Goal: Task Accomplishment & Management: Manage account settings

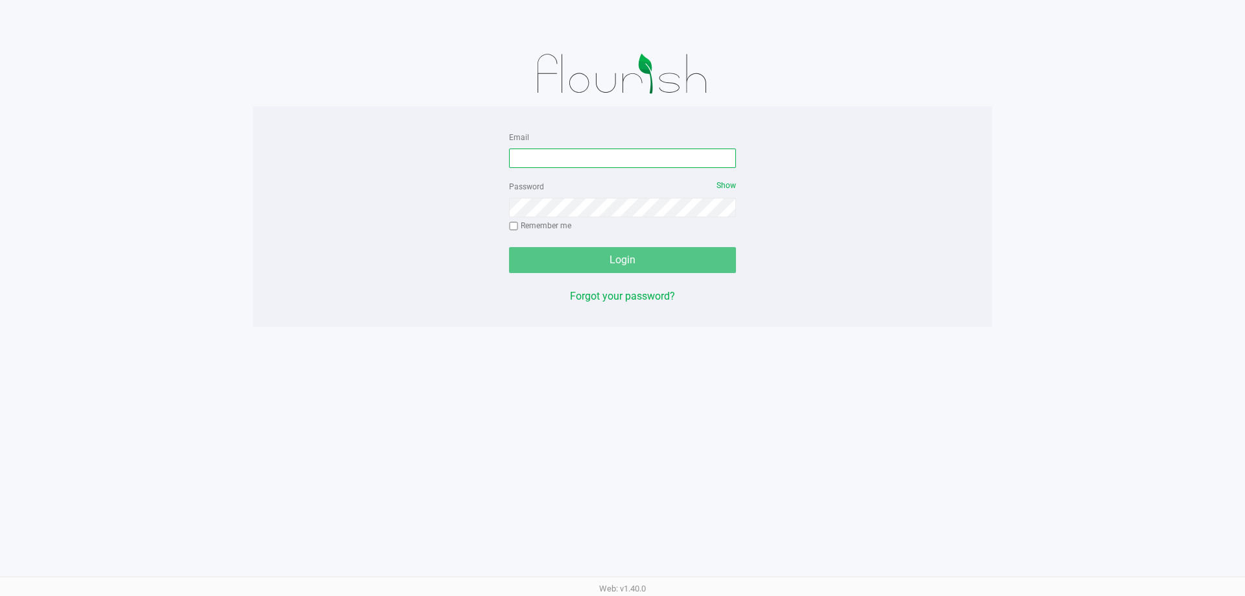
click at [619, 166] on input "Email" at bounding box center [622, 157] width 227 height 19
type input "[EMAIL_ADDRESS][DOMAIN_NAME]"
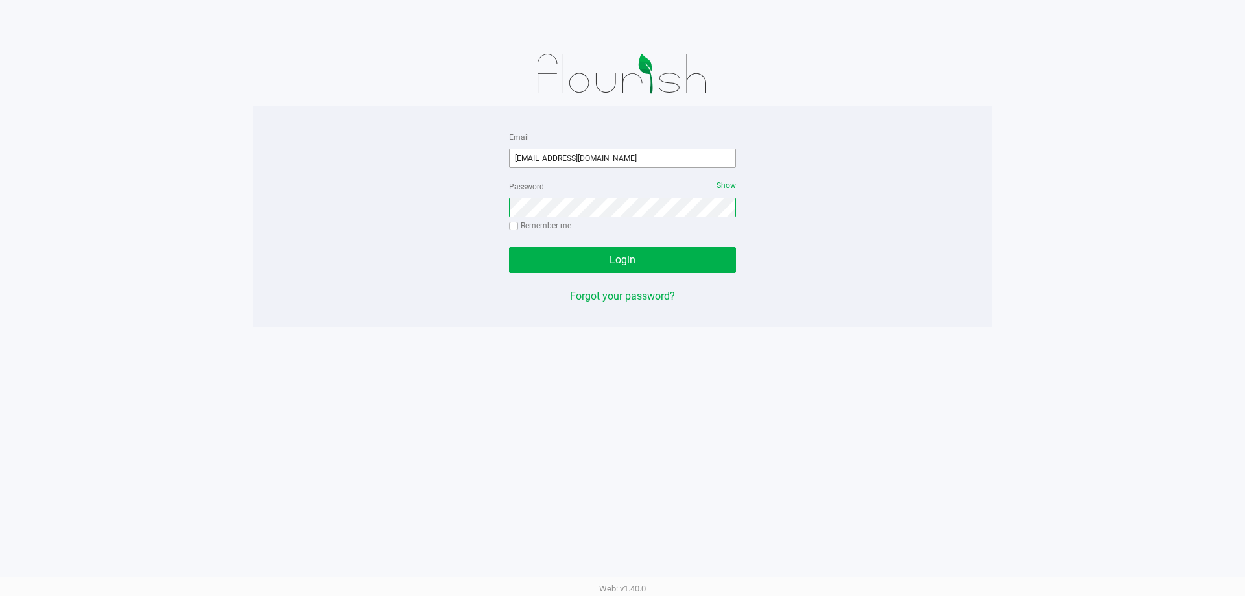
click at [509, 247] on button "Login" at bounding box center [622, 260] width 227 height 26
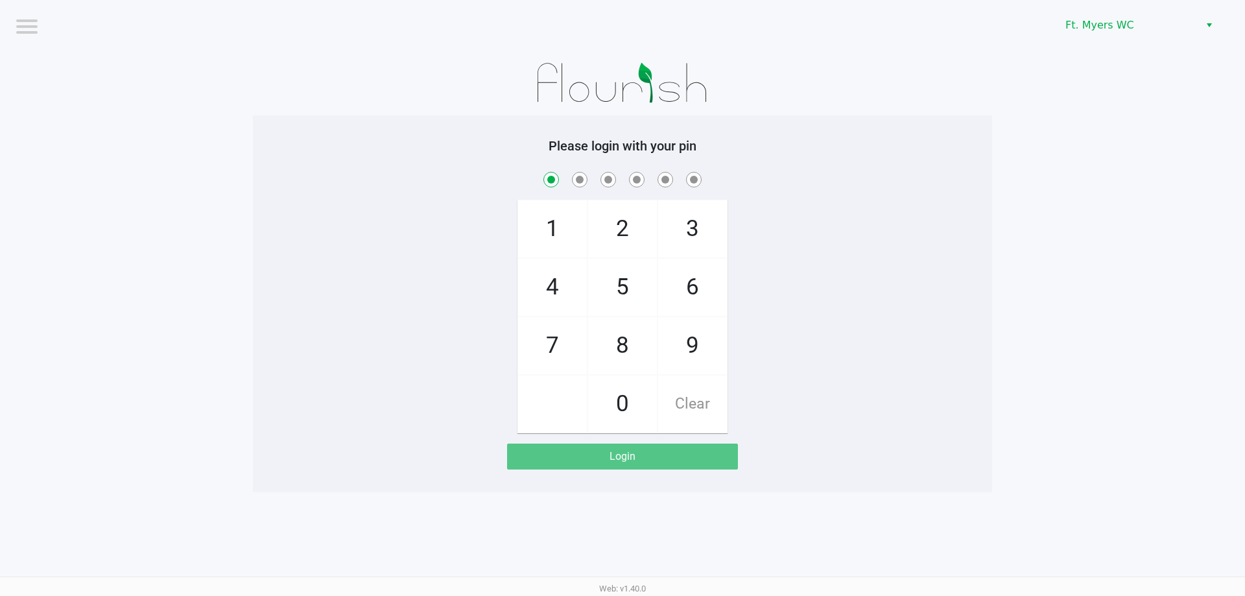
checkbox input "true"
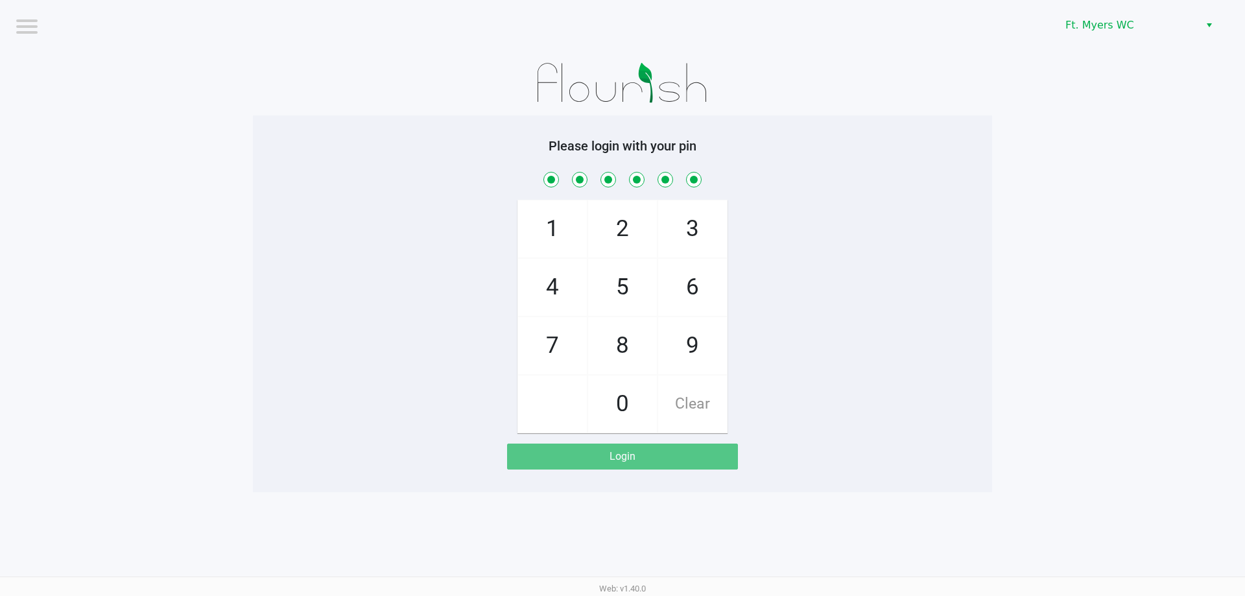
checkbox input "true"
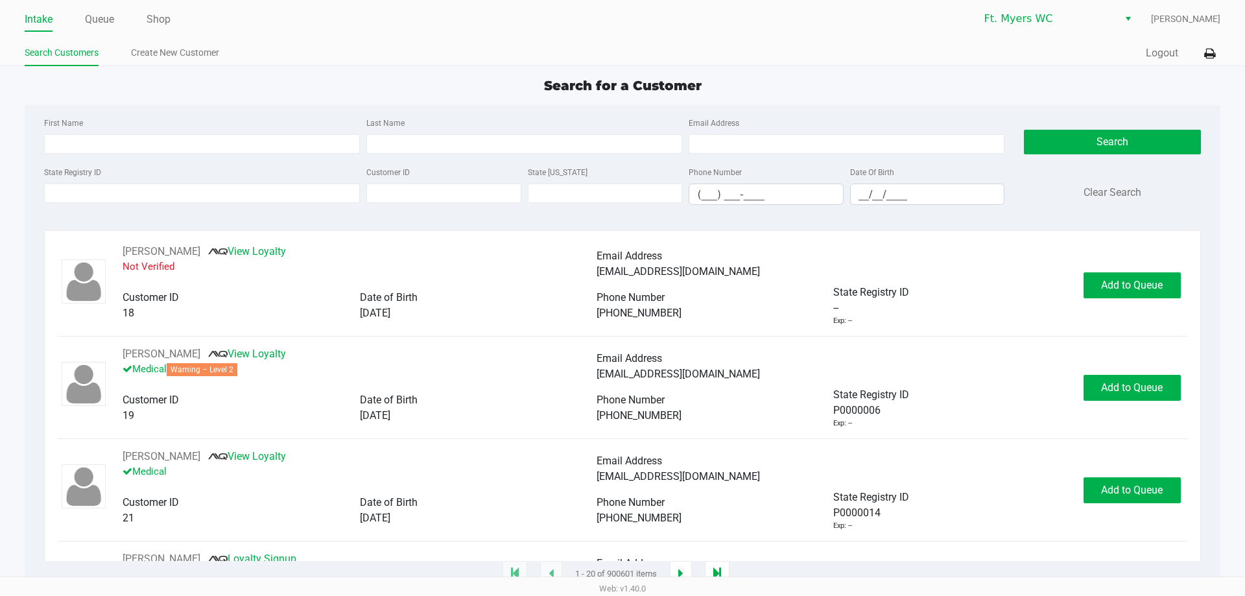
click at [231, 97] on div "Search for a Customer First Name Last Name Email Address State Registry ID Cust…" at bounding box center [622, 325] width 1195 height 499
click at [1207, 55] on icon at bounding box center [1209, 53] width 11 height 9
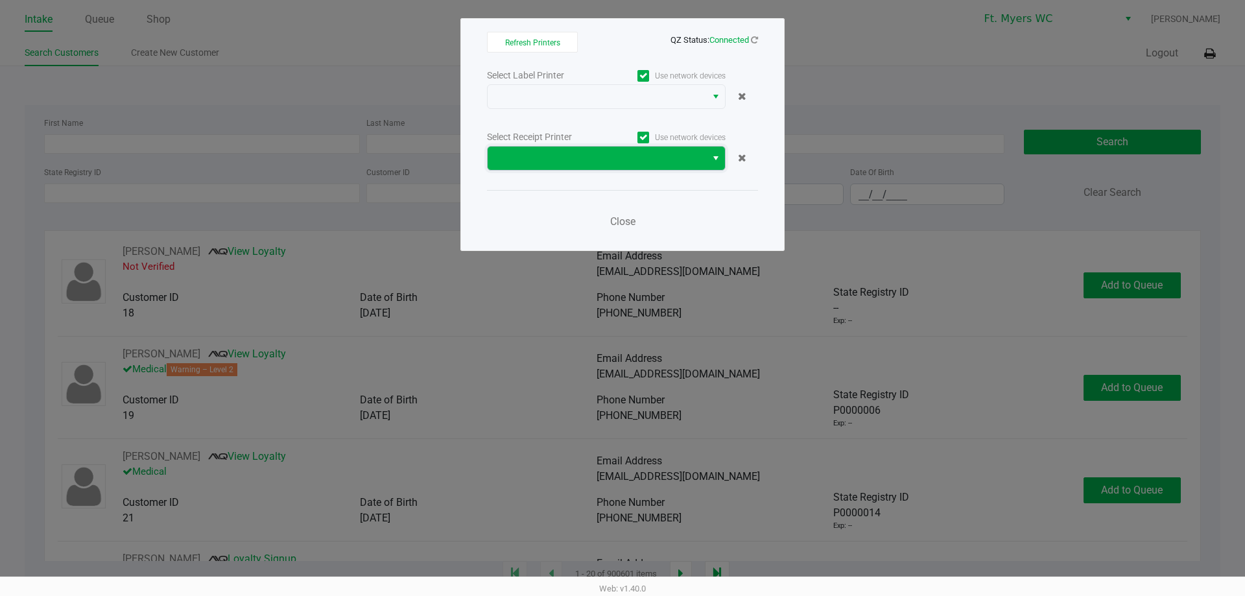
click at [680, 154] on span at bounding box center [596, 158] width 203 height 16
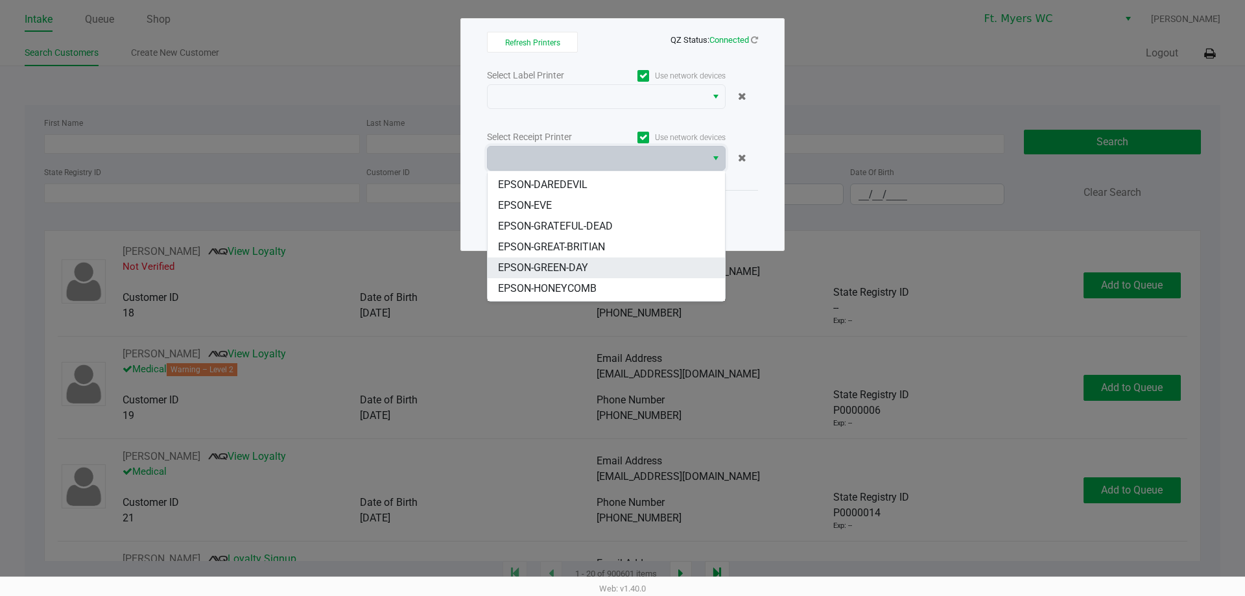
scroll to position [78, 0]
click at [591, 270] on li "EPSON-[PERSON_NAME]" at bounding box center [606, 269] width 237 height 21
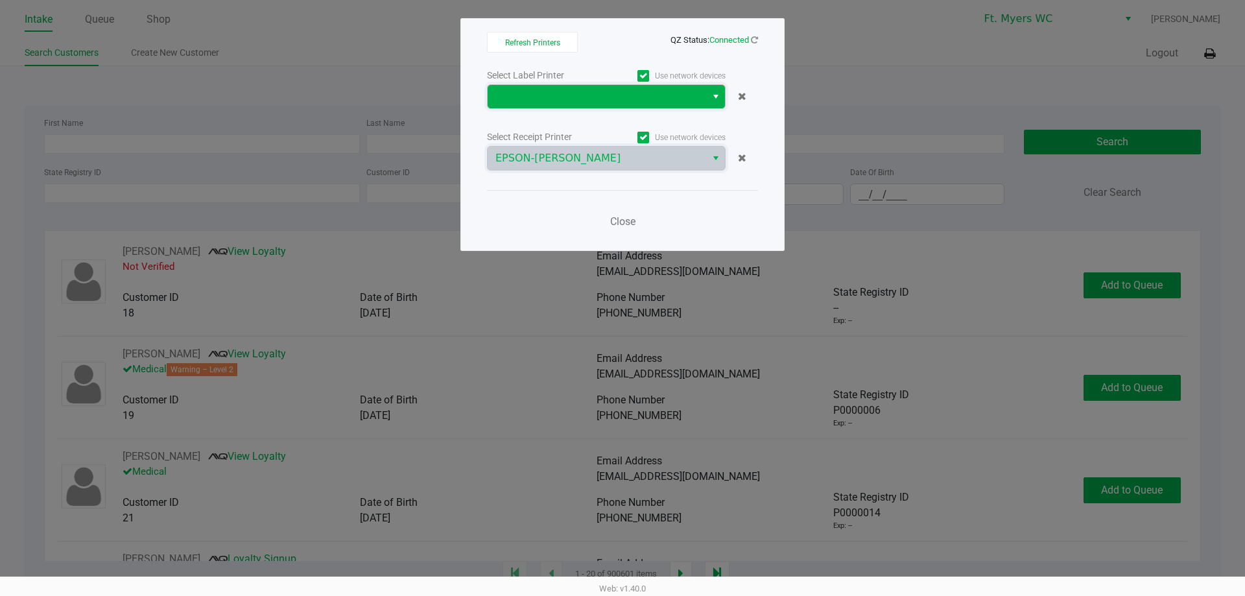
click at [607, 100] on span at bounding box center [596, 97] width 203 height 16
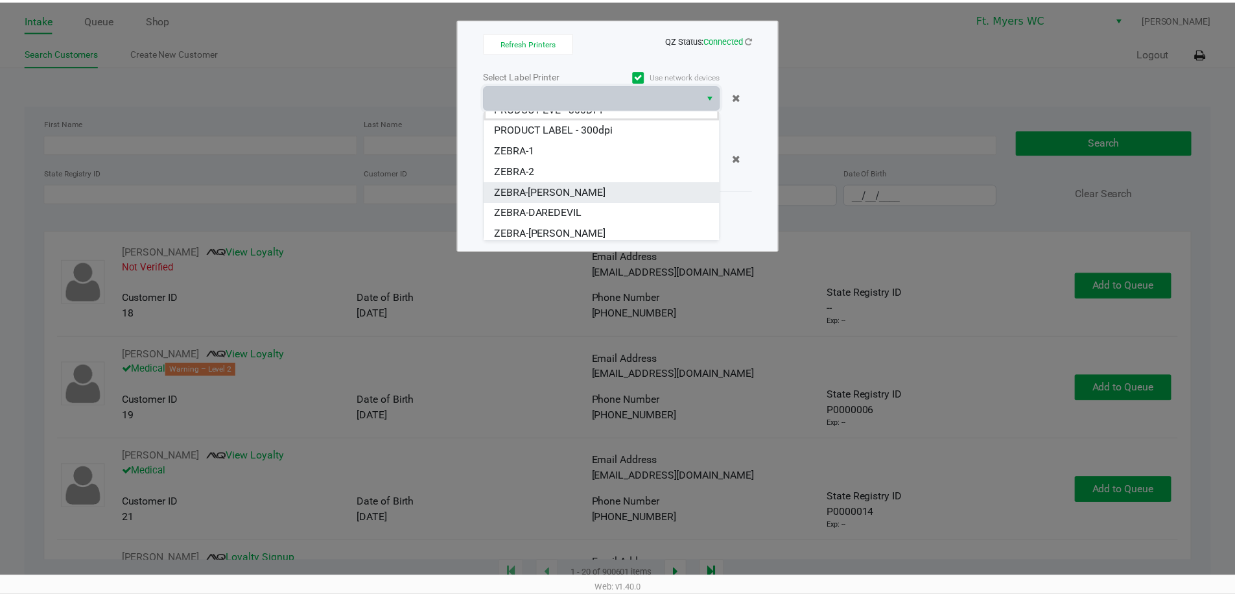
scroll to position [16, 0]
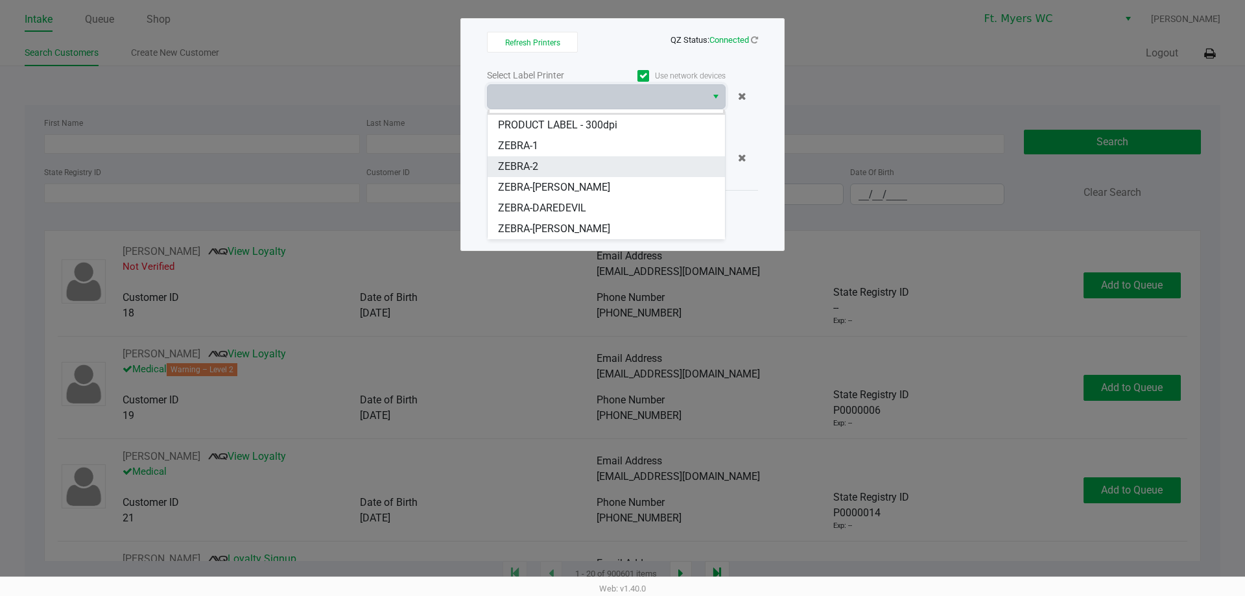
click at [591, 161] on li "ZEBRA-2" at bounding box center [606, 166] width 237 height 21
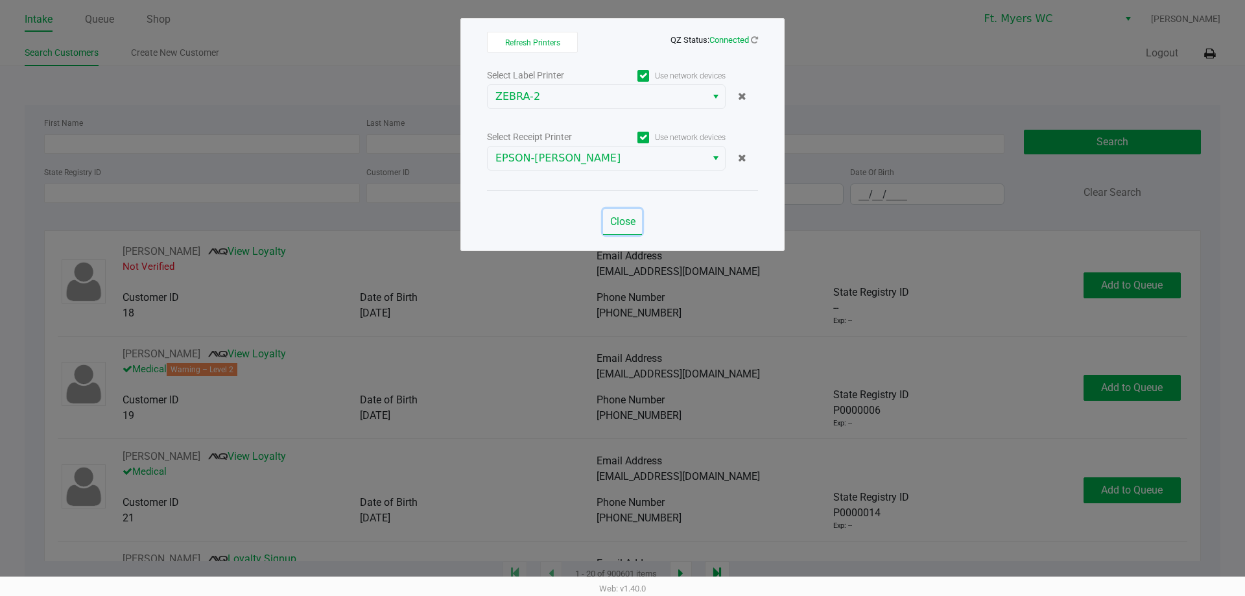
click at [630, 223] on span "Close" at bounding box center [622, 221] width 25 height 12
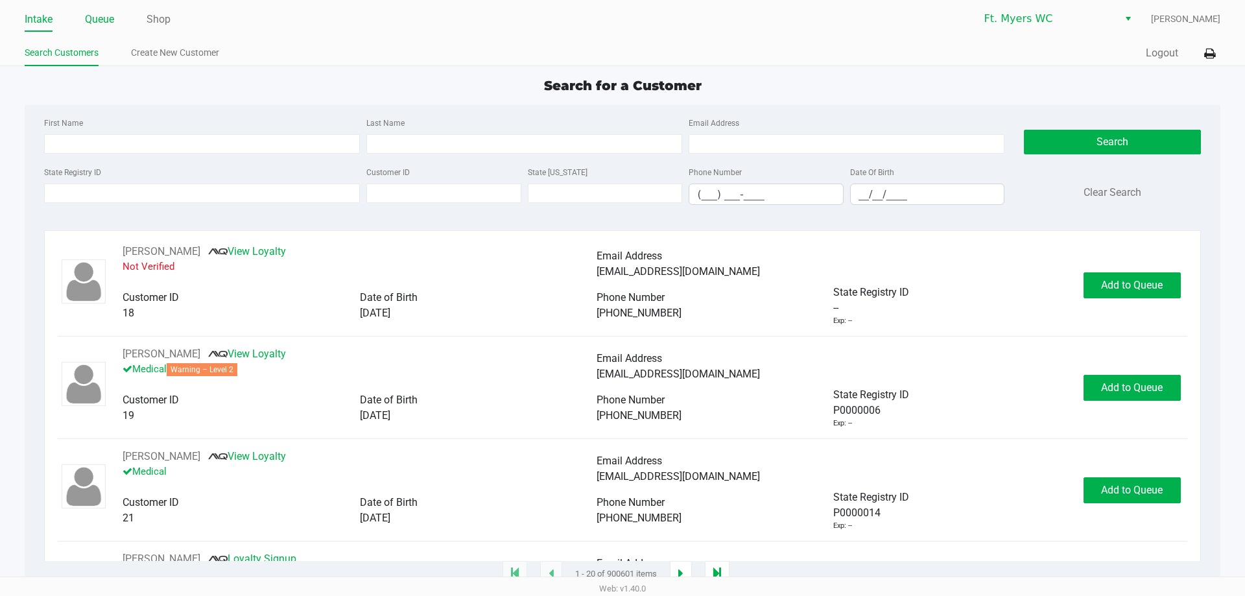
click at [110, 18] on link "Queue" at bounding box center [99, 19] width 29 height 18
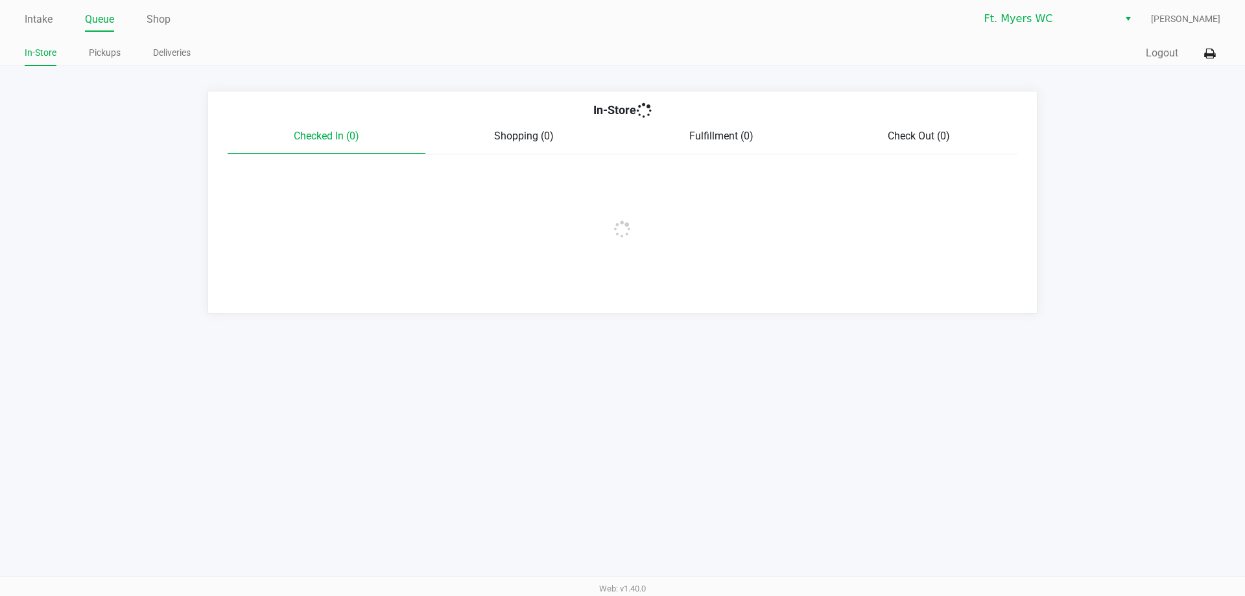
drag, startPoint x: 46, startPoint y: 20, endPoint x: 122, endPoint y: 56, distance: 83.8
click at [46, 23] on link "Intake" at bounding box center [39, 19] width 28 height 18
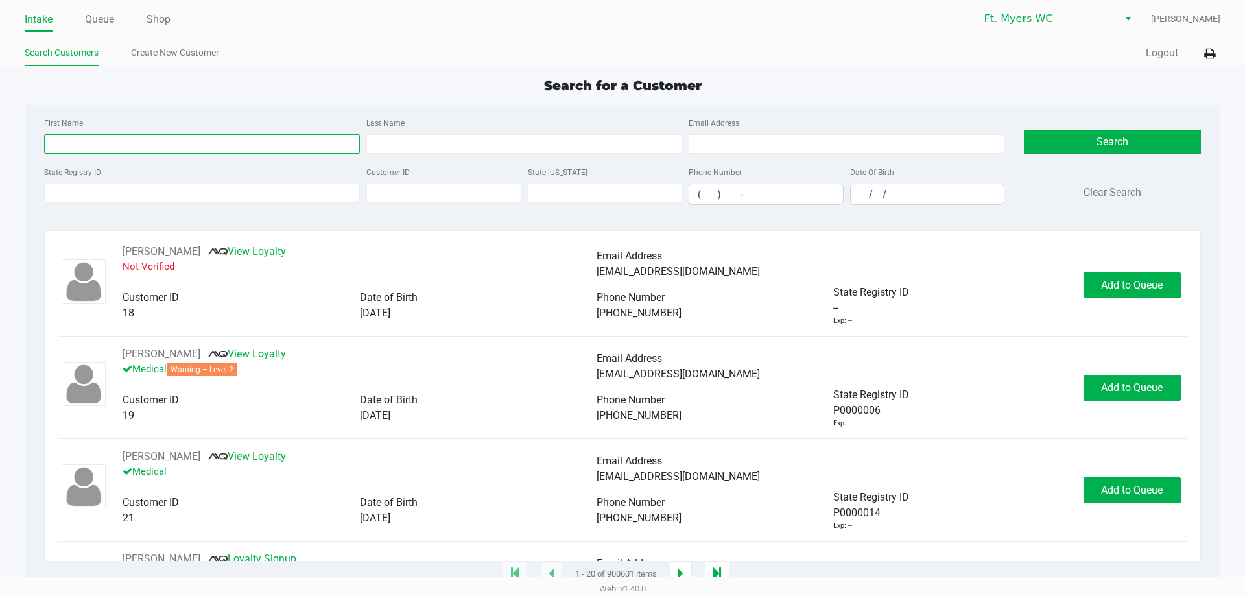
click at [246, 147] on input "First Name" at bounding box center [202, 143] width 316 height 19
type input "sandra`"
type input "y"
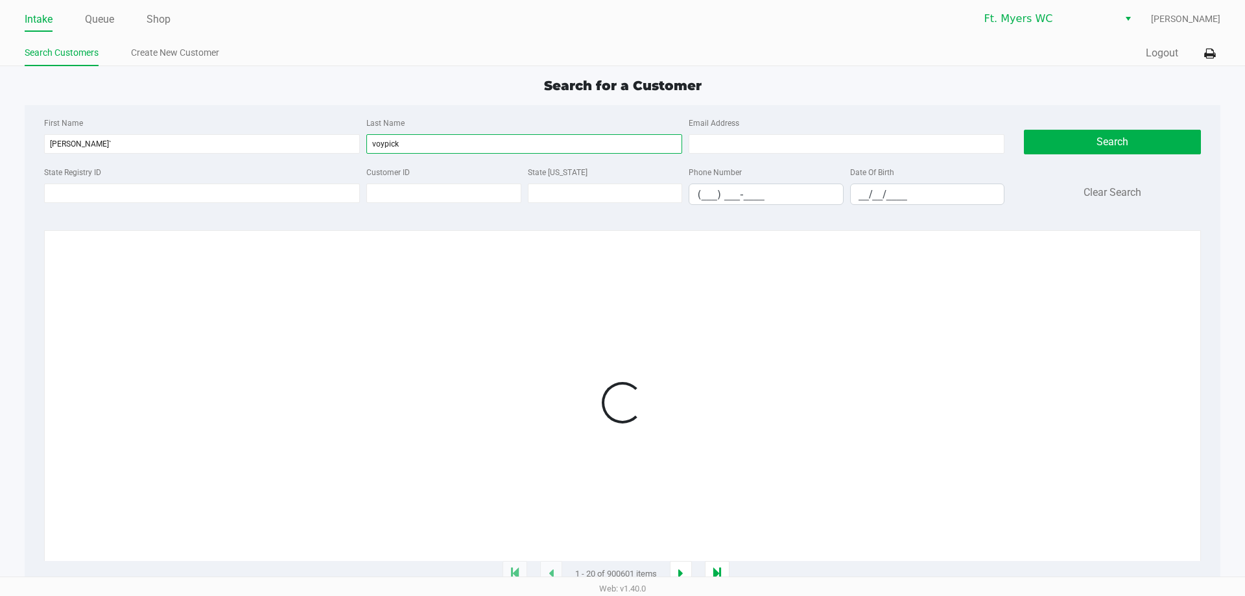
type input "voypick"
click at [278, 155] on div "First Name sandra` Last Name voypick Email Address" at bounding box center [524, 139] width 967 height 49
click at [285, 152] on input "sandra`" at bounding box center [202, 143] width 316 height 19
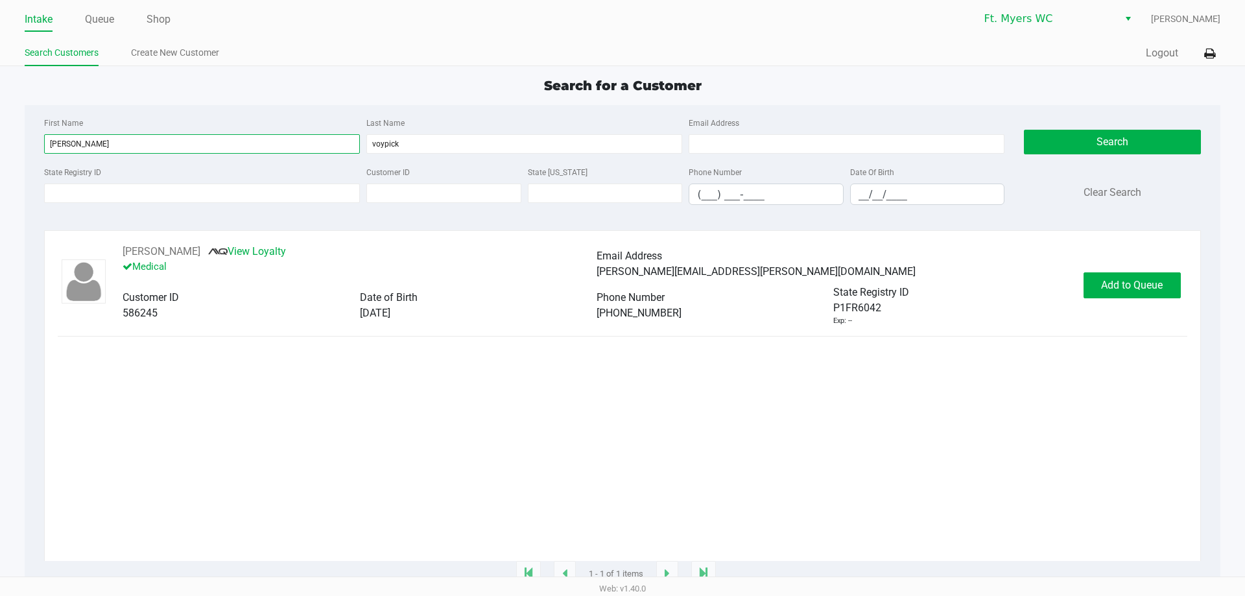
type input "sandra"
click at [1126, 306] on div "SANDRA VOYPICK View Loyalty Medical Email Address sandy@voypick.com Customer ID…" at bounding box center [622, 285] width 1129 height 82
click at [1132, 287] on span "Add to Queue" at bounding box center [1132, 285] width 62 height 12
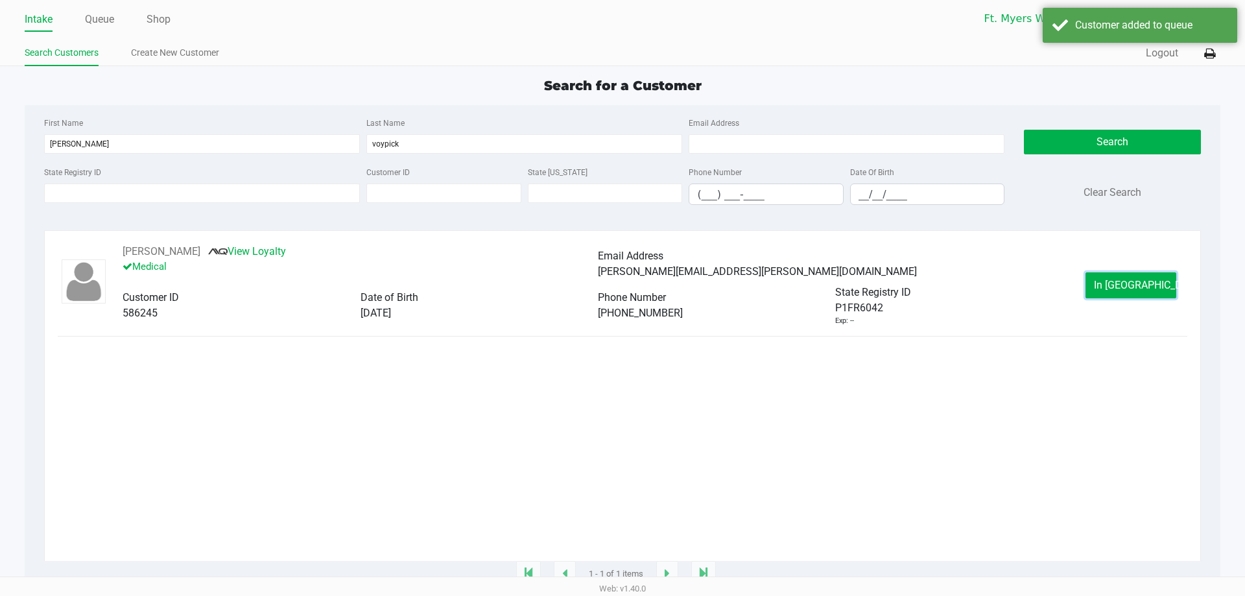
click at [1128, 285] on span "In Queue" at bounding box center [1148, 285] width 109 height 12
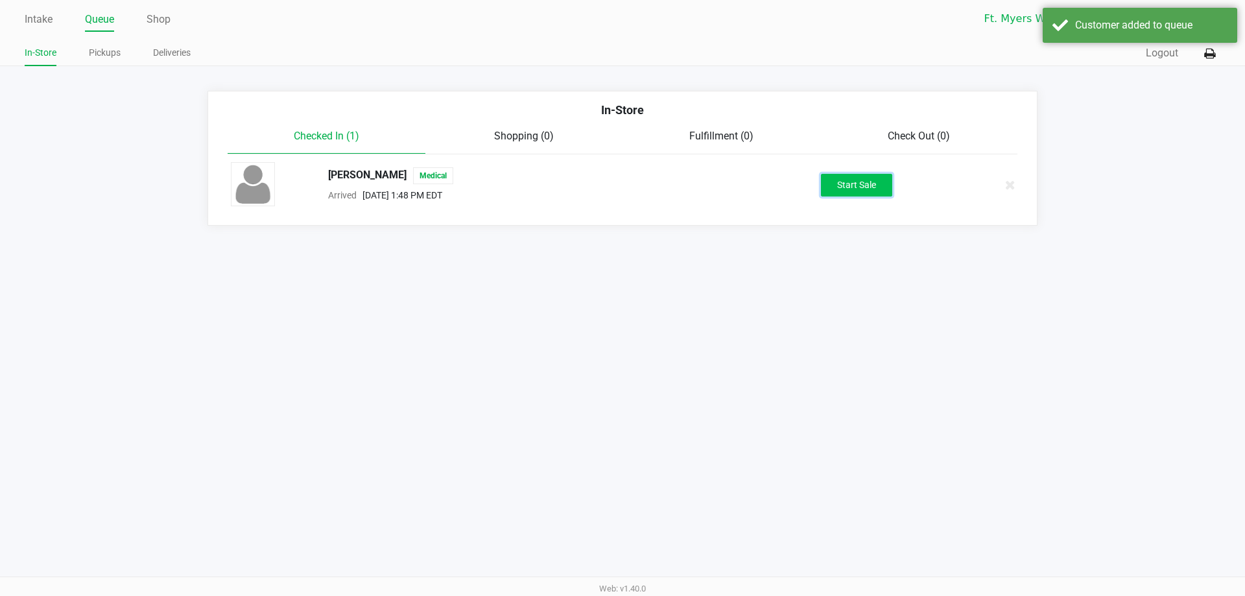
click at [870, 182] on button "Start Sale" at bounding box center [856, 185] width 71 height 23
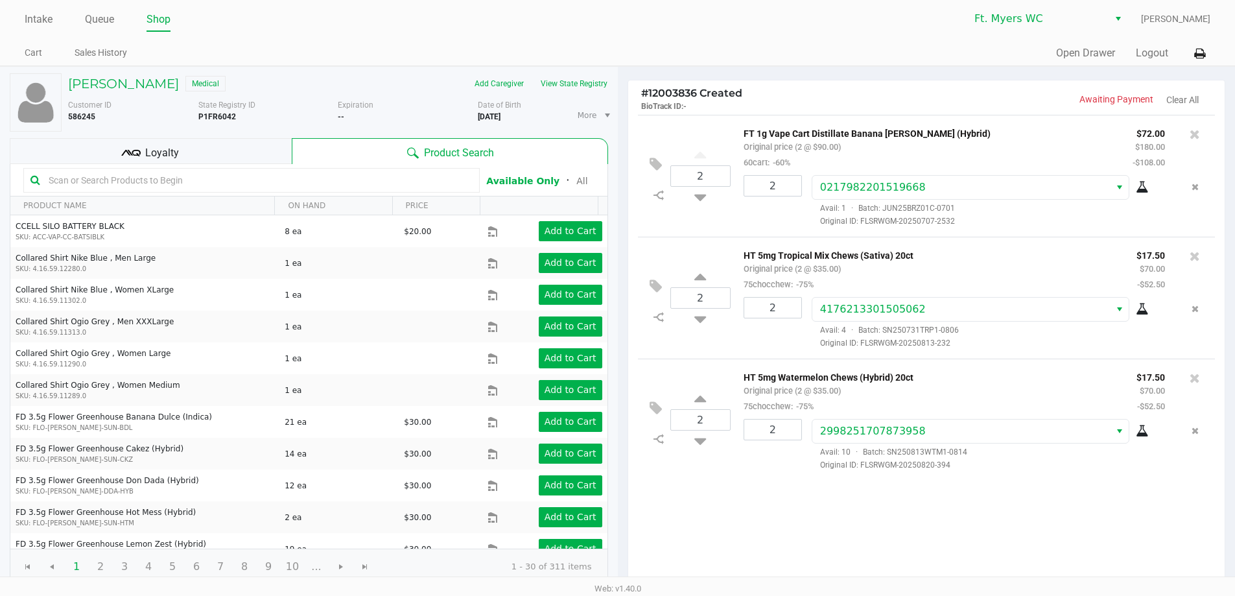
drag, startPoint x: 164, startPoint y: 173, endPoint x: 158, endPoint y: 179, distance: 8.3
click at [160, 177] on input "text" at bounding box center [257, 180] width 429 height 19
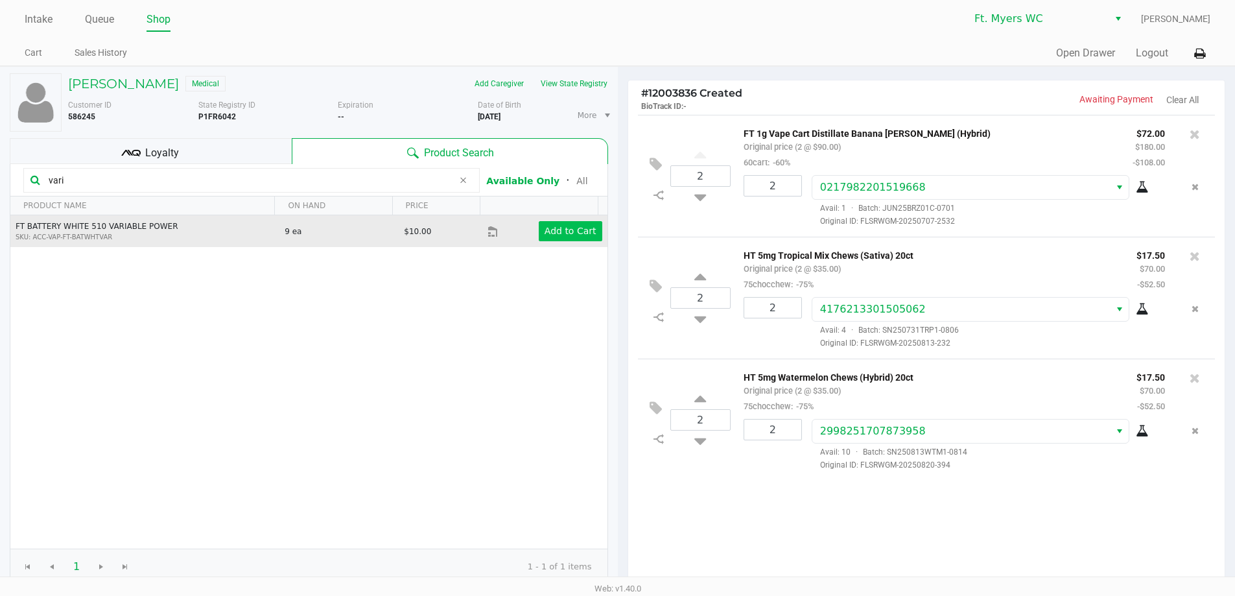
type input "vari"
click at [565, 236] on app-button-loader "Add to Cart" at bounding box center [571, 231] width 52 height 10
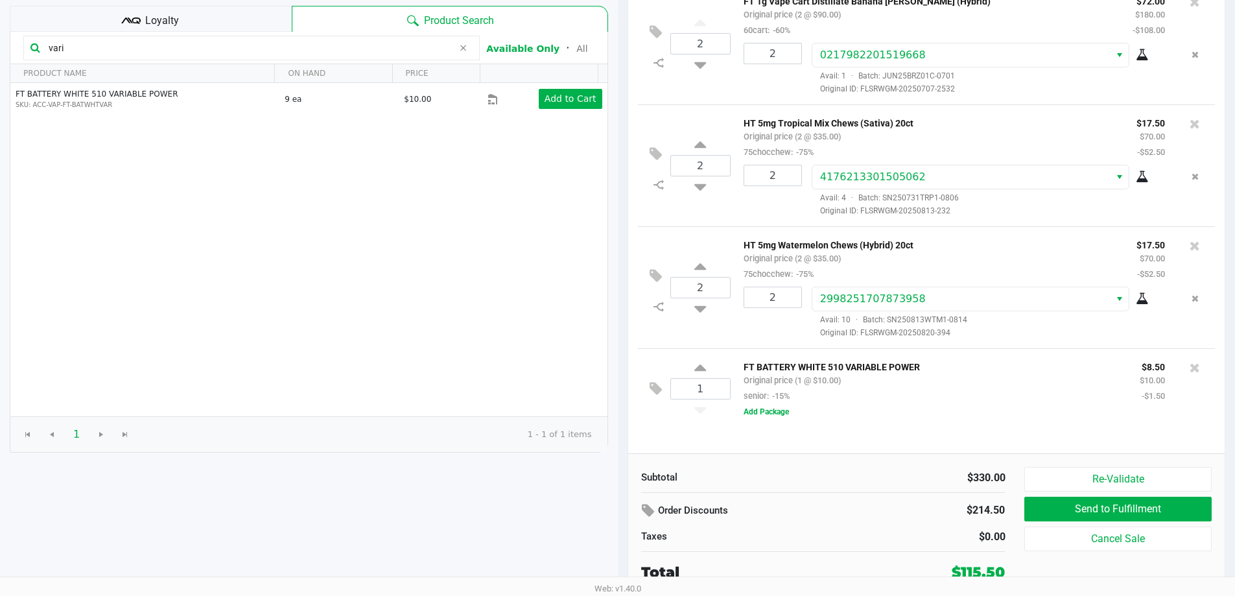
scroll to position [133, 0]
click at [771, 416] on button "Add Package" at bounding box center [766, 411] width 45 height 12
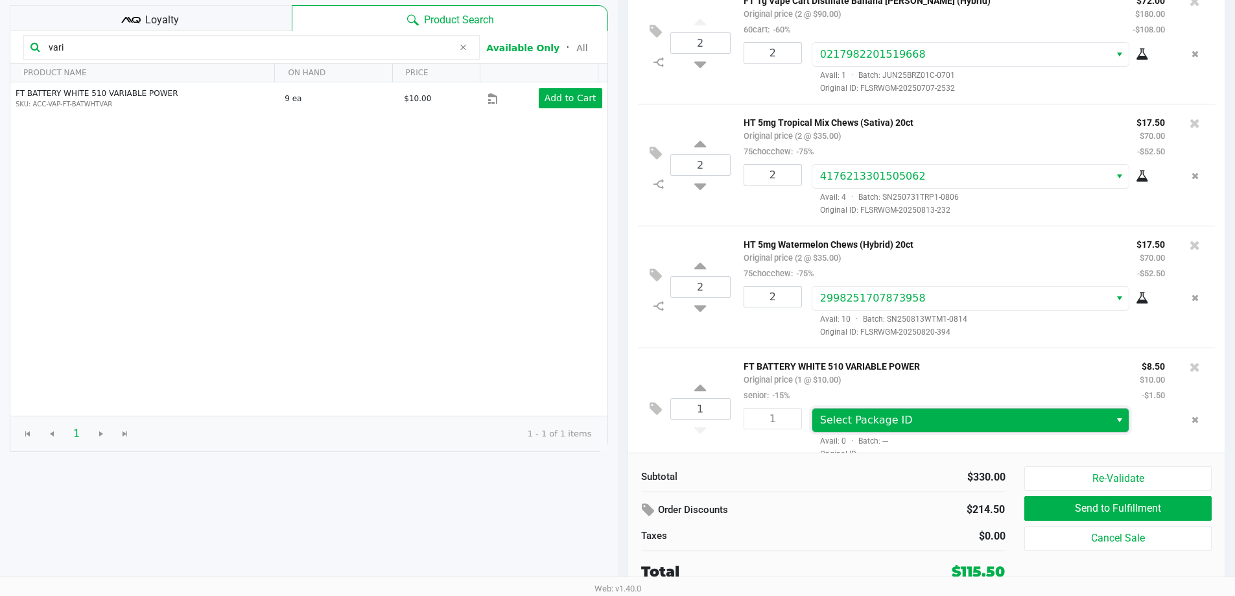
click at [851, 424] on span "Select Package ID" at bounding box center [866, 420] width 93 height 12
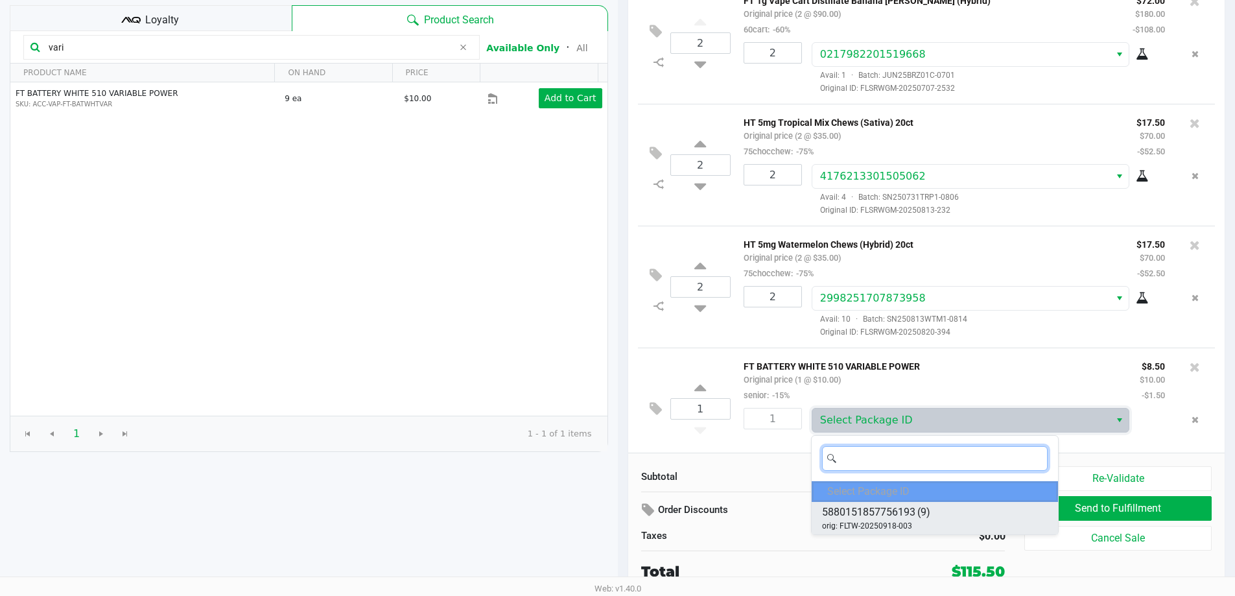
click at [932, 512] on li "5880151857756193 (9) orig: FLTW-20250918-003" at bounding box center [935, 518] width 246 height 32
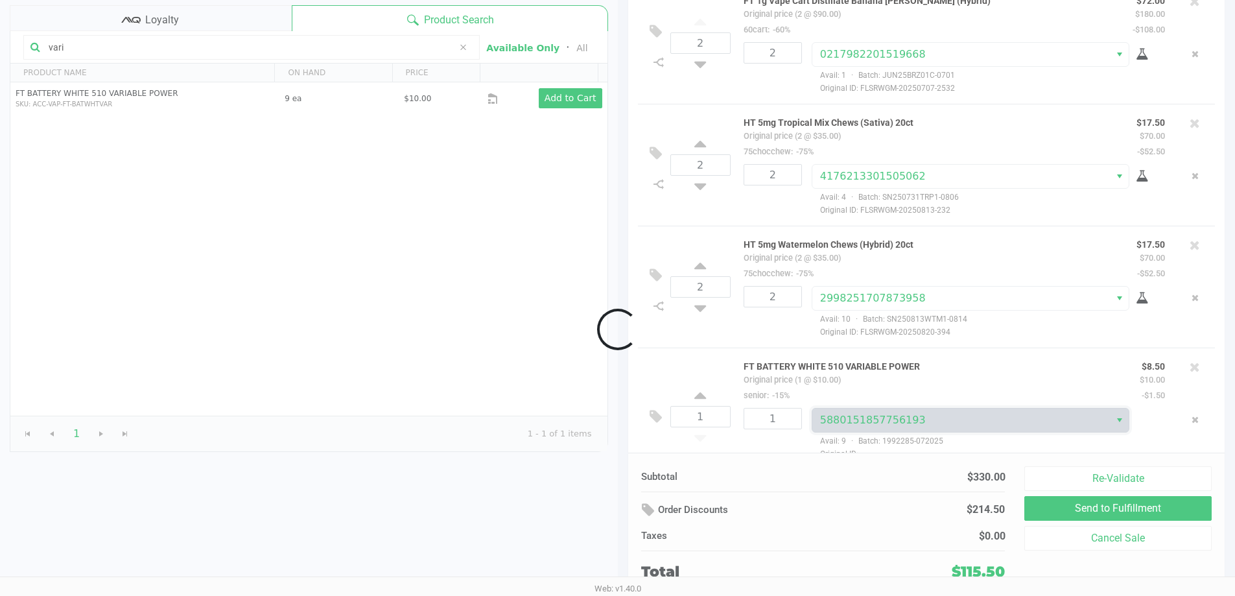
scroll to position [19, 0]
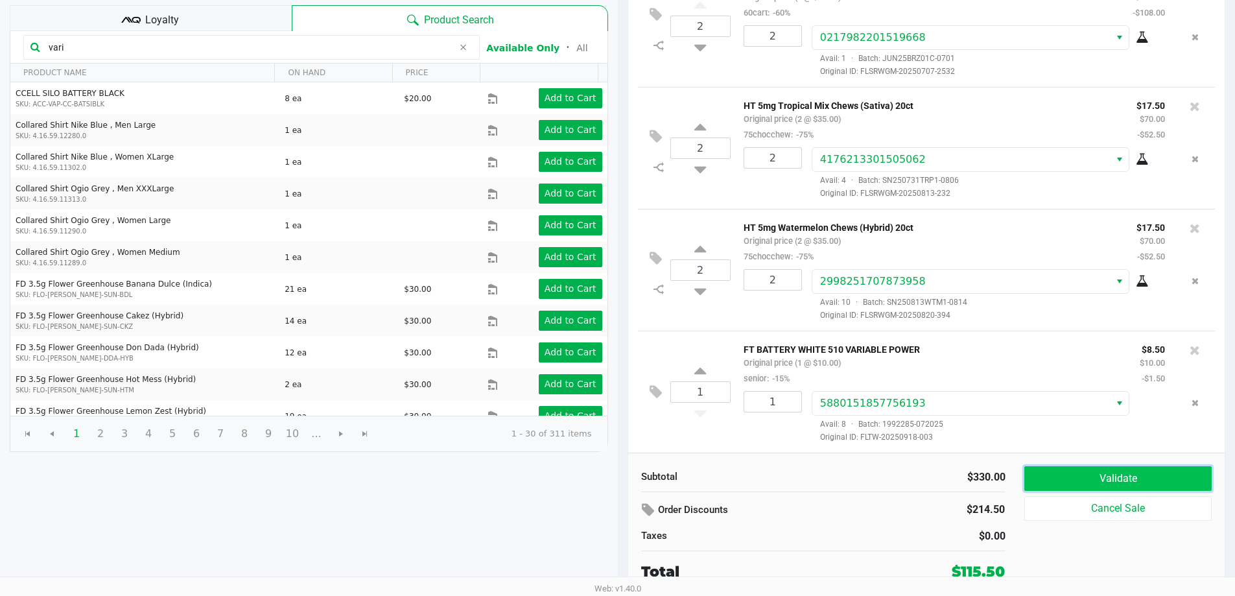
click at [1105, 480] on button "Validate" at bounding box center [1117, 478] width 187 height 25
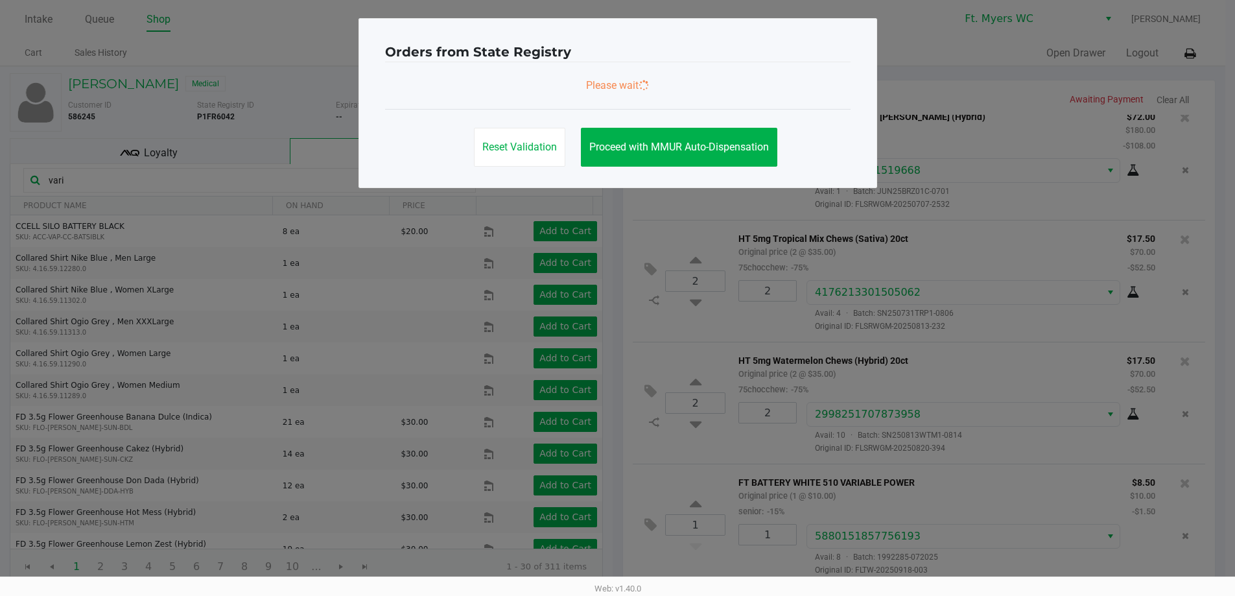
scroll to position [0, 0]
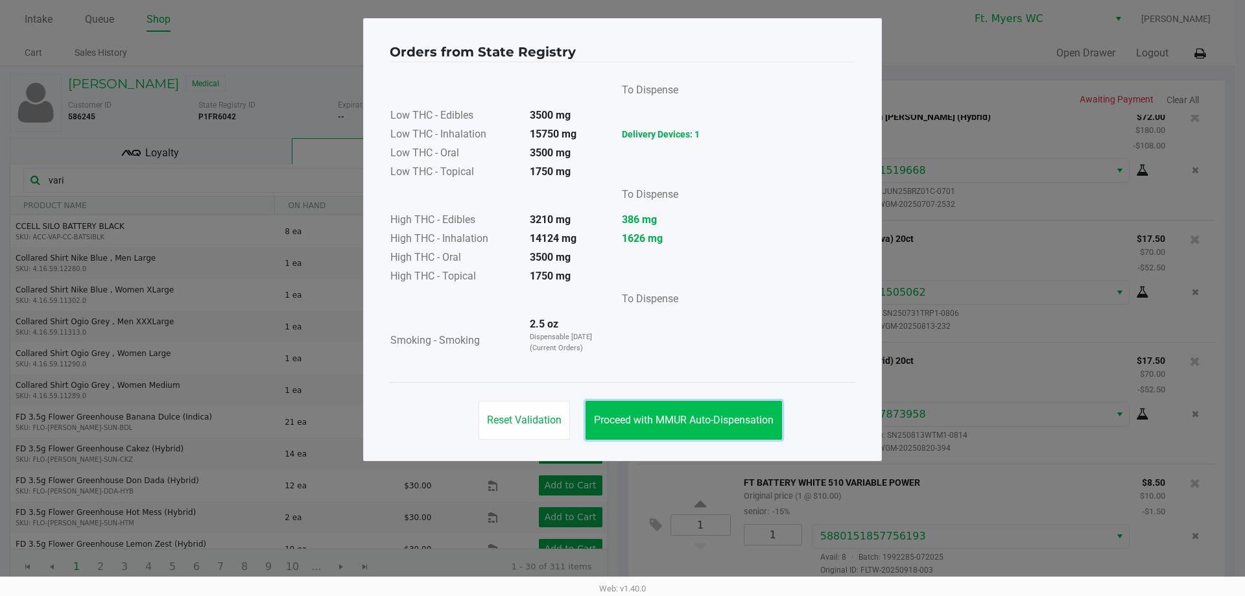
click at [685, 420] on span "Proceed with MMUR Auto-Dispensation" at bounding box center [684, 420] width 180 height 12
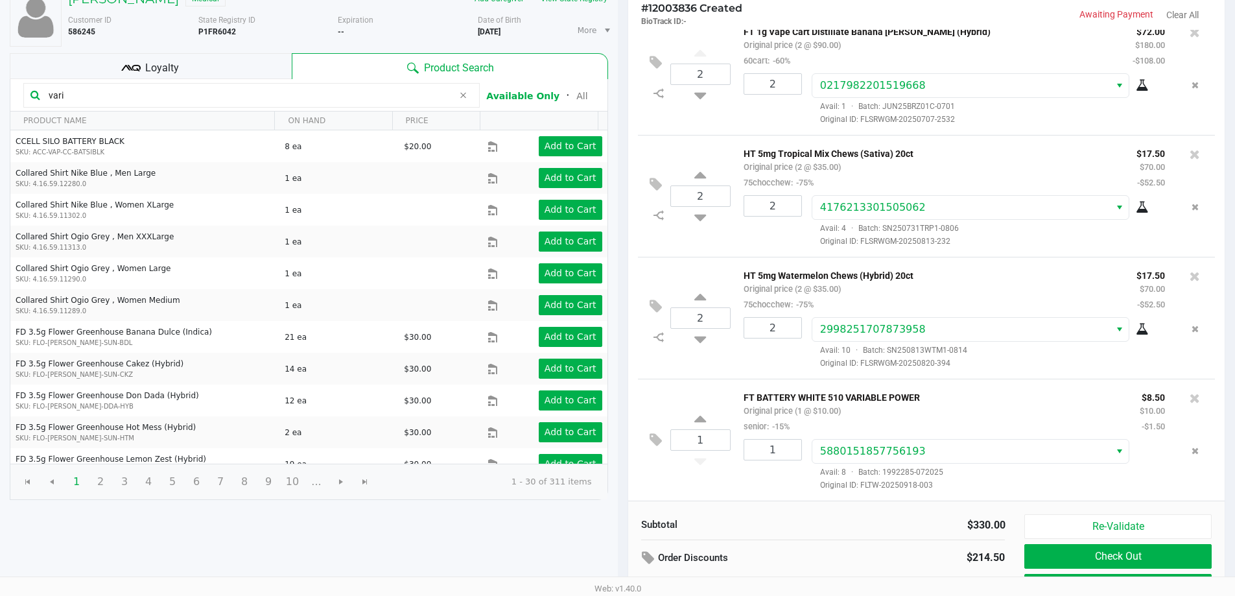
scroll to position [133, 0]
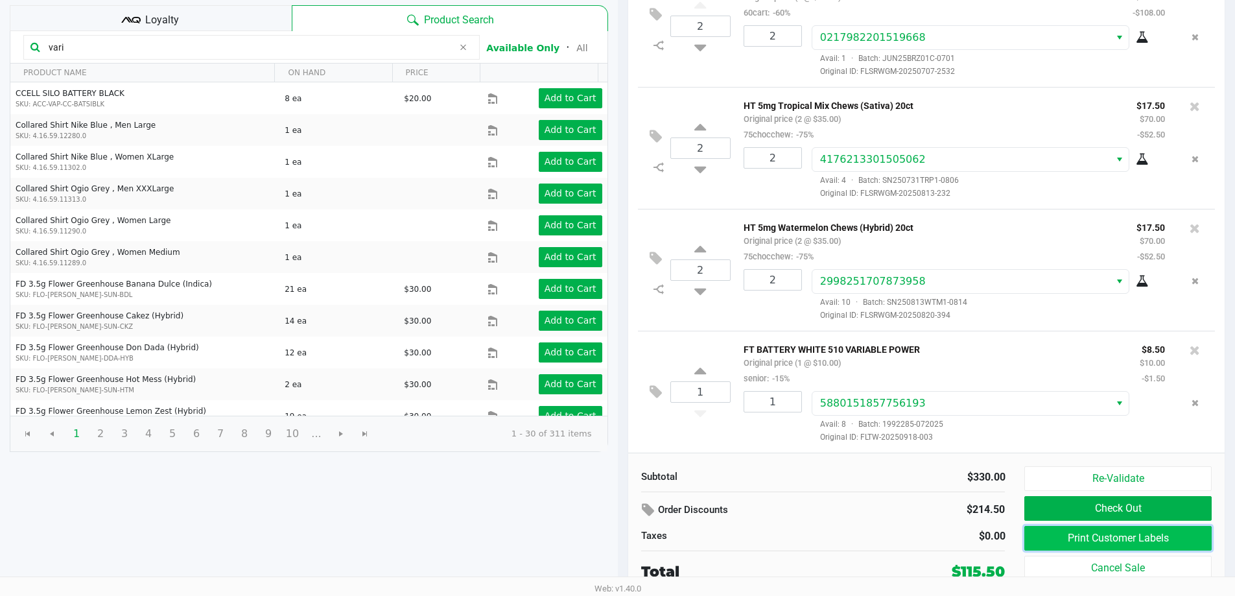
click at [1063, 542] on button "Print Customer Labels" at bounding box center [1117, 538] width 187 height 25
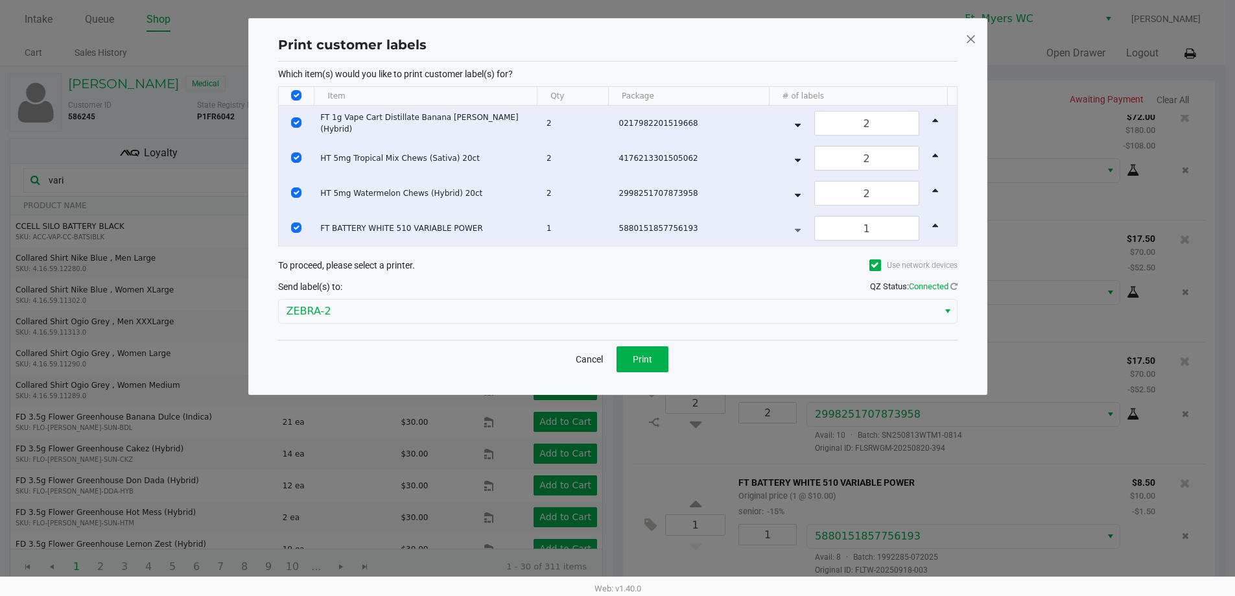
scroll to position [0, 0]
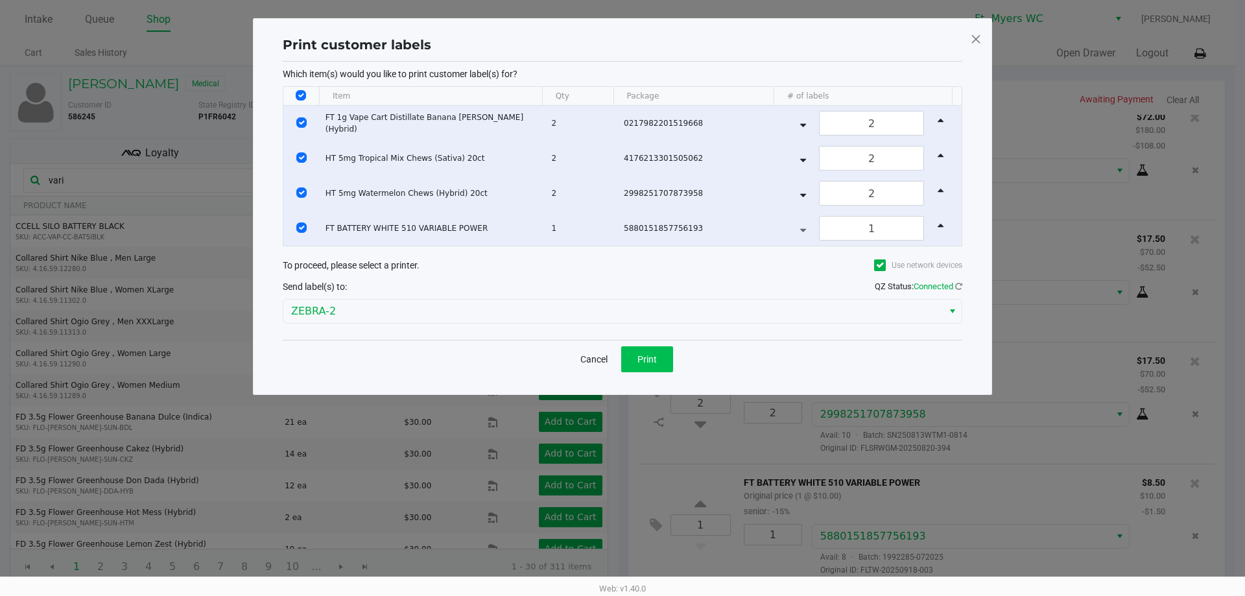
drag, startPoint x: 643, startPoint y: 340, endPoint x: 638, endPoint y: 357, distance: 16.8
click at [642, 342] on div "Cancel Print" at bounding box center [623, 359] width 680 height 38
click at [638, 357] on span "Print" at bounding box center [646, 359] width 19 height 10
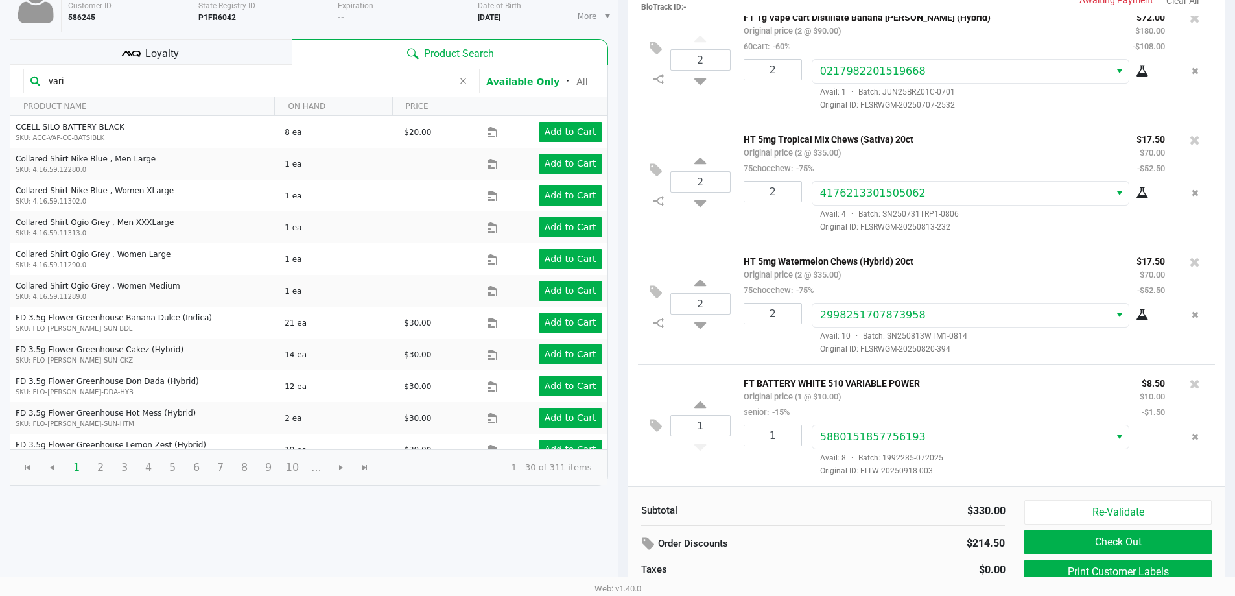
scroll to position [133, 0]
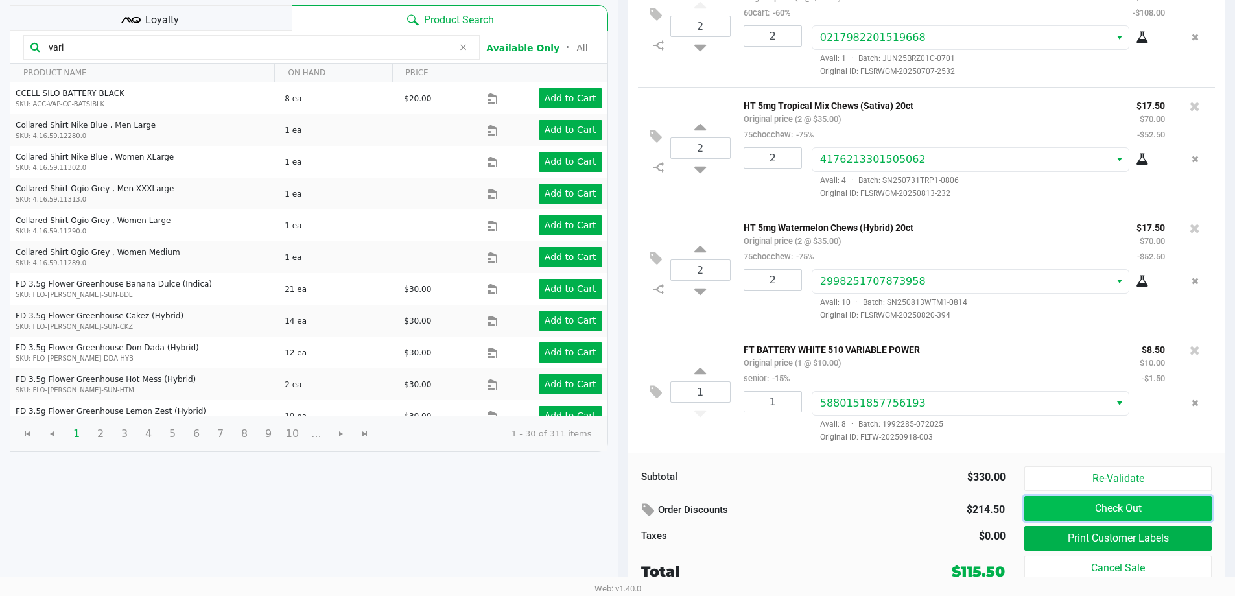
click at [1096, 510] on button "Check Out" at bounding box center [1117, 508] width 187 height 25
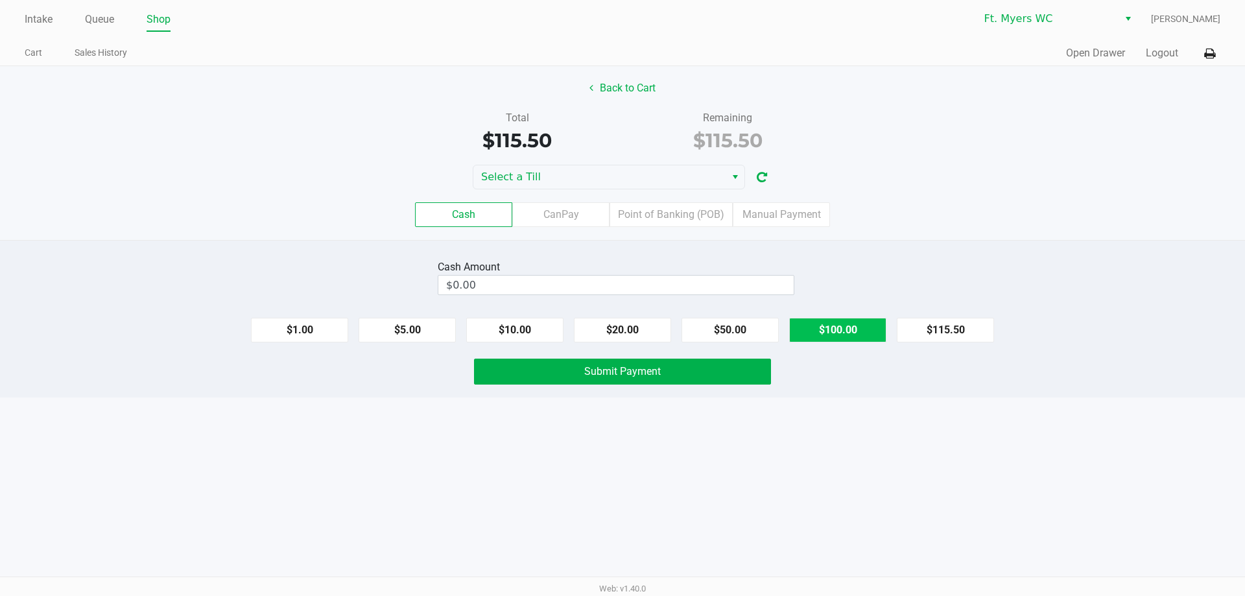
click at [840, 329] on button "$100.00" at bounding box center [837, 330] width 97 height 25
click at [606, 326] on button "$20.00" at bounding box center [622, 330] width 97 height 25
type input "$120.00"
click at [561, 368] on button "Submit Payment" at bounding box center [622, 372] width 297 height 26
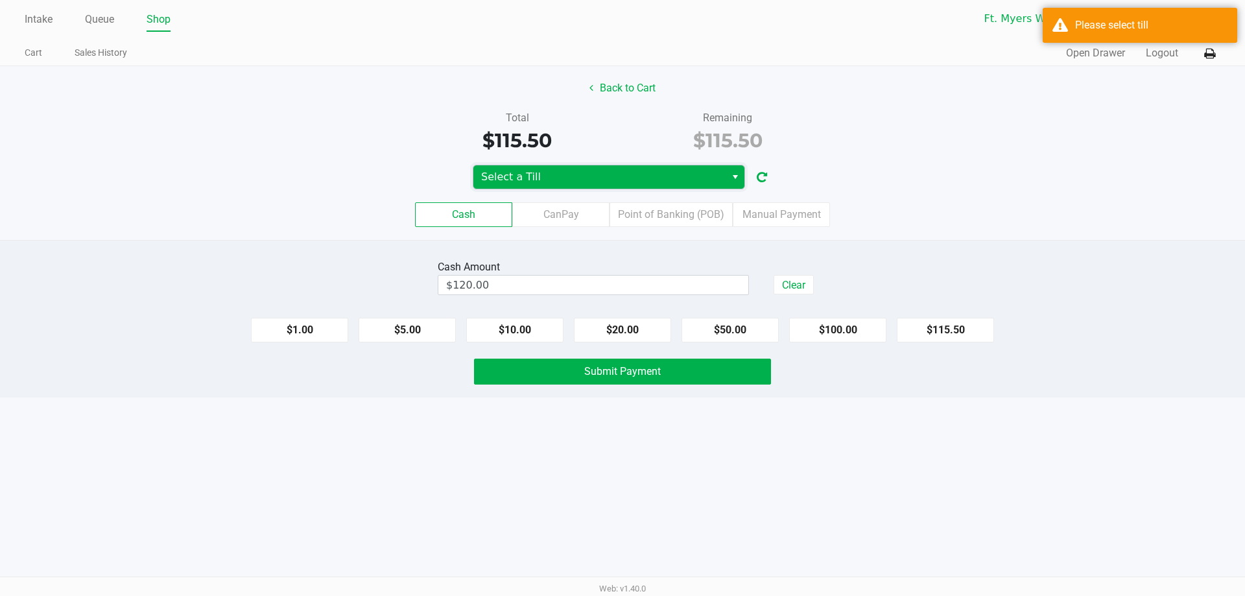
click at [594, 180] on span "Select a Till" at bounding box center [599, 177] width 237 height 16
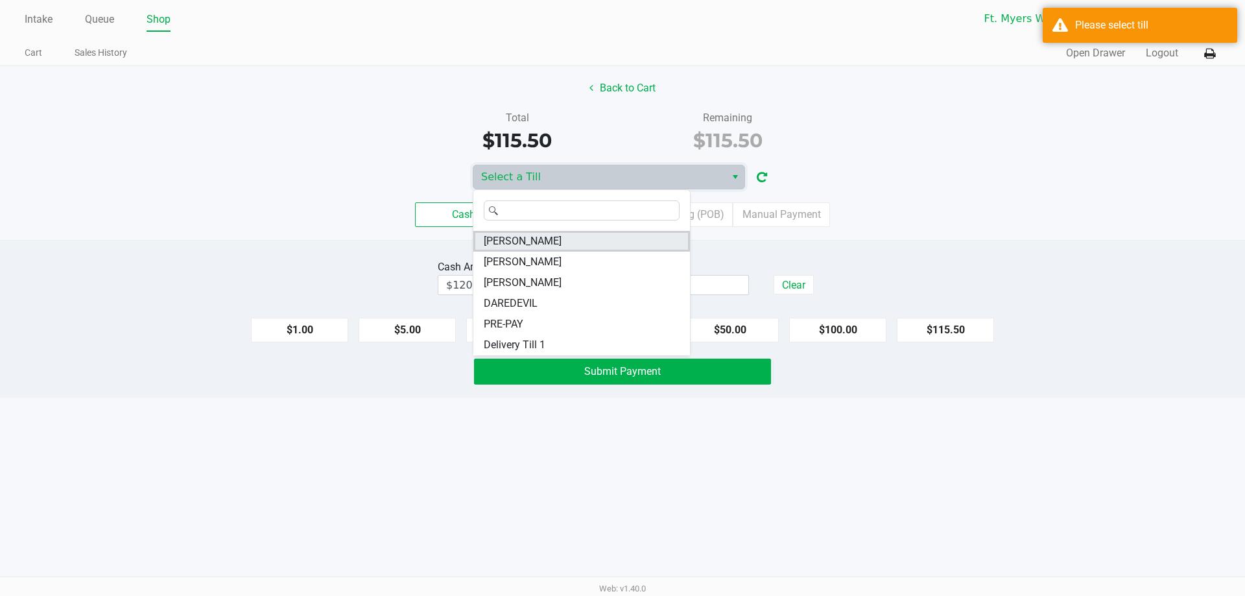
click at [559, 244] on li "KATE-RYAN" at bounding box center [581, 241] width 217 height 21
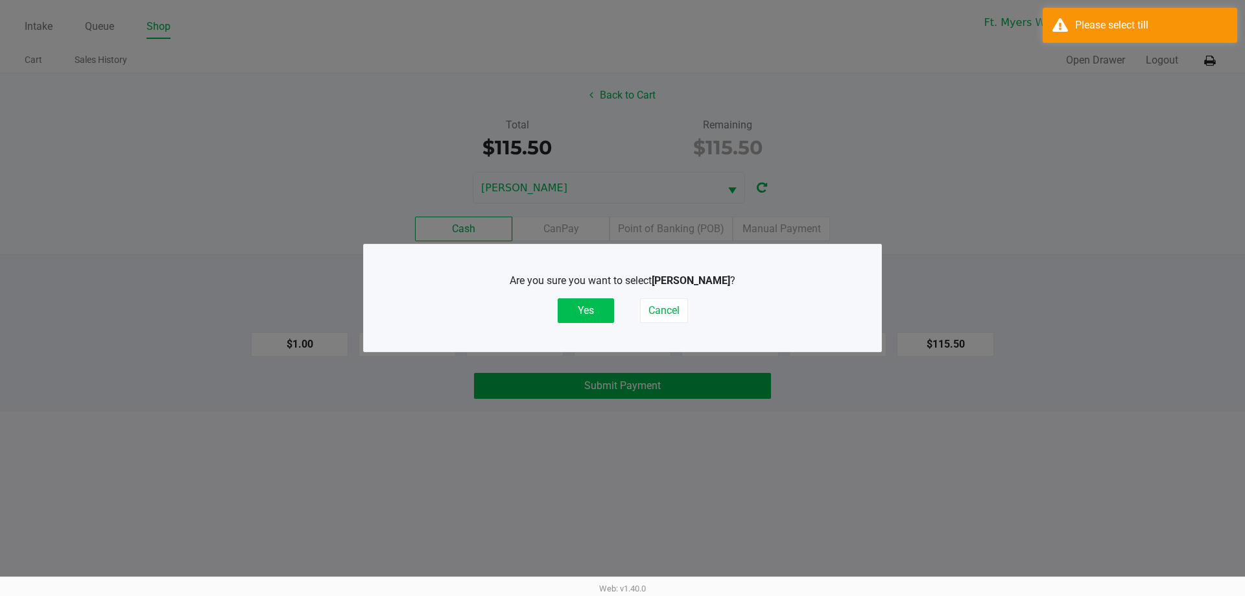
click at [615, 314] on div "Are you sure you want to select KATE-RYAN ? Yes Cancel" at bounding box center [623, 298] width 466 height 50
drag, startPoint x: 608, startPoint y: 313, endPoint x: 854, endPoint y: 259, distance: 252.2
click at [608, 312] on button "Yes" at bounding box center [586, 310] width 56 height 25
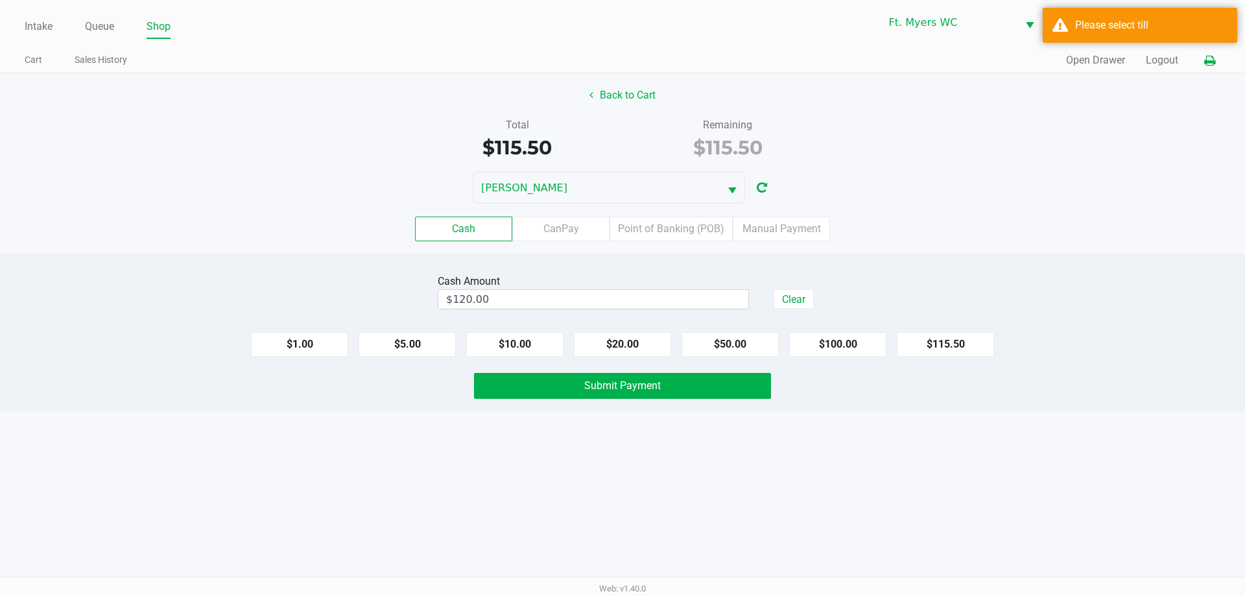
click at [1204, 65] on icon at bounding box center [1209, 60] width 11 height 9
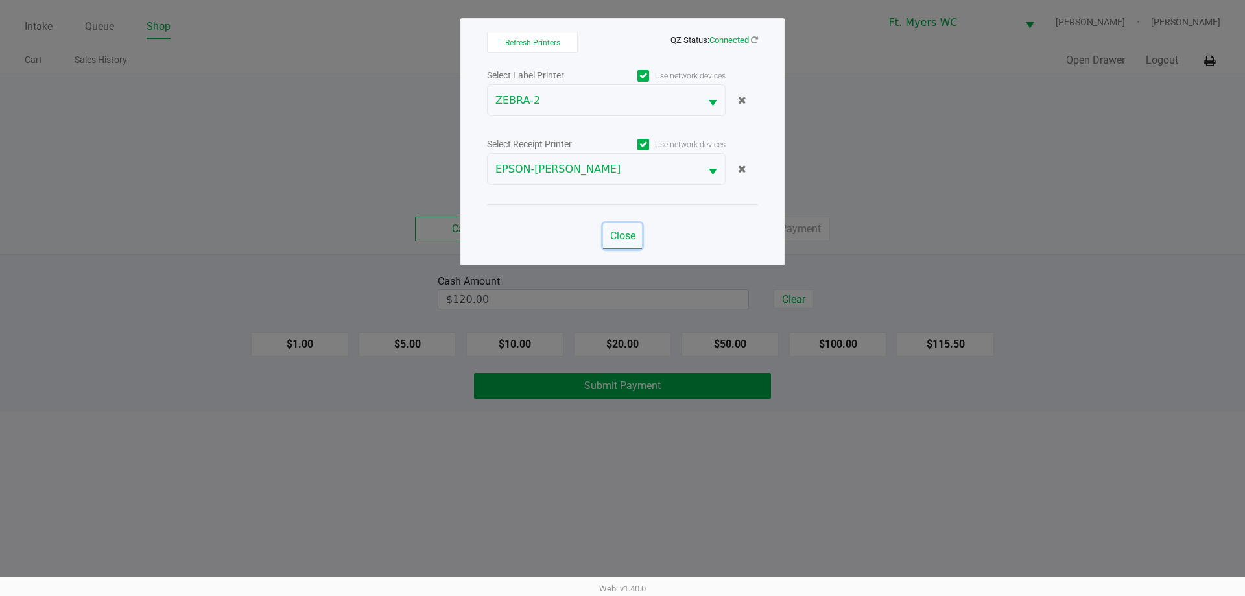
click at [619, 231] on span "Close" at bounding box center [622, 236] width 25 height 12
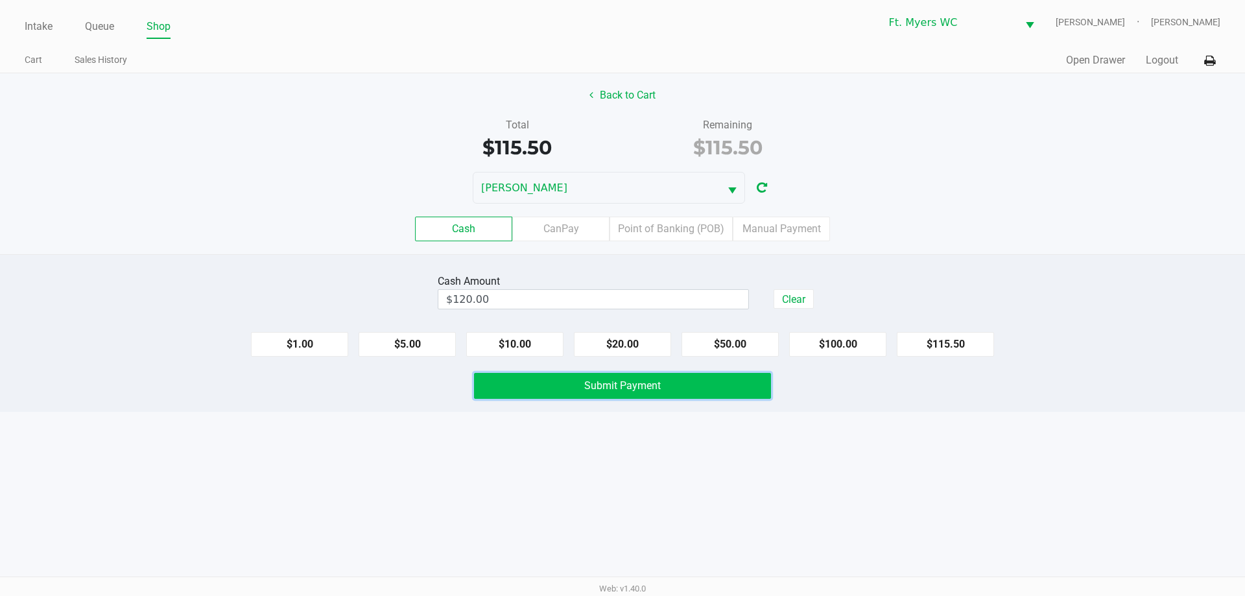
click at [697, 394] on button "Submit Payment" at bounding box center [622, 386] width 297 height 26
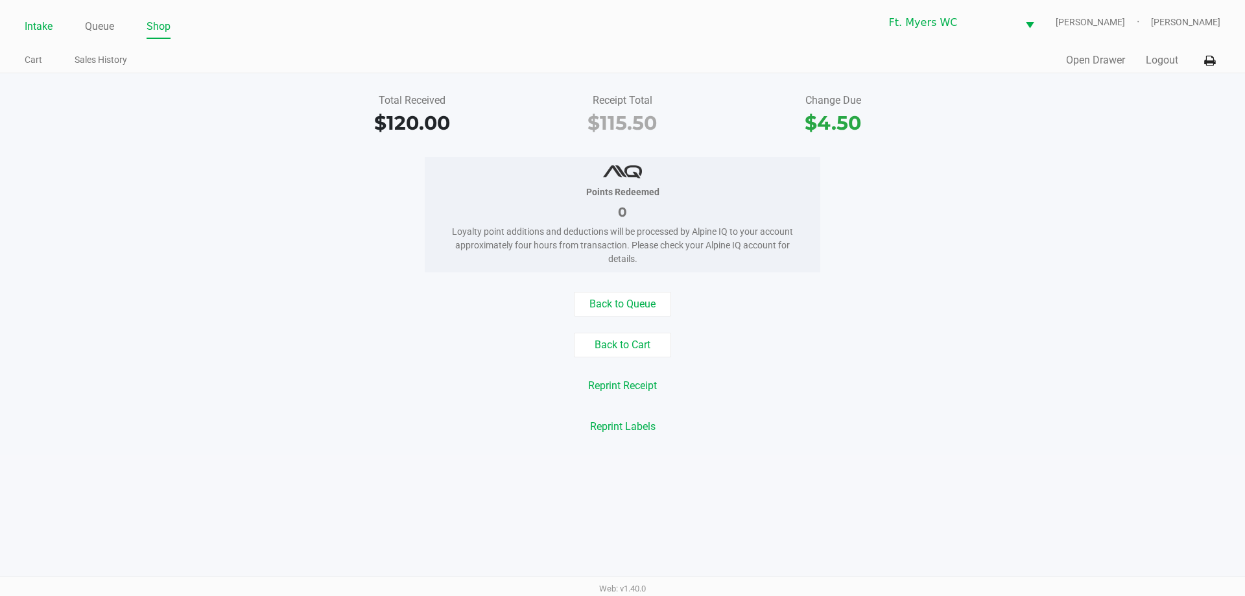
click at [29, 21] on link "Intake" at bounding box center [39, 27] width 28 height 18
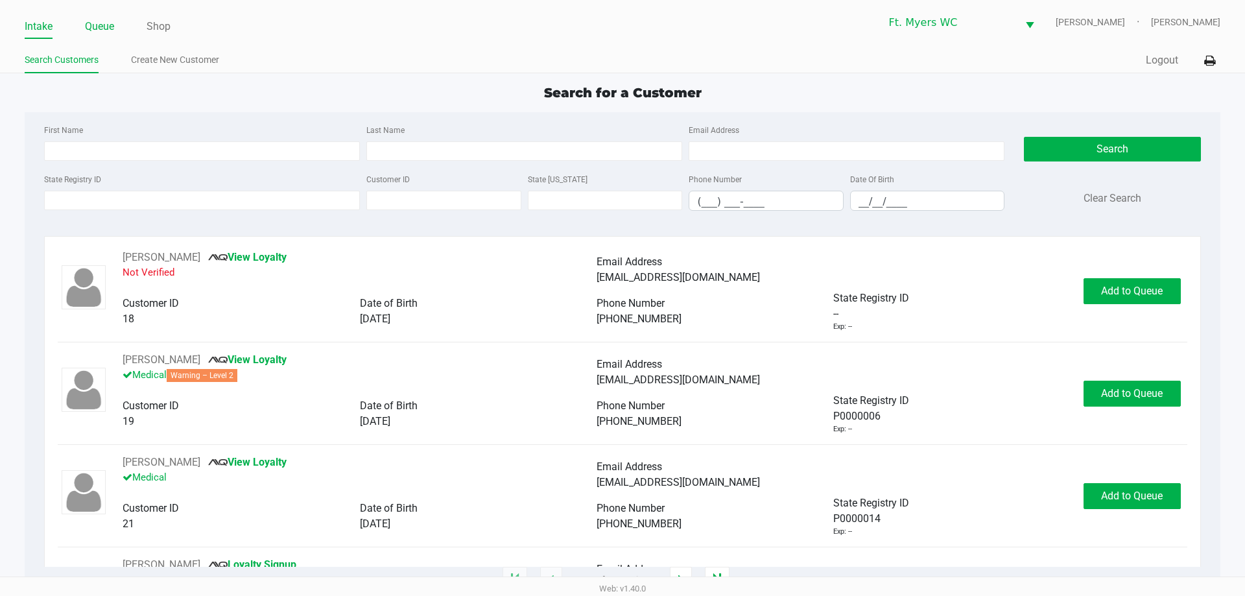
click at [99, 25] on link "Queue" at bounding box center [99, 27] width 29 height 18
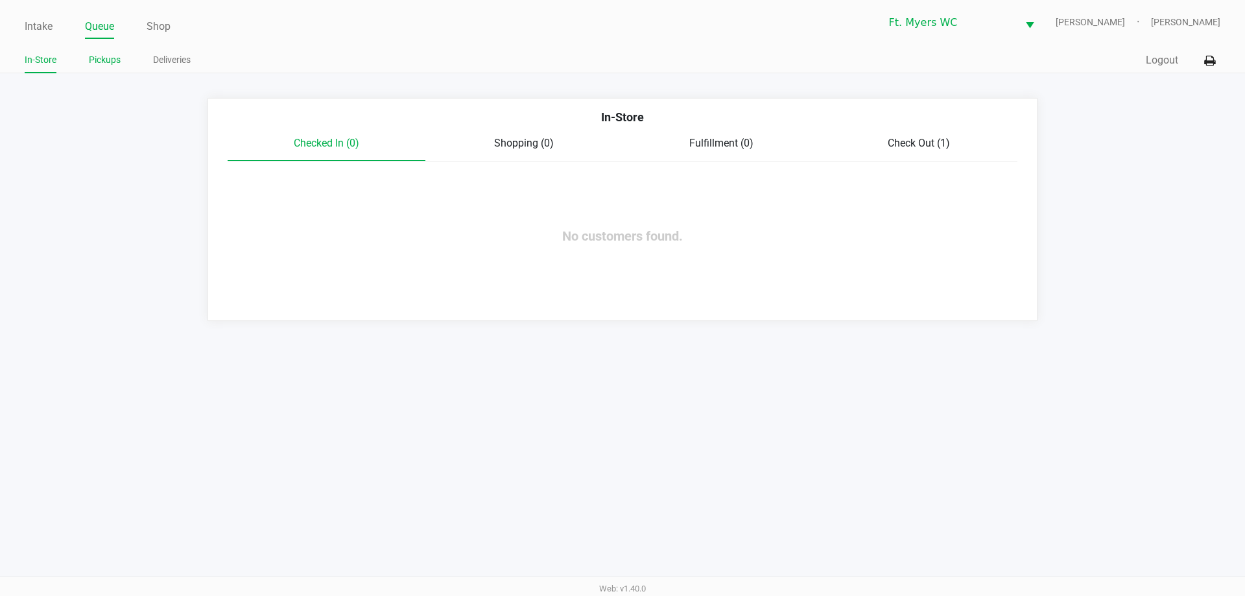
click at [108, 54] on link "Pickups" at bounding box center [105, 60] width 32 height 16
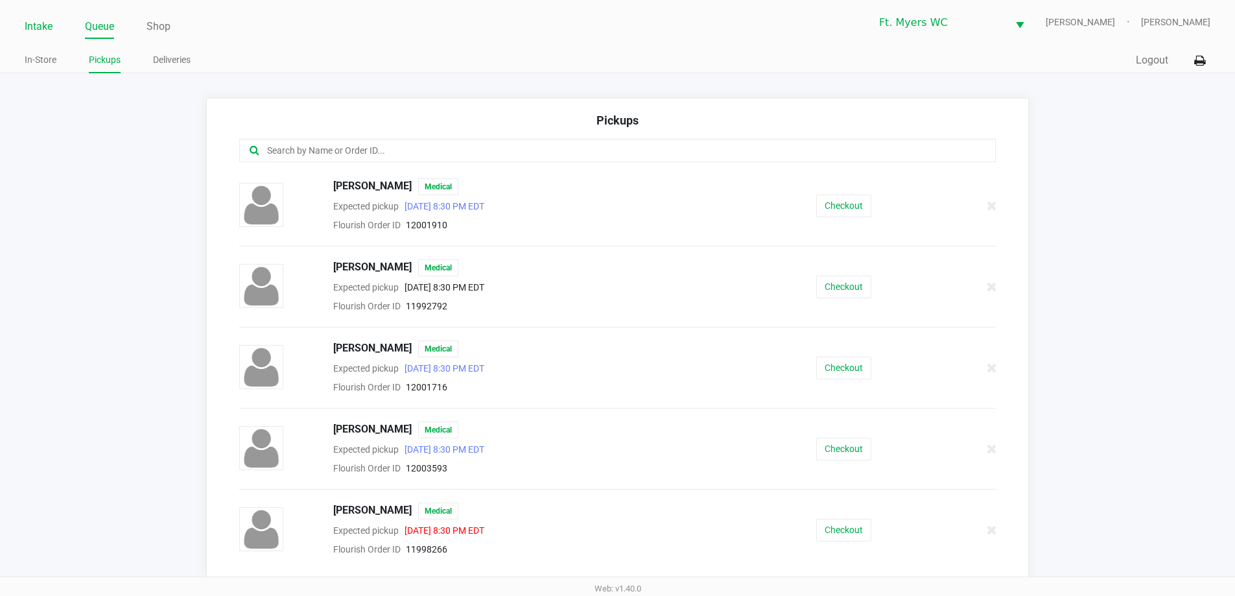
click at [52, 30] on link "Intake" at bounding box center [39, 27] width 28 height 18
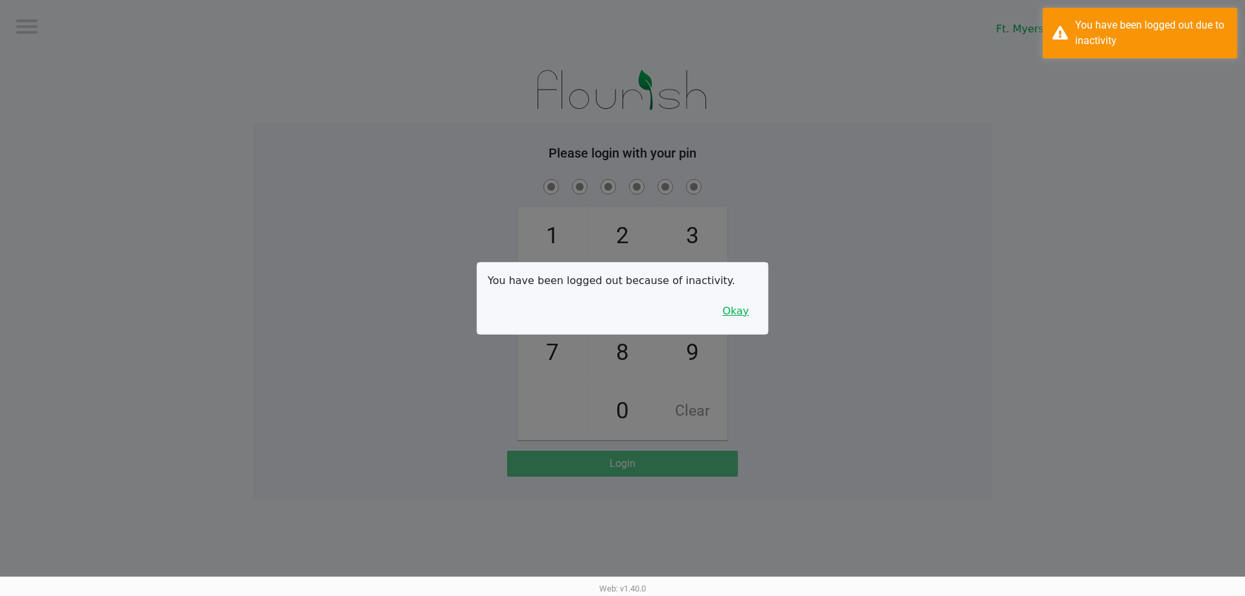
click at [740, 308] on button "Okay" at bounding box center [735, 311] width 43 height 25
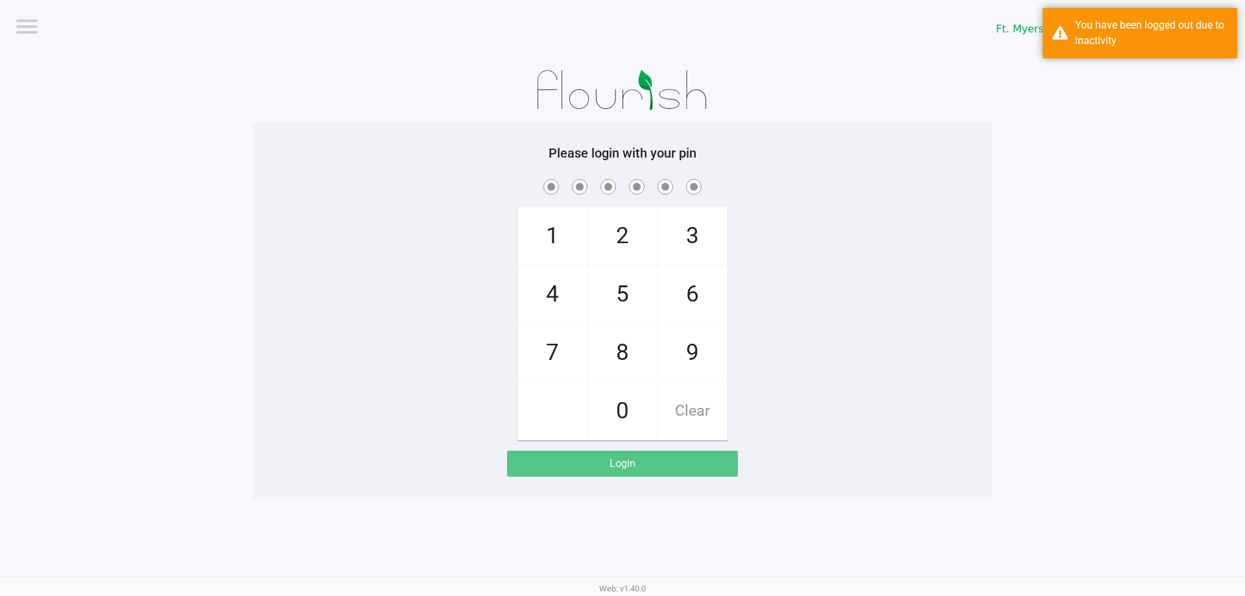
drag, startPoint x: 875, startPoint y: 202, endPoint x: 895, endPoint y: 159, distance: 48.1
click at [879, 198] on div "1 4 7 2 5 8 0 3 6 9 Clear" at bounding box center [622, 308] width 739 height 264
checkbox input "true"
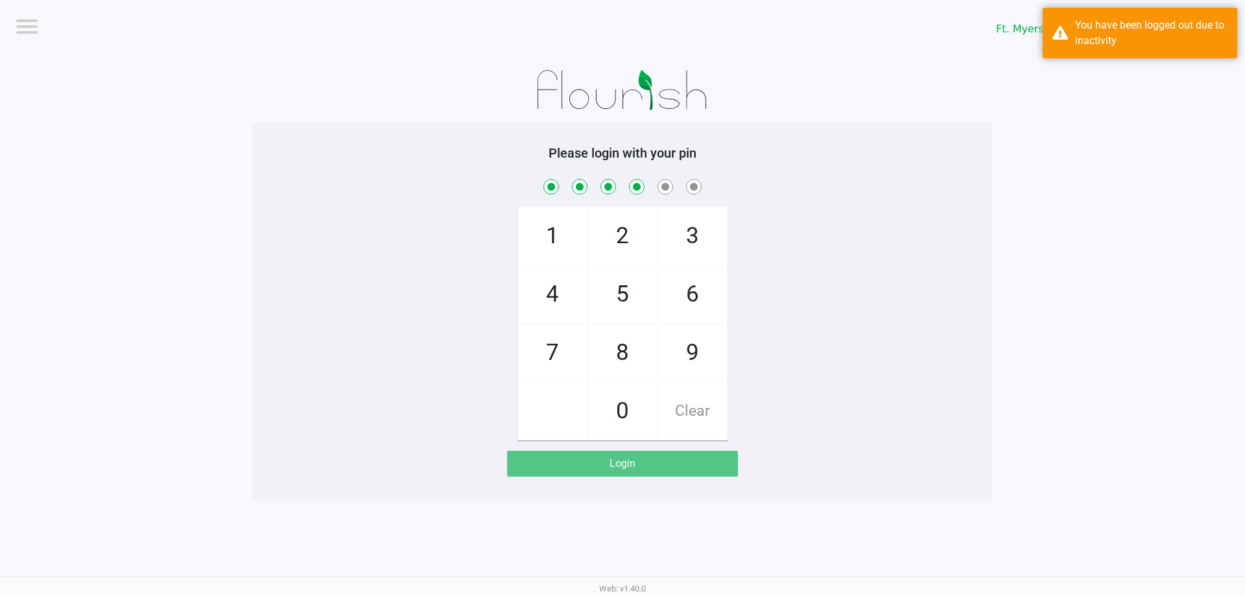
checkbox input "true"
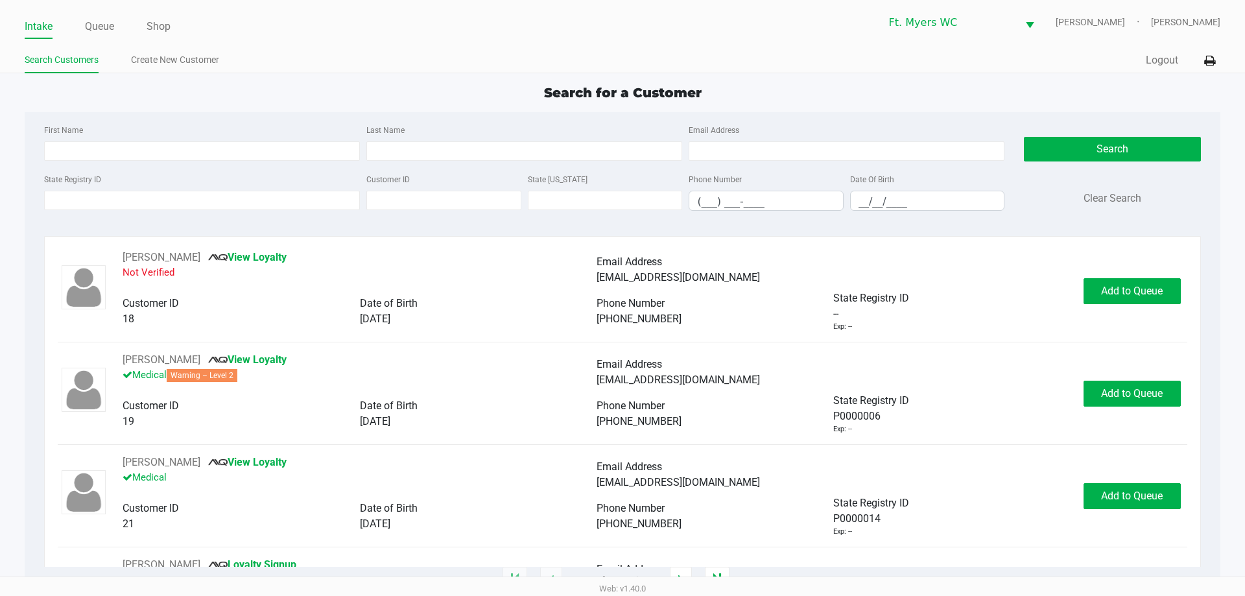
click at [385, 110] on div "Search for a Customer First Name Last Name Email Address State Registry ID Cust…" at bounding box center [622, 331] width 1195 height 497
type input "KATELYN"
type input "CREWS"
type input "12/06/2003"
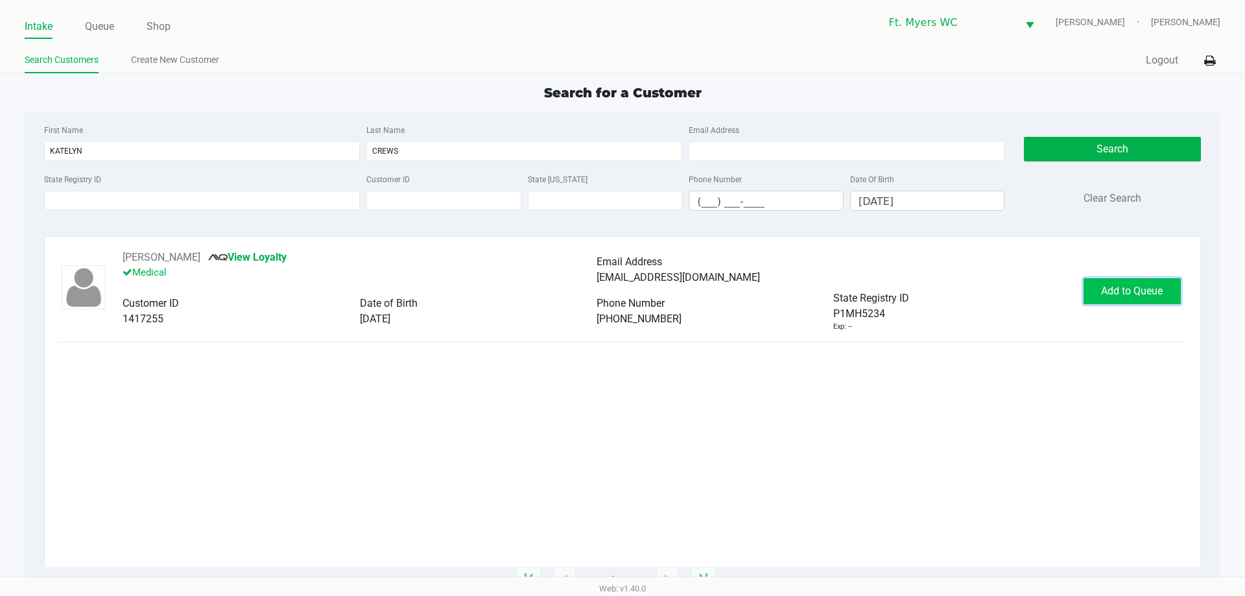
click at [1133, 290] on span "Add to Queue" at bounding box center [1132, 291] width 62 height 12
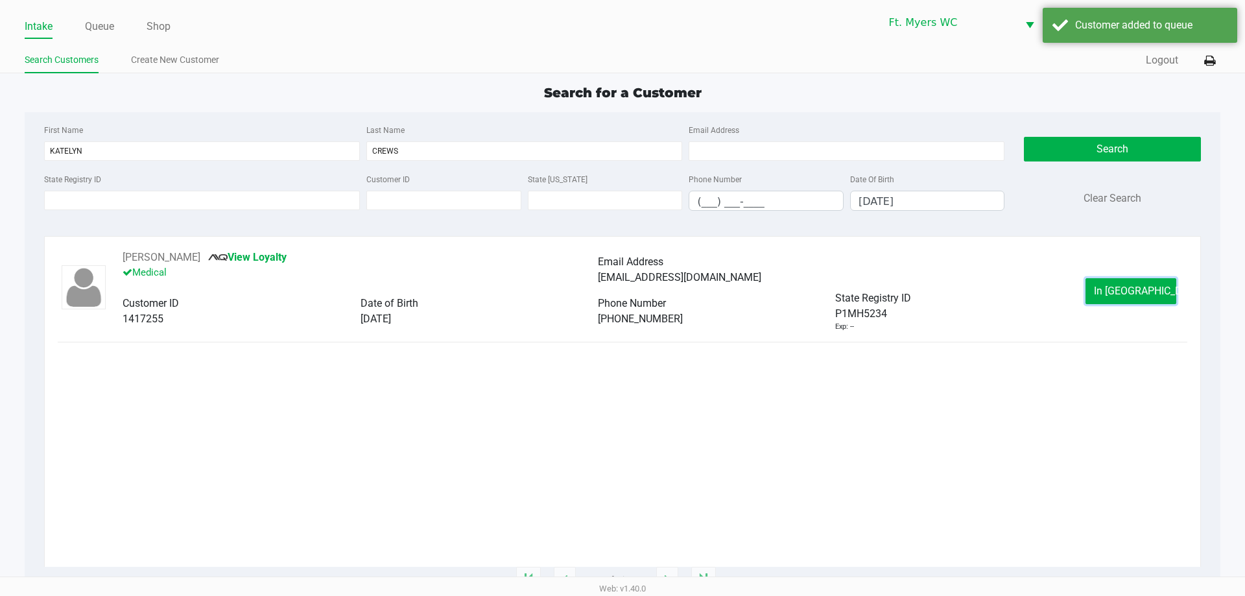
click at [1119, 294] on span "In Queue" at bounding box center [1148, 291] width 109 height 12
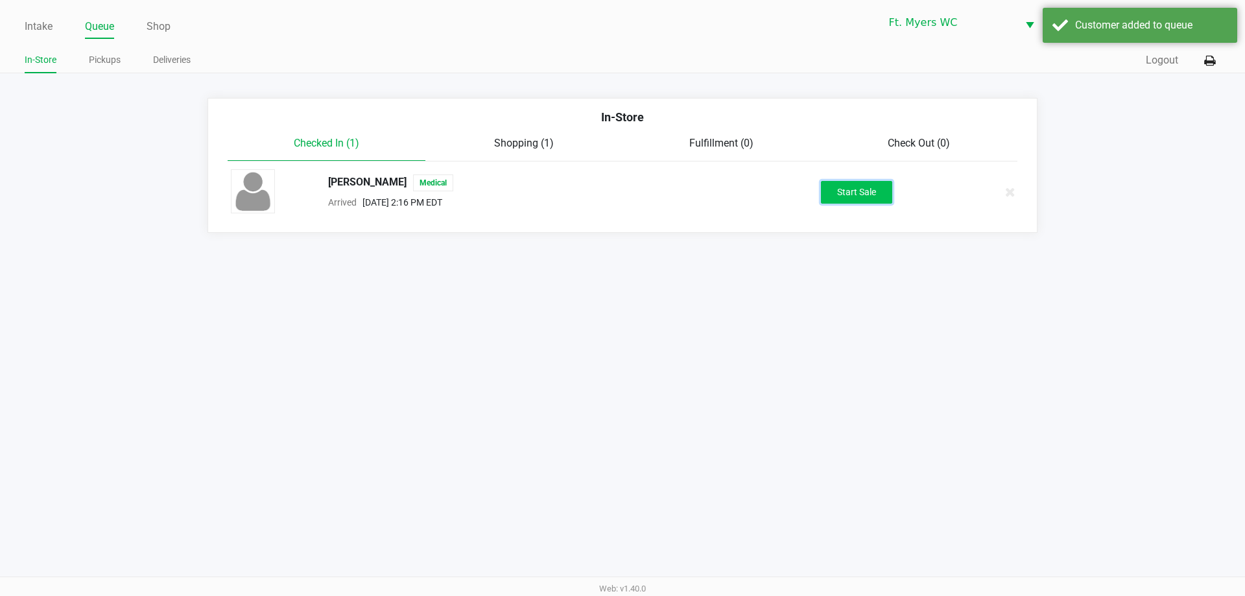
click at [845, 191] on button "Start Sale" at bounding box center [856, 192] width 71 height 23
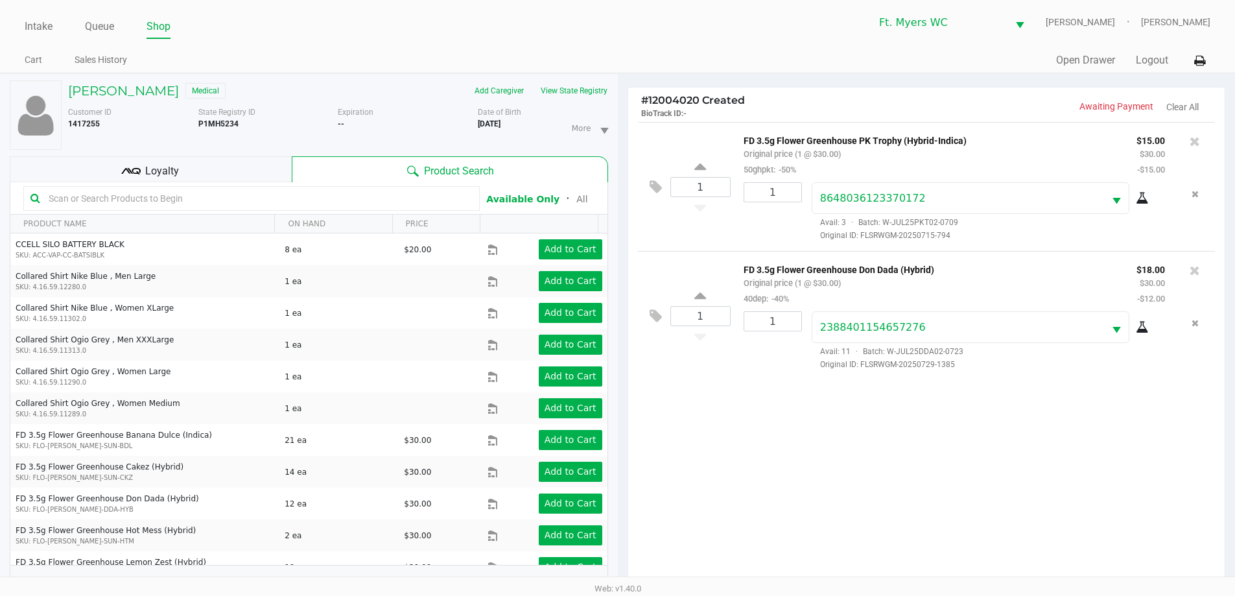
click at [248, 165] on div "Loyalty" at bounding box center [151, 169] width 282 height 26
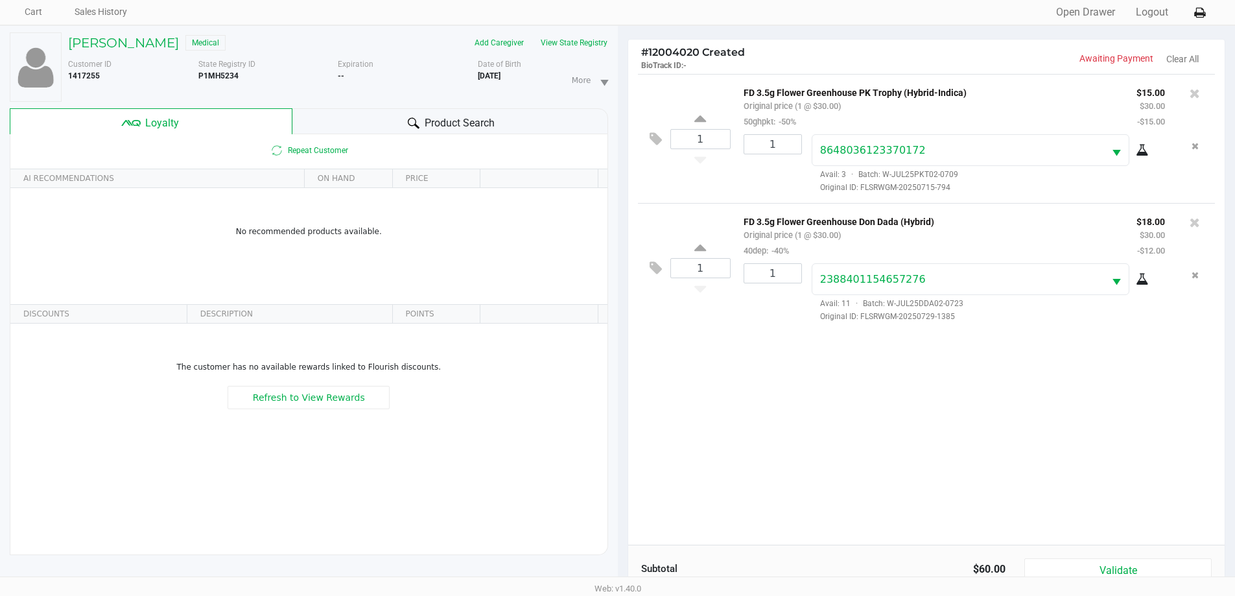
scroll to position [156, 0]
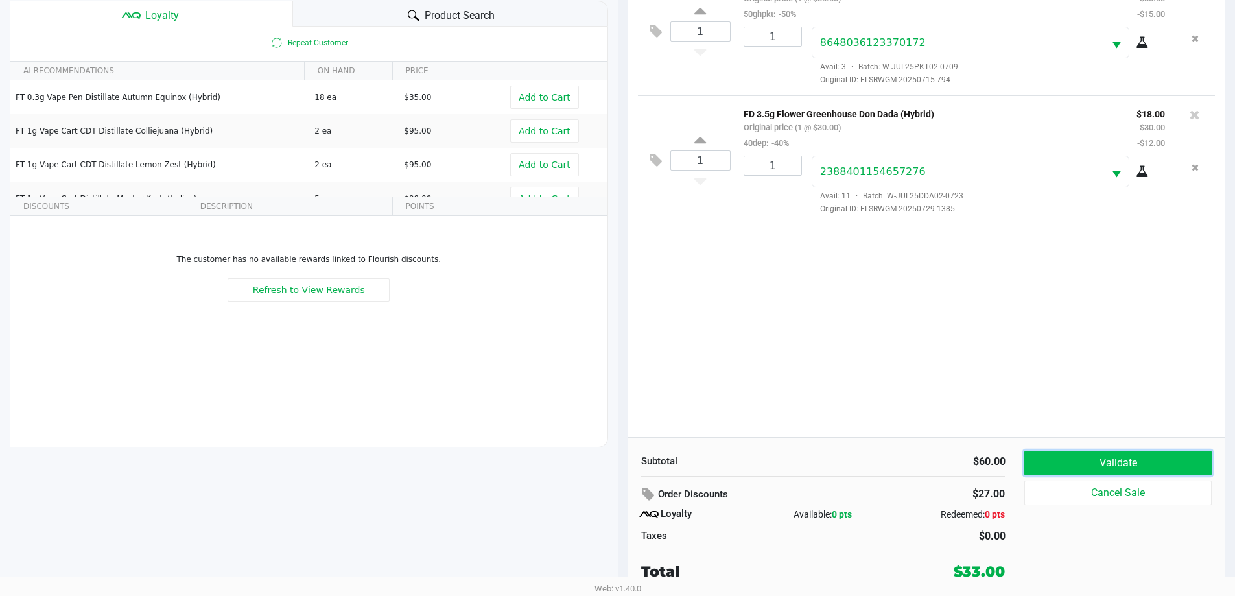
click at [1150, 466] on button "Validate" at bounding box center [1117, 463] width 187 height 25
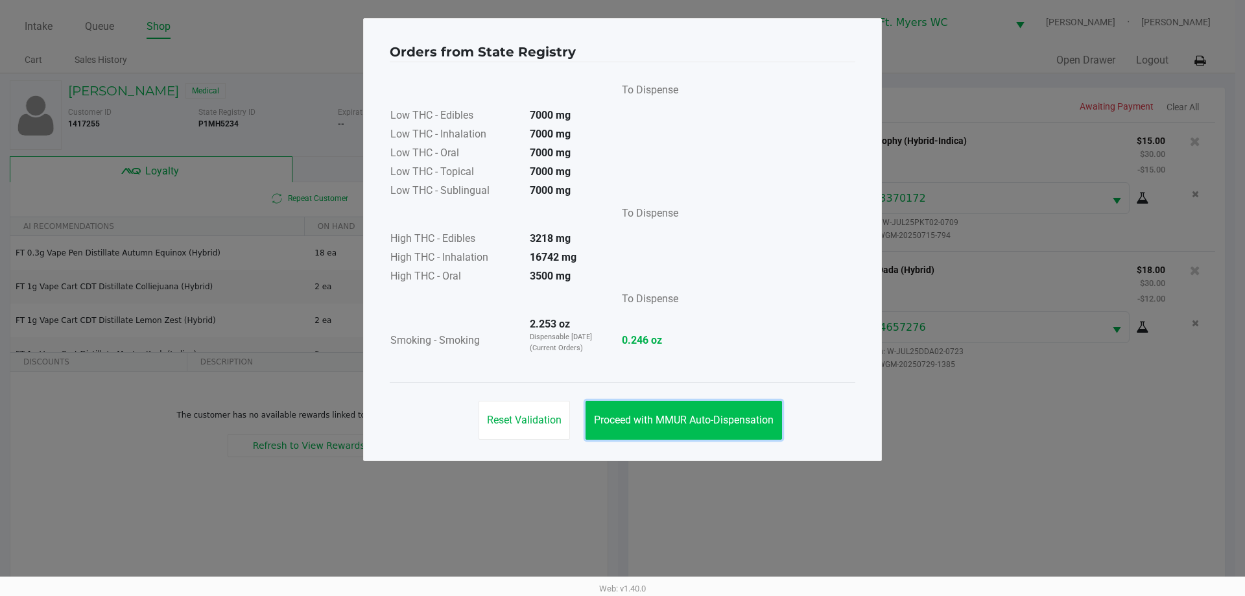
click at [707, 432] on button "Proceed with MMUR Auto-Dispensation" at bounding box center [684, 420] width 196 height 39
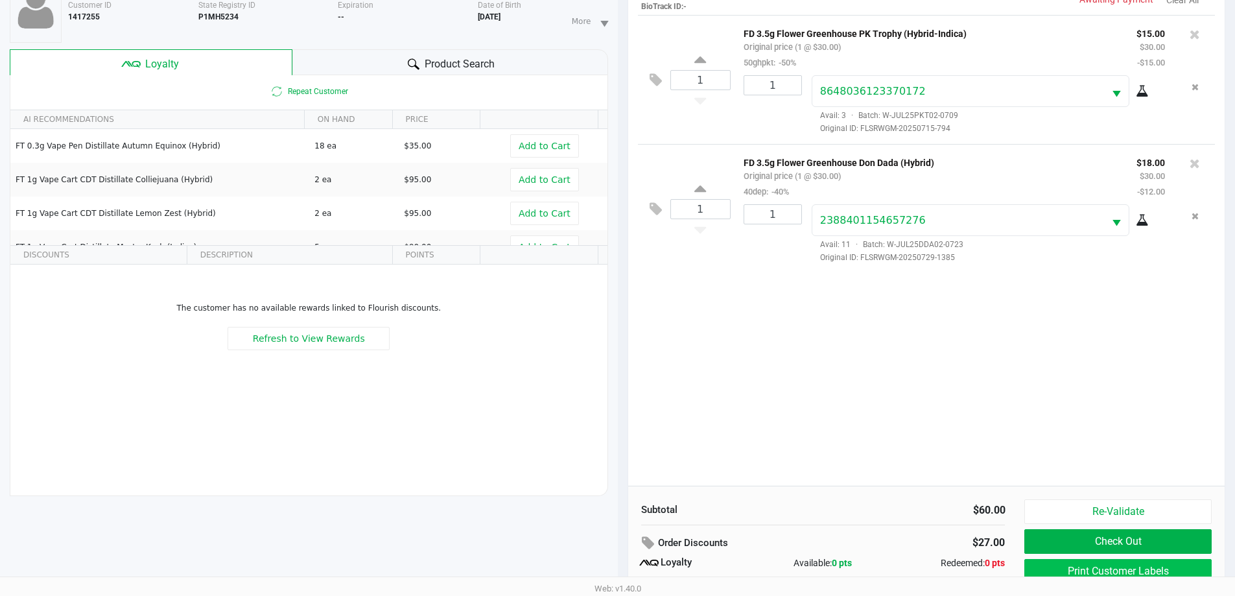
scroll to position [156, 0]
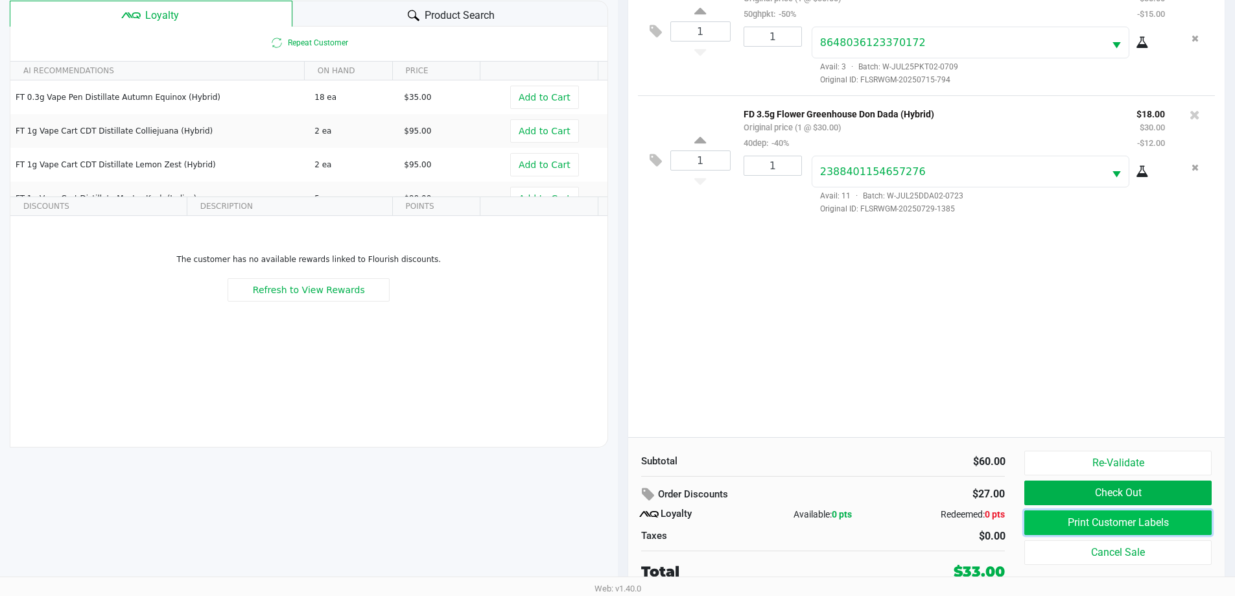
click at [1134, 521] on button "Print Customer Labels" at bounding box center [1117, 522] width 187 height 25
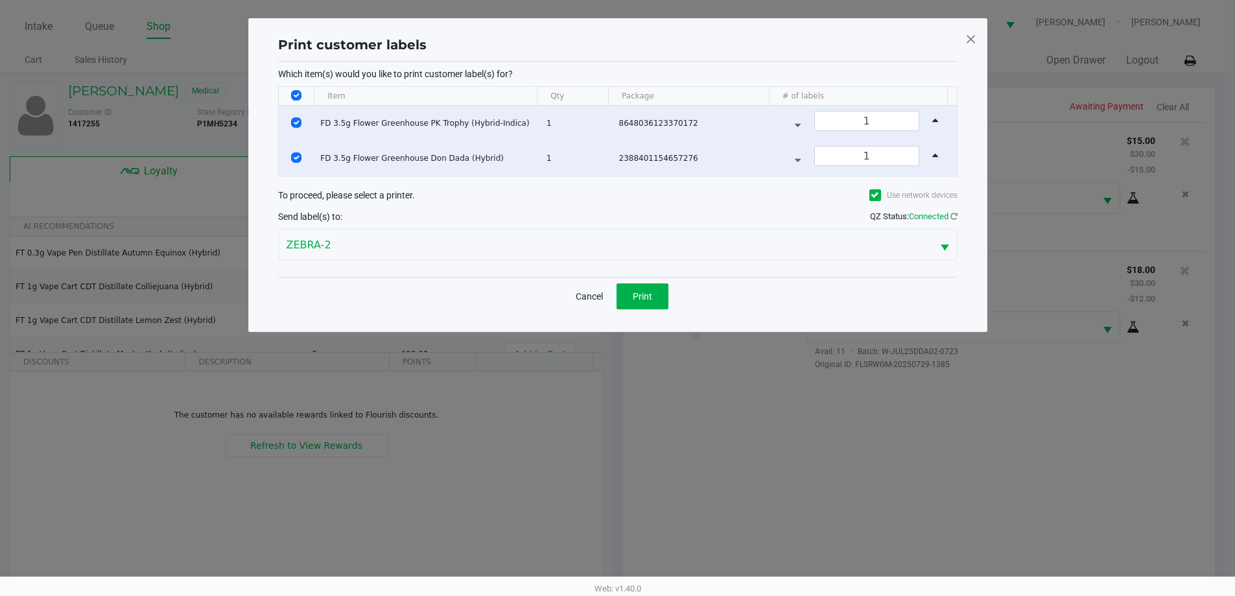
scroll to position [0, 0]
click at [674, 300] on div "Cancel Print" at bounding box center [623, 296] width 680 height 38
click at [661, 297] on button "Print" at bounding box center [647, 296] width 52 height 26
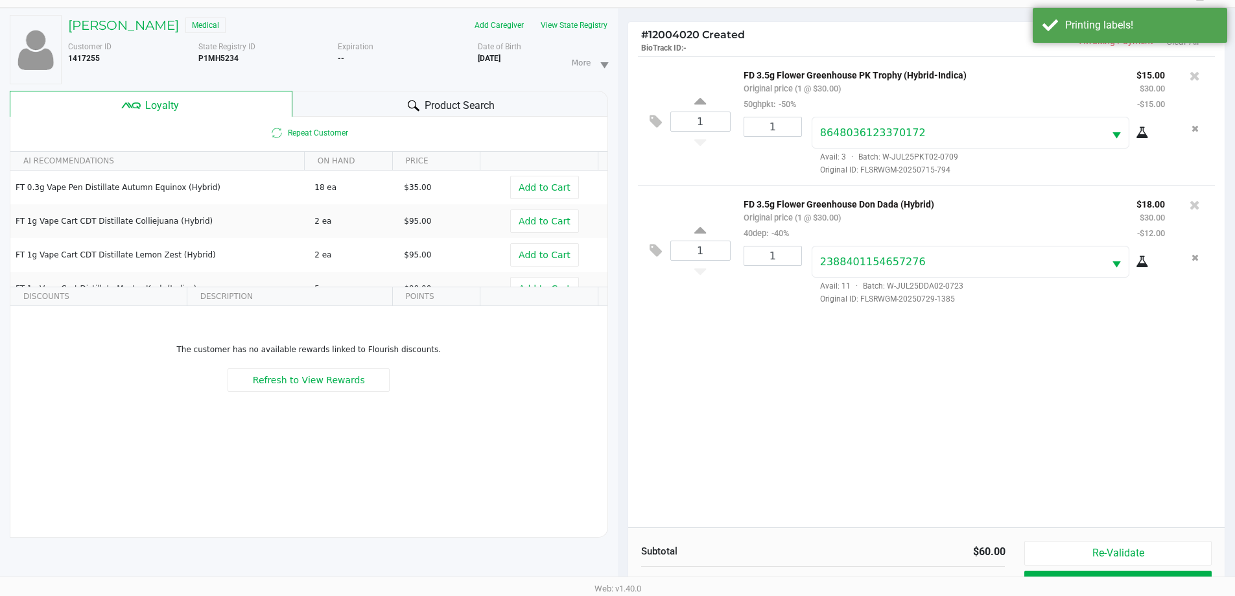
scroll to position [156, 0]
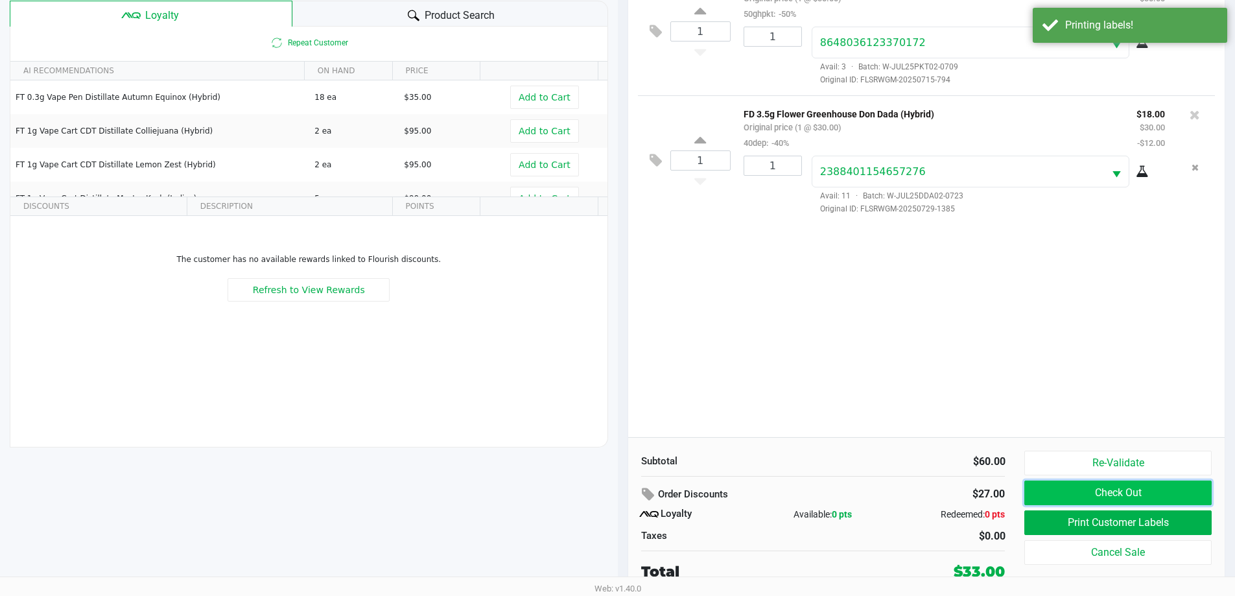
click at [1120, 495] on button "Check Out" at bounding box center [1117, 492] width 187 height 25
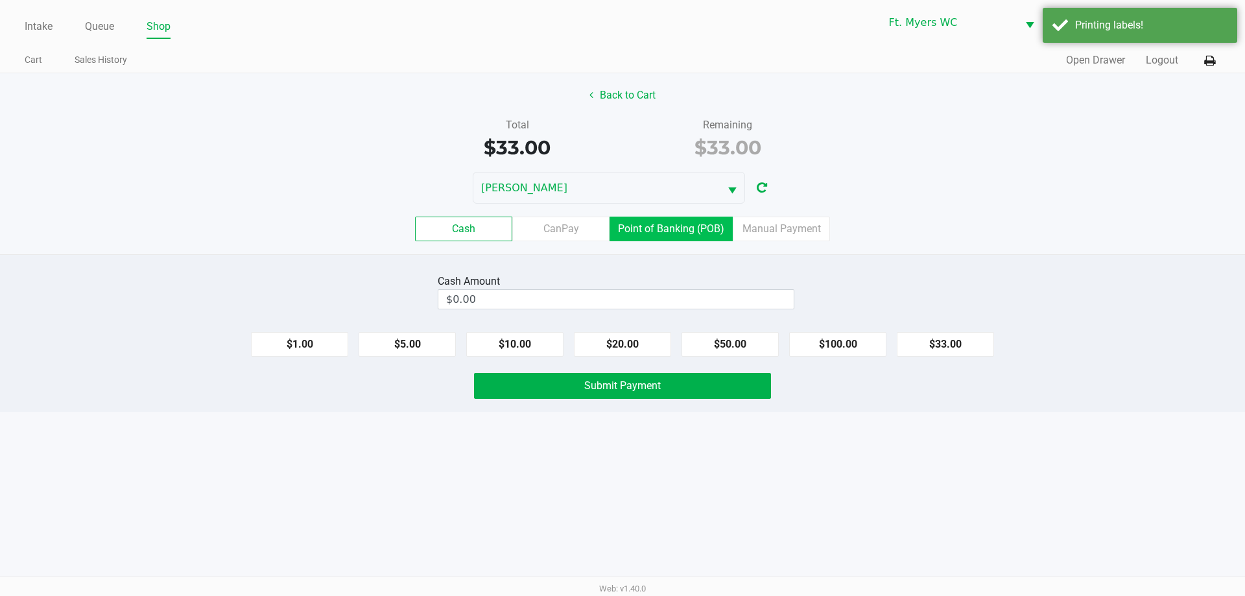
click at [663, 231] on label "Point of Banking (POB)" at bounding box center [671, 229] width 123 height 25
click at [0, 0] on 7 "Point of Banking (POB)" at bounding box center [0, 0] width 0 height 0
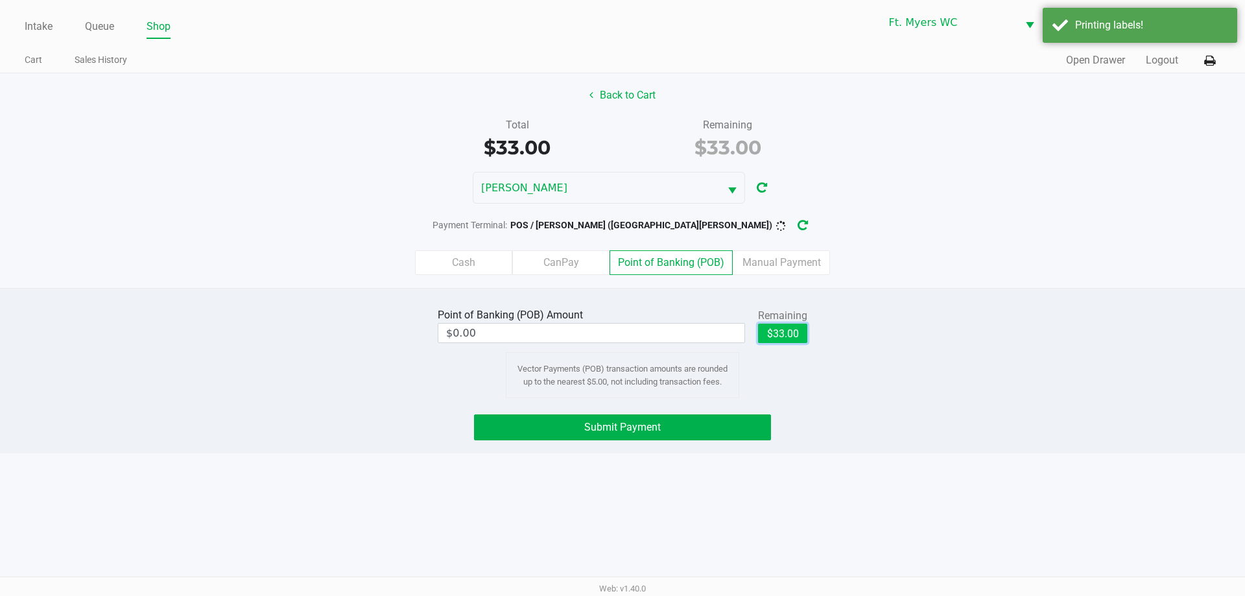
click at [779, 327] on button "$33.00" at bounding box center [782, 333] width 49 height 19
type input "$33.00"
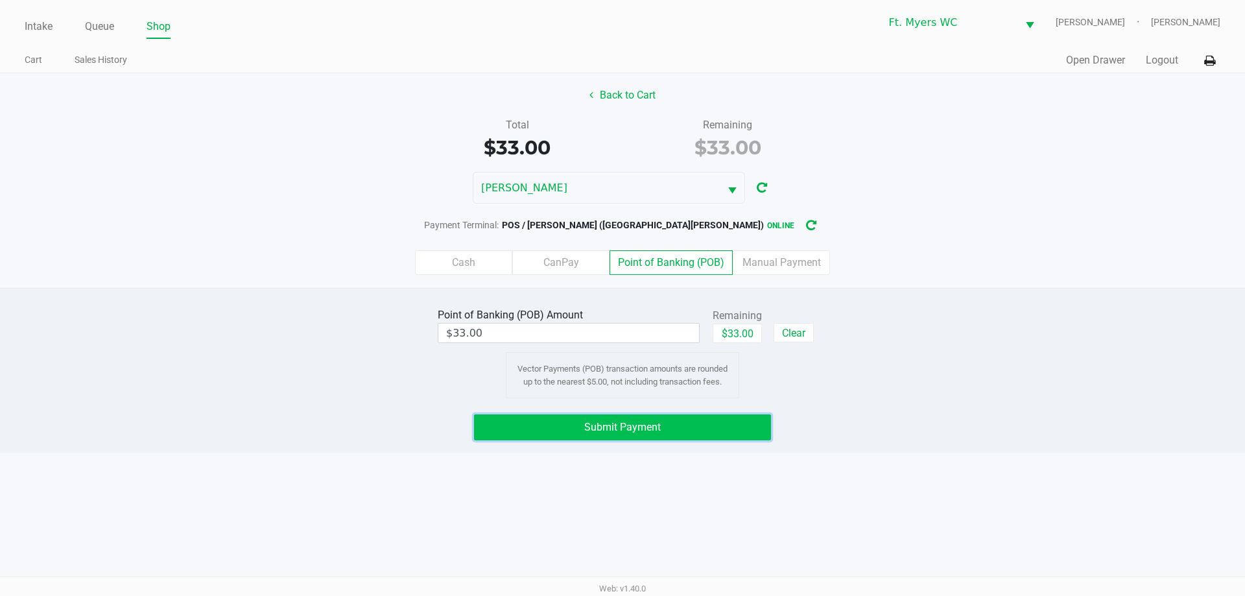
click at [700, 427] on button "Submit Payment" at bounding box center [622, 427] width 297 height 26
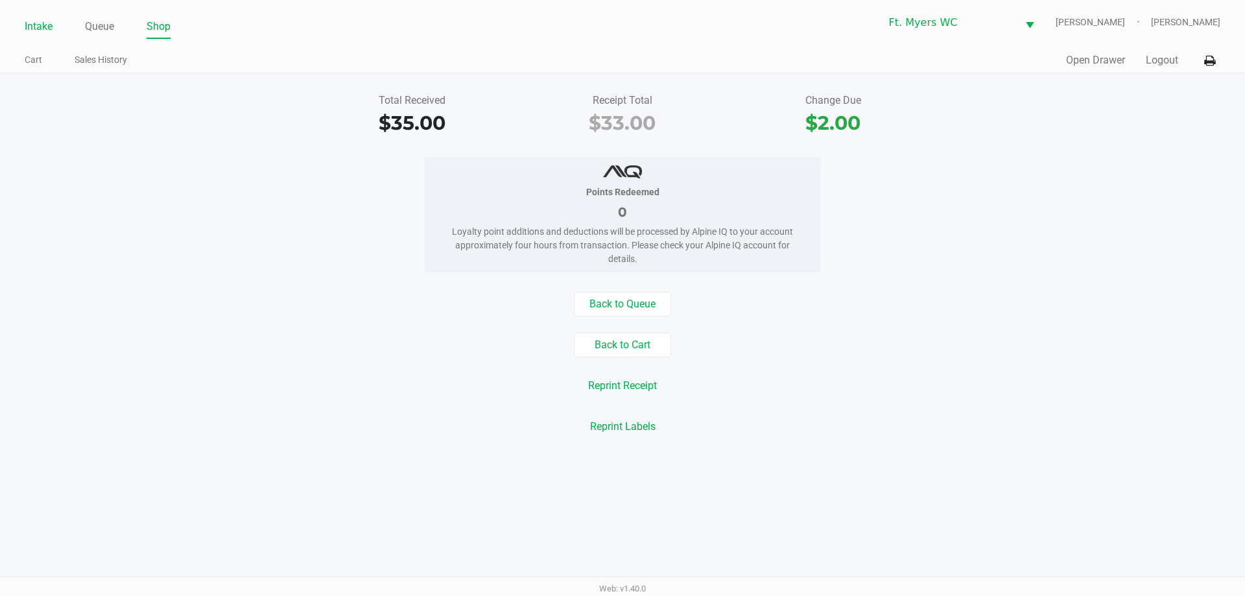
click at [28, 35] on link "Intake" at bounding box center [39, 27] width 28 height 18
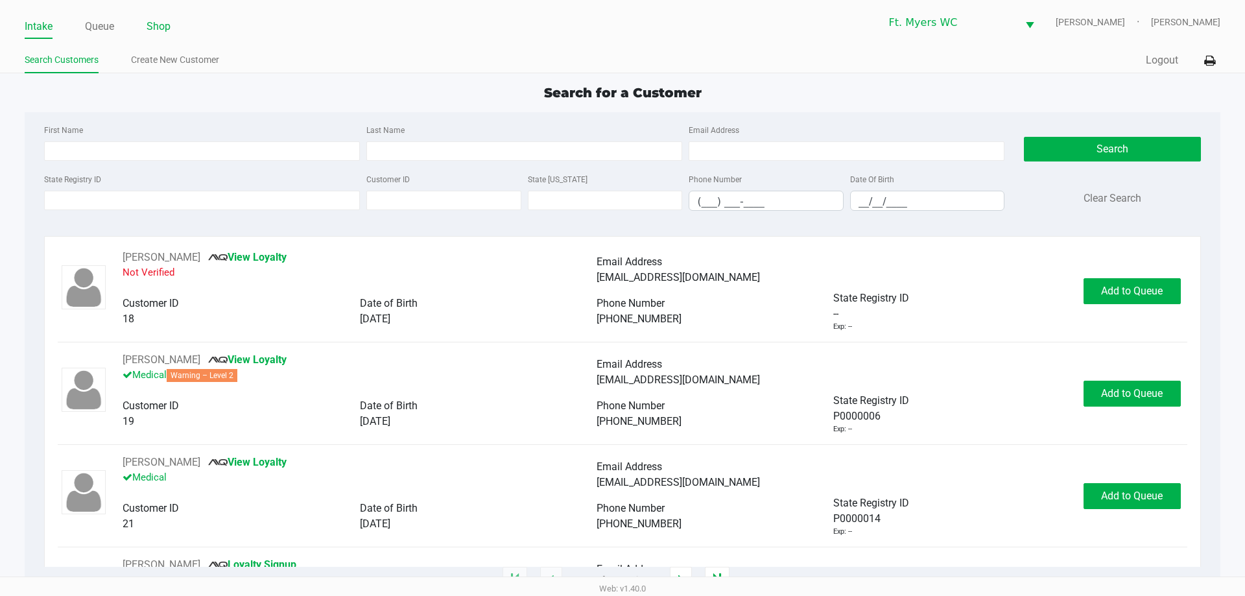
click at [157, 25] on link "Shop" at bounding box center [159, 27] width 24 height 18
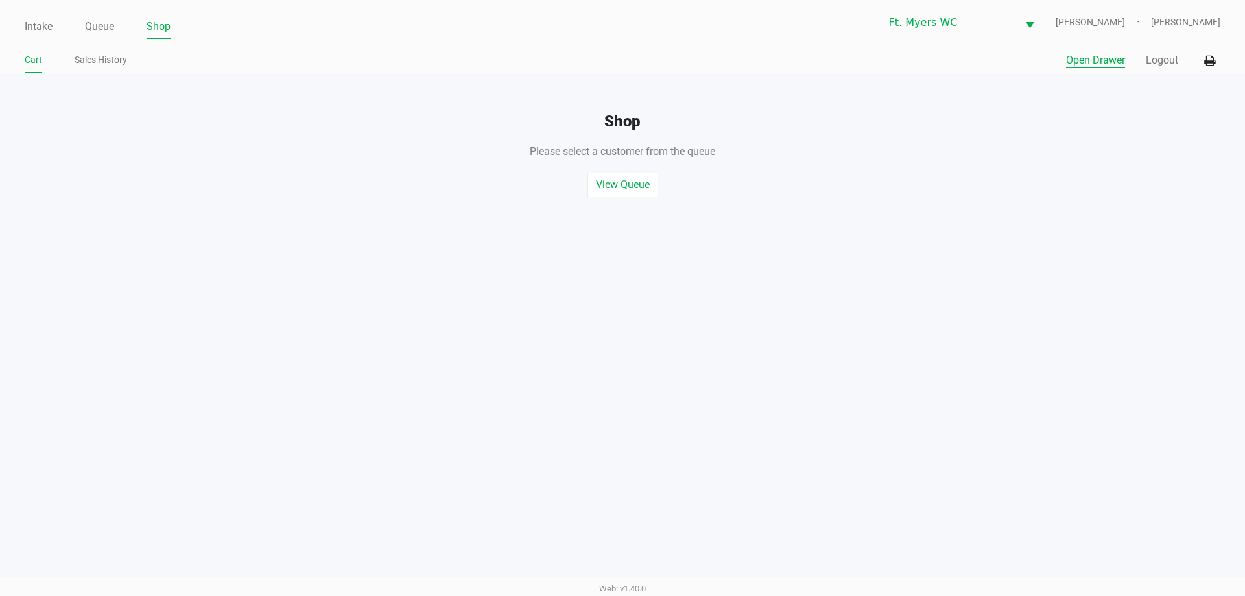
click at [1084, 66] on button "Open Drawer" at bounding box center [1095, 61] width 59 height 16
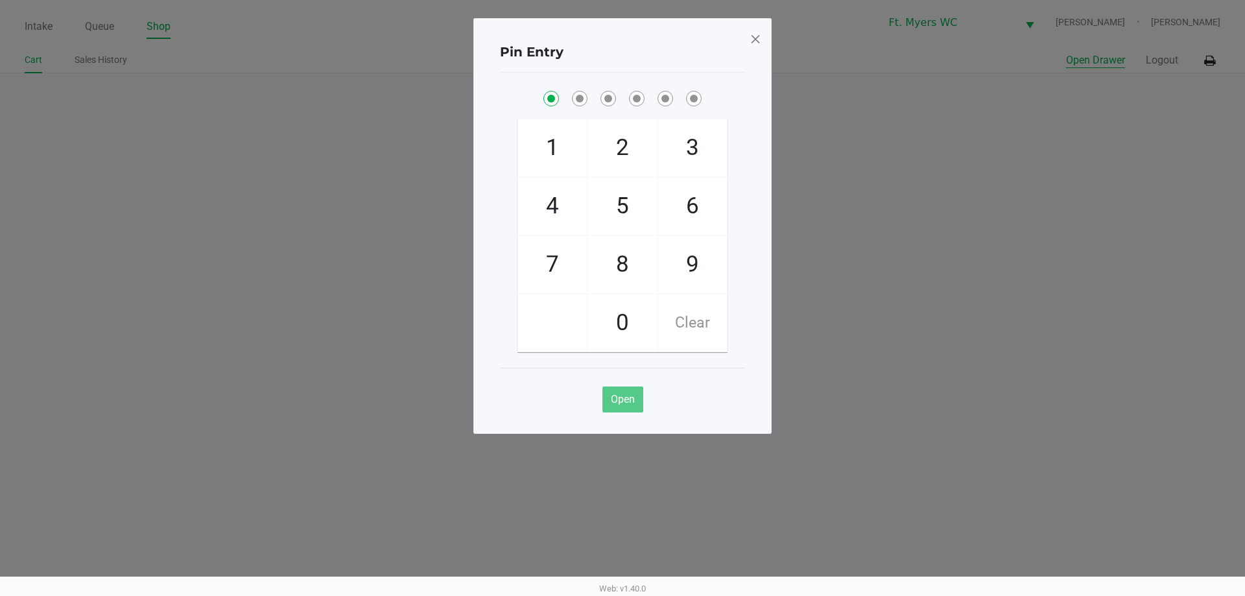
checkbox input "true"
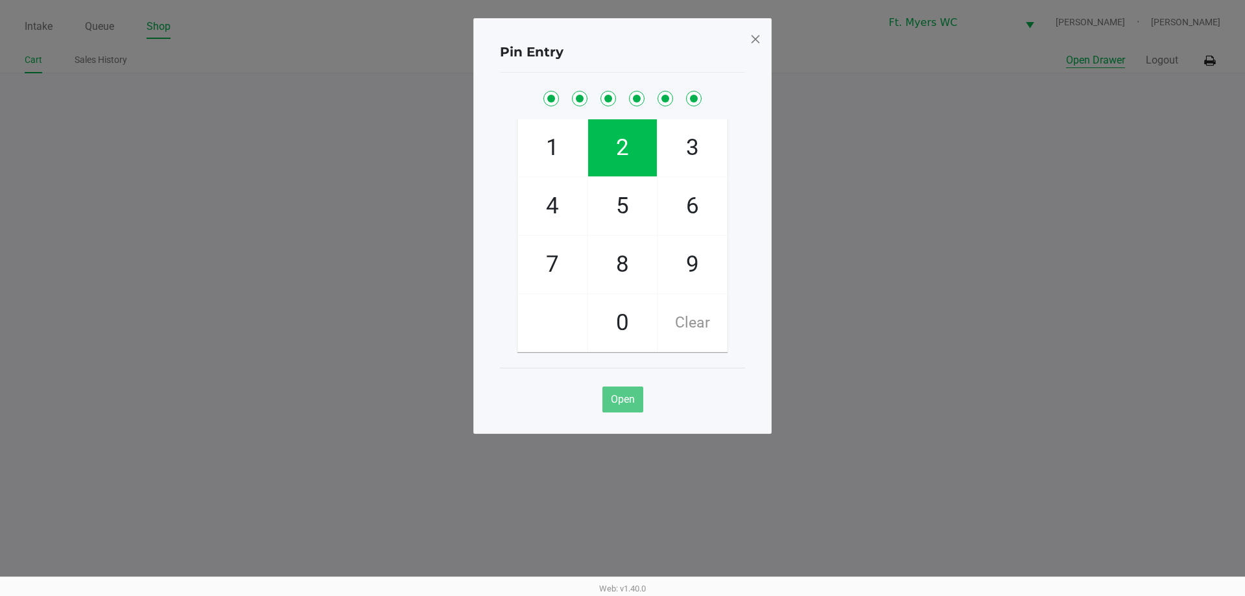
checkbox input "true"
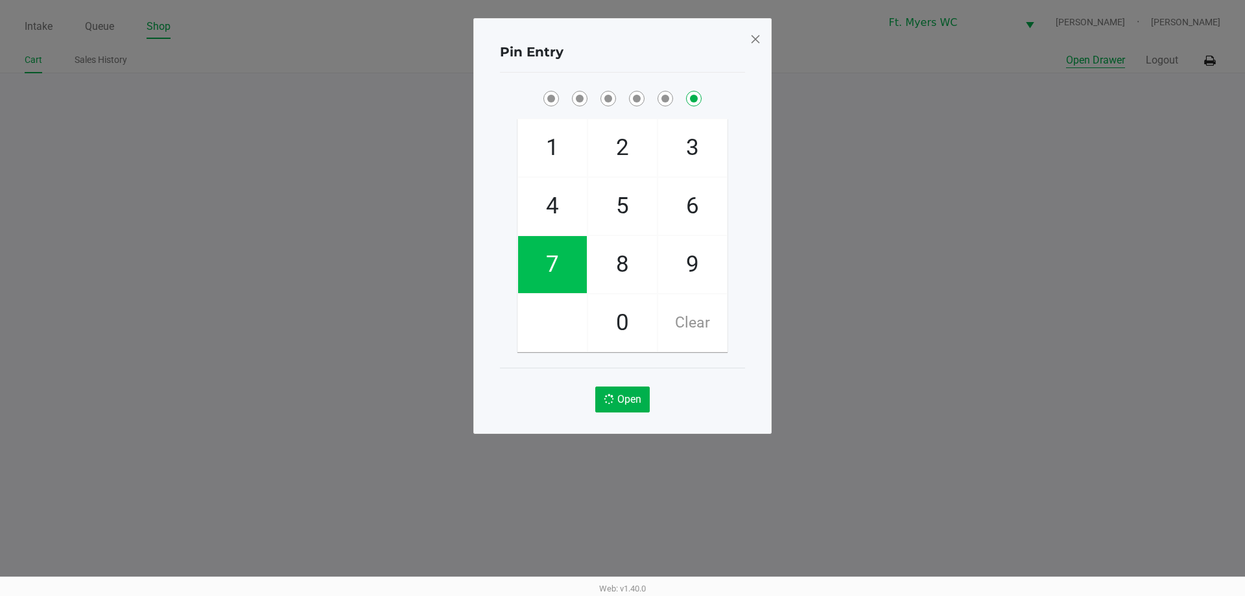
checkbox input "false"
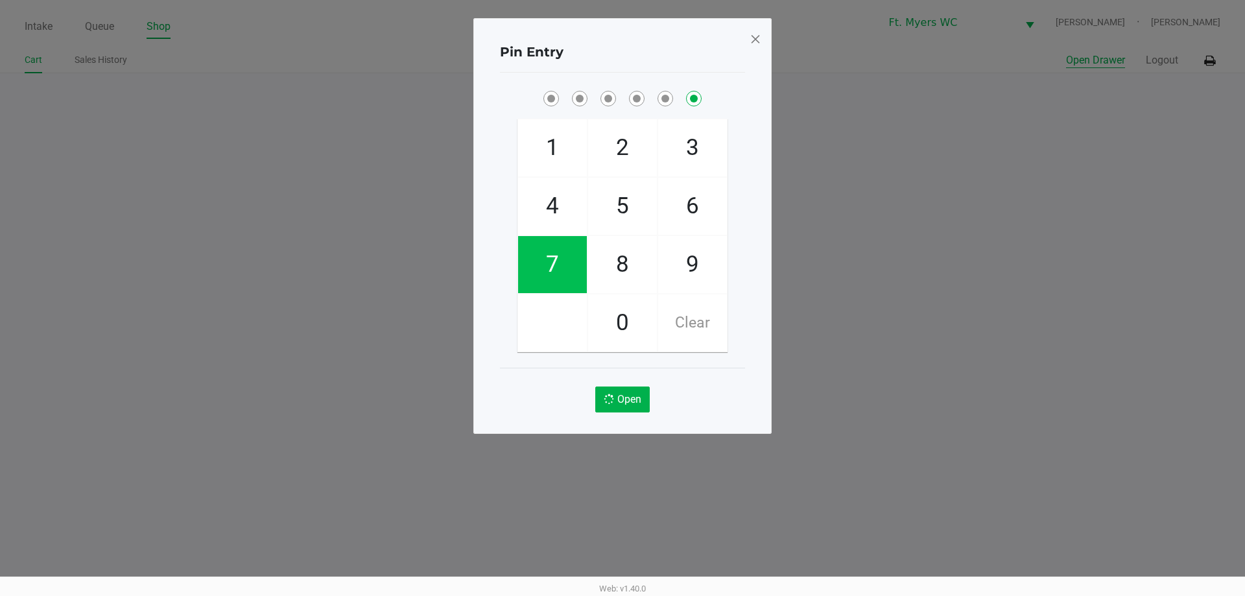
checkbox input "false"
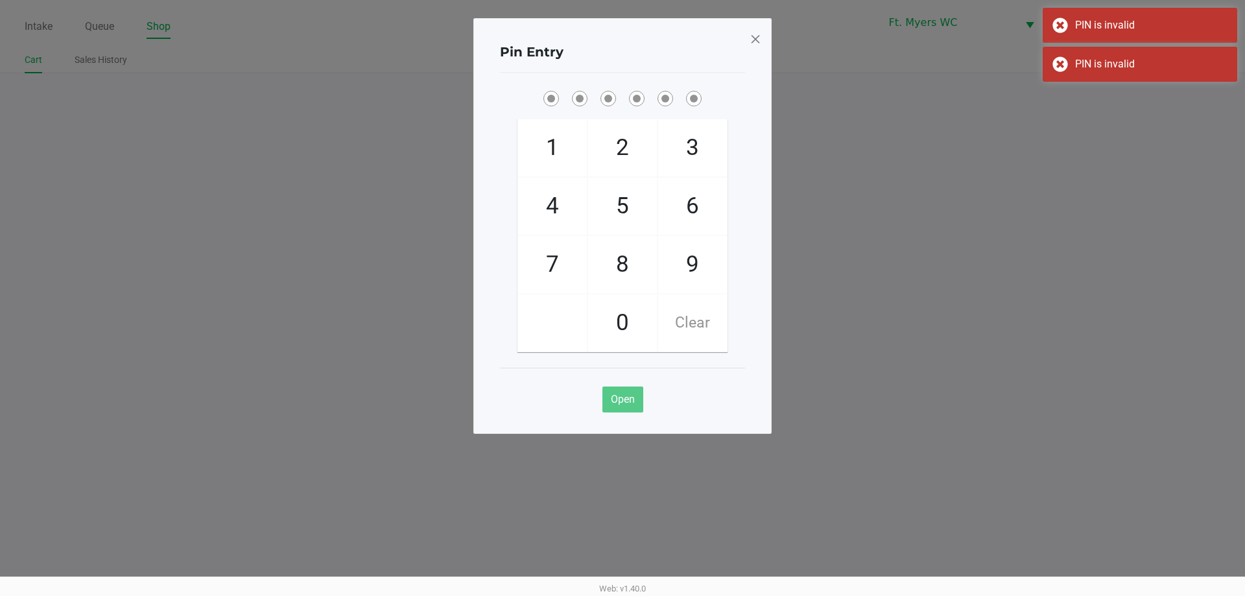
checkbox input "true"
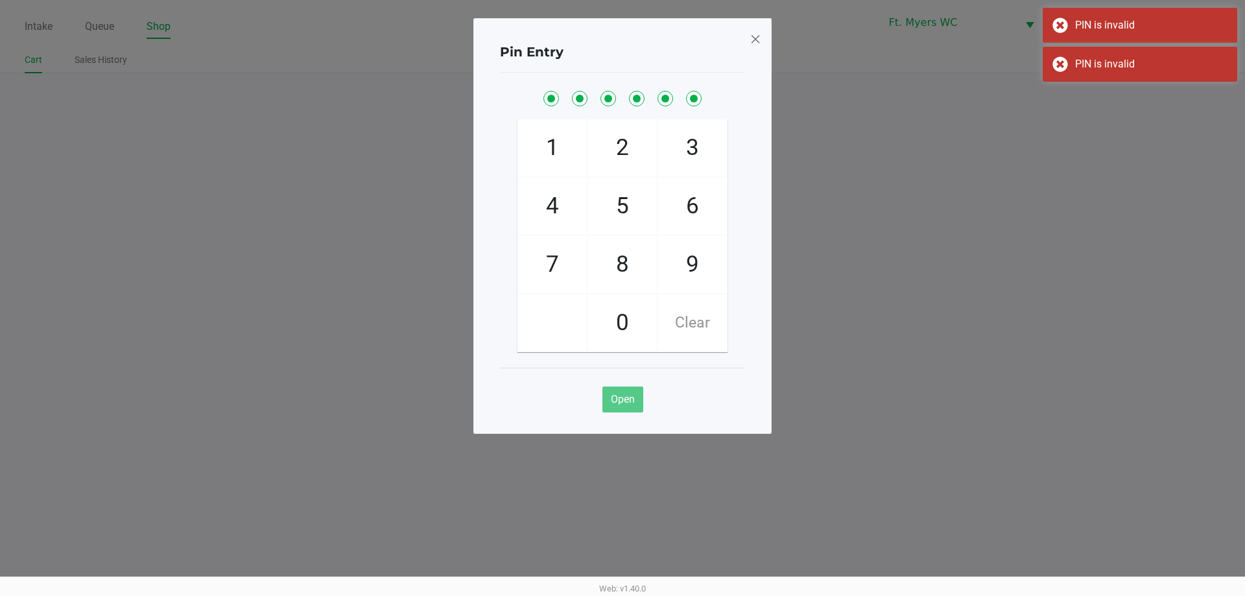
checkbox input "true"
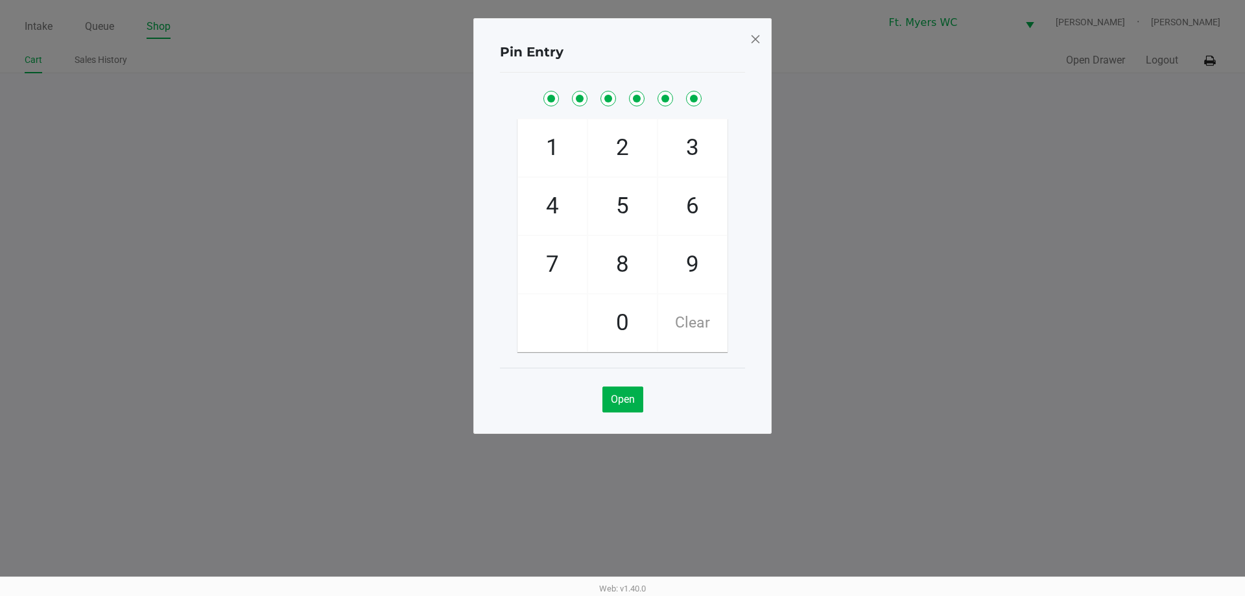
click at [748, 36] on div "Pin Entry 1 4 7 2 5 8 0 3 6 9 Clear Open" at bounding box center [622, 226] width 298 height 416
click at [757, 40] on span at bounding box center [756, 39] width 12 height 21
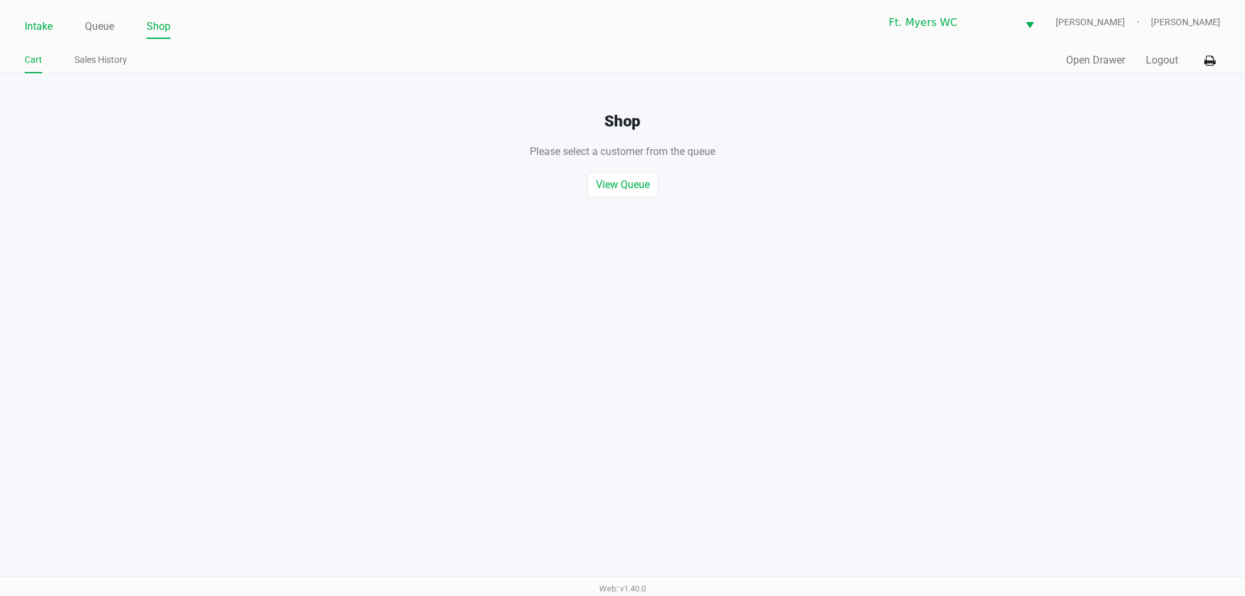
click at [29, 23] on link "Intake" at bounding box center [39, 27] width 28 height 18
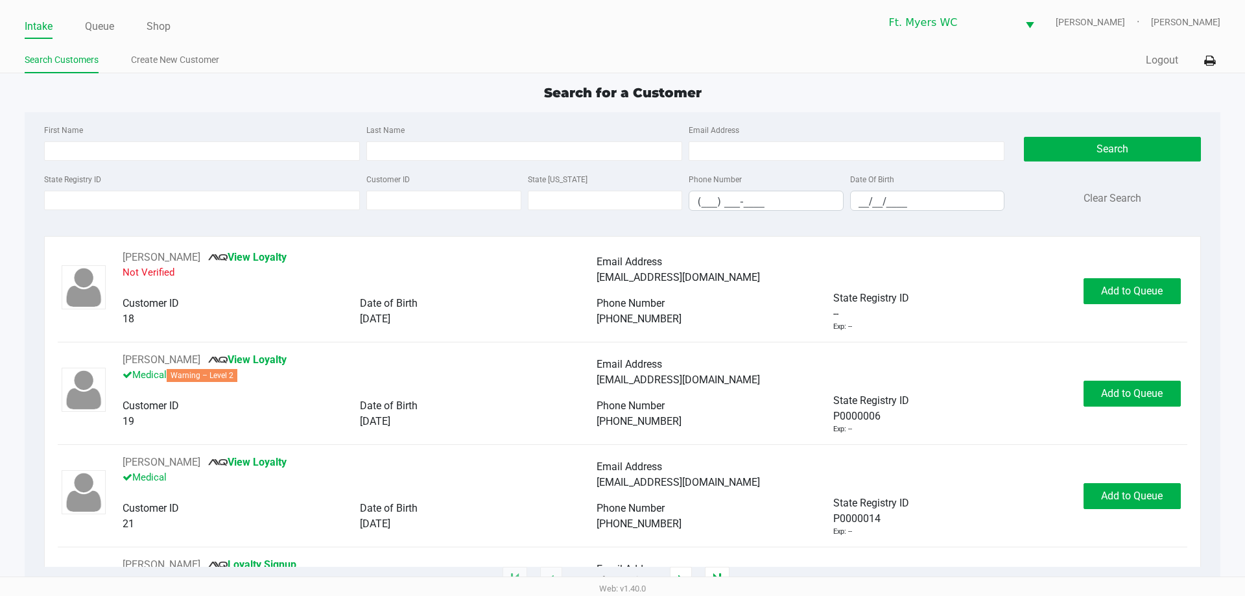
click at [171, 106] on div "Search for a Customer First Name Last Name Email Address State Registry ID Cust…" at bounding box center [622, 331] width 1195 height 497
click at [154, 150] on input "First Name" at bounding box center [202, 150] width 316 height 19
type input "courtney"
type input "smith"
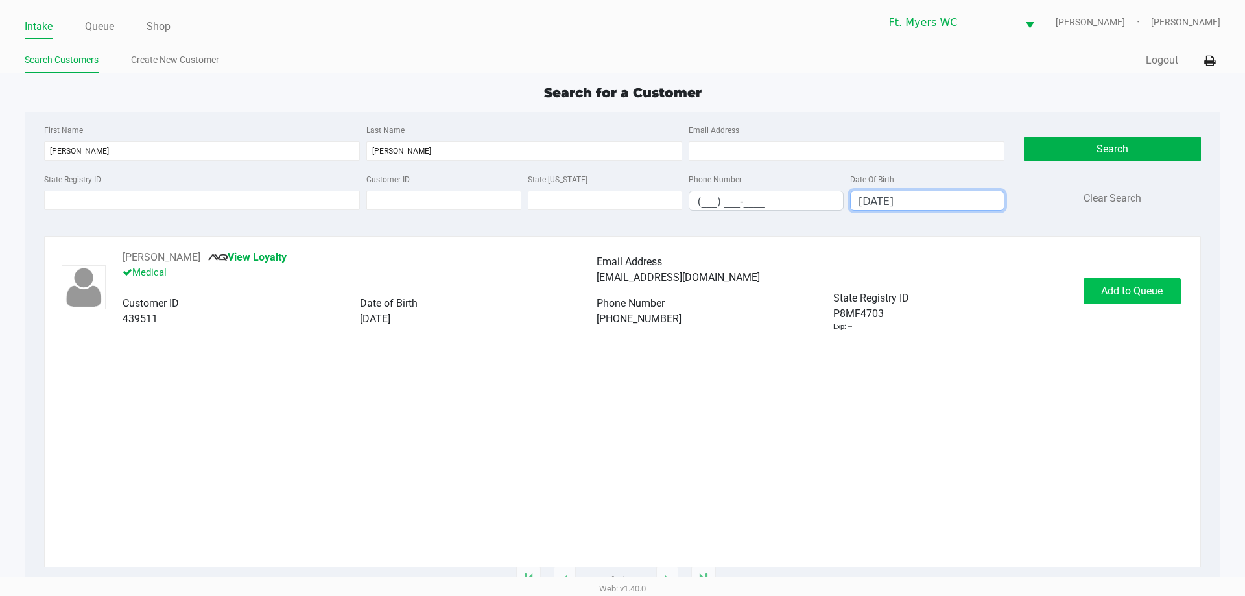
type input "08/08/1978"
click at [1163, 287] on button "Add to Queue" at bounding box center [1132, 291] width 97 height 26
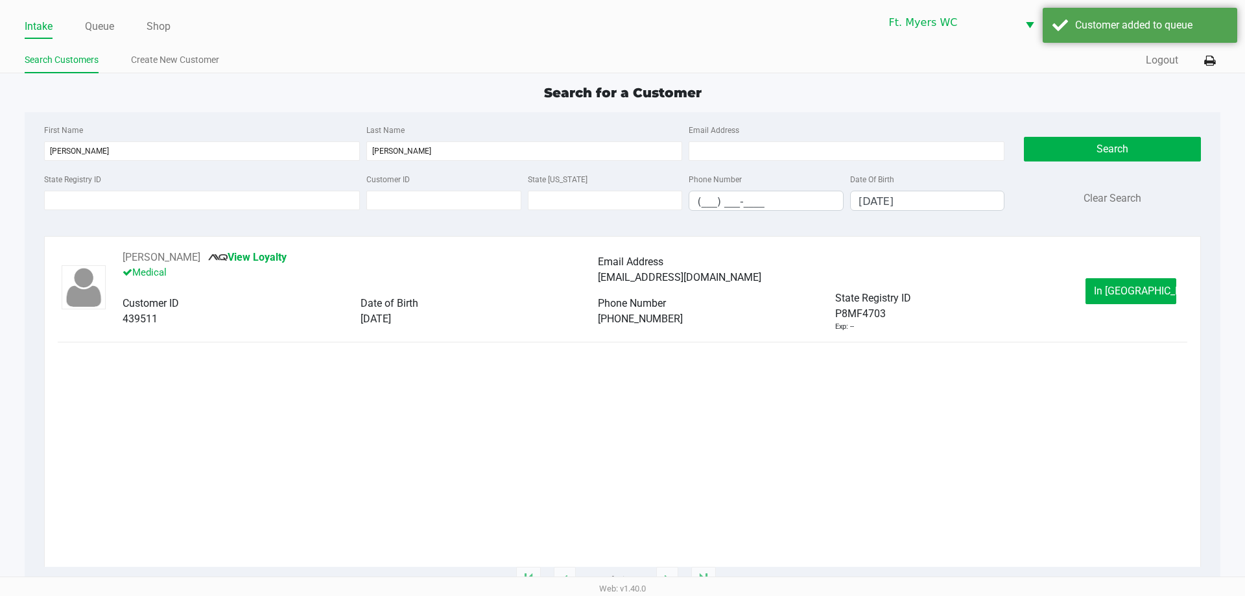
click at [1160, 289] on button "In Queue" at bounding box center [1130, 291] width 91 height 26
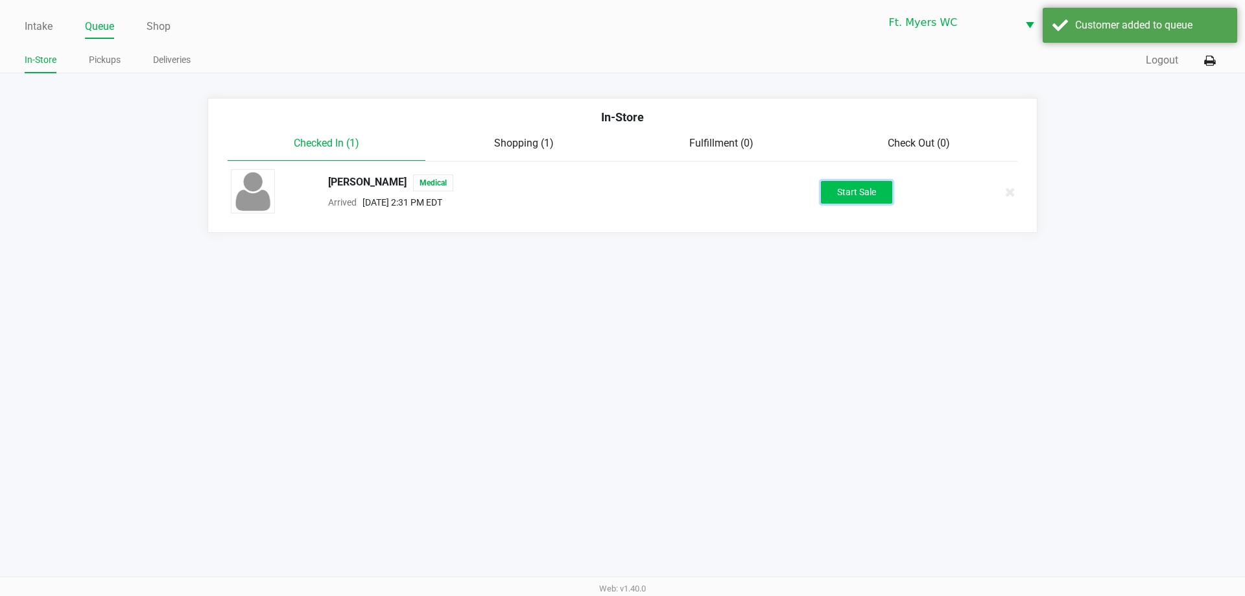
click at [853, 181] on button "Start Sale" at bounding box center [856, 192] width 71 height 23
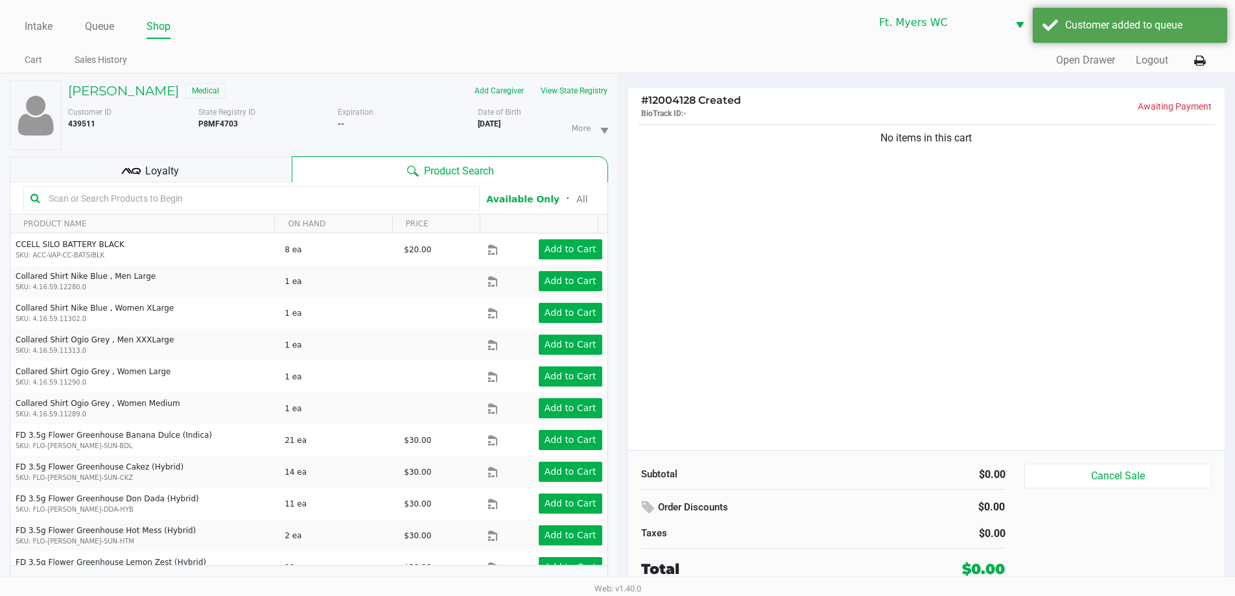
click at [1024, 298] on div "No items in this cart" at bounding box center [926, 286] width 597 height 328
click at [960, 435] on div "No items in this cart" at bounding box center [926, 286] width 597 height 328
click at [649, 182] on div "No items in this cart" at bounding box center [926, 286] width 597 height 328
drag, startPoint x: 78, startPoint y: 170, endPoint x: 93, endPoint y: 167, distance: 14.5
click at [80, 169] on div "Loyalty" at bounding box center [151, 169] width 282 height 26
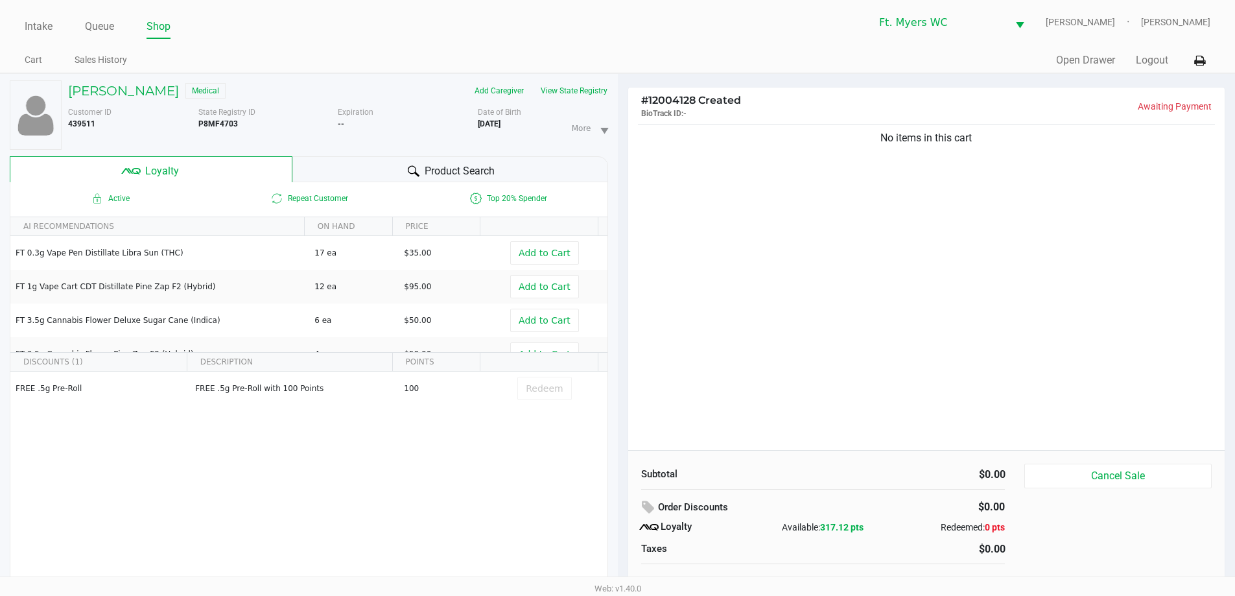
click at [362, 167] on div "Product Search" at bounding box center [450, 169] width 316 height 26
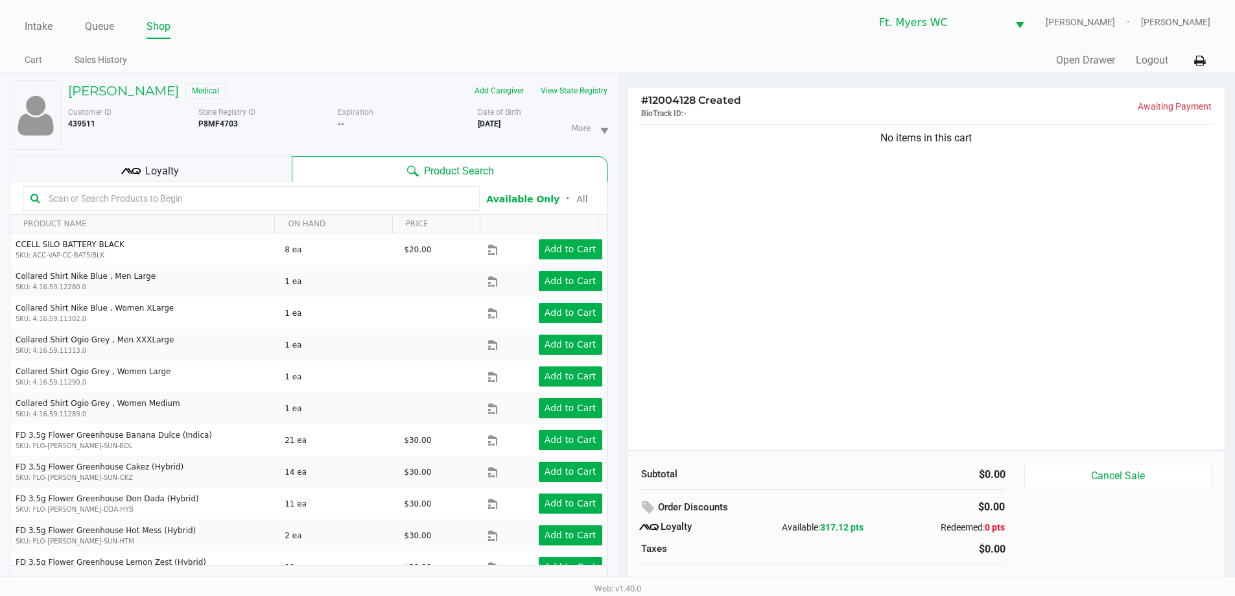
click at [850, 151] on div "No items in this cart" at bounding box center [926, 286] width 597 height 328
click at [597, 95] on button "View State Registry" at bounding box center [570, 90] width 76 height 21
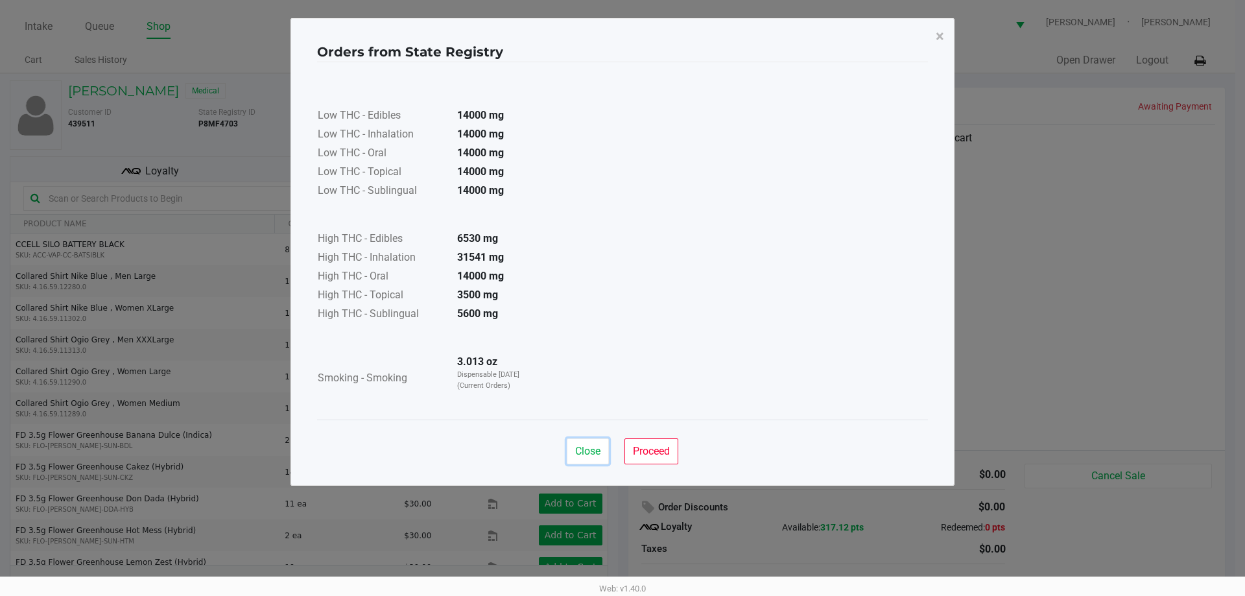
drag, startPoint x: 574, startPoint y: 447, endPoint x: 604, endPoint y: 429, distance: 34.9
click at [575, 445] on span "Close" at bounding box center [587, 451] width 25 height 12
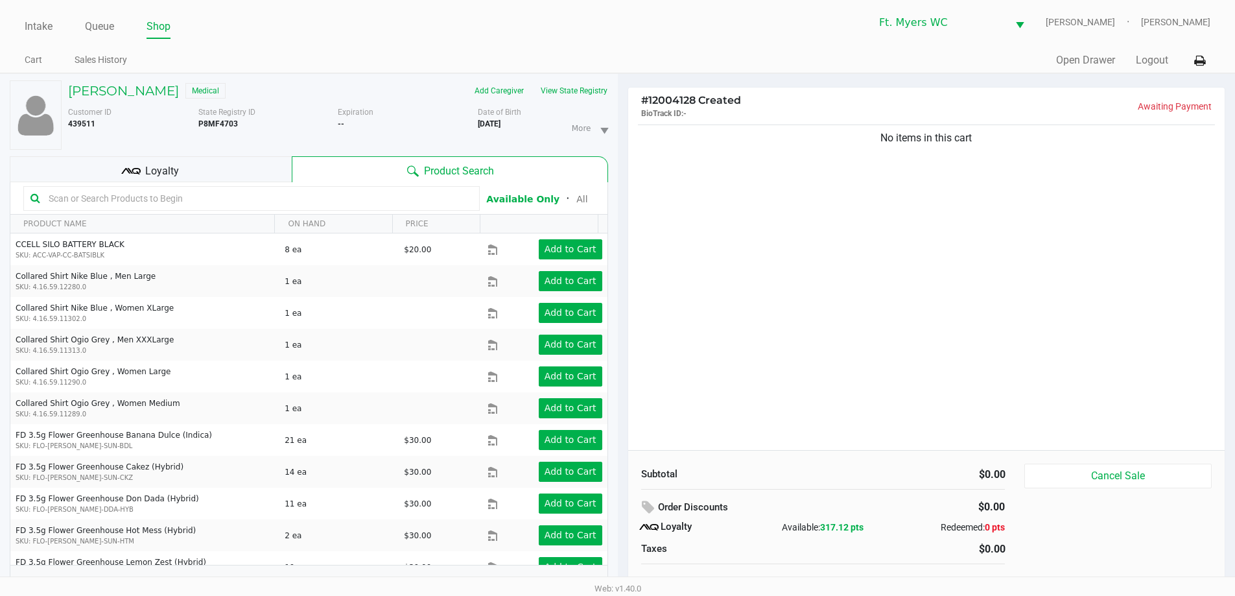
drag, startPoint x: 849, startPoint y: 165, endPoint x: 842, endPoint y: 160, distance: 8.8
click at [847, 164] on div "No items in this cart" at bounding box center [926, 286] width 597 height 328
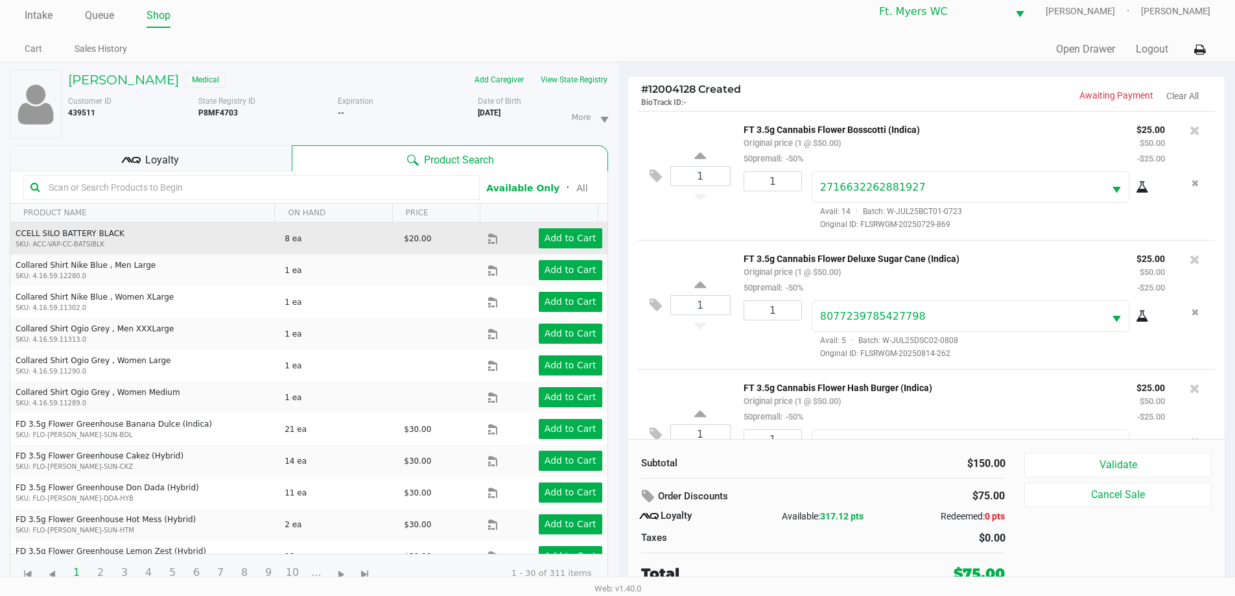
scroll to position [14, 0]
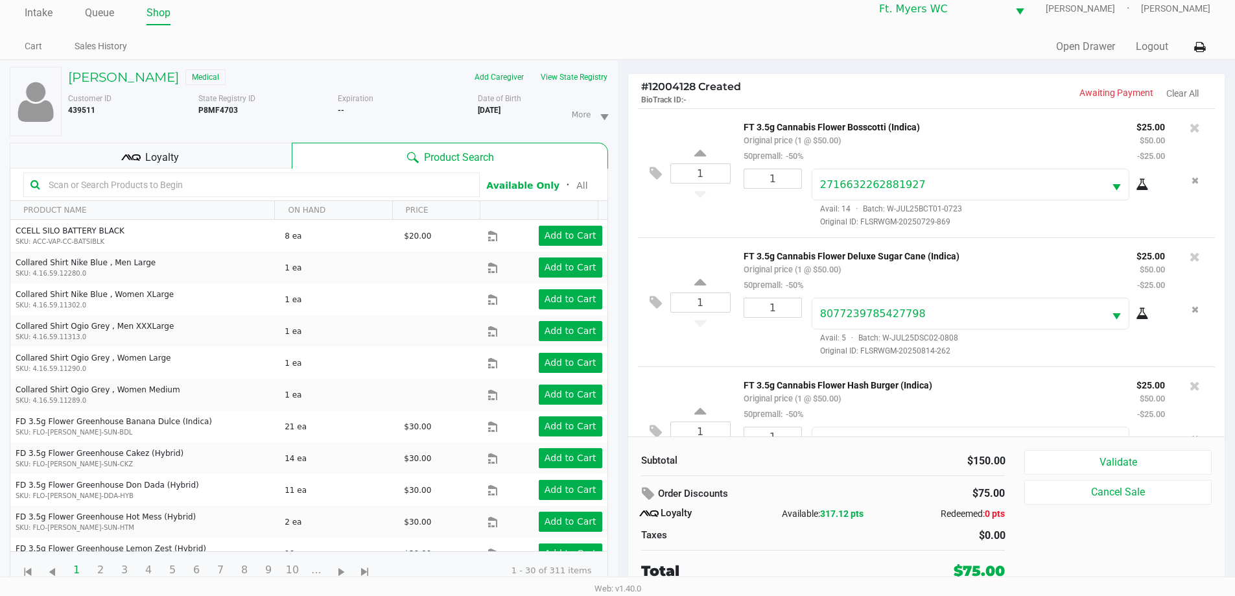
click at [270, 158] on div "Loyalty" at bounding box center [151, 156] width 282 height 26
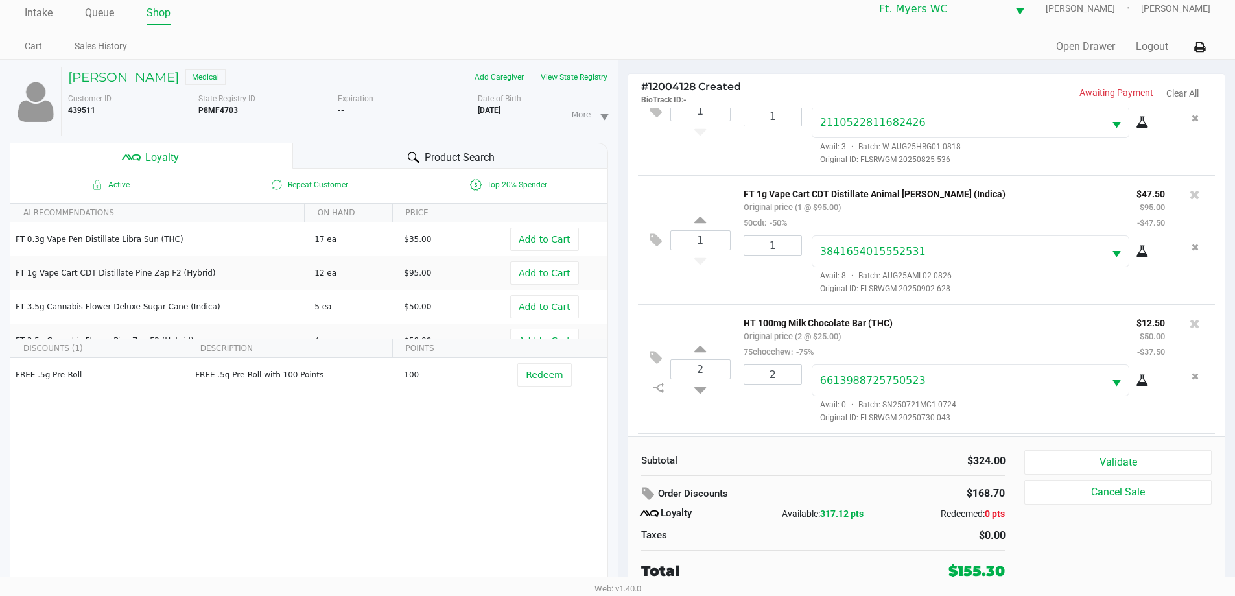
scroll to position [450, 0]
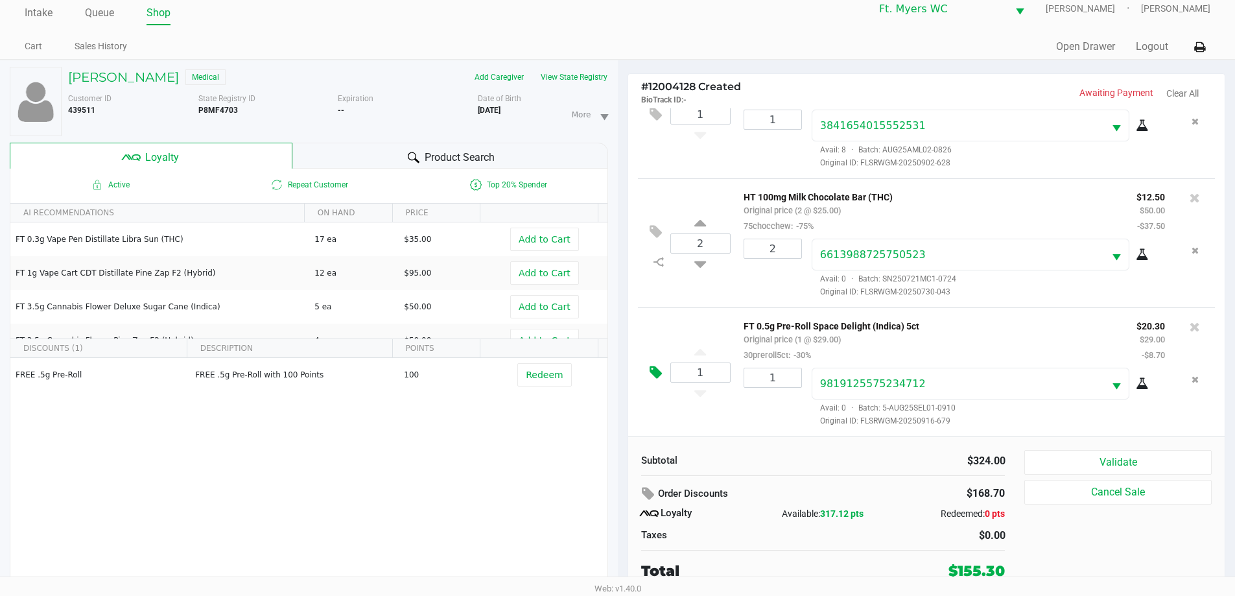
click at [658, 376] on icon at bounding box center [656, 372] width 12 height 15
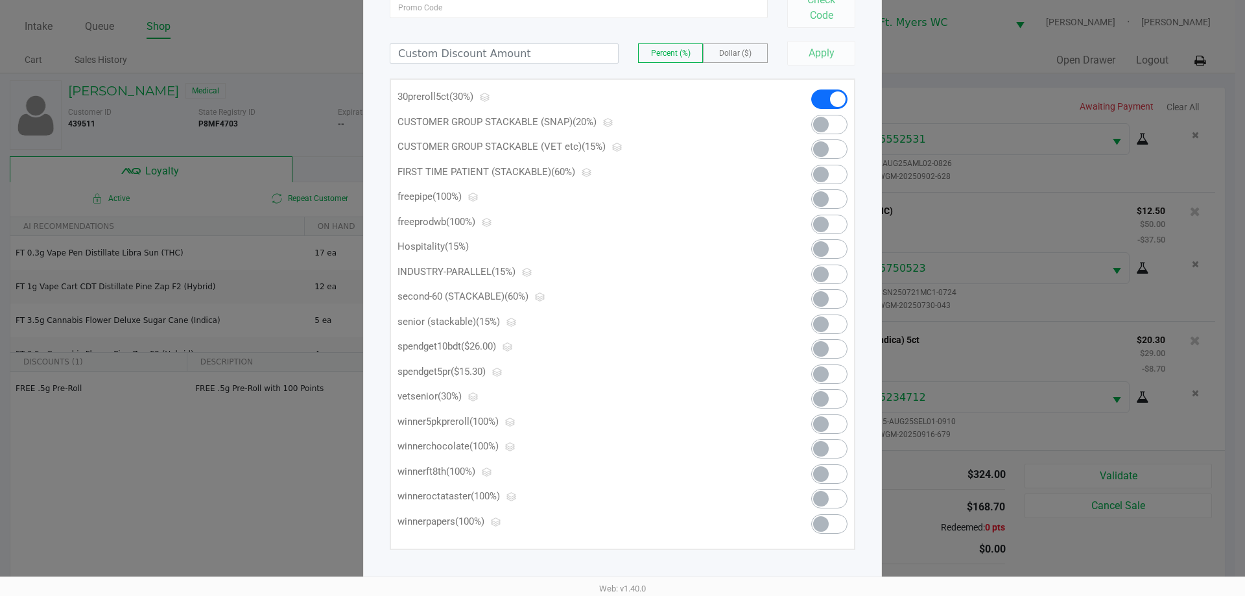
scroll to position [127, 0]
click at [817, 373] on span at bounding box center [821, 373] width 16 height 16
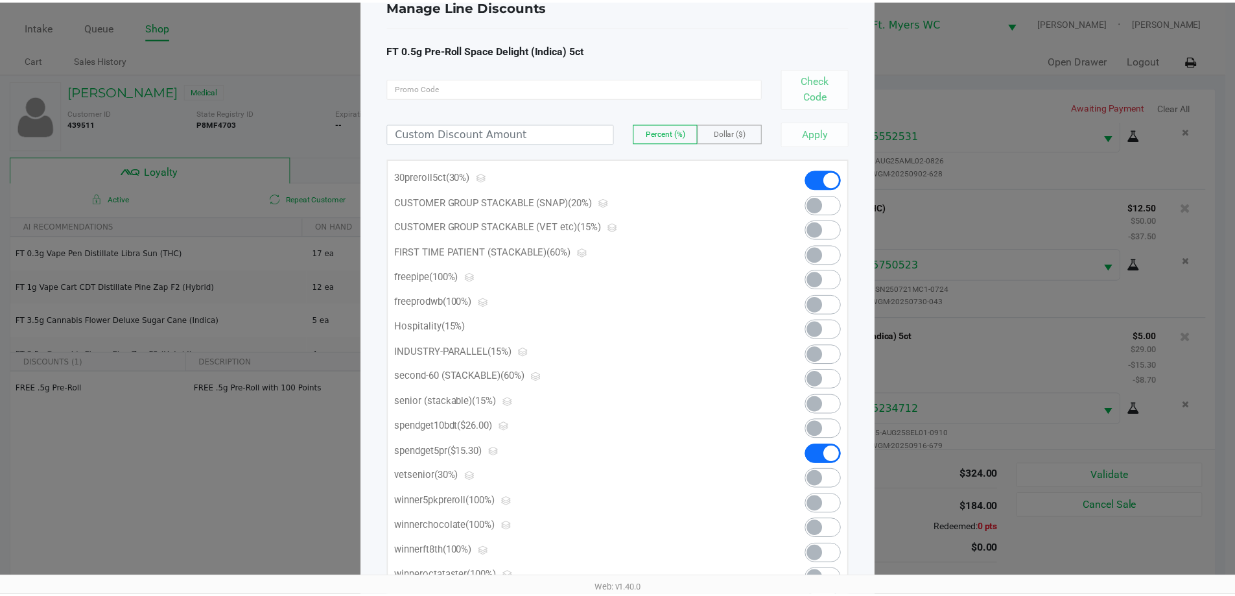
scroll to position [0, 0]
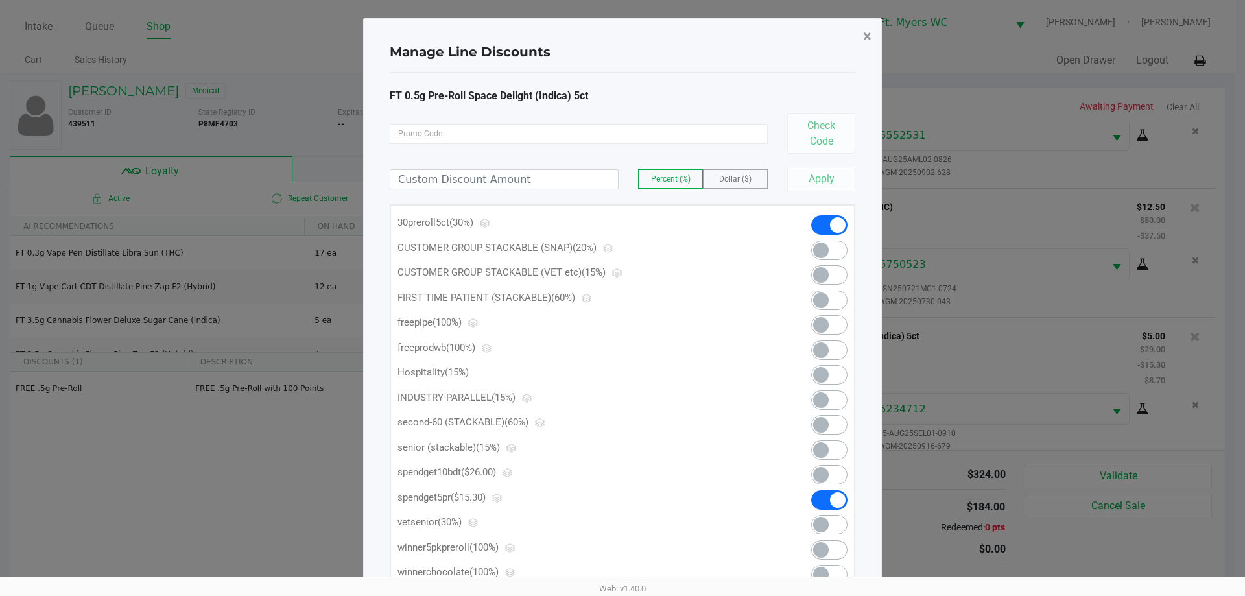
click at [872, 46] on button "×" at bounding box center [867, 36] width 29 height 36
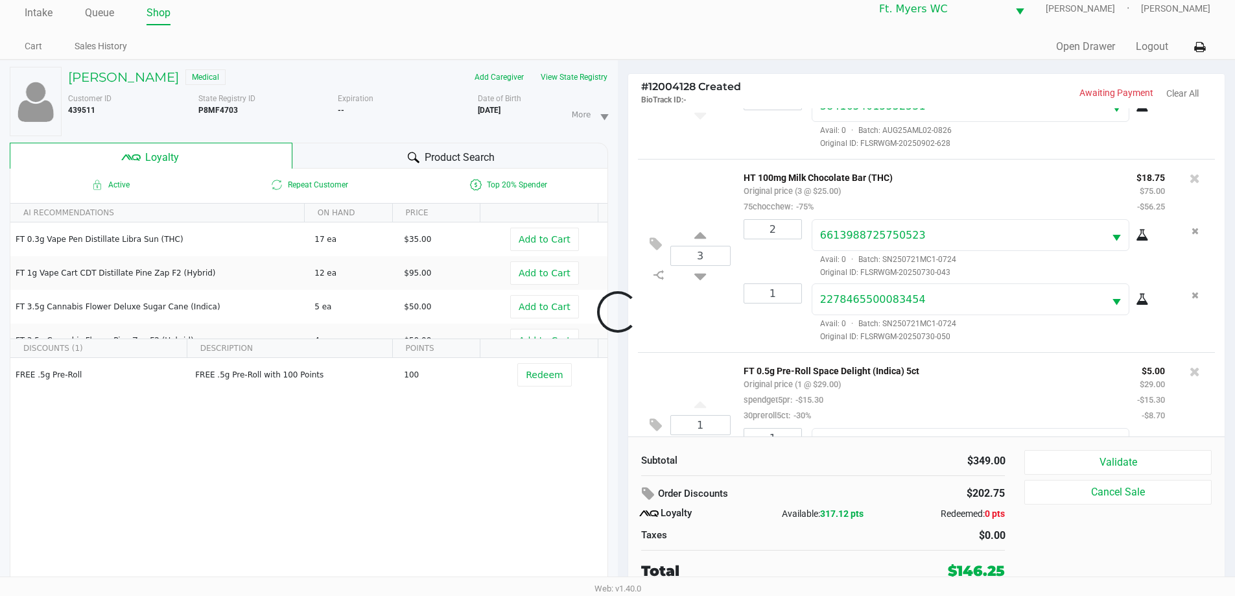
scroll to position [530, 0]
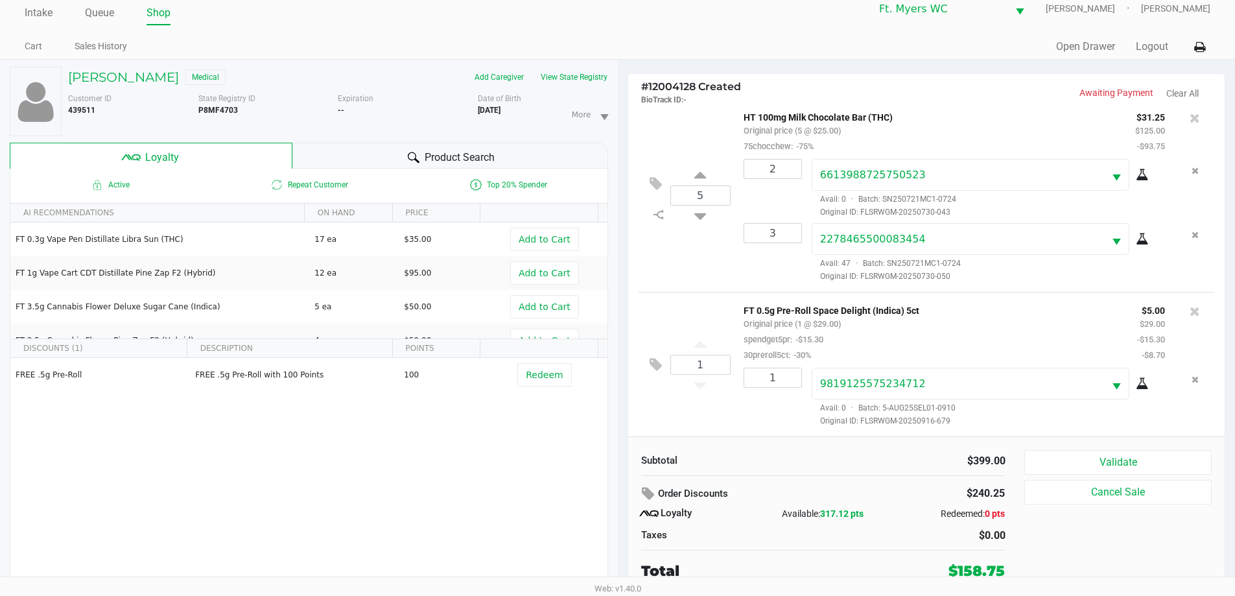
click at [480, 160] on span "Product Search" at bounding box center [460, 158] width 70 height 16
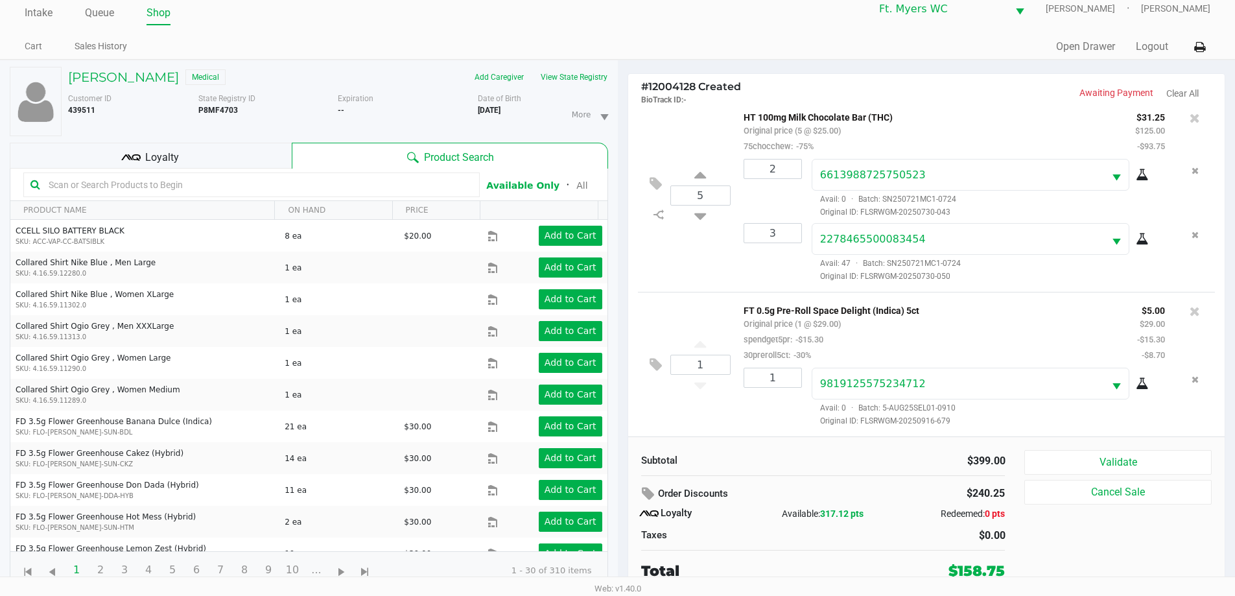
click at [298, 182] on input "text" at bounding box center [257, 184] width 429 height 19
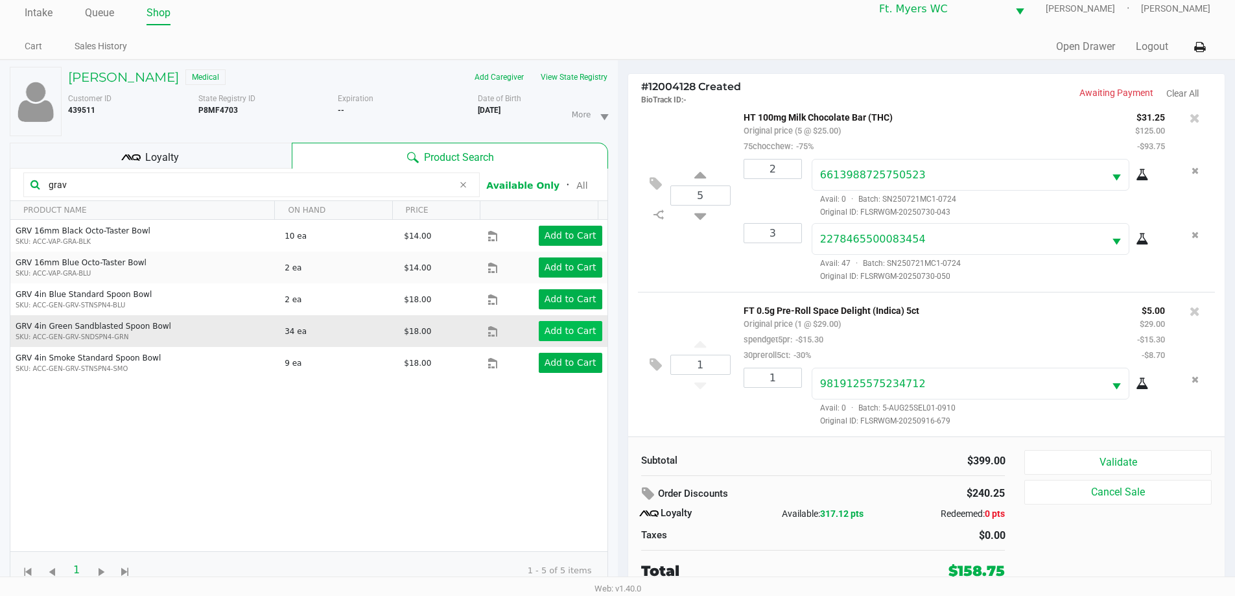
type input "grav"
click at [583, 326] on app-button-loader "Add to Cart" at bounding box center [571, 331] width 52 height 10
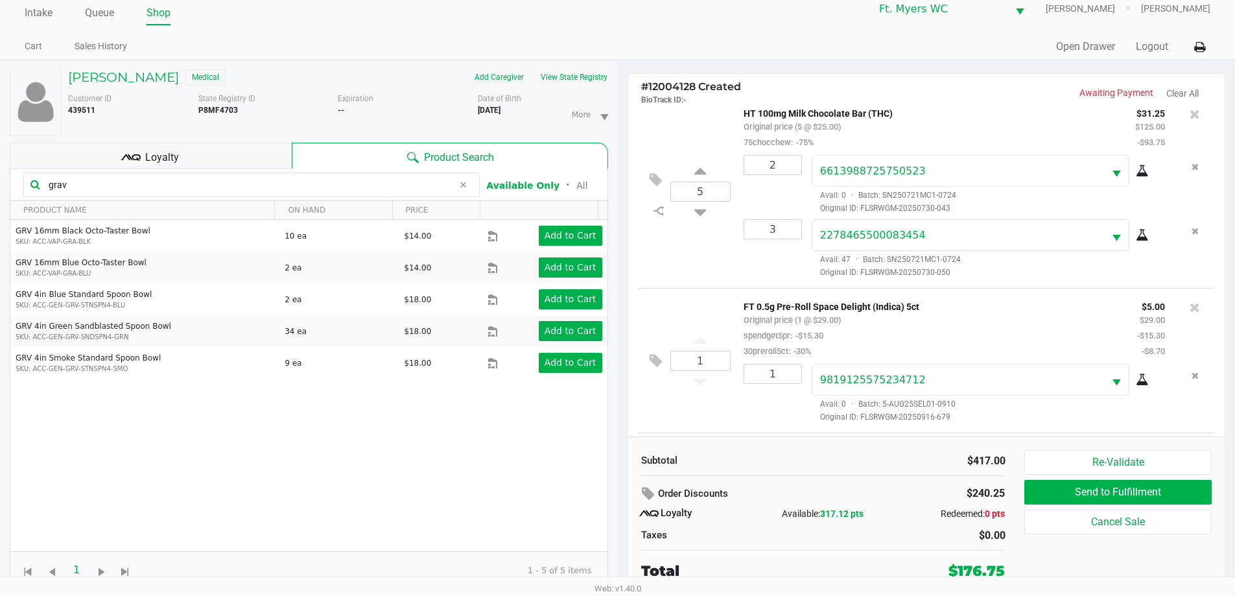
scroll to position [602, 0]
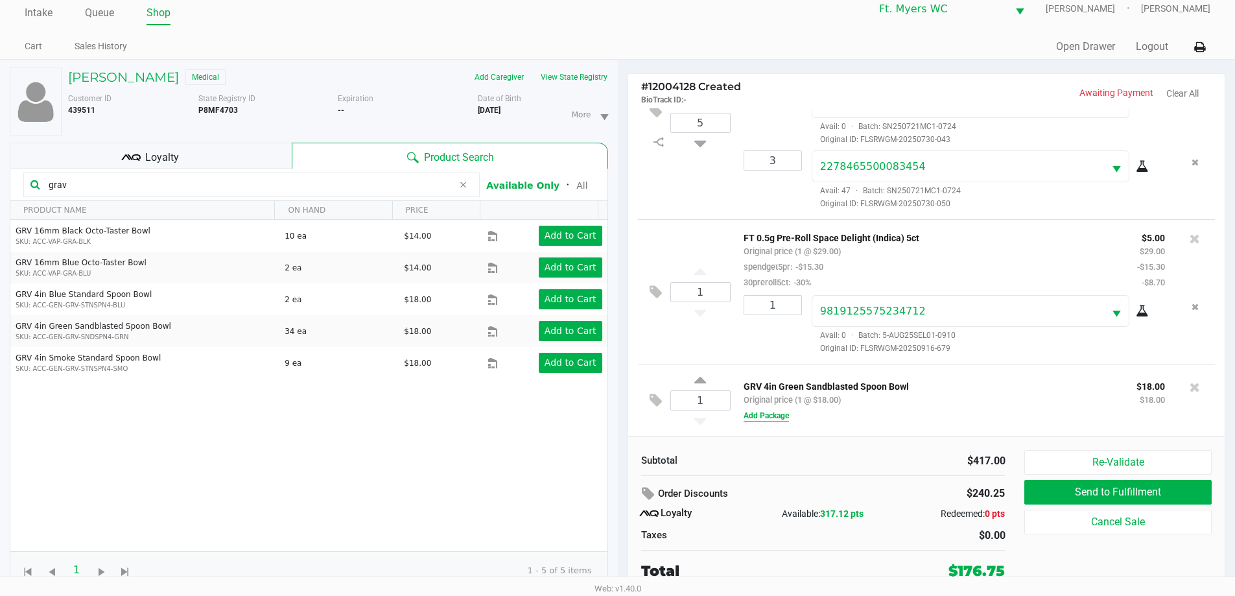
click at [769, 420] on button "Add Package" at bounding box center [766, 416] width 45 height 12
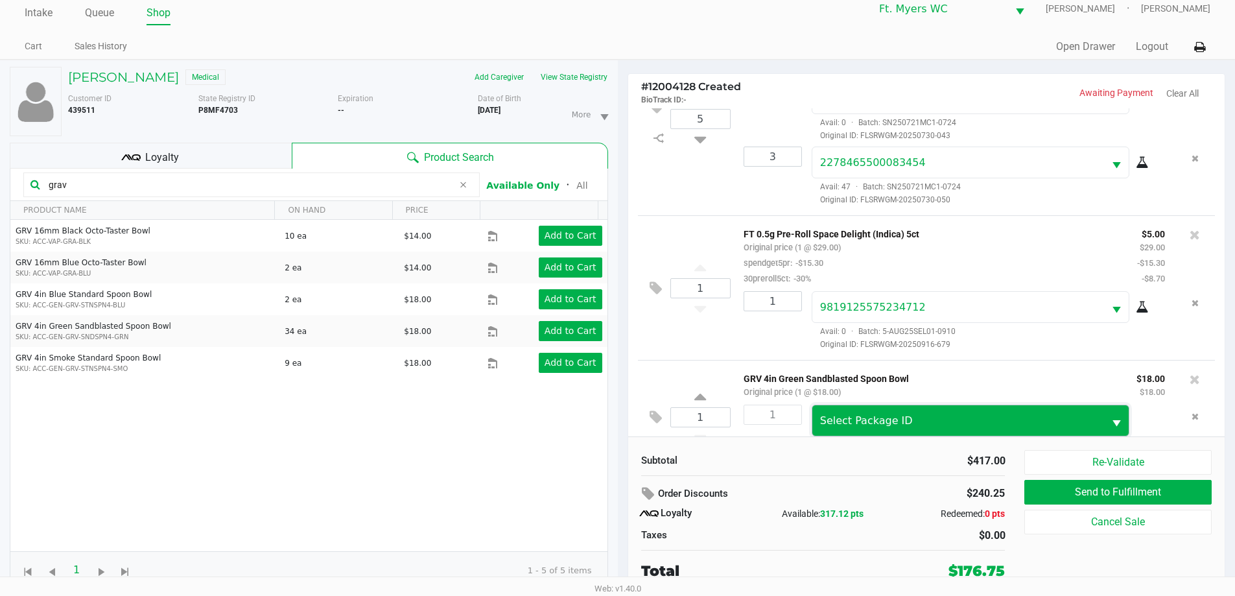
click at [847, 423] on span "Select Package ID" at bounding box center [866, 420] width 93 height 12
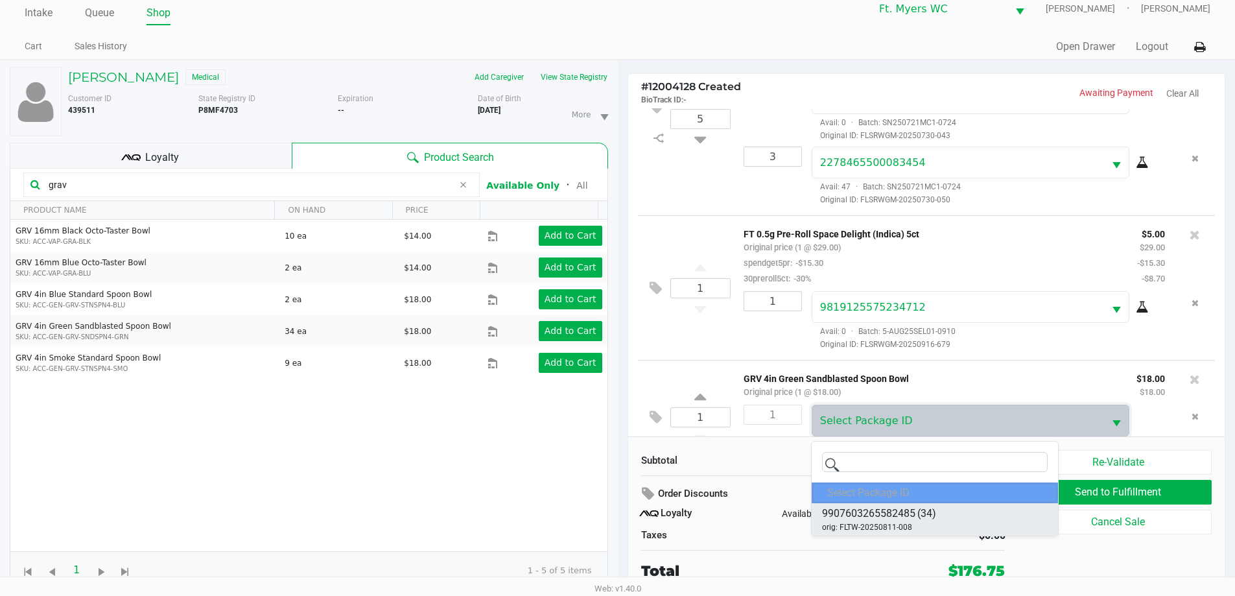
click at [859, 517] on span "9907603265582485" at bounding box center [868, 514] width 93 height 16
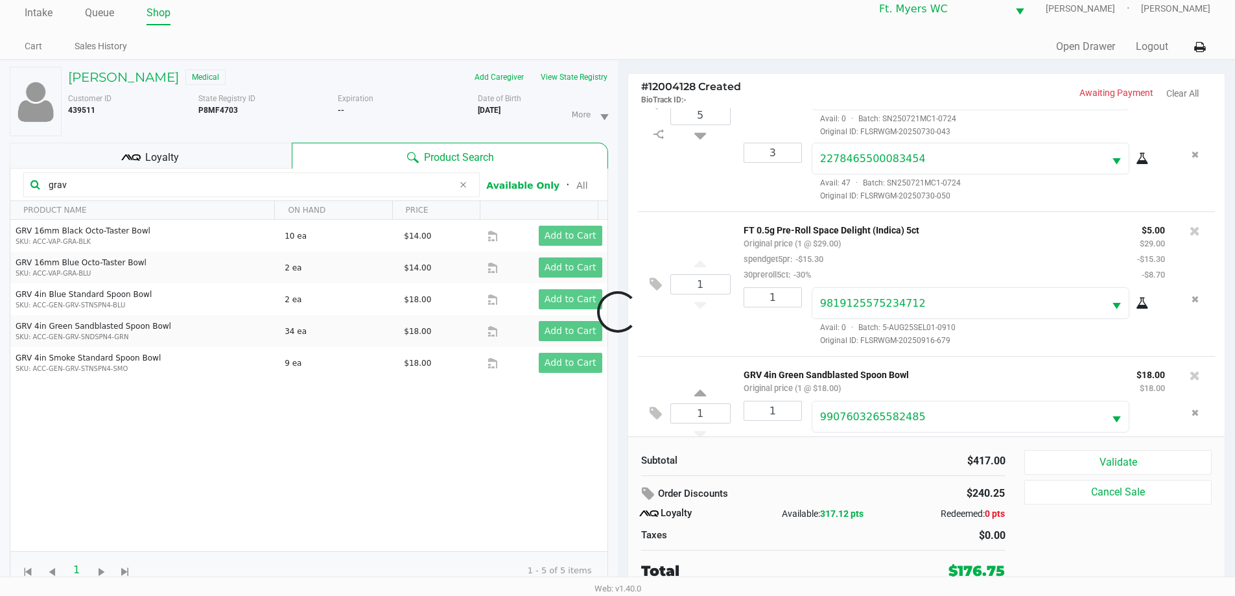
scroll to position [644, 0]
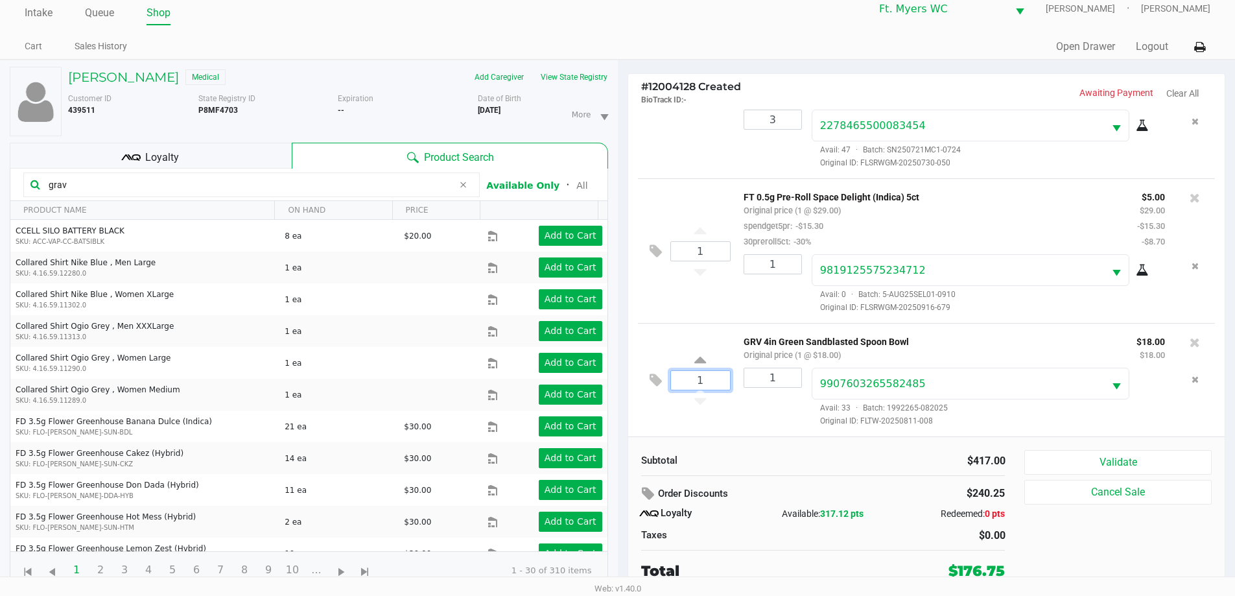
click at [671, 383] on input "1" at bounding box center [700, 380] width 59 height 19
click at [663, 386] on button at bounding box center [659, 380] width 23 height 31
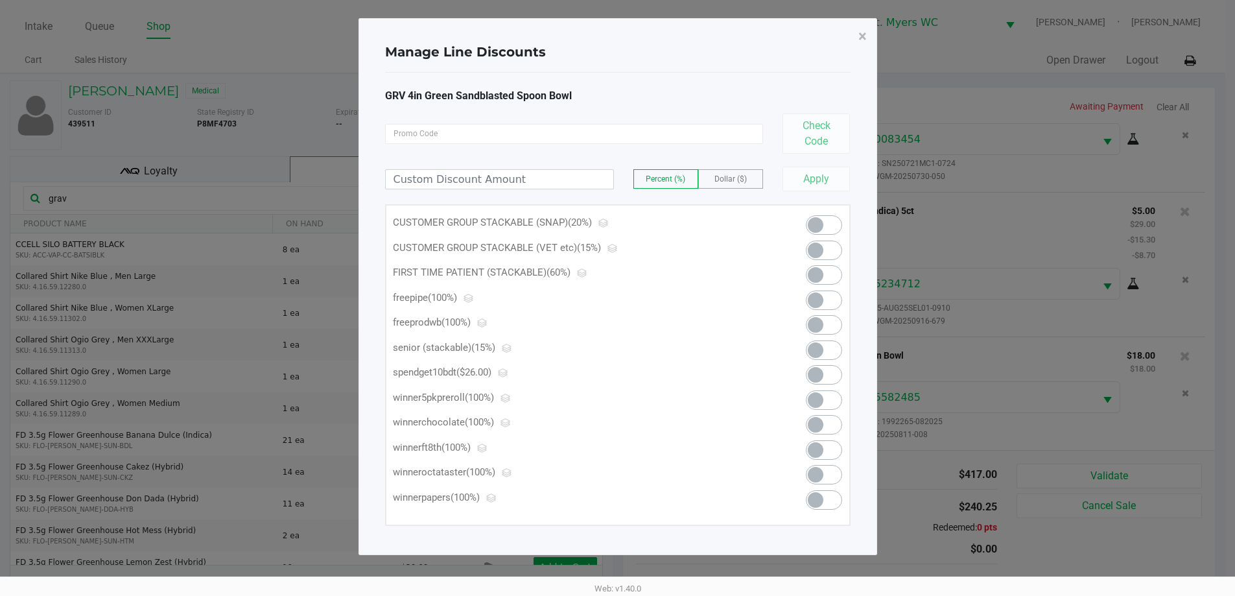
scroll to position [0, 0]
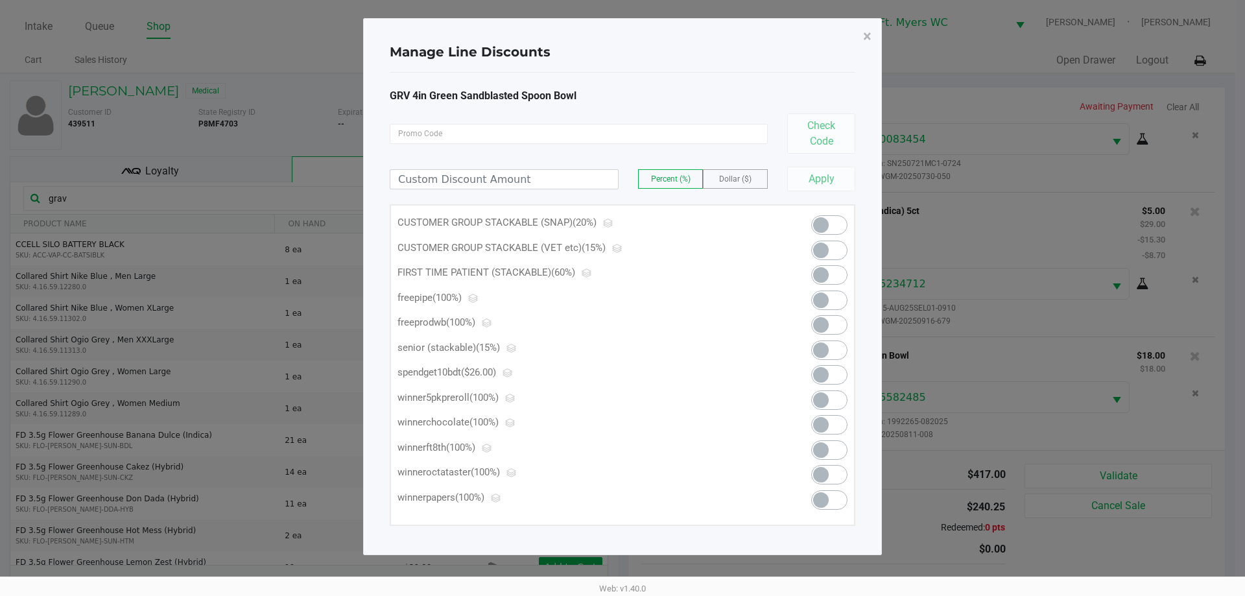
click at [812, 305] on div at bounding box center [818, 302] width 78 height 25
click at [817, 305] on span at bounding box center [821, 300] width 16 height 16
click at [870, 38] on span "×" at bounding box center [867, 36] width 8 height 18
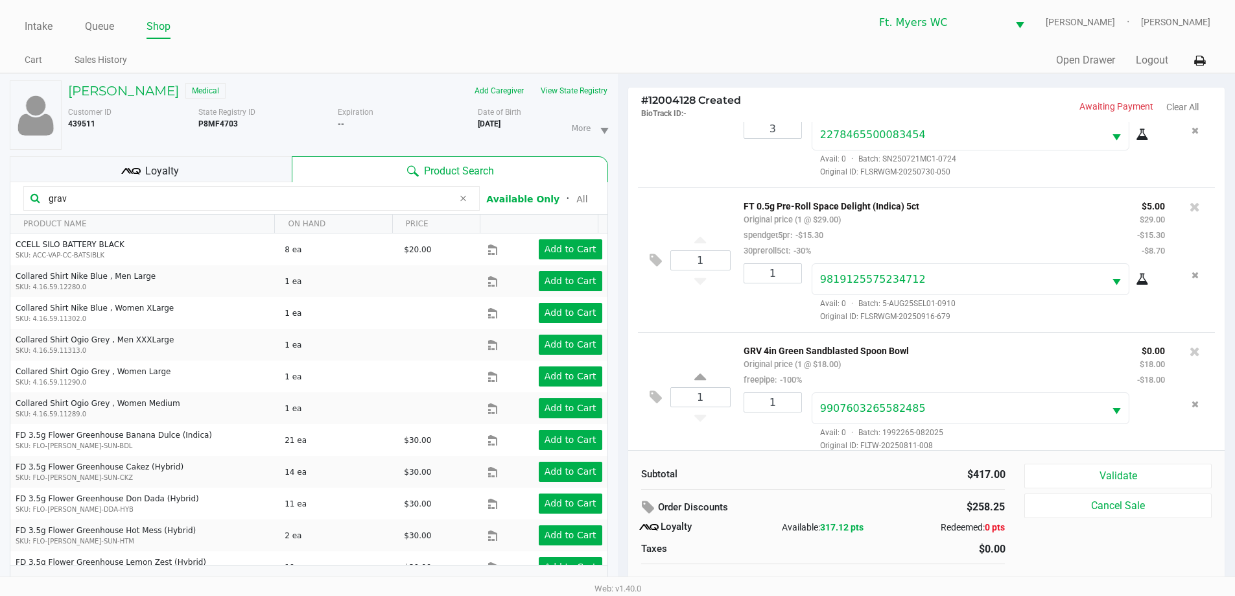
scroll to position [14, 0]
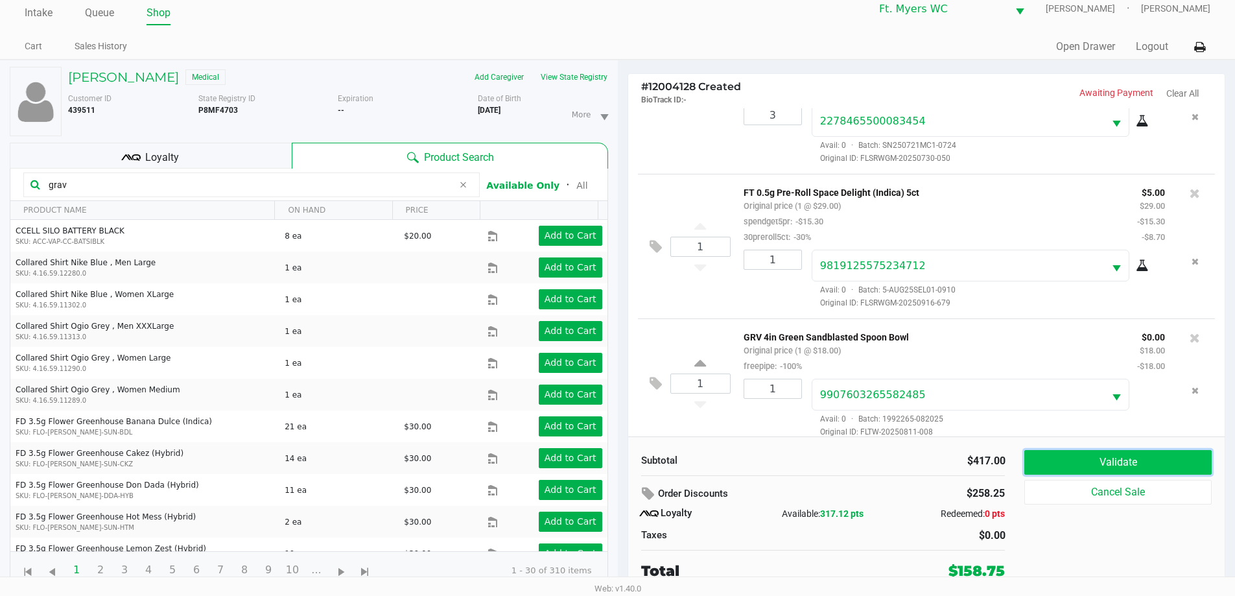
click at [1124, 458] on button "Validate" at bounding box center [1117, 462] width 187 height 25
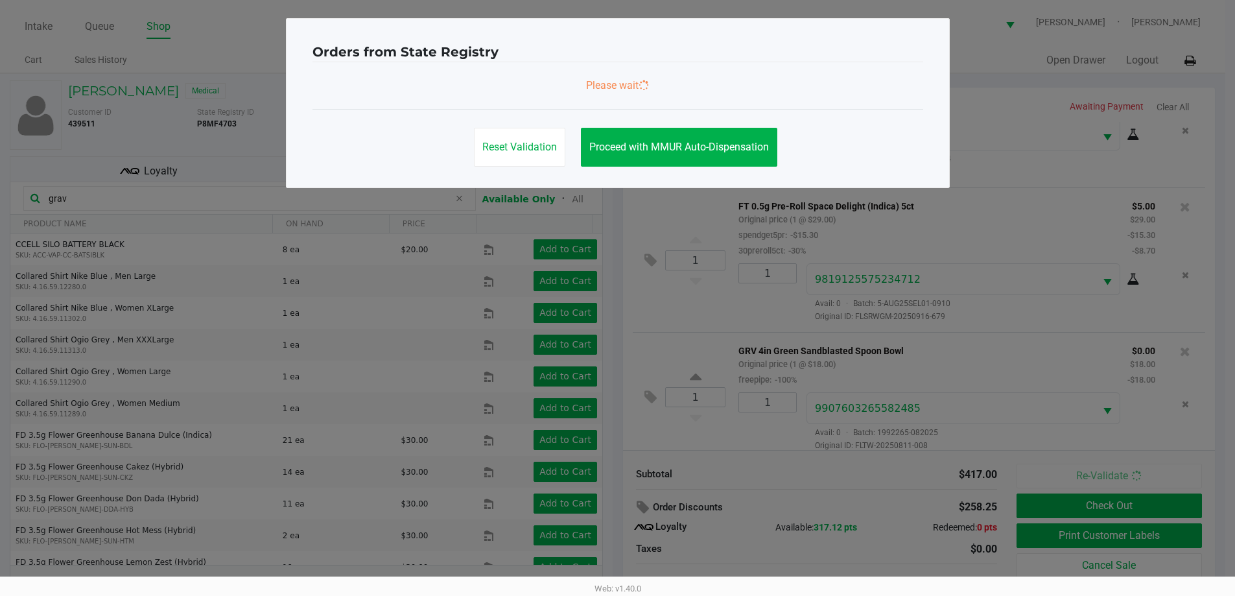
scroll to position [659, 0]
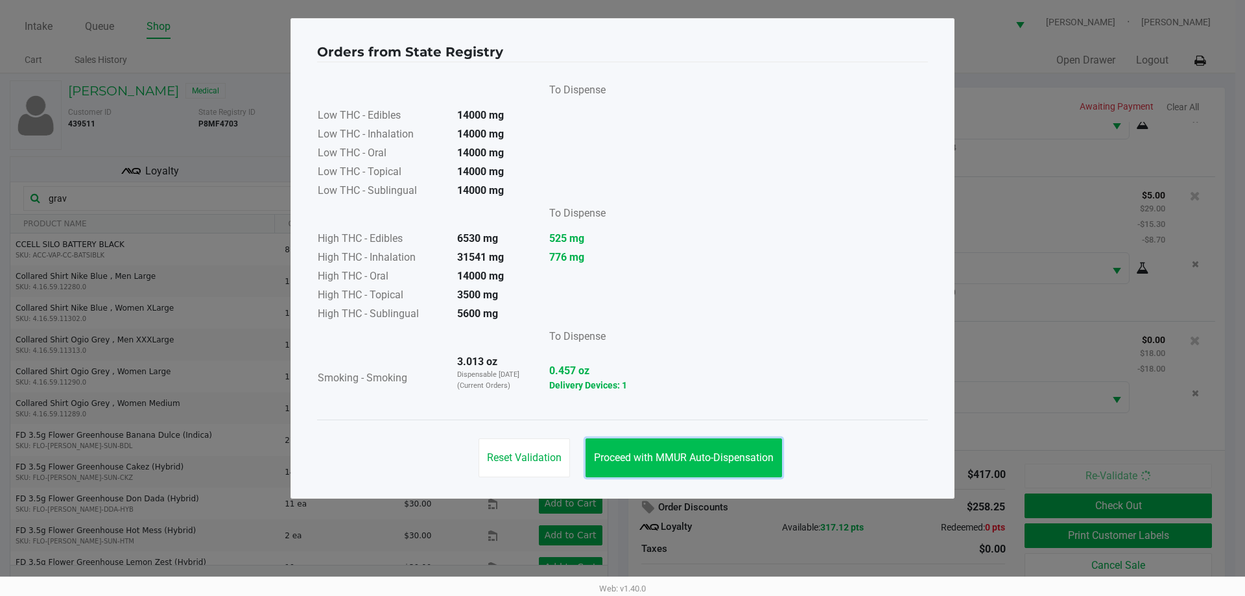
click at [705, 451] on button "Proceed with MMUR Auto-Dispensation" at bounding box center [684, 457] width 196 height 39
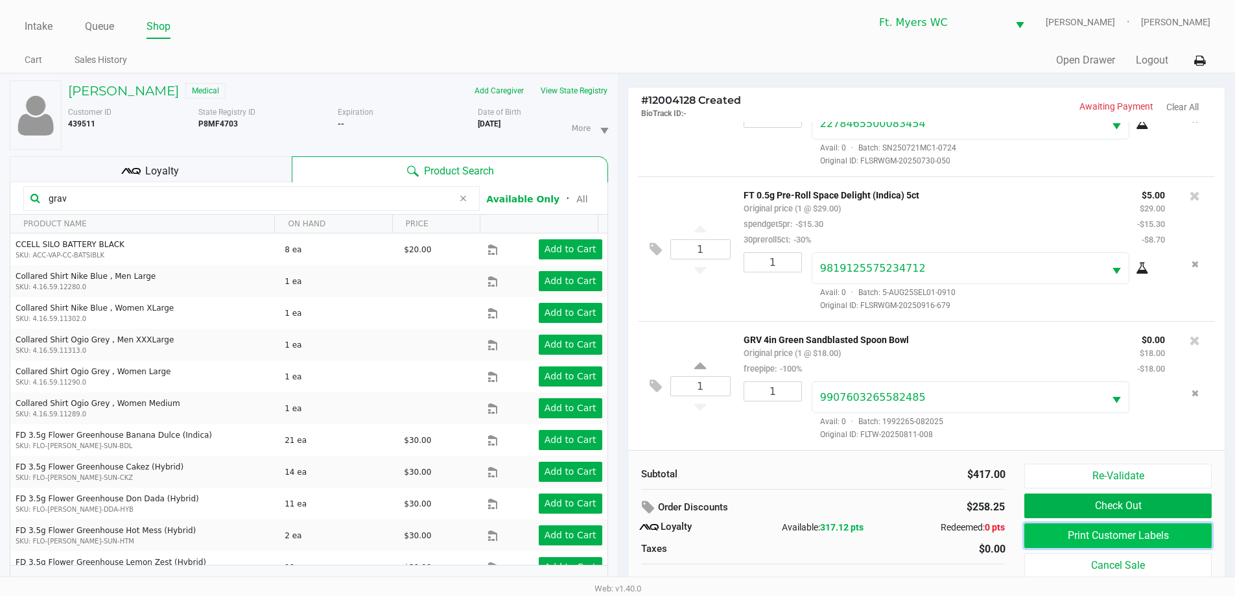
click at [1067, 532] on button "Print Customer Labels" at bounding box center [1117, 535] width 187 height 25
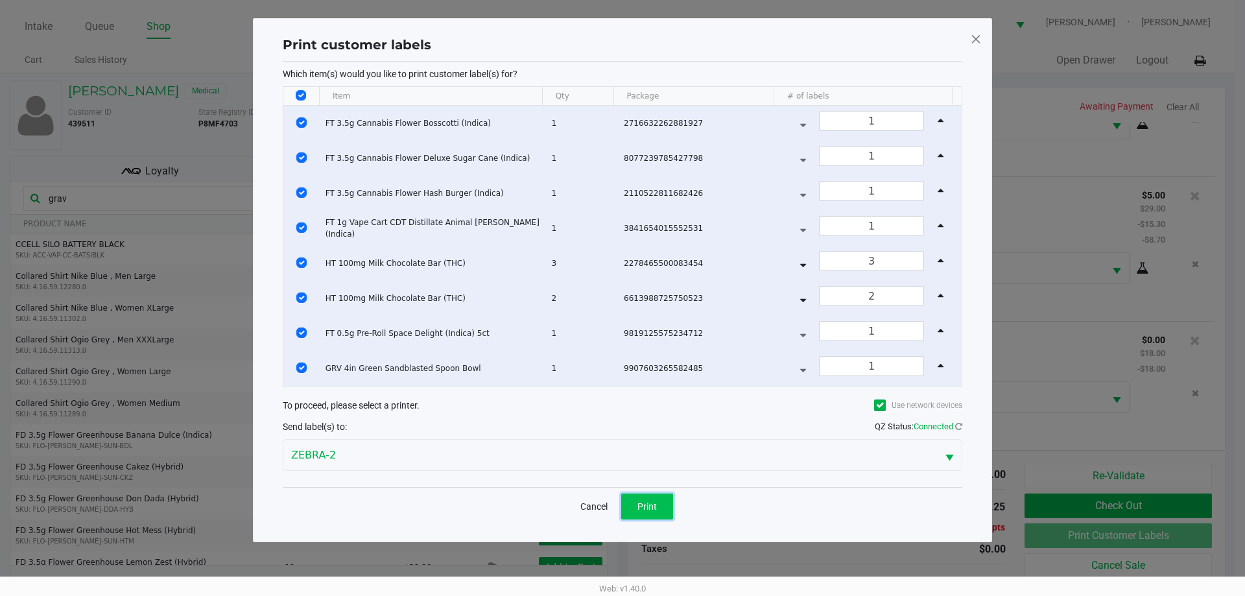
click at [659, 504] on button "Print" at bounding box center [647, 506] width 52 height 26
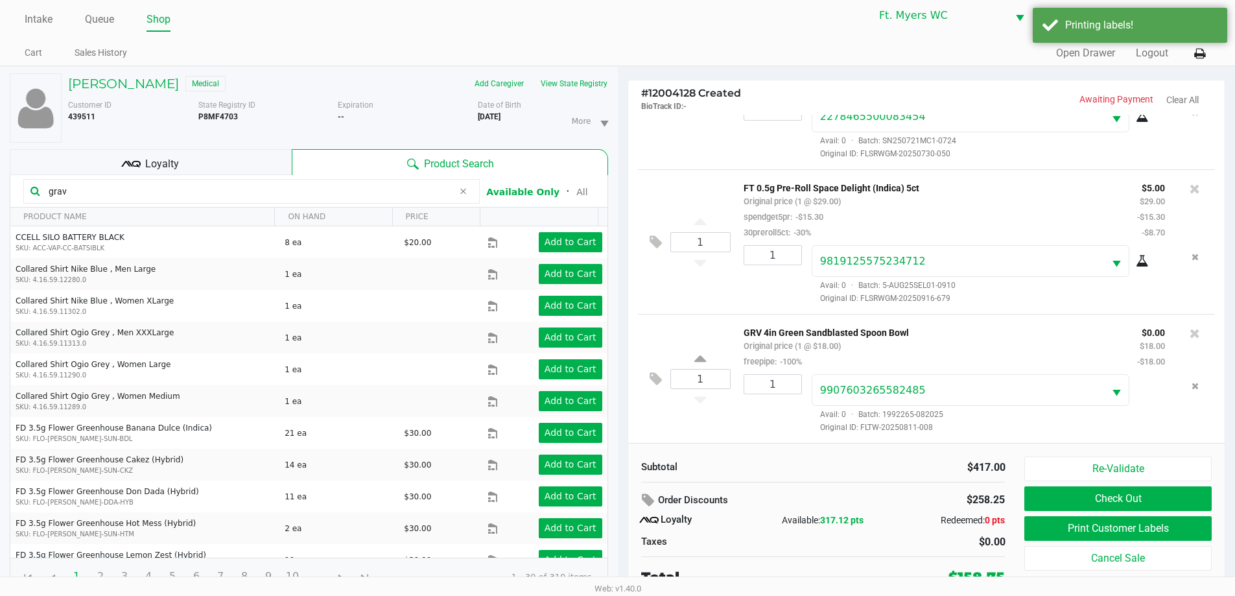
scroll to position [14, 0]
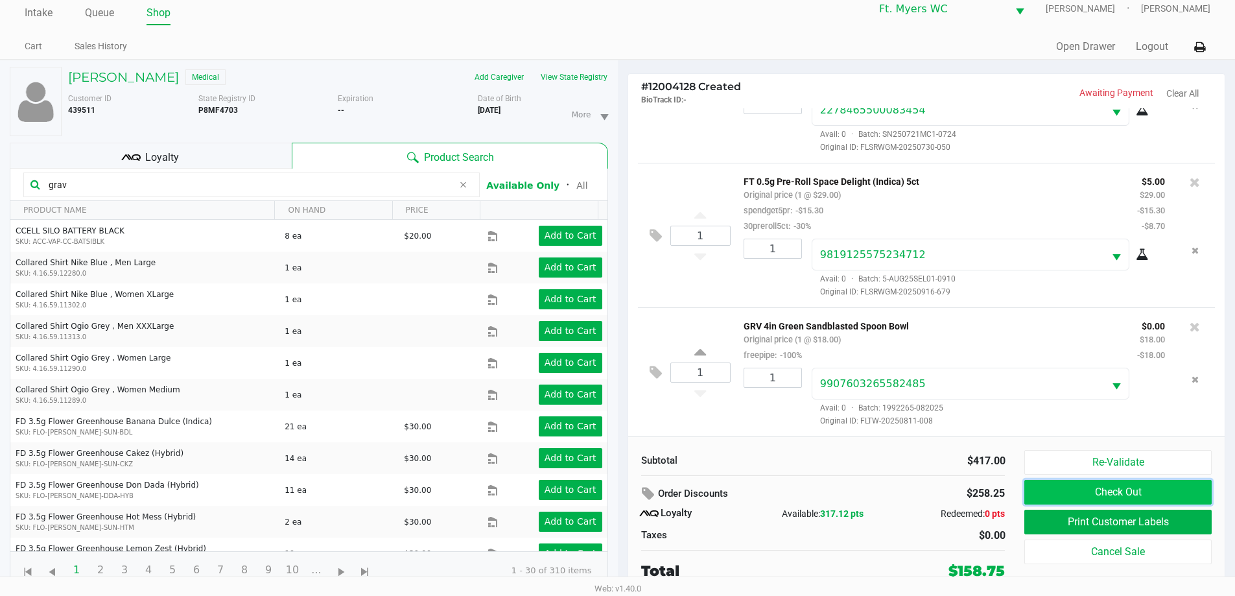
click at [1126, 490] on button "Check Out" at bounding box center [1117, 492] width 187 height 25
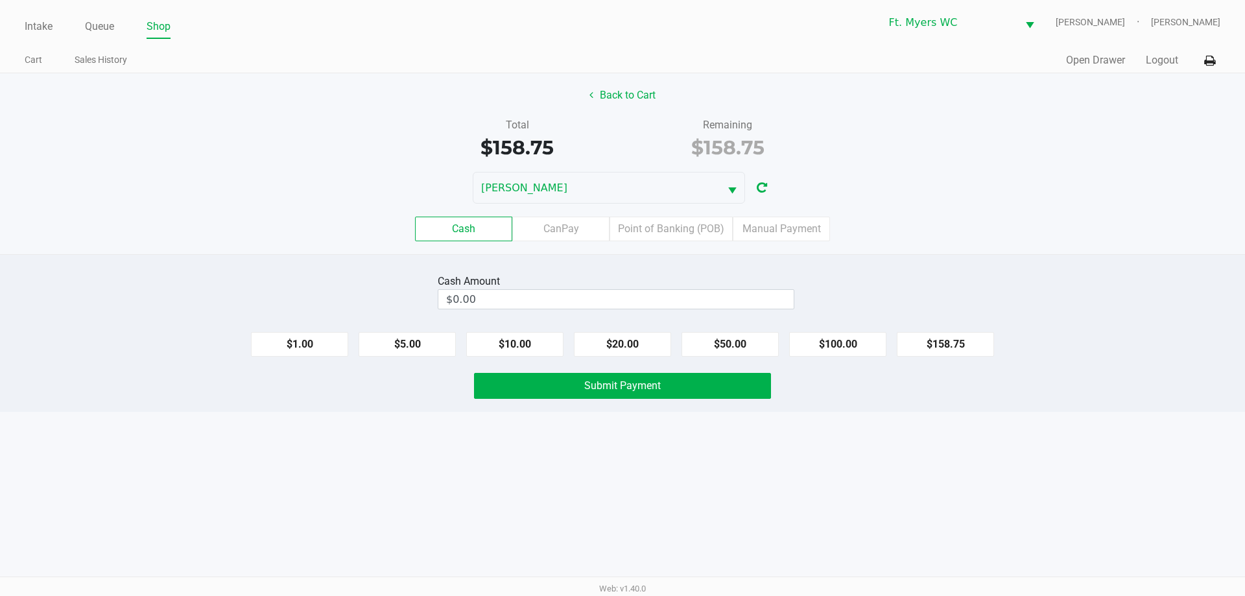
drag, startPoint x: 862, startPoint y: 348, endPoint x: 794, endPoint y: 357, distance: 69.4
click at [859, 347] on button "$100.00" at bounding box center [837, 344] width 97 height 25
click at [752, 341] on button "$50.00" at bounding box center [729, 344] width 97 height 25
click at [528, 333] on button "$10.00" at bounding box center [514, 344] width 97 height 25
type input "$160.00"
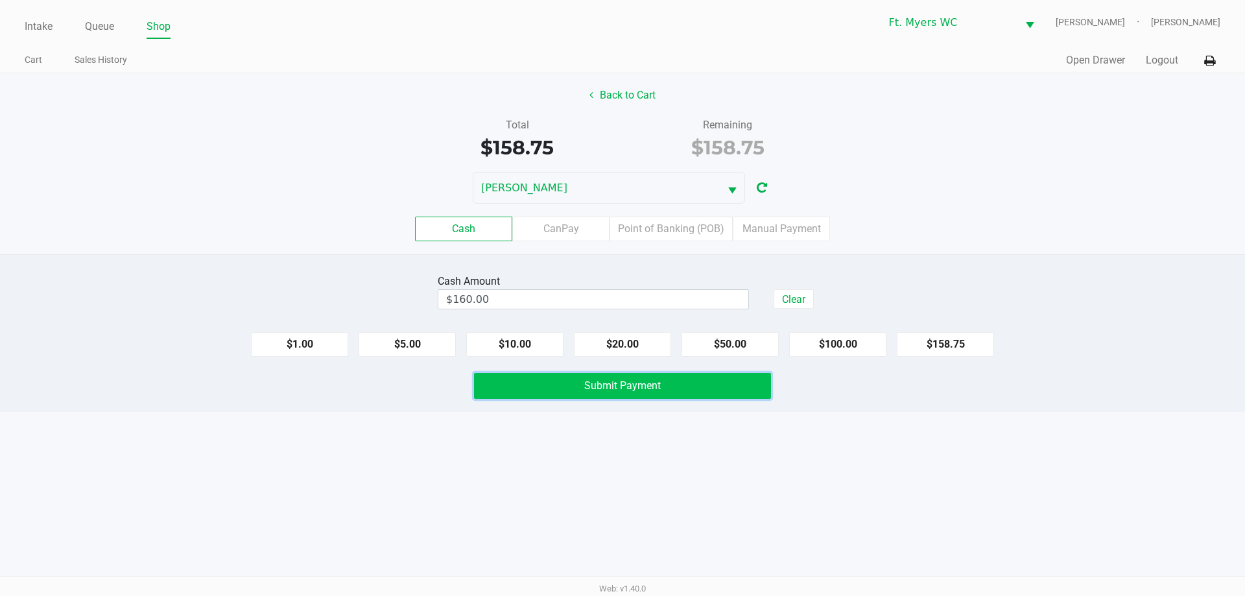
click at [538, 390] on button "Submit Payment" at bounding box center [622, 386] width 297 height 26
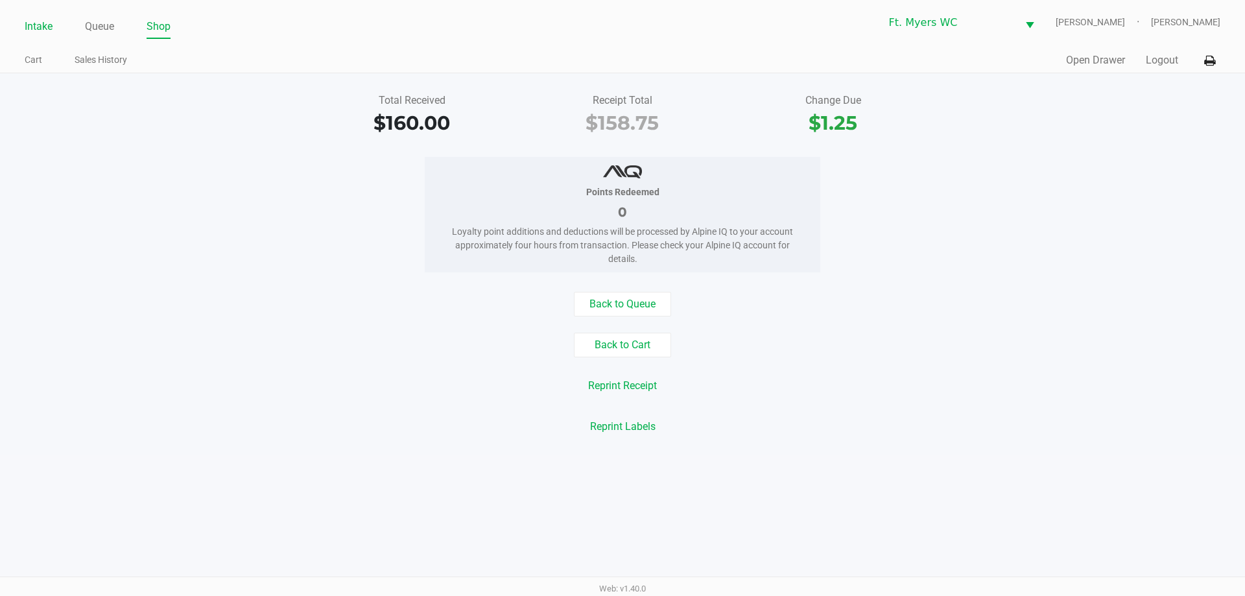
click at [50, 26] on link "Intake" at bounding box center [39, 27] width 28 height 18
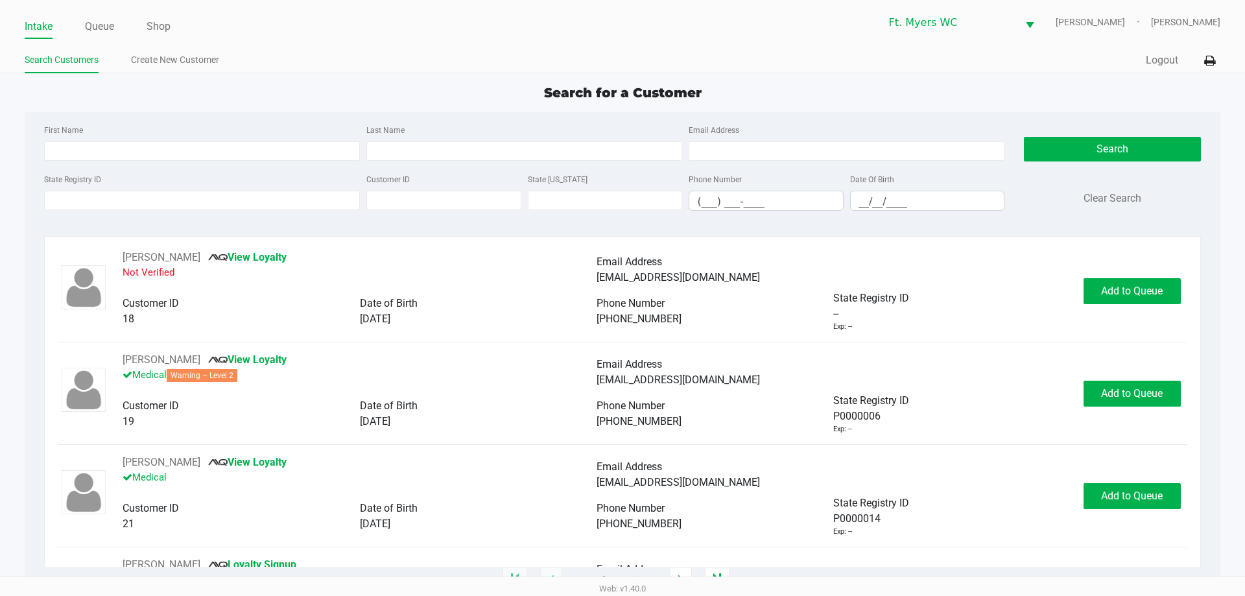
click at [252, 71] on ul "Search Customers Create New Customer" at bounding box center [324, 62] width 598 height 22
click at [93, 23] on link "Queue" at bounding box center [99, 27] width 29 height 18
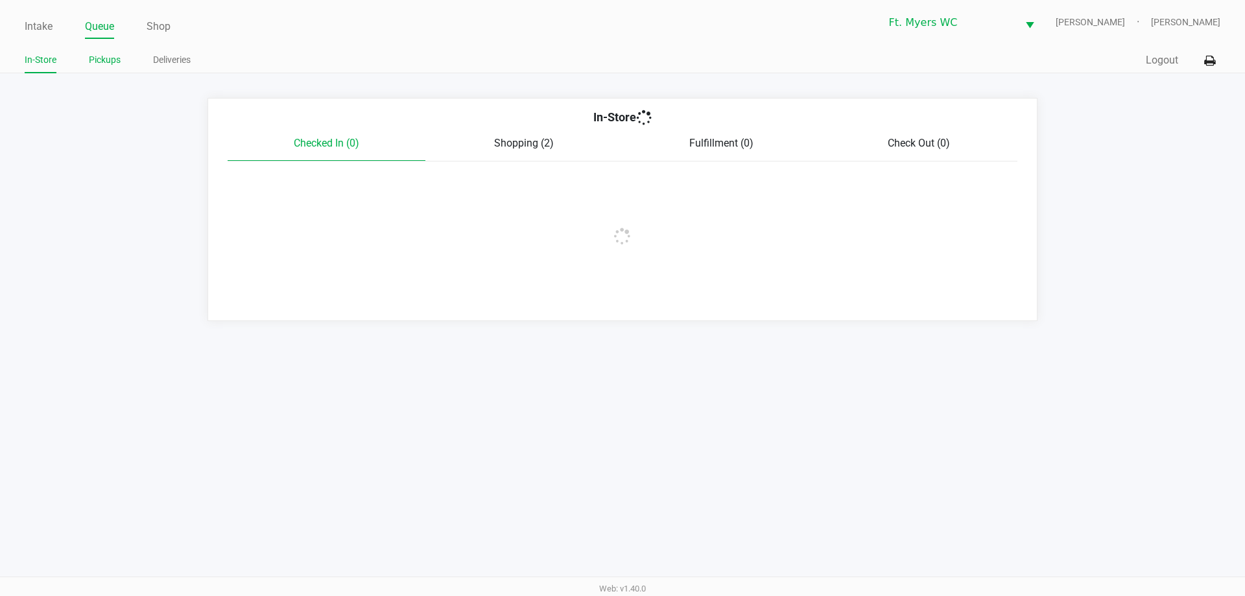
click at [100, 63] on link "Pickups" at bounding box center [105, 60] width 32 height 16
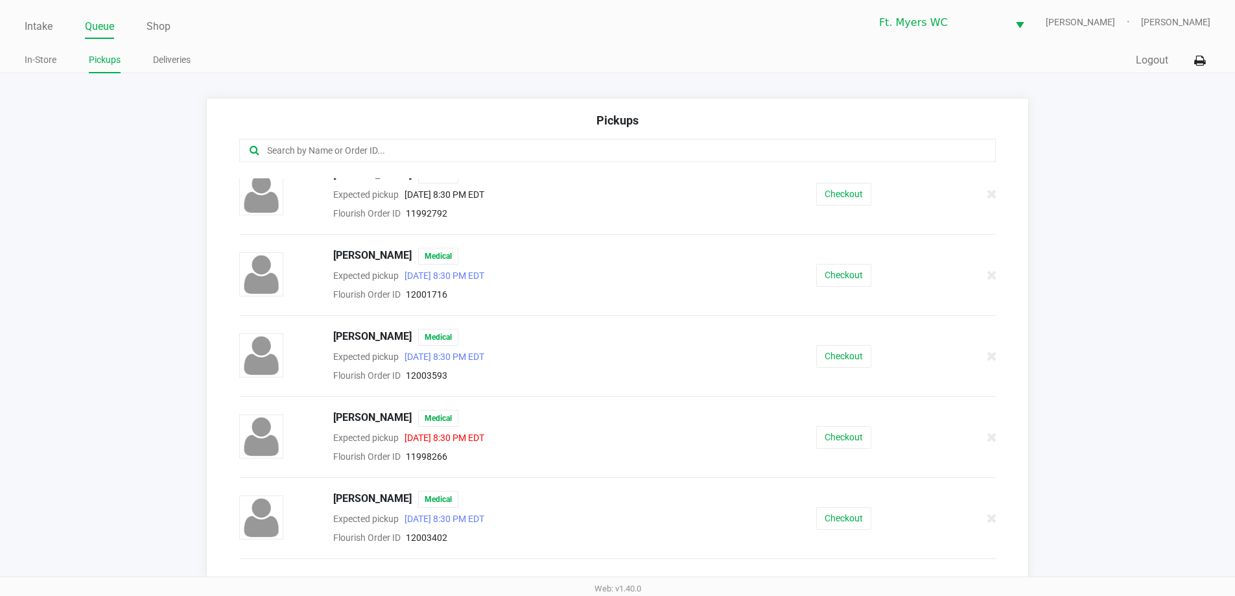
scroll to position [8, 0]
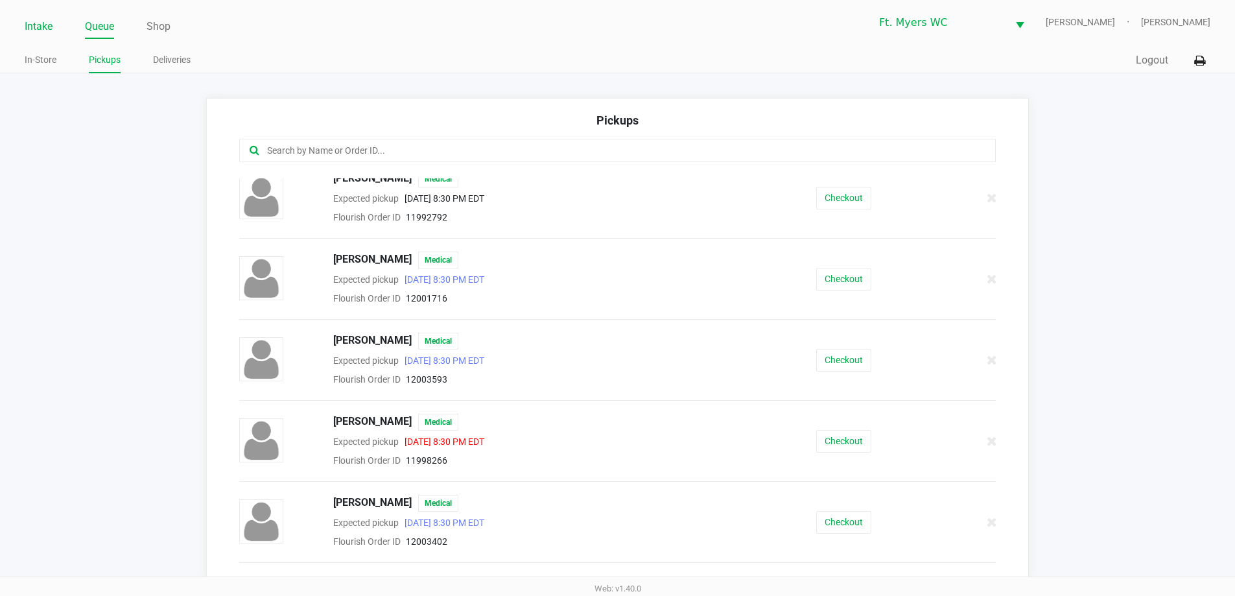
click at [56, 27] on ul "Intake Queue Shop" at bounding box center [321, 27] width 593 height 22
click at [42, 27] on link "Intake" at bounding box center [39, 27] width 28 height 18
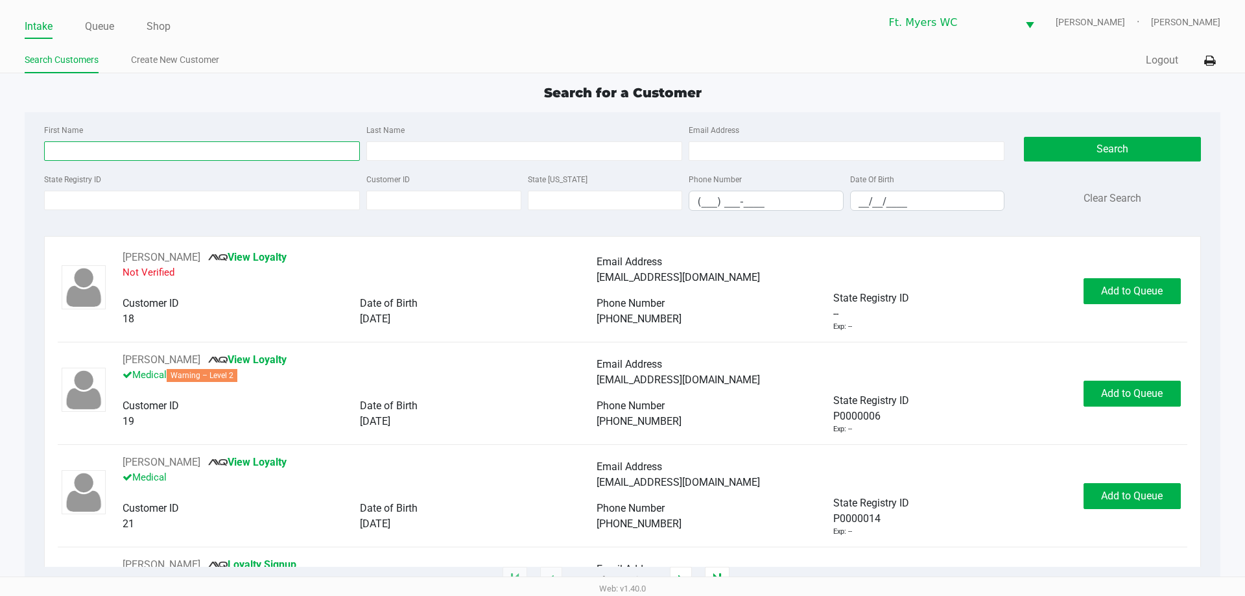
click at [142, 143] on input "First Name" at bounding box center [202, 150] width 316 height 19
type input "kristina"
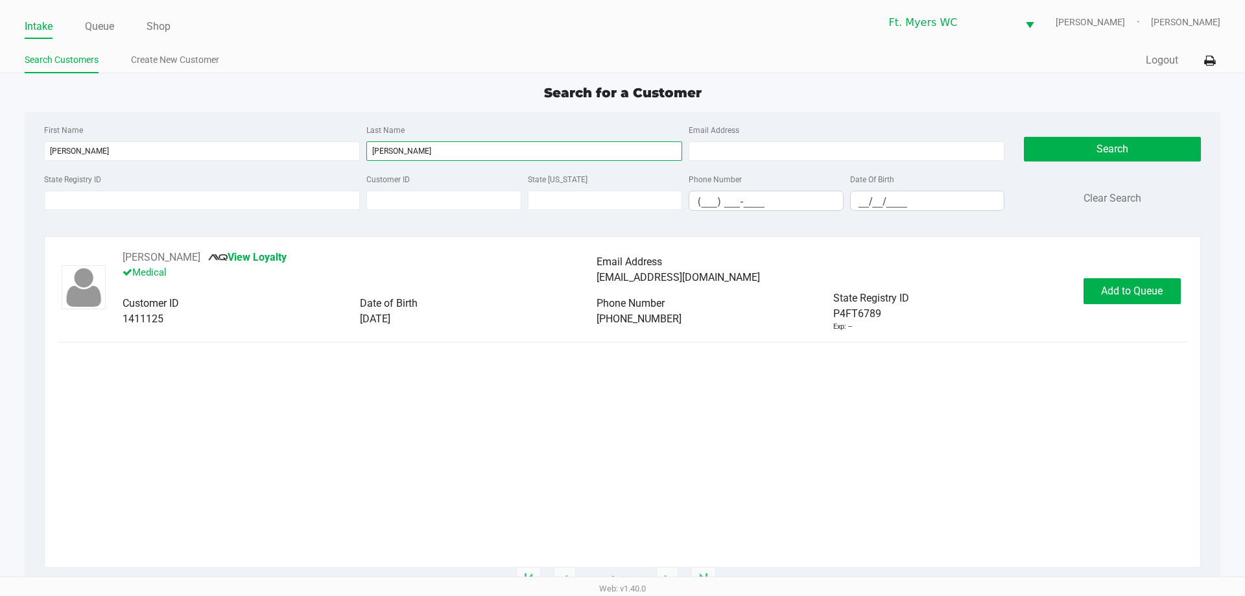
type input "lanni"
click at [162, 267] on p "Medical" at bounding box center [360, 272] width 474 height 15
click at [167, 254] on button "Kristina Lanni" at bounding box center [162, 258] width 78 height 16
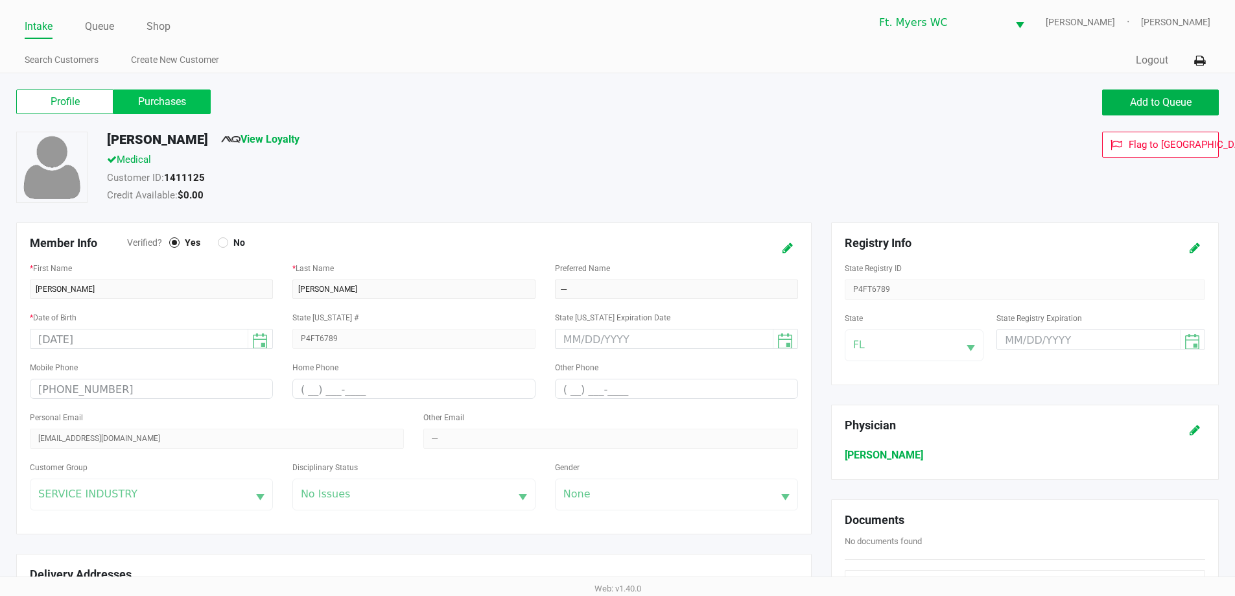
click at [185, 110] on label "Purchases" at bounding box center [161, 101] width 97 height 25
click at [0, 0] on 1 "Purchases" at bounding box center [0, 0] width 0 height 0
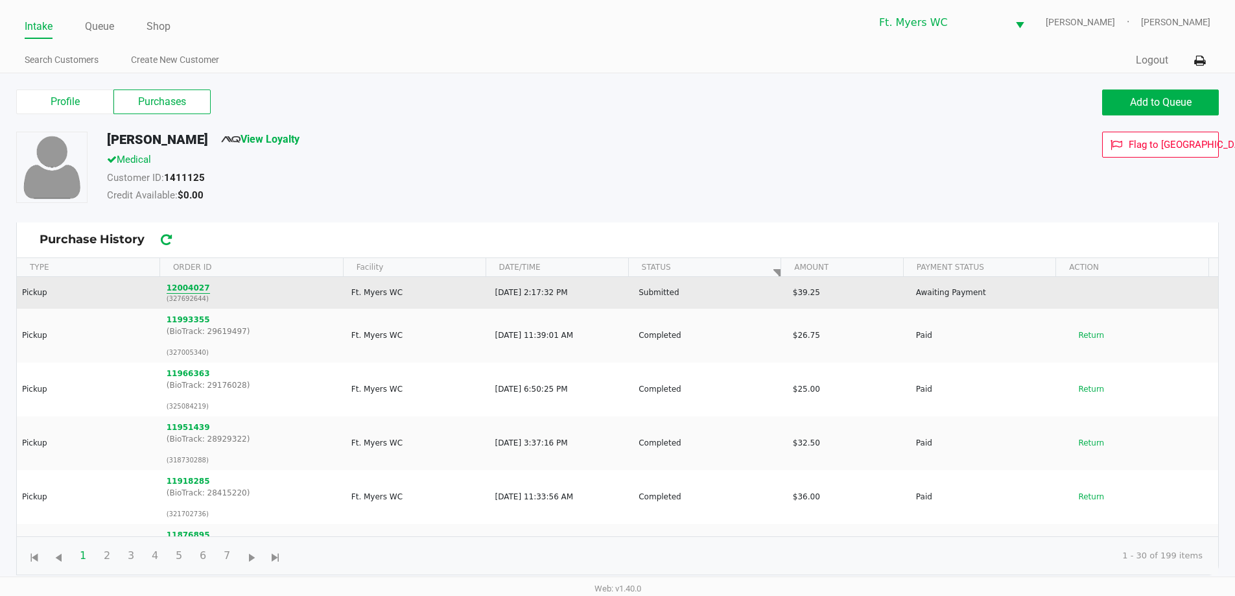
click at [176, 289] on button "12004027" at bounding box center [188, 288] width 43 height 12
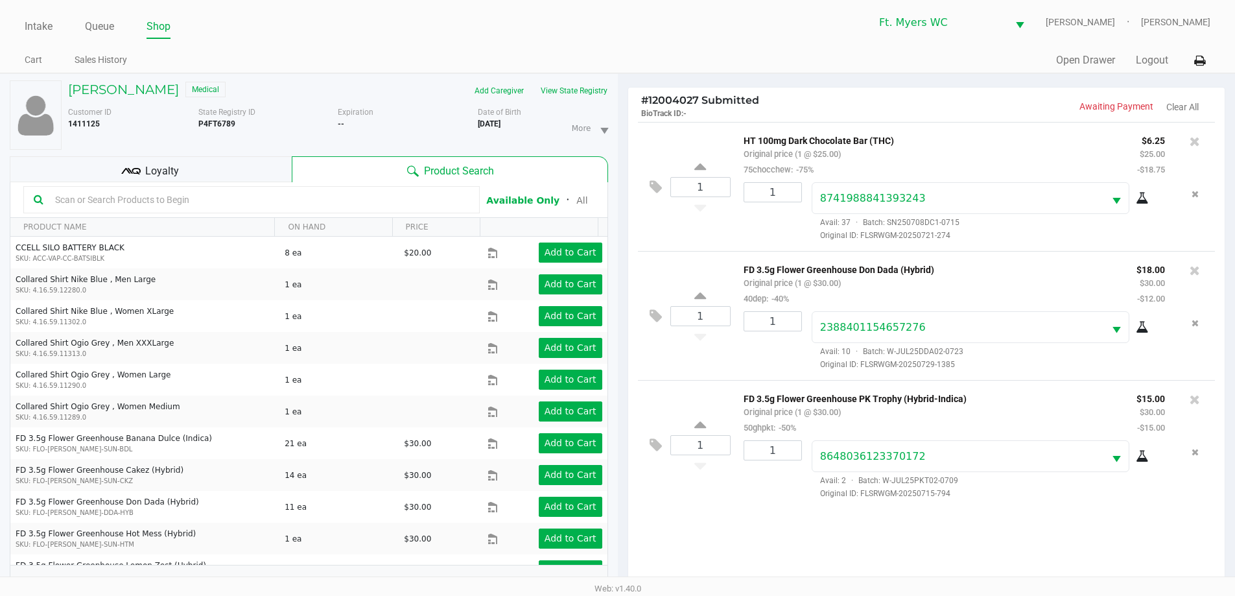
click at [154, 176] on span "Loyalty" at bounding box center [162, 171] width 34 height 16
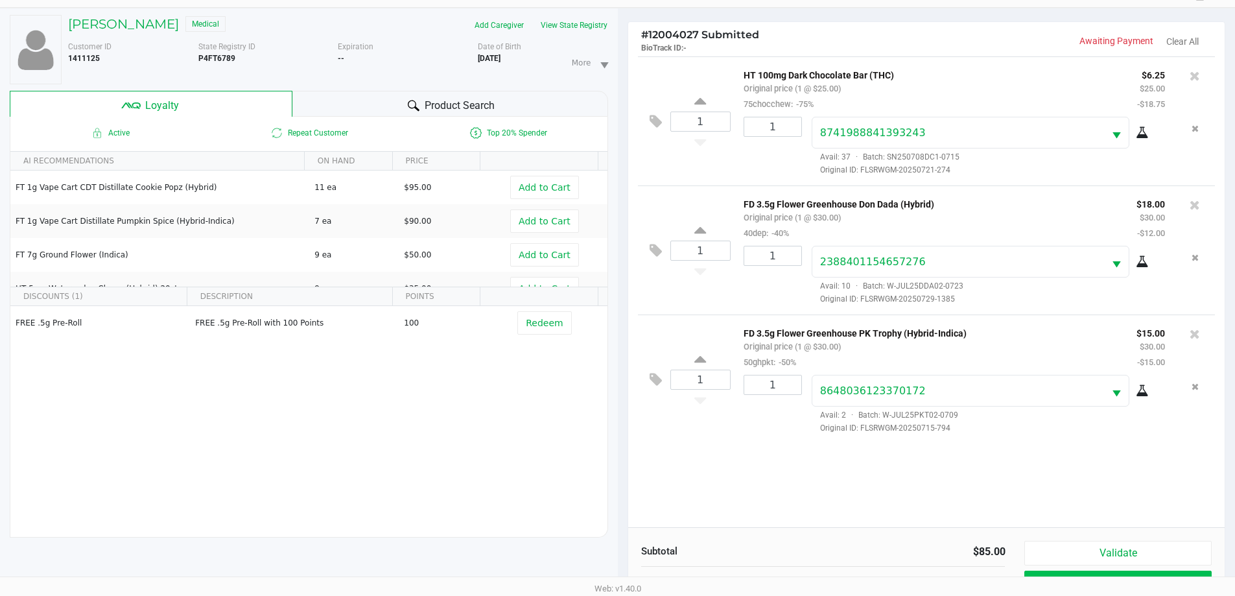
scroll to position [156, 0]
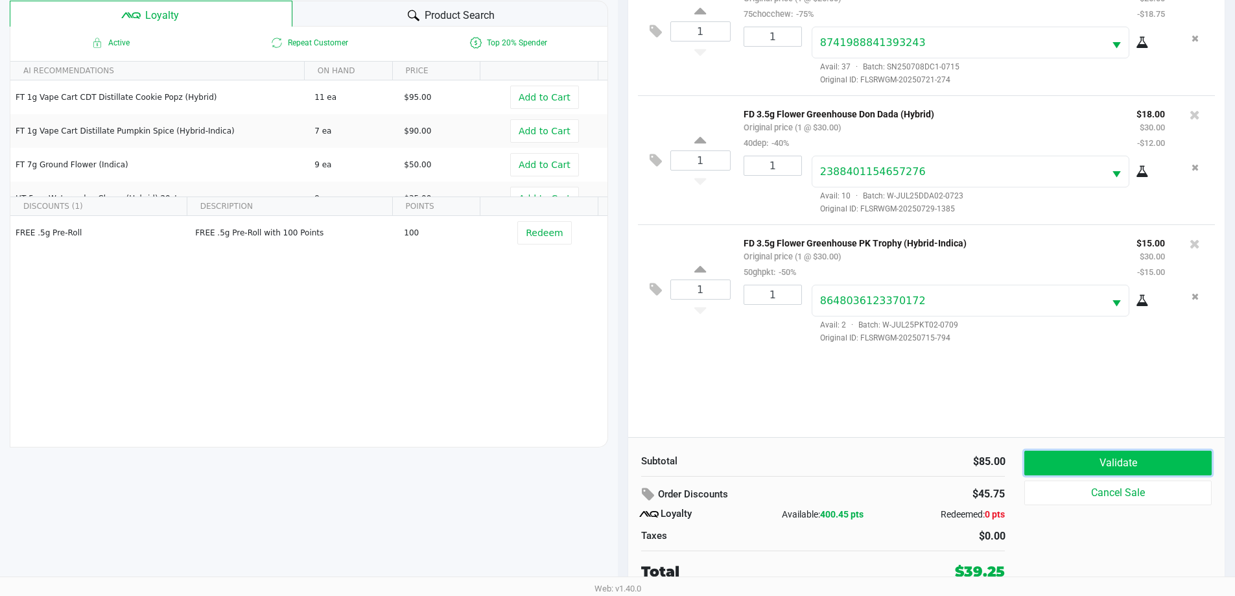
click at [1111, 470] on button "Validate" at bounding box center [1117, 463] width 187 height 25
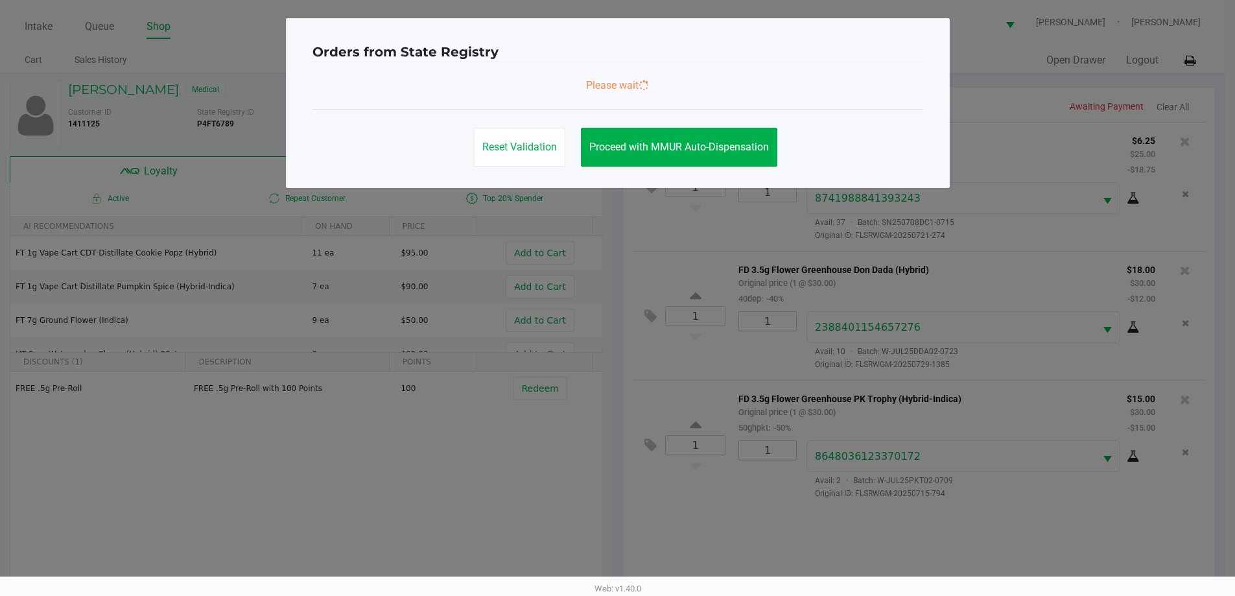
scroll to position [0, 0]
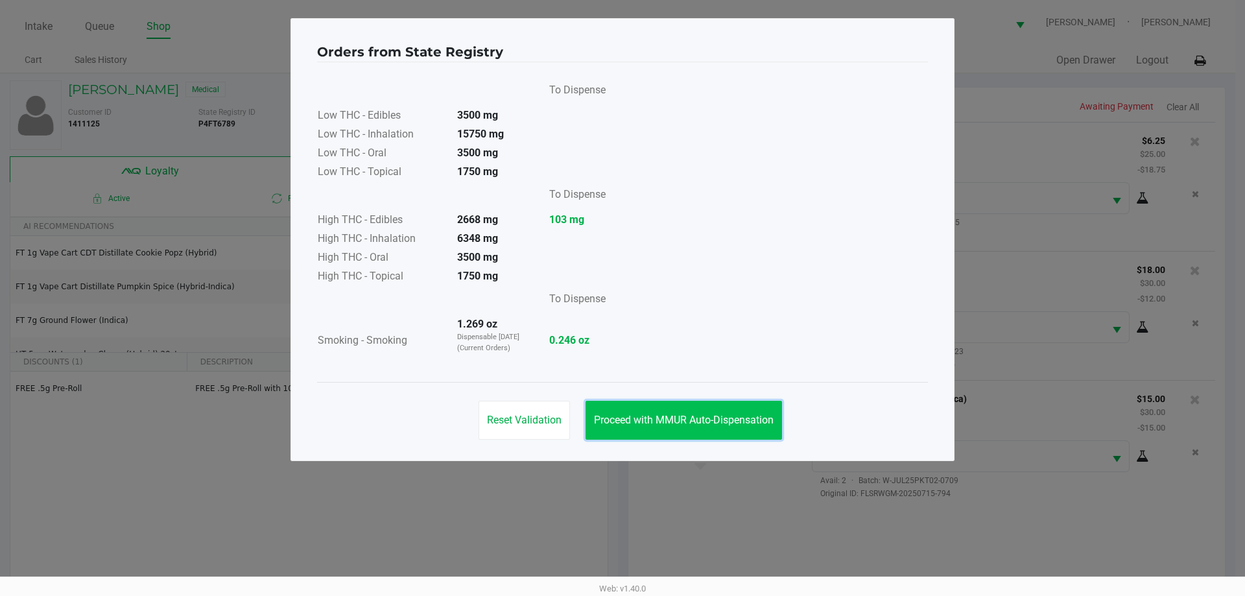
click at [693, 429] on button "Proceed with MMUR Auto-Dispensation" at bounding box center [684, 420] width 196 height 39
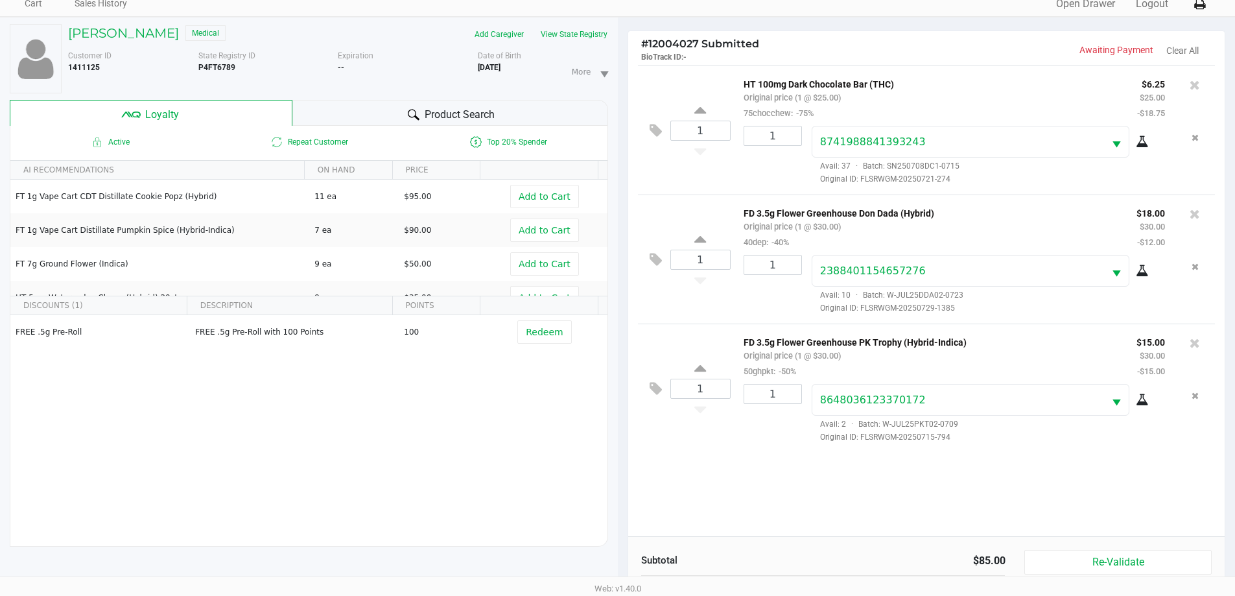
scroll to position [156, 0]
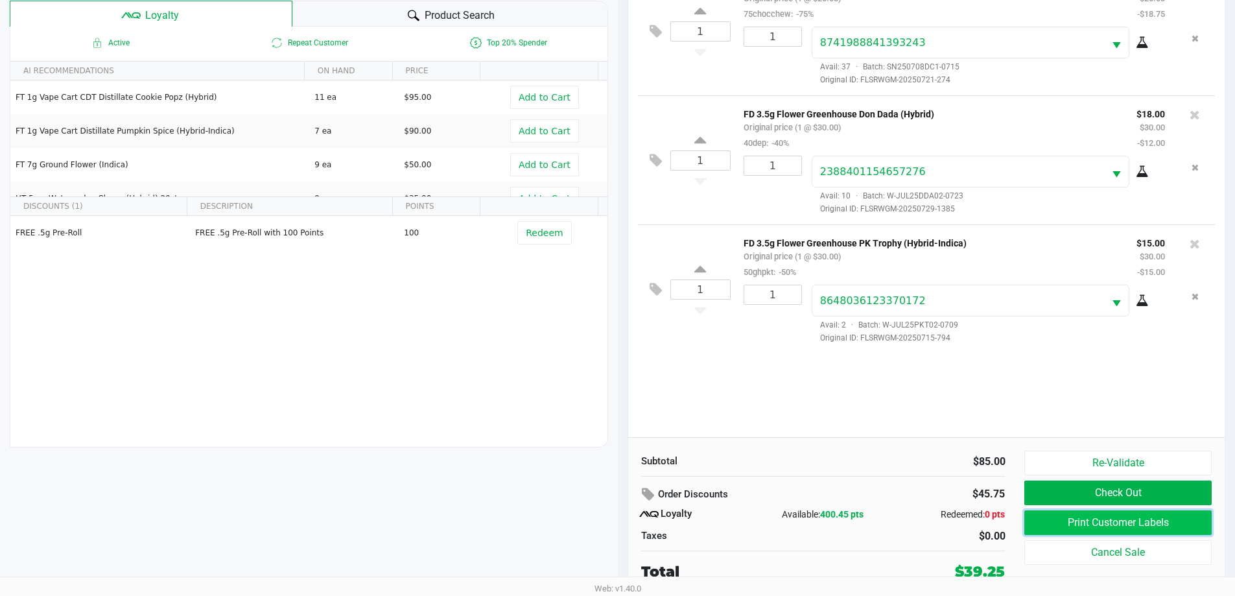
click at [1130, 526] on button "Print Customer Labels" at bounding box center [1117, 522] width 187 height 25
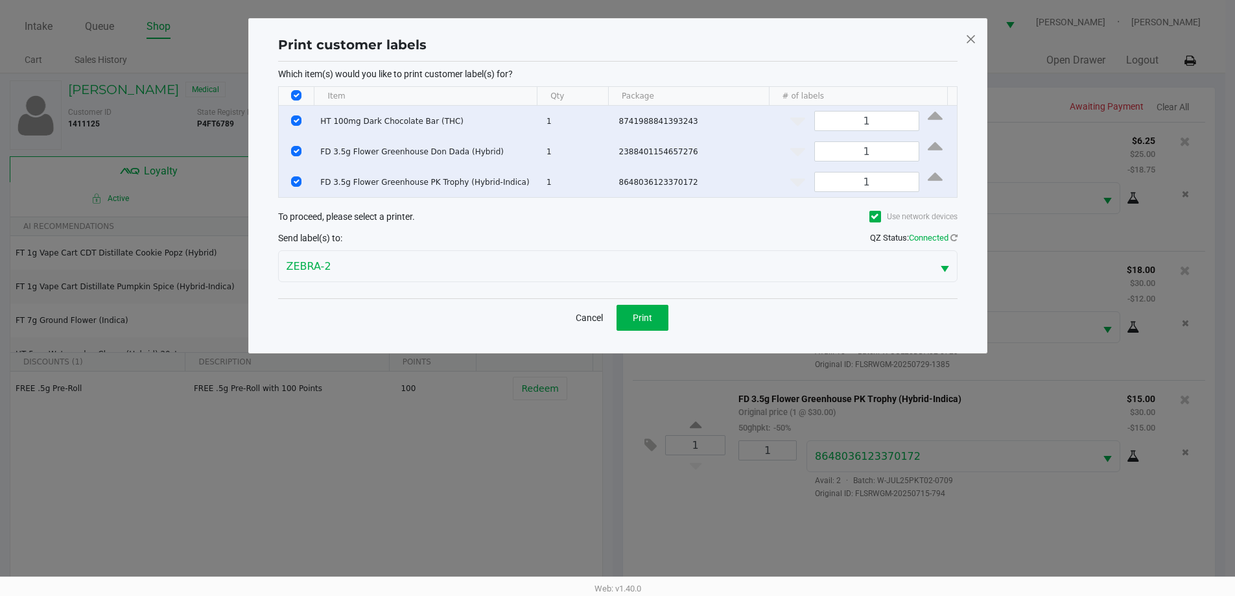
scroll to position [0, 0]
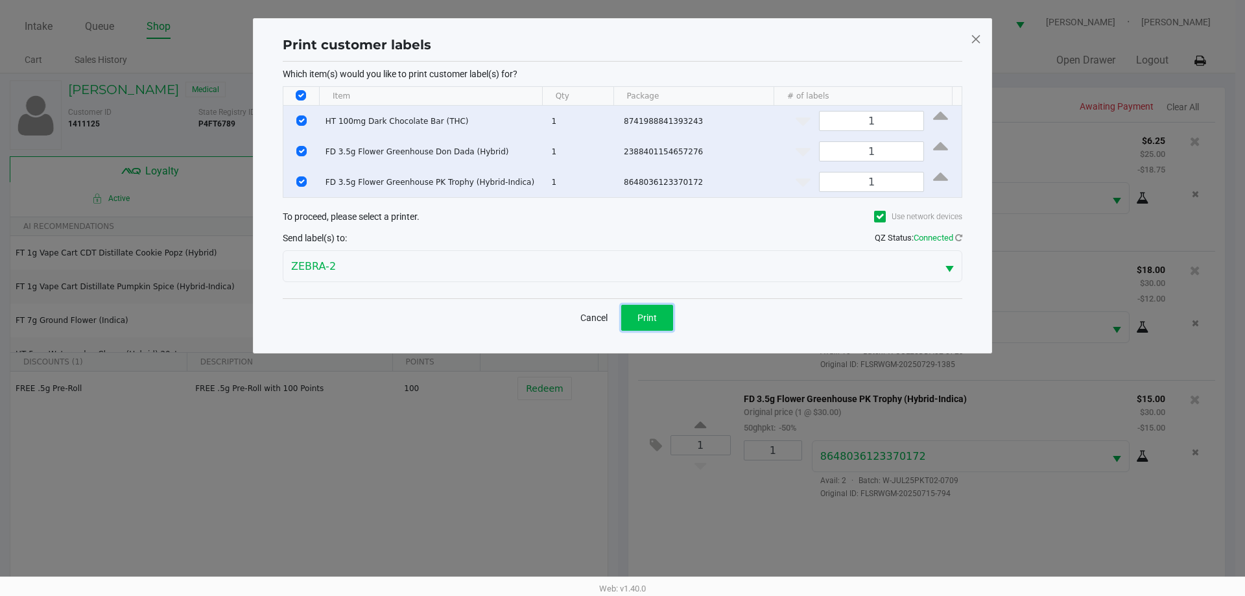
click at [628, 309] on button "Print" at bounding box center [647, 318] width 52 height 26
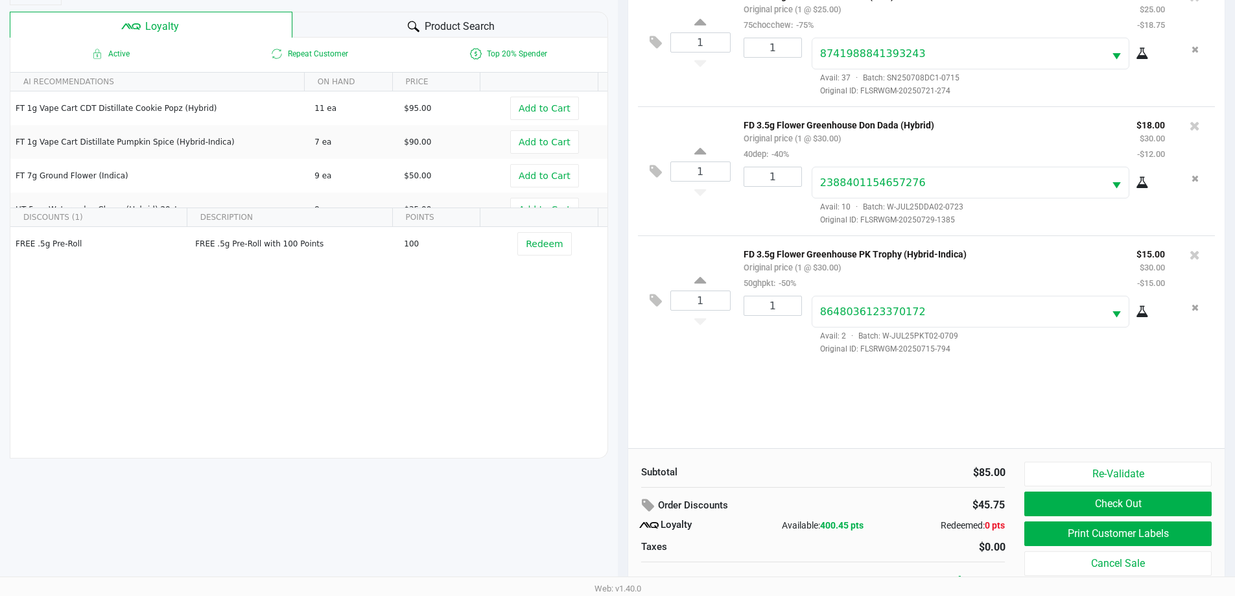
scroll to position [156, 0]
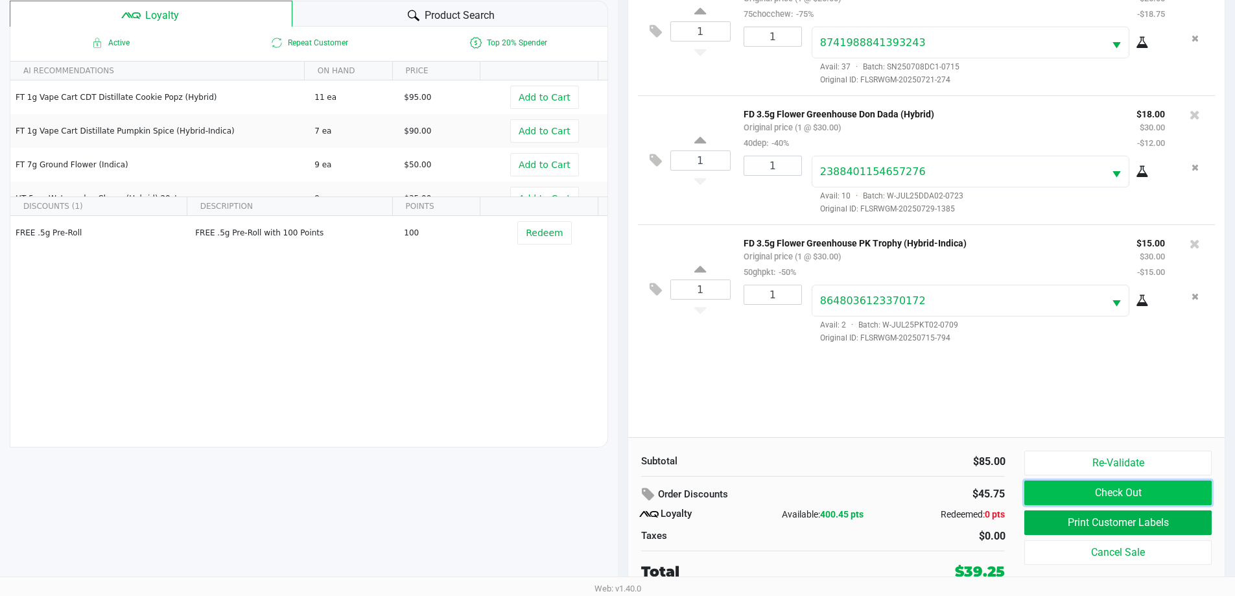
click at [1048, 499] on button "Check Out" at bounding box center [1117, 492] width 187 height 25
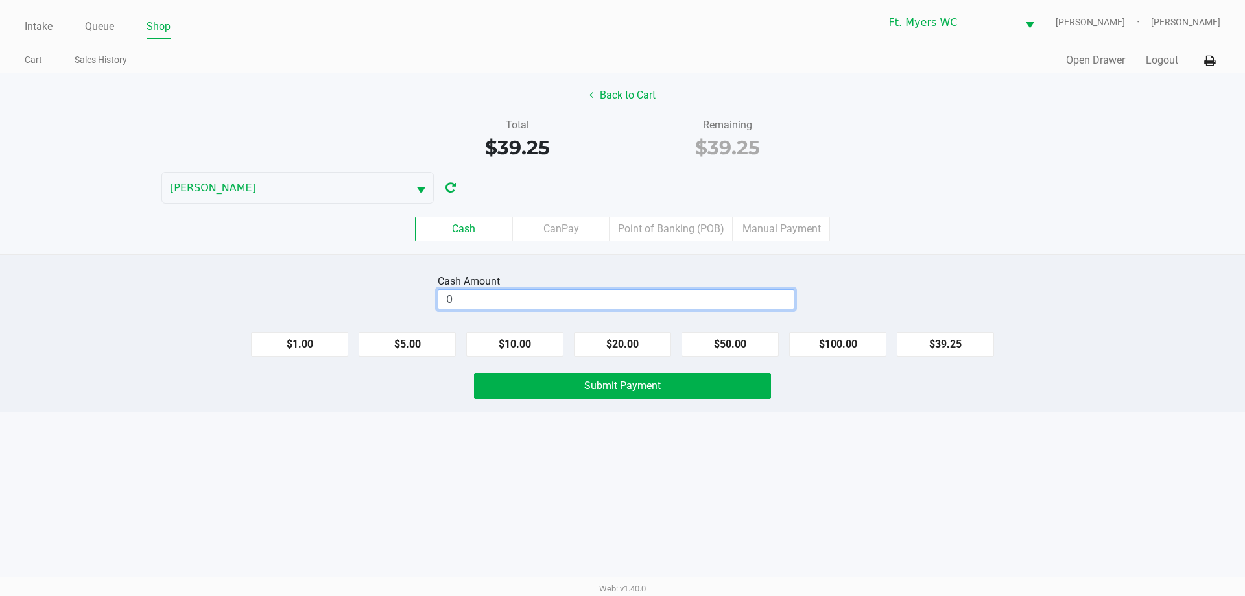
click at [669, 302] on input "0" at bounding box center [615, 299] width 355 height 19
type input "$50.25"
click at [565, 392] on button "Submit Payment" at bounding box center [622, 386] width 297 height 26
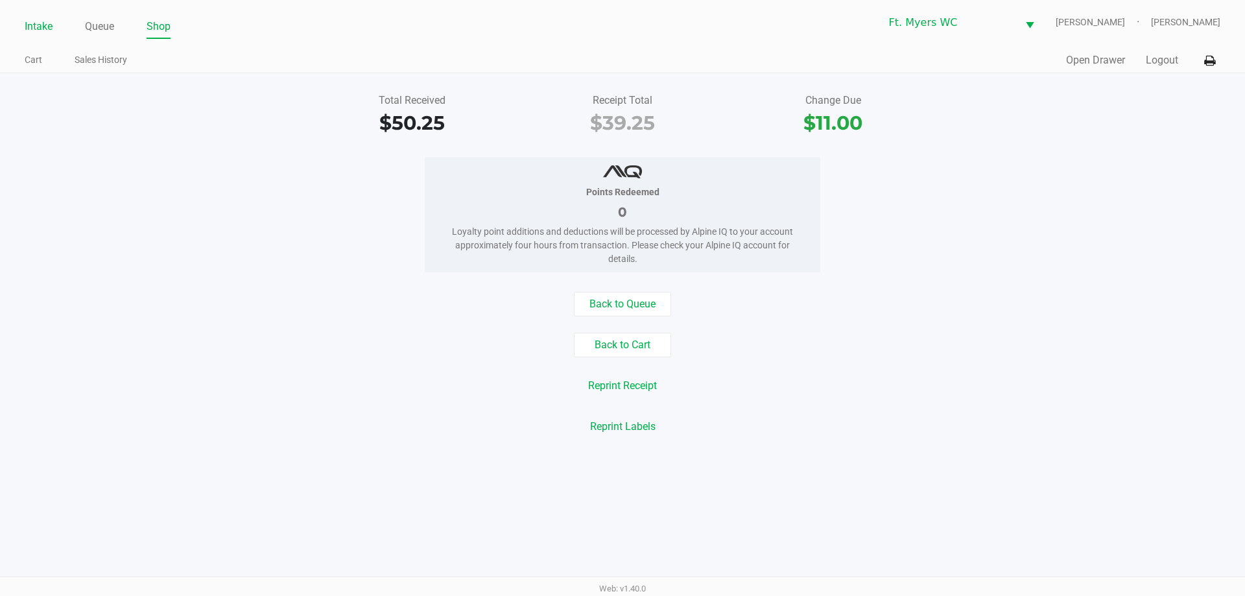
click at [29, 26] on link "Intake" at bounding box center [39, 27] width 28 height 18
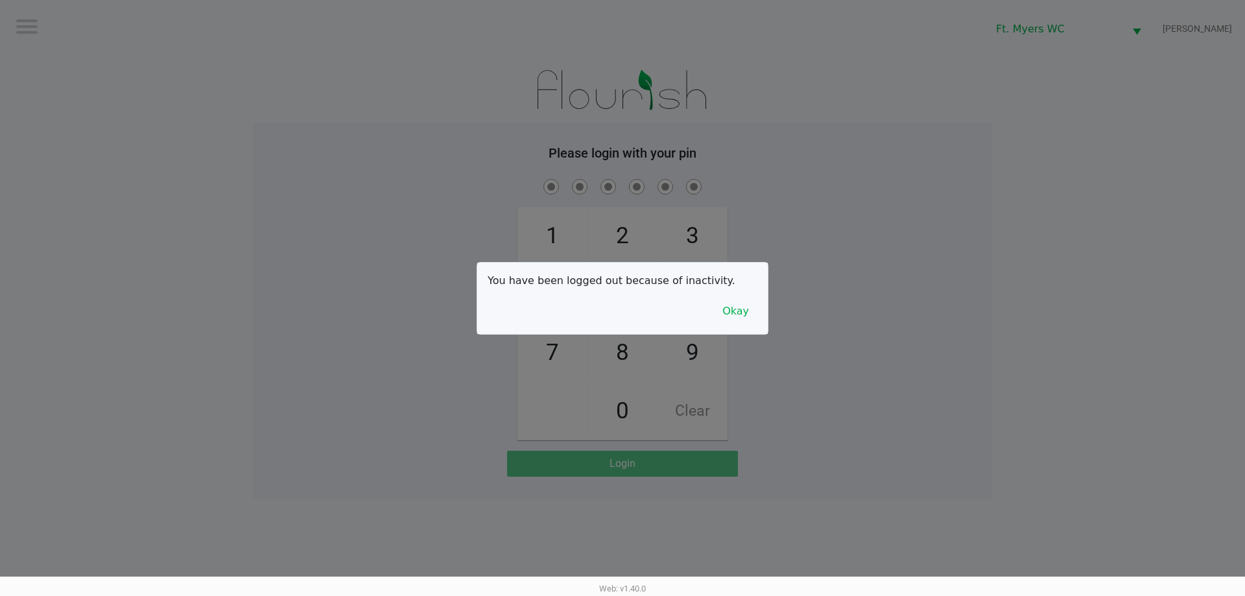
click at [747, 326] on div "You have been logged out because of inactivity. Okay" at bounding box center [622, 298] width 290 height 71
click at [753, 314] on button "Okay" at bounding box center [735, 311] width 43 height 25
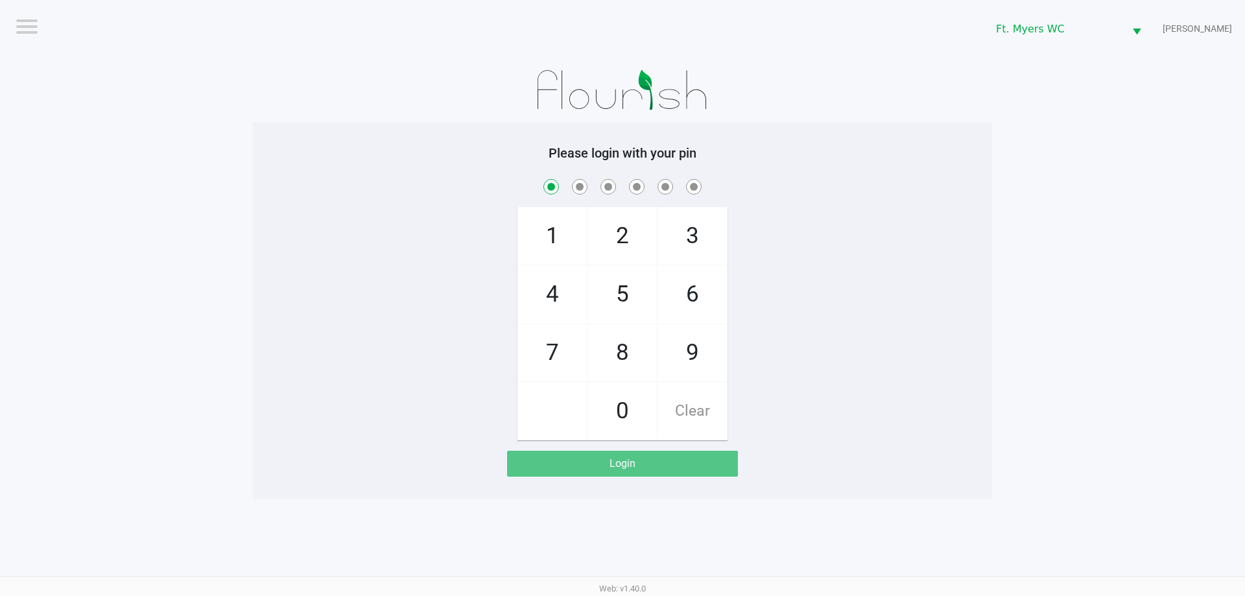
checkbox input "true"
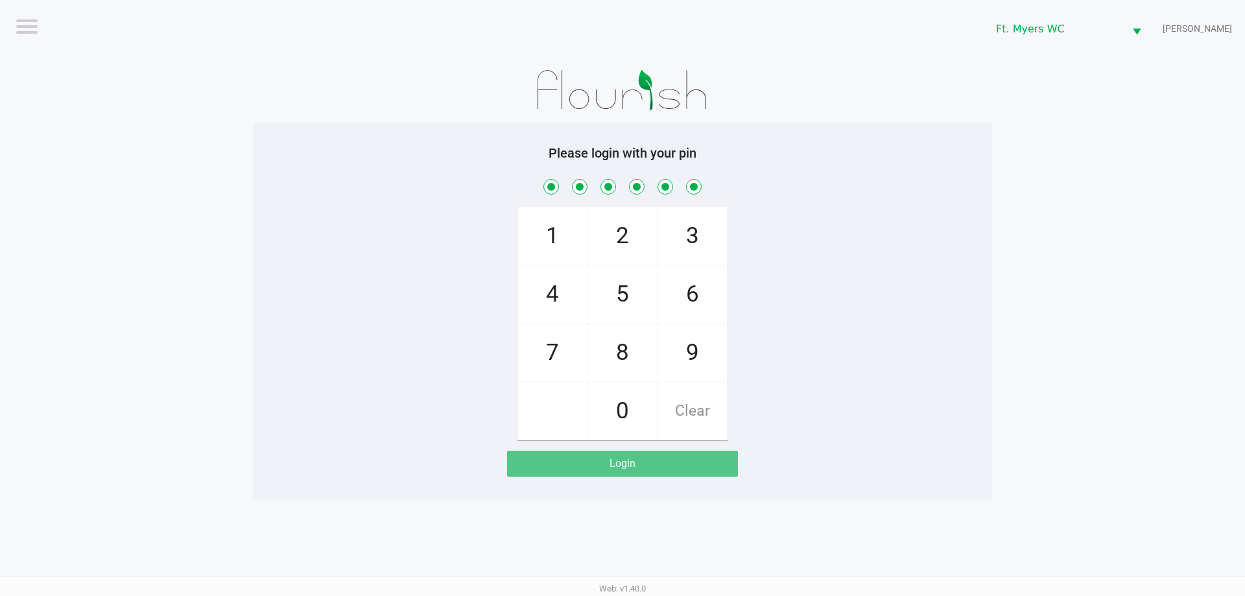
checkbox input "true"
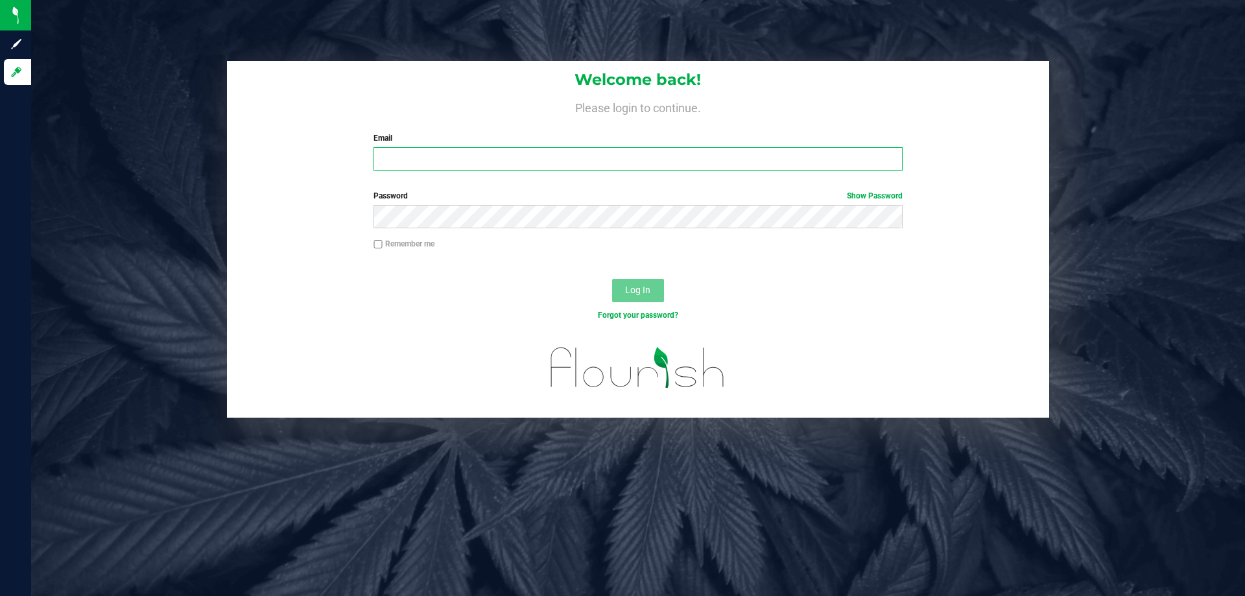
click at [498, 170] on input "Email" at bounding box center [637, 158] width 528 height 23
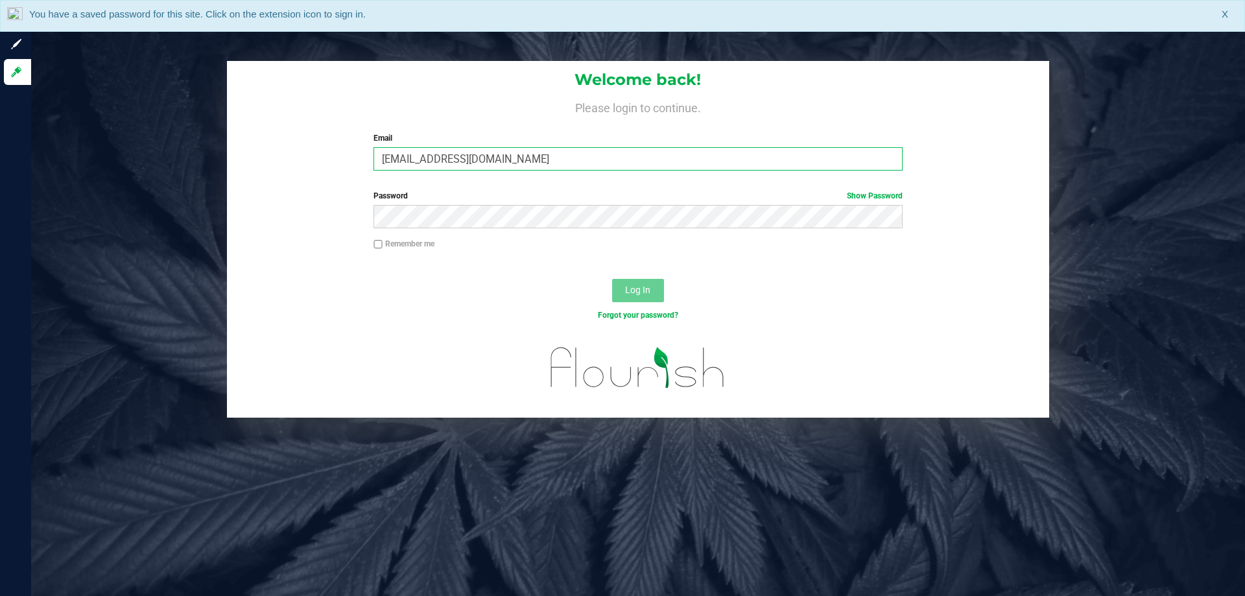
type input "[EMAIL_ADDRESS][DOMAIN_NAME]"
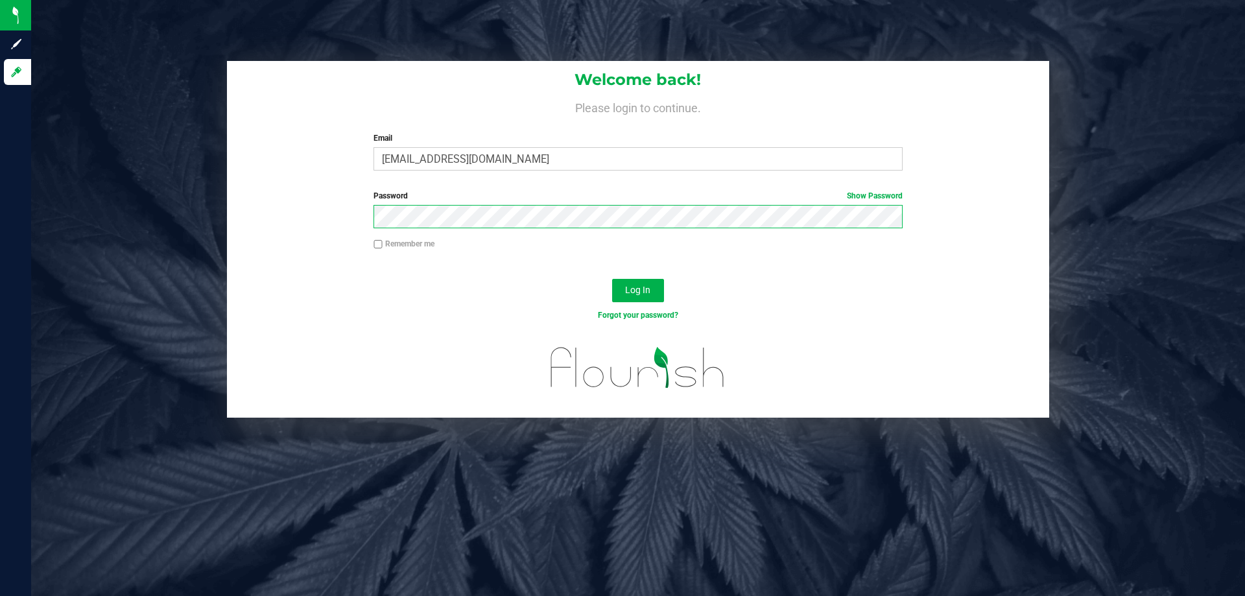
click at [612, 279] on button "Log In" at bounding box center [638, 290] width 52 height 23
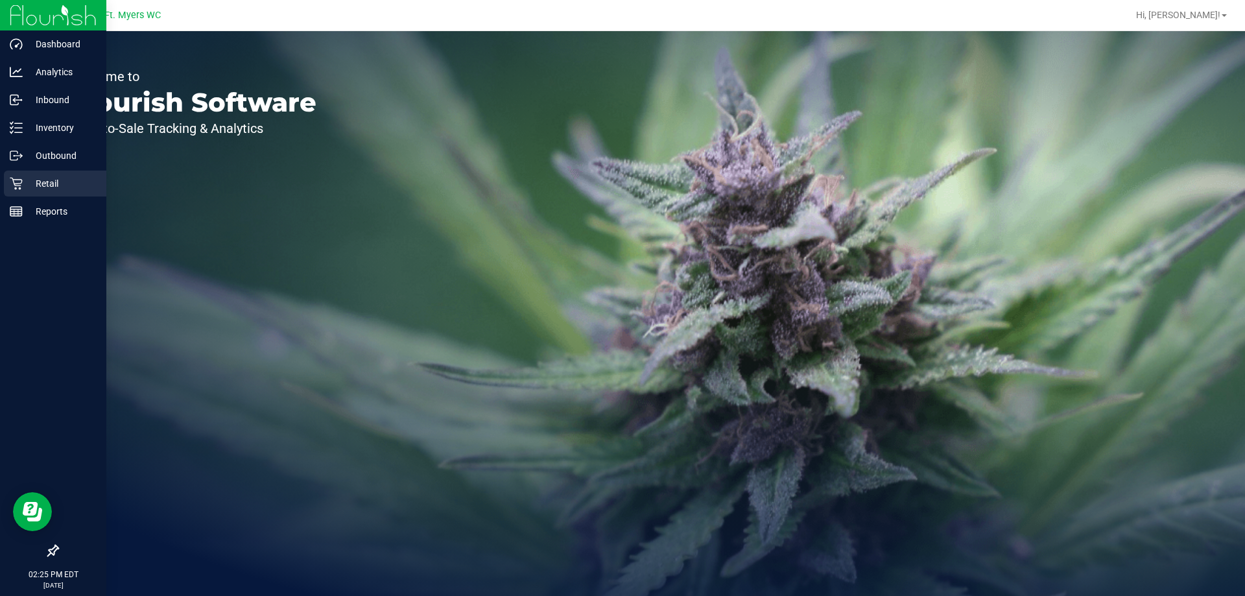
click at [30, 176] on div "Retail" at bounding box center [55, 184] width 102 height 26
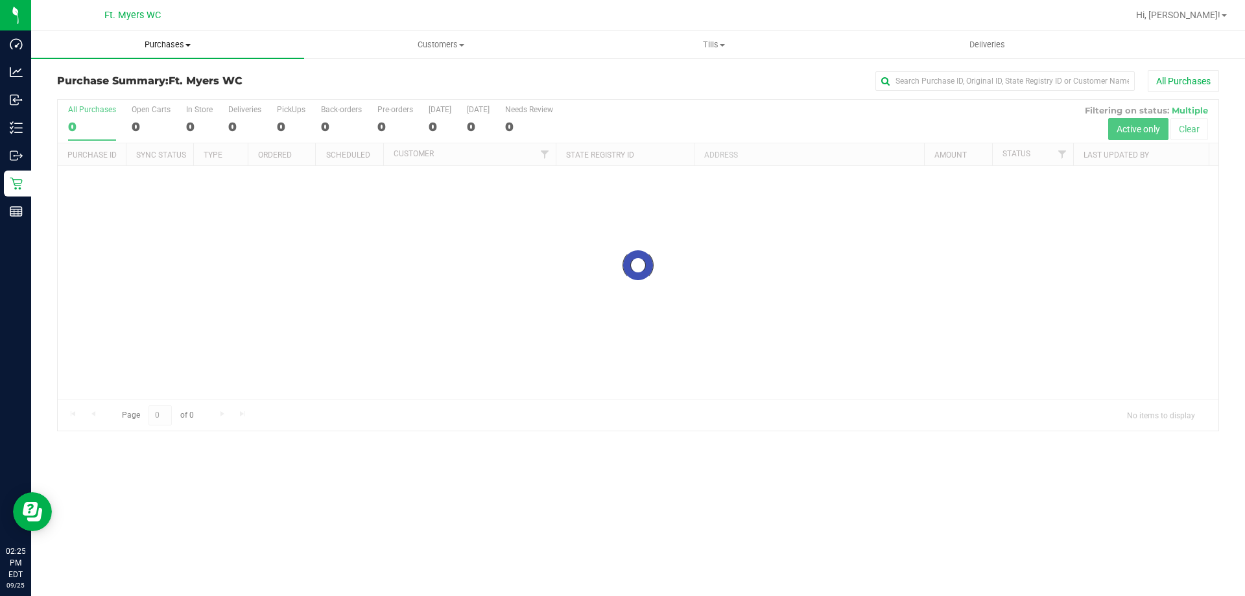
click at [200, 41] on span "Purchases" at bounding box center [167, 45] width 273 height 12
click at [177, 89] on li "Fulfillment" at bounding box center [167, 94] width 273 height 16
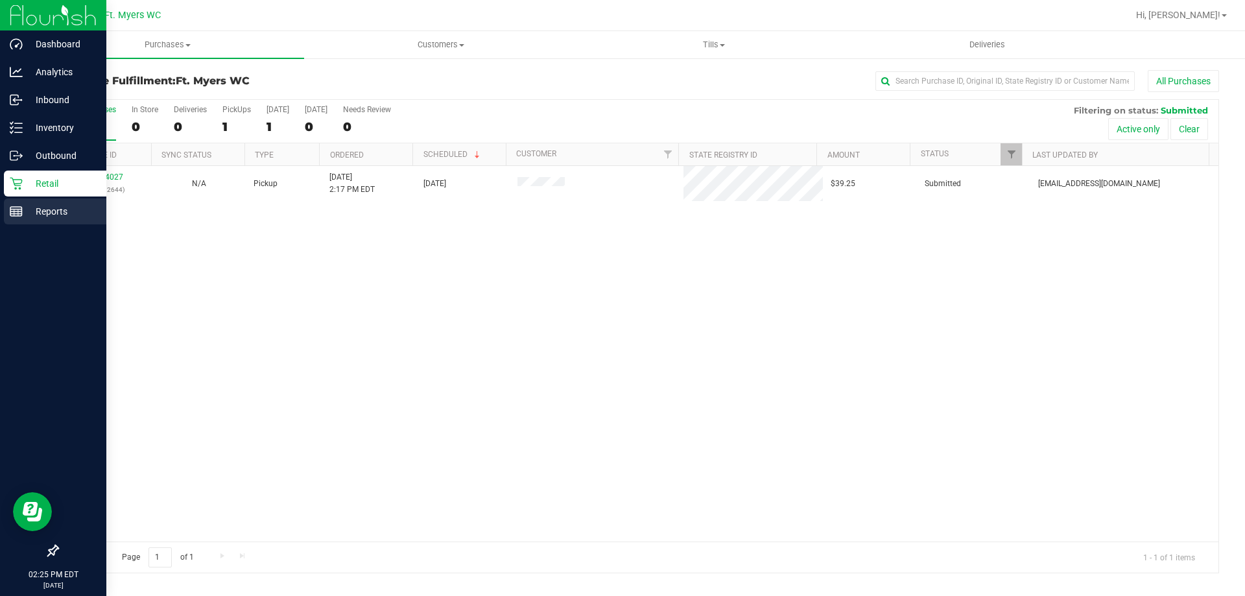
click at [18, 202] on div "Reports" at bounding box center [55, 211] width 102 height 26
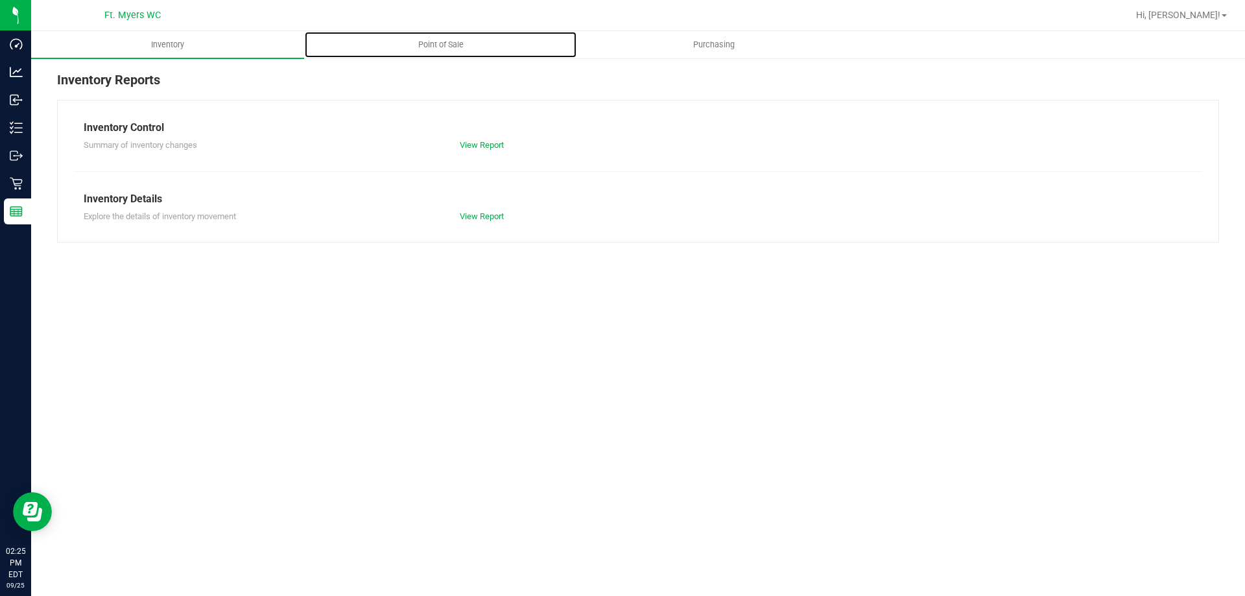
click at [484, 44] on uib-tab-heading "Point of Sale" at bounding box center [441, 45] width 272 height 26
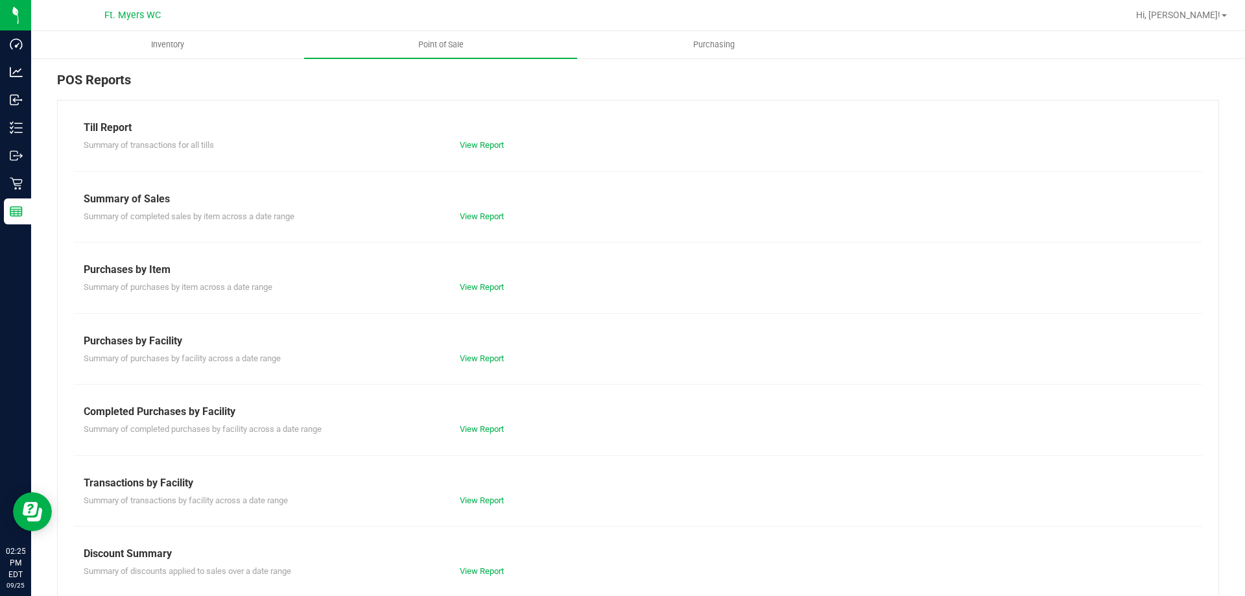
click at [487, 505] on div "View Report" at bounding box center [544, 500] width 188 height 13
click at [488, 499] on link "View Report" at bounding box center [482, 500] width 44 height 10
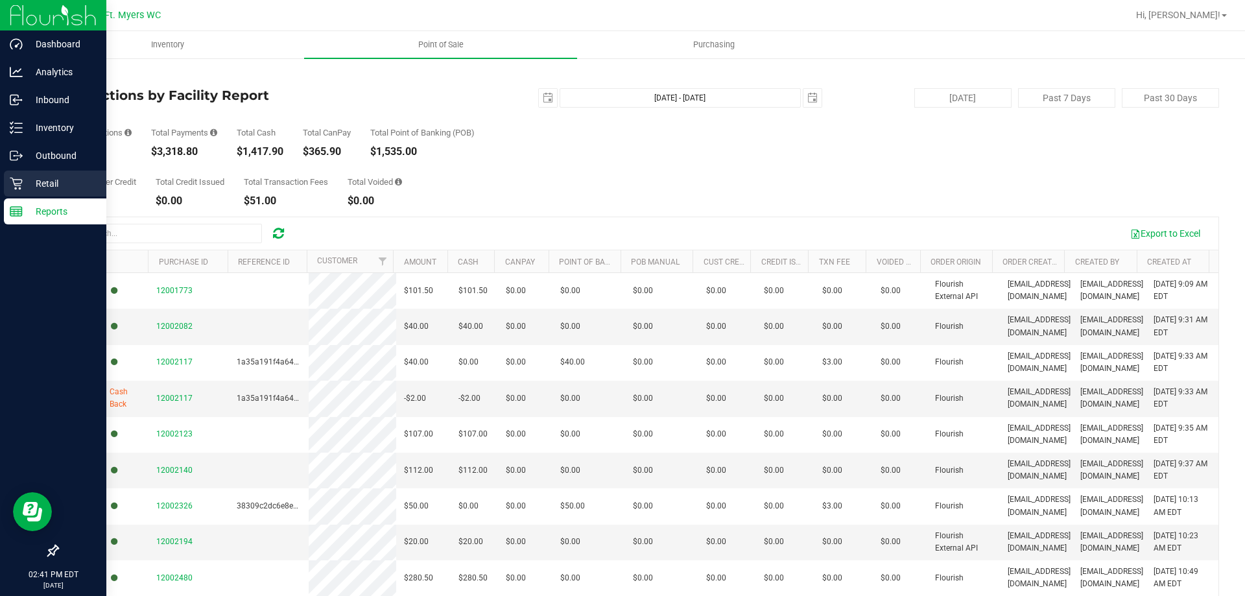
click at [16, 180] on icon at bounding box center [16, 184] width 12 height 12
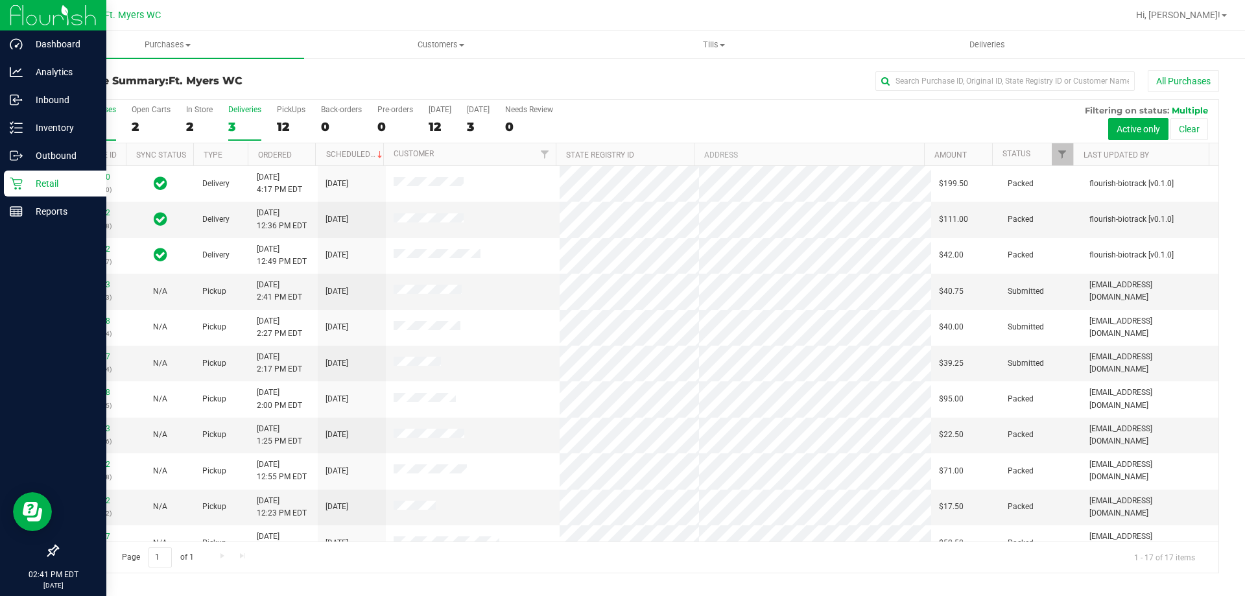
click at [239, 119] on div "3" at bounding box center [244, 126] width 33 height 15
click at [0, 0] on input "Deliveries 3" at bounding box center [0, 0] width 0 height 0
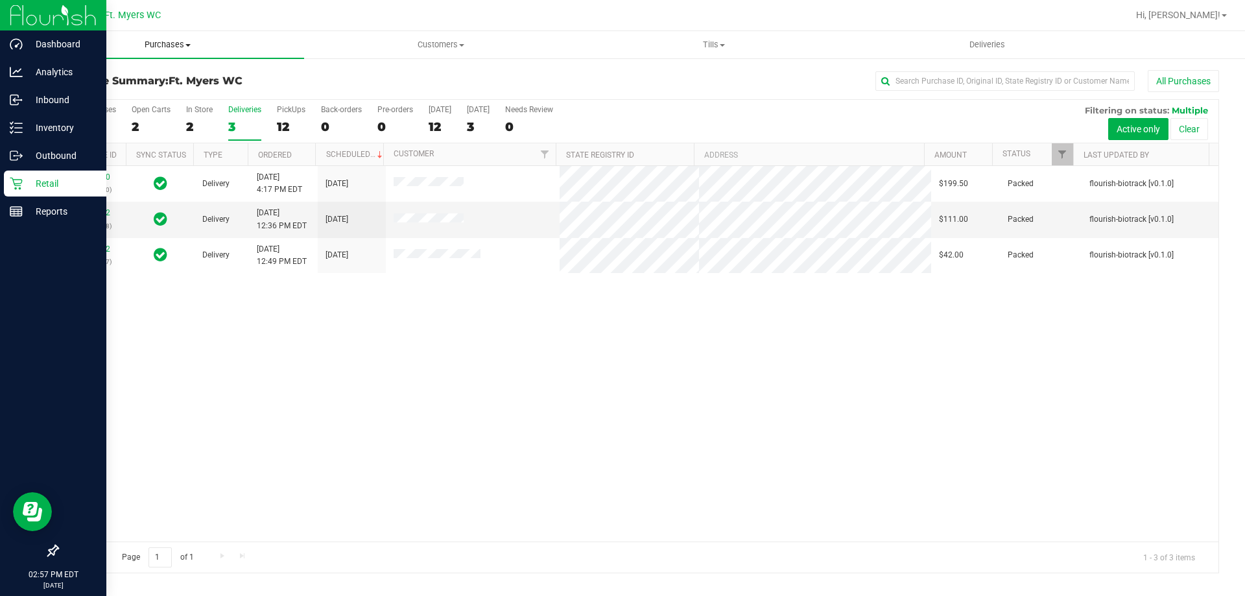
click at [158, 39] on span "Purchases" at bounding box center [167, 45] width 273 height 12
click at [144, 91] on li "Fulfillment" at bounding box center [167, 94] width 273 height 16
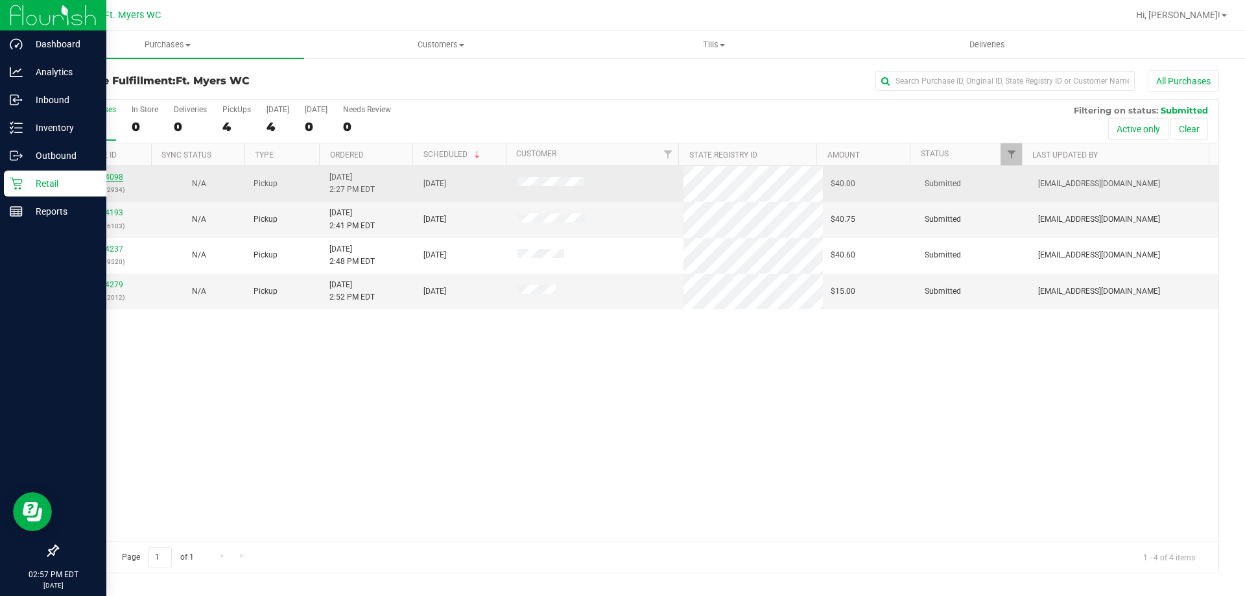
click at [113, 178] on link "12004098" at bounding box center [105, 176] width 36 height 9
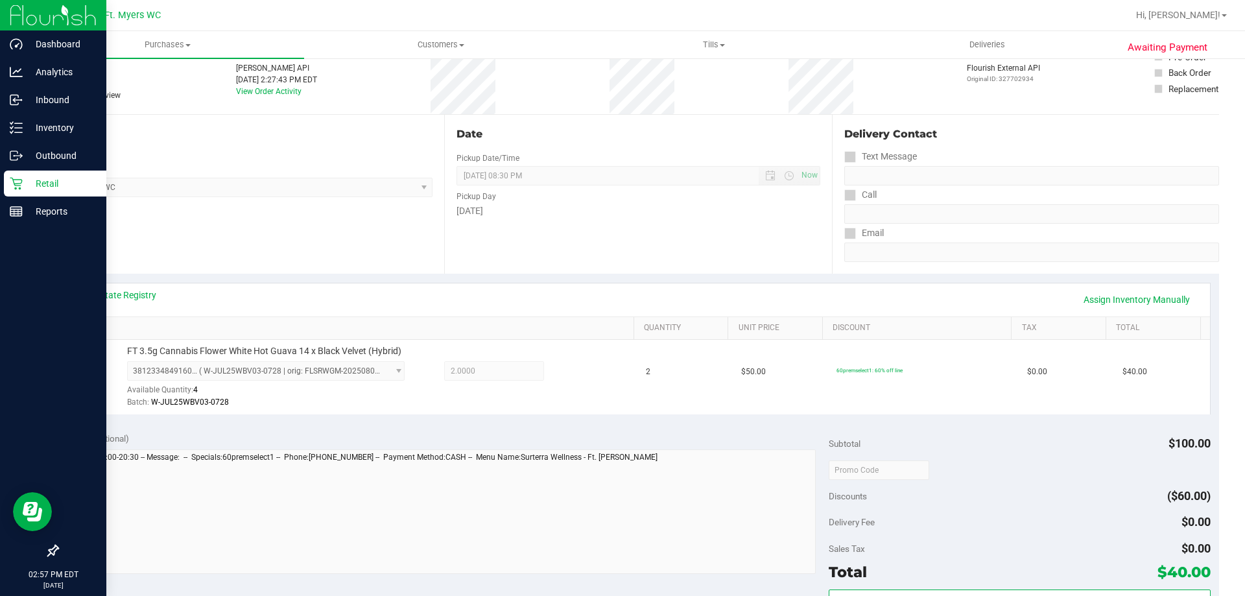
scroll to position [259, 0]
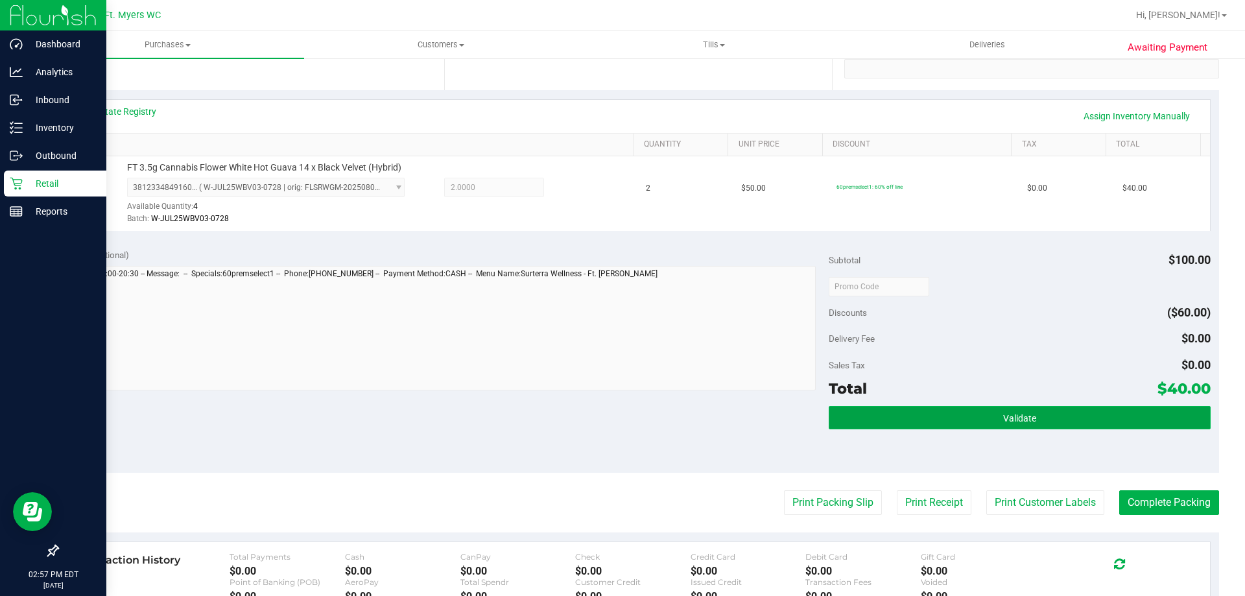
click at [859, 411] on button "Validate" at bounding box center [1019, 417] width 381 height 23
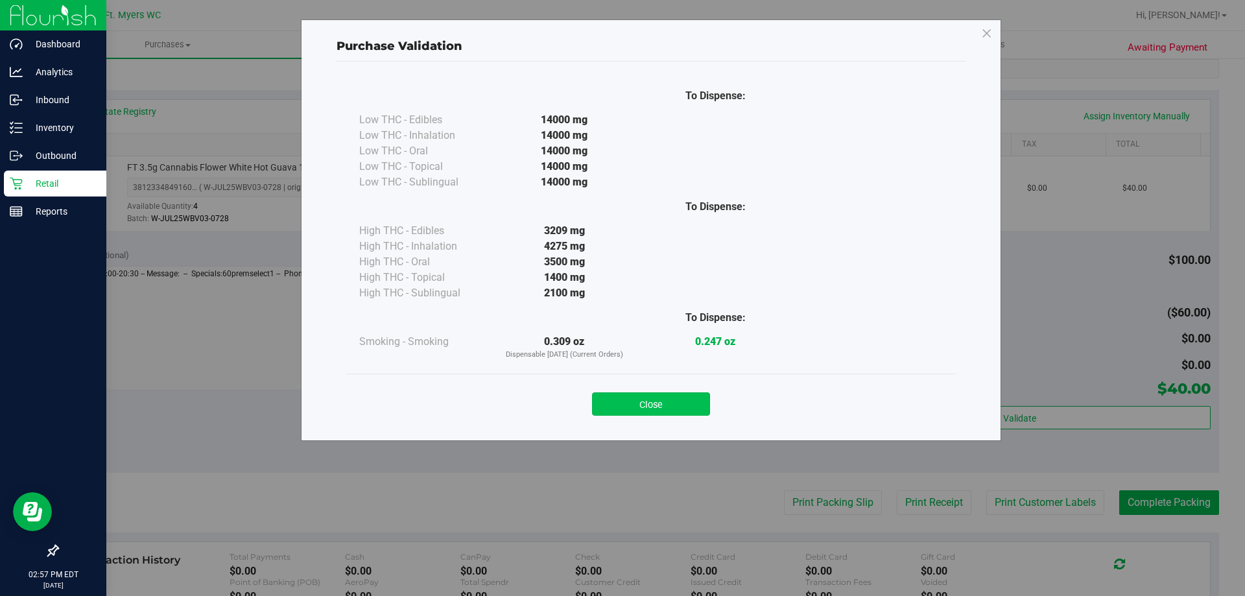
click at [673, 401] on button "Close" at bounding box center [651, 403] width 118 height 23
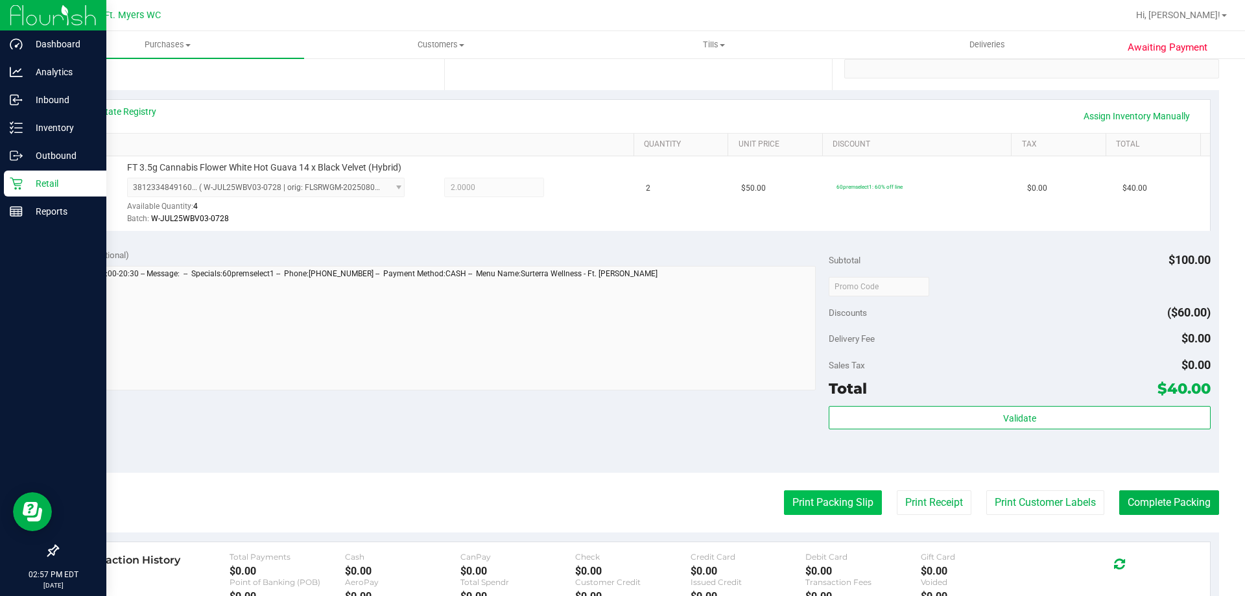
click at [805, 495] on button "Print Packing Slip" at bounding box center [833, 502] width 98 height 25
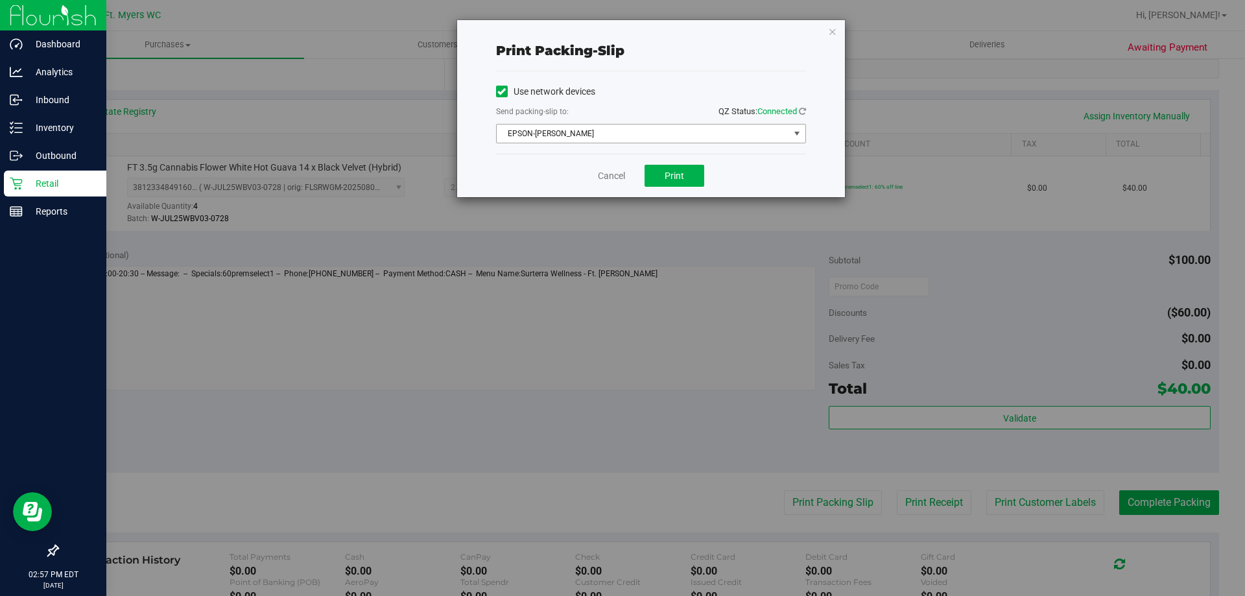
click at [668, 137] on span "EPSON-[PERSON_NAME]" at bounding box center [643, 133] width 292 height 18
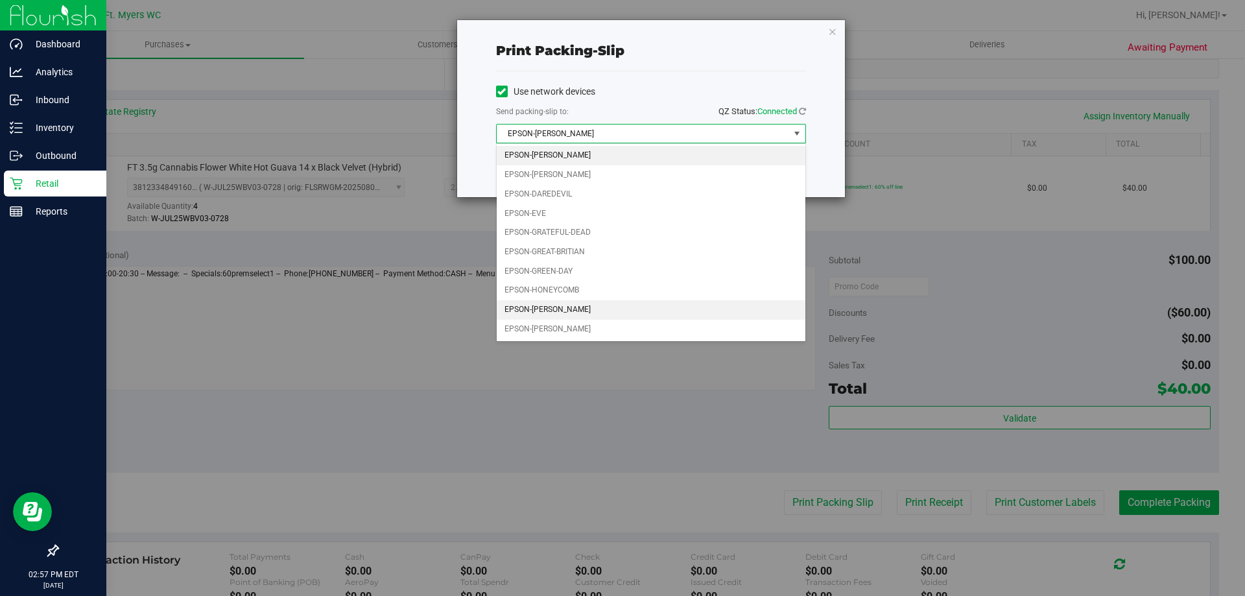
click at [580, 301] on li "EPSON-[PERSON_NAME]" at bounding box center [651, 309] width 309 height 19
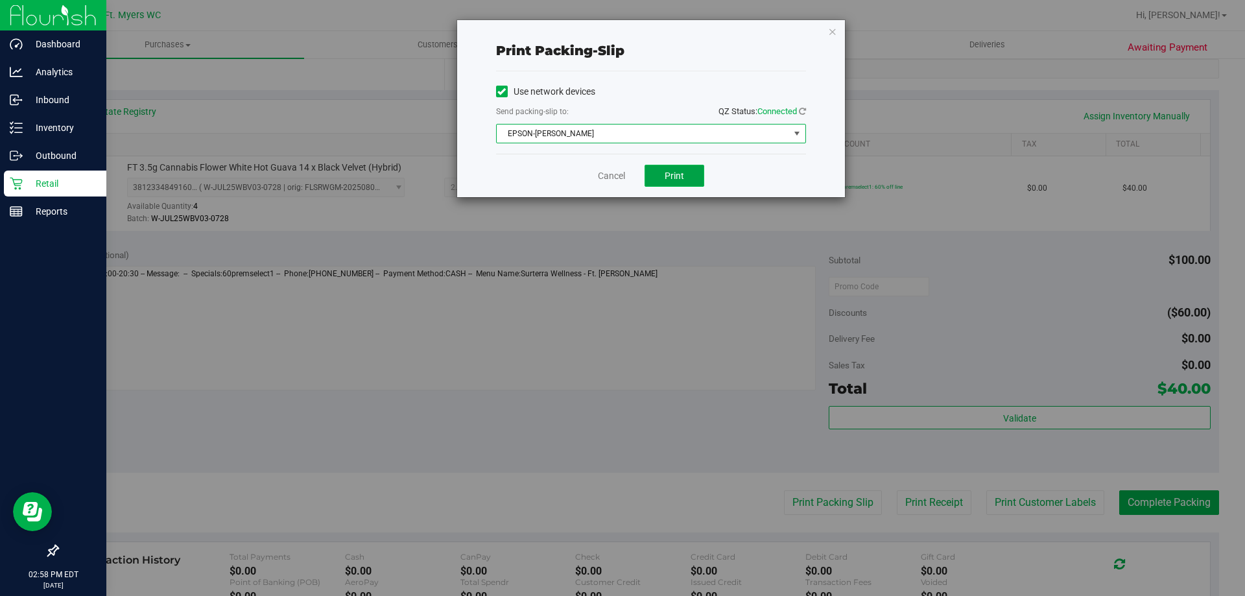
click at [661, 183] on button "Print" at bounding box center [675, 176] width 60 height 22
click at [606, 178] on link "Cancel" at bounding box center [611, 176] width 27 height 14
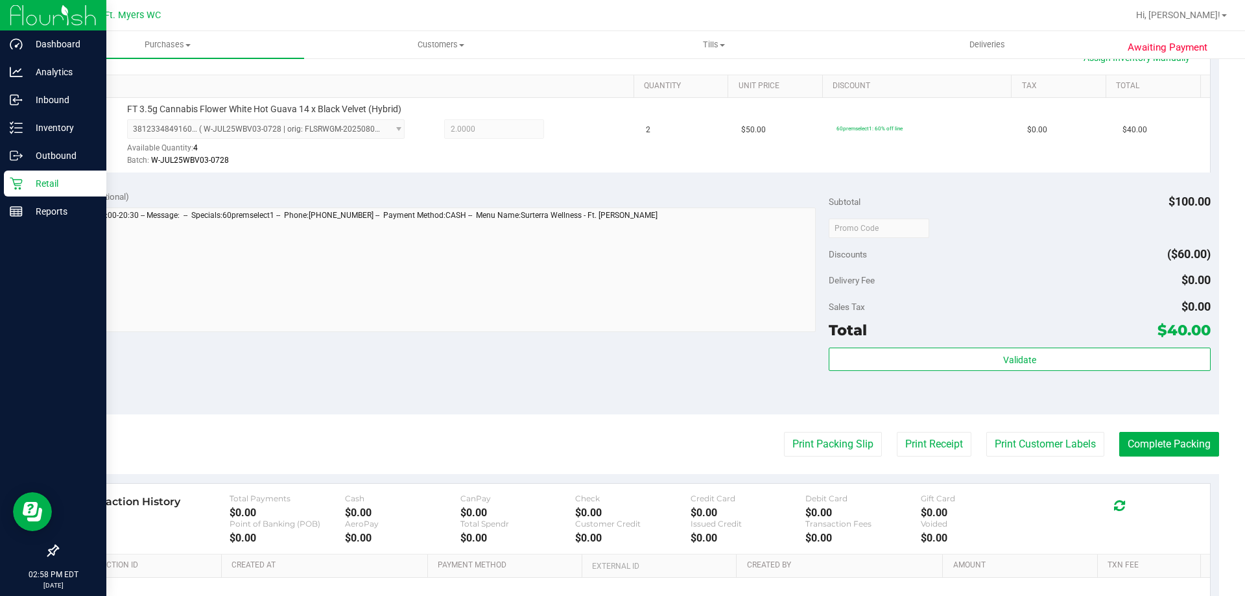
scroll to position [324, 0]
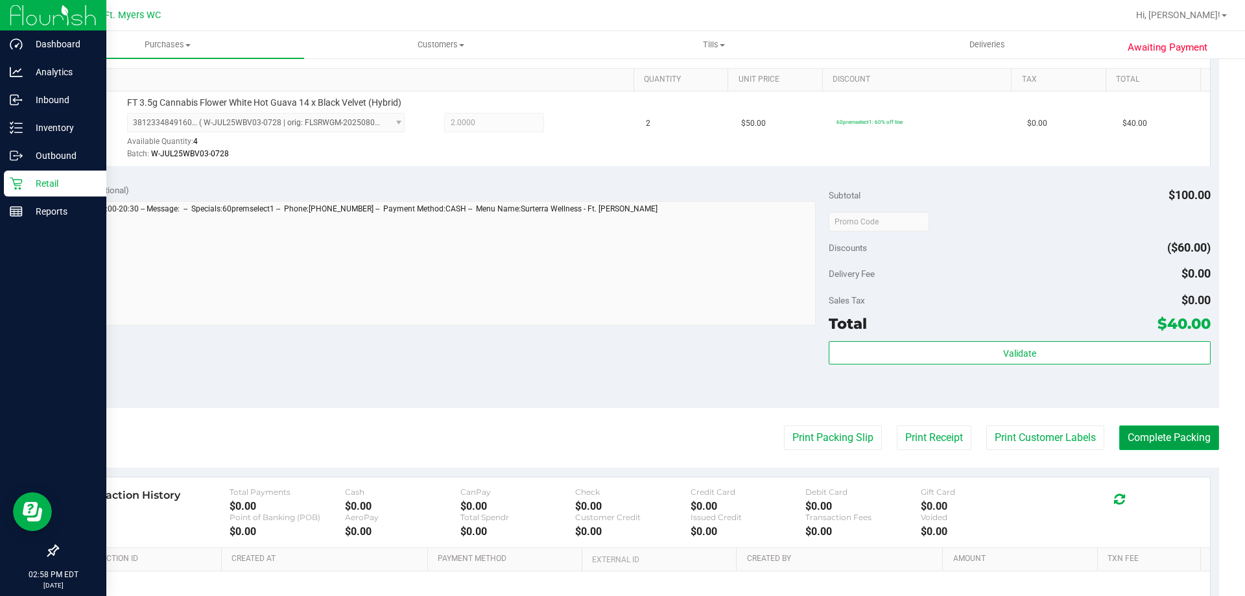
click at [1130, 448] on button "Complete Packing" at bounding box center [1169, 437] width 100 height 25
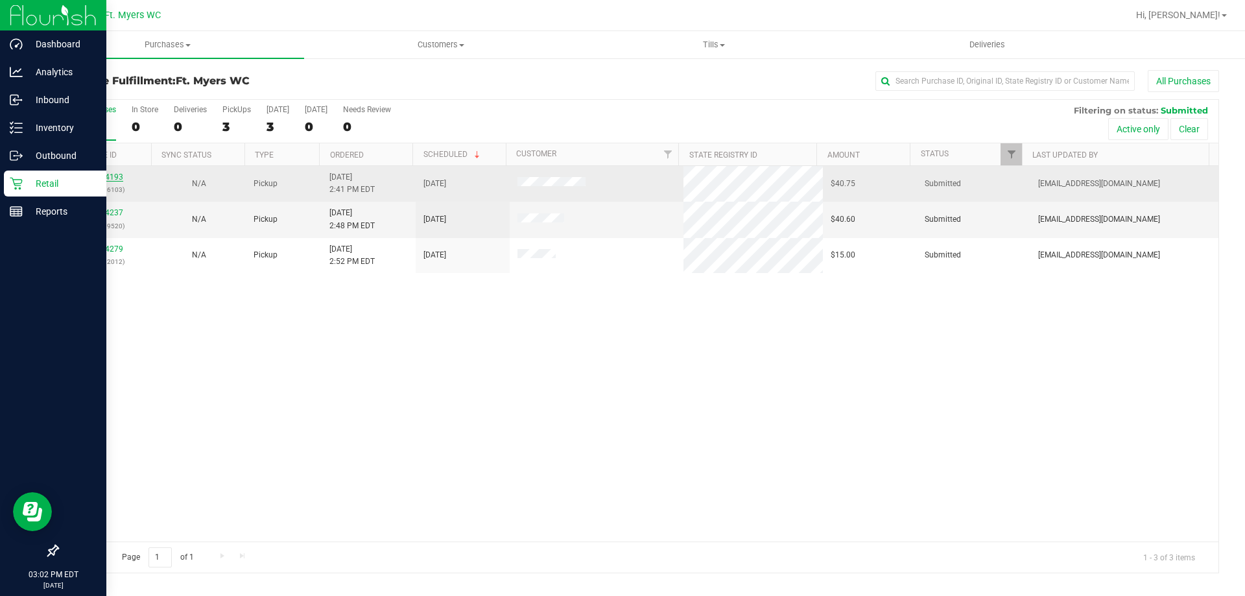
click at [119, 175] on link "12004193" at bounding box center [105, 176] width 36 height 9
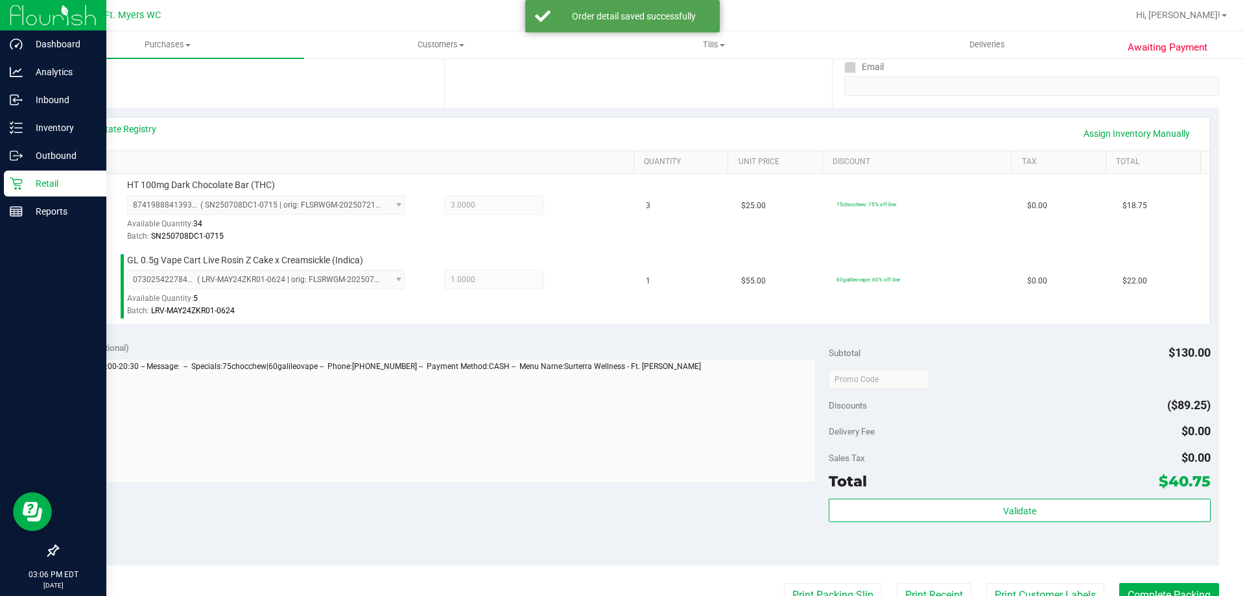
scroll to position [259, 0]
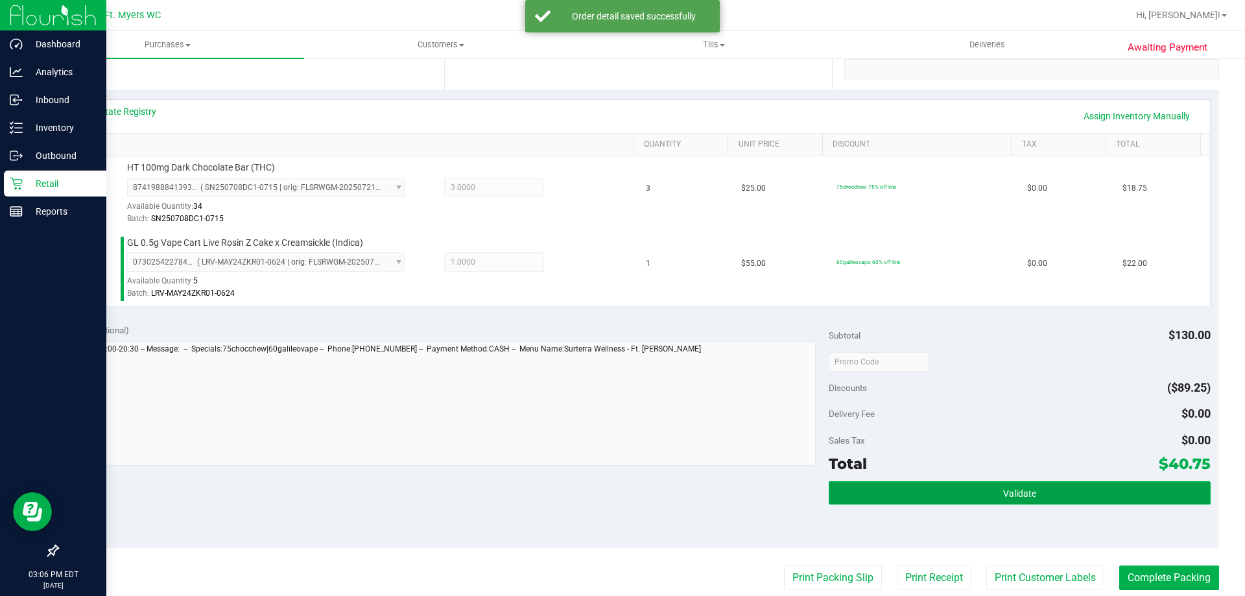
click at [927, 494] on button "Validate" at bounding box center [1019, 492] width 381 height 23
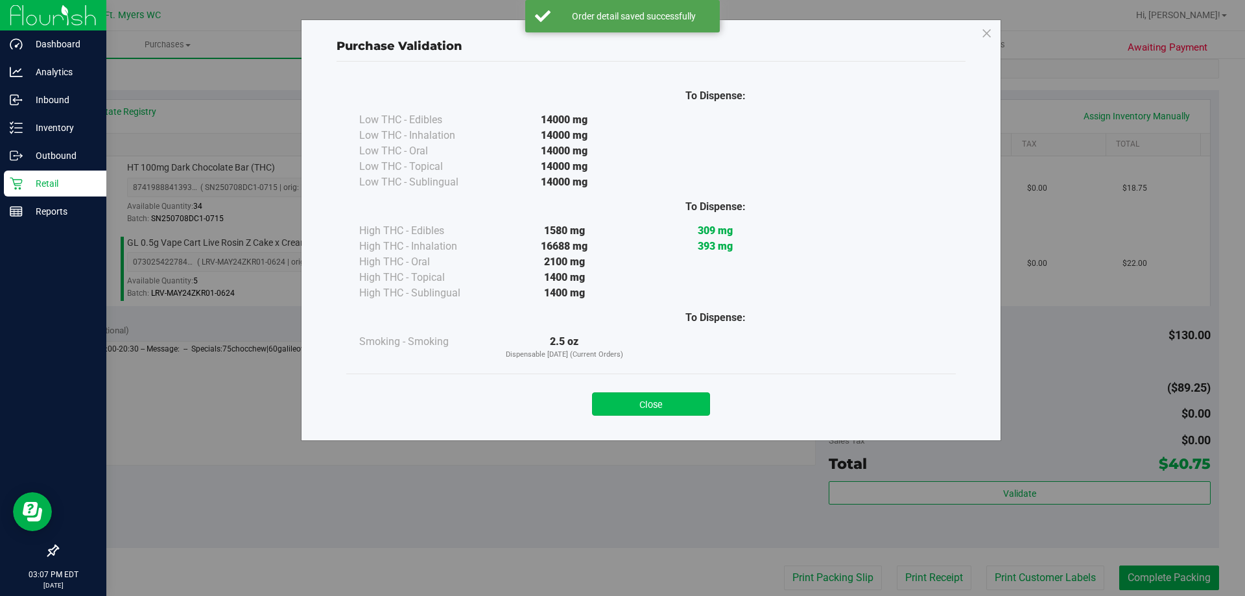
click at [625, 399] on button "Close" at bounding box center [651, 403] width 118 height 23
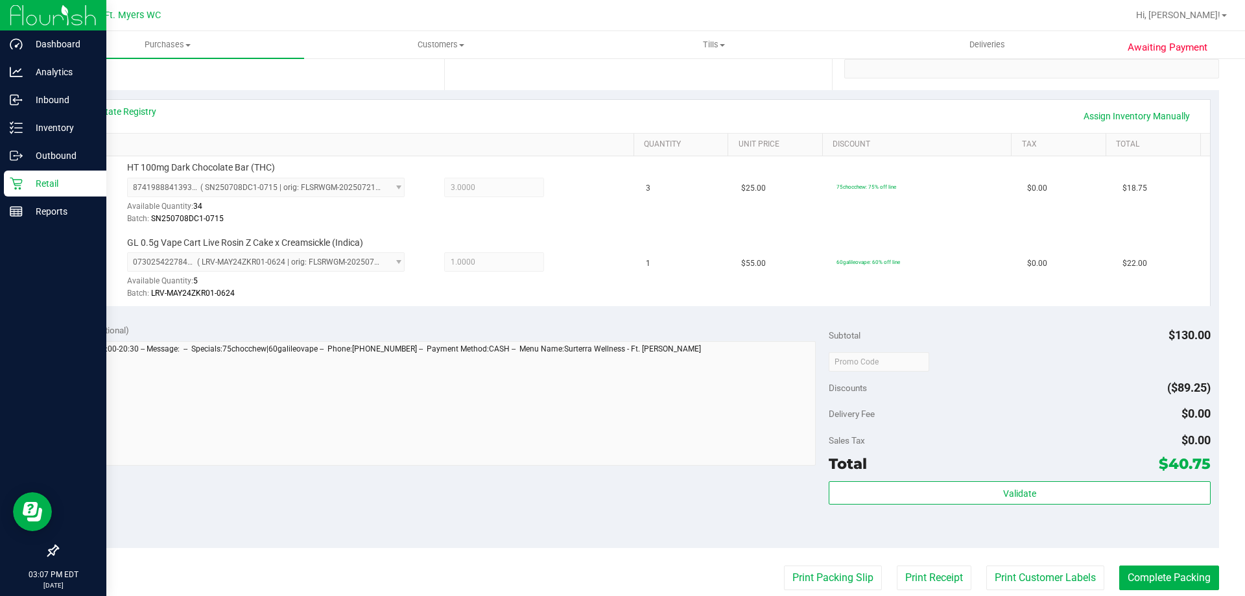
scroll to position [539, 0]
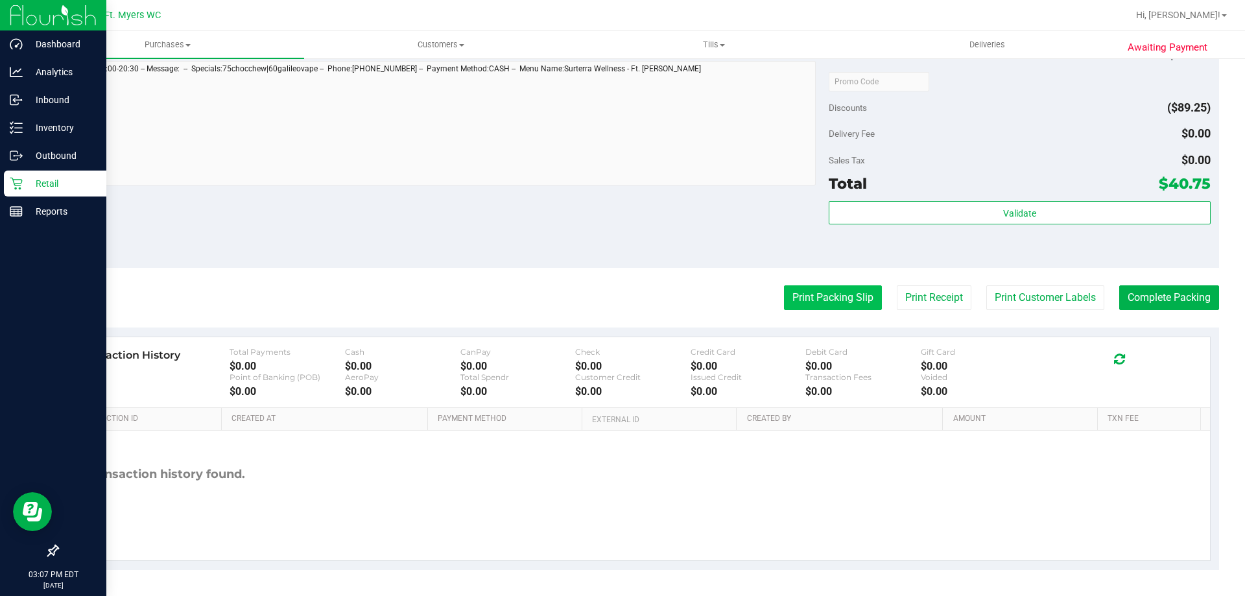
click at [790, 294] on button "Print Packing Slip" at bounding box center [833, 297] width 98 height 25
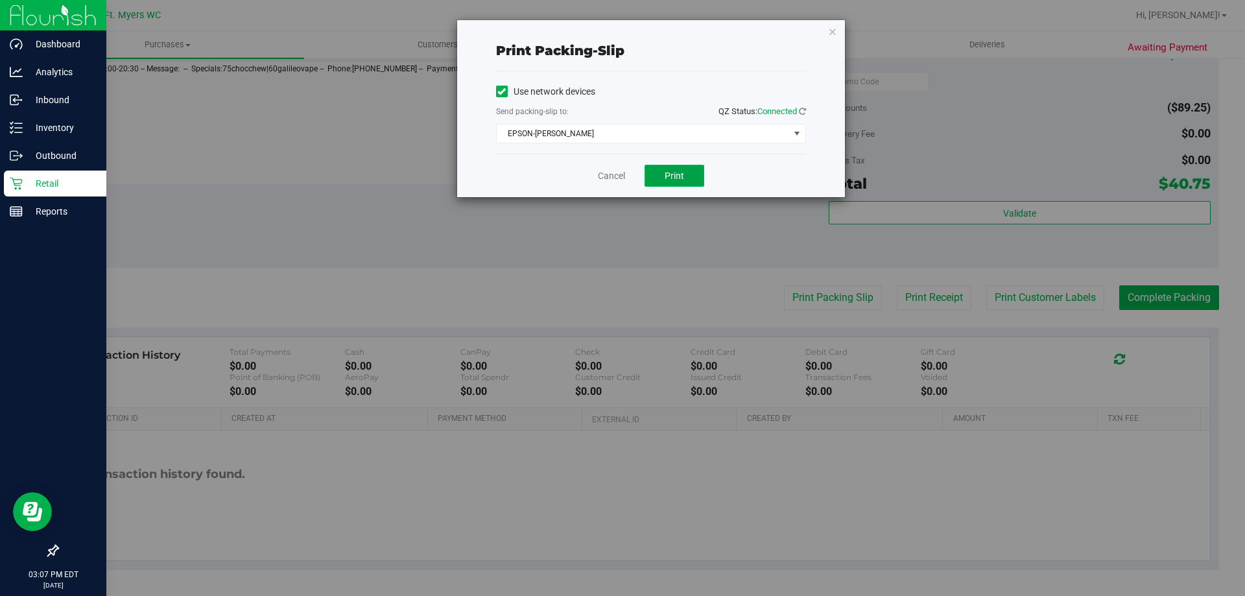
click at [680, 175] on span "Print" at bounding box center [674, 176] width 19 height 10
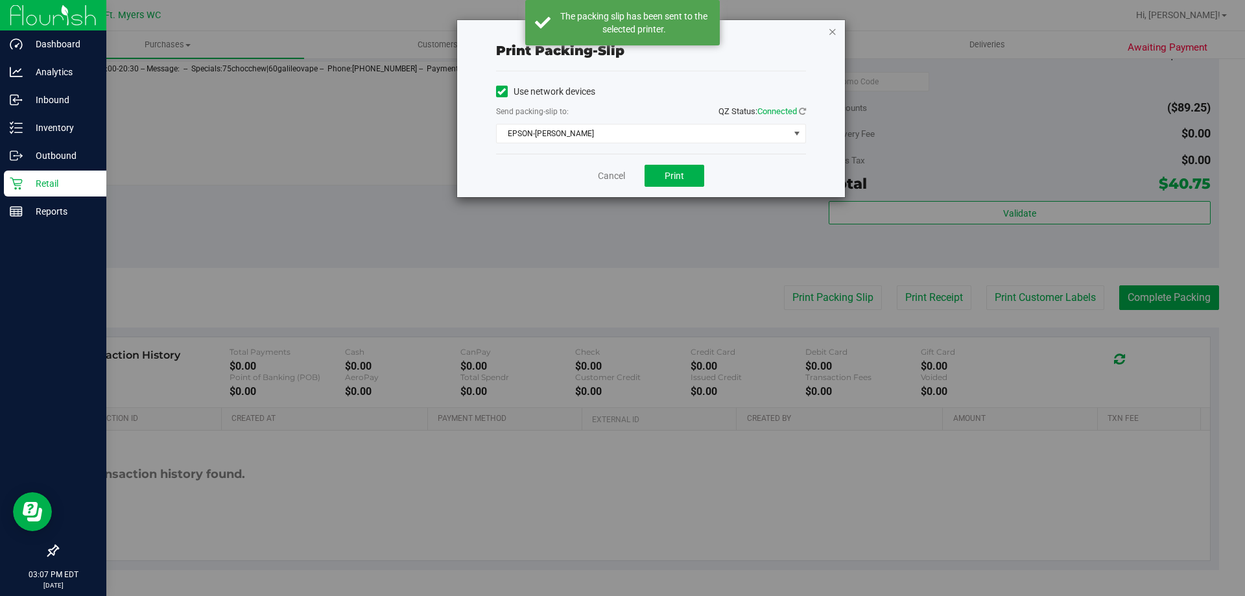
click at [830, 30] on icon "button" at bounding box center [832, 31] width 9 height 16
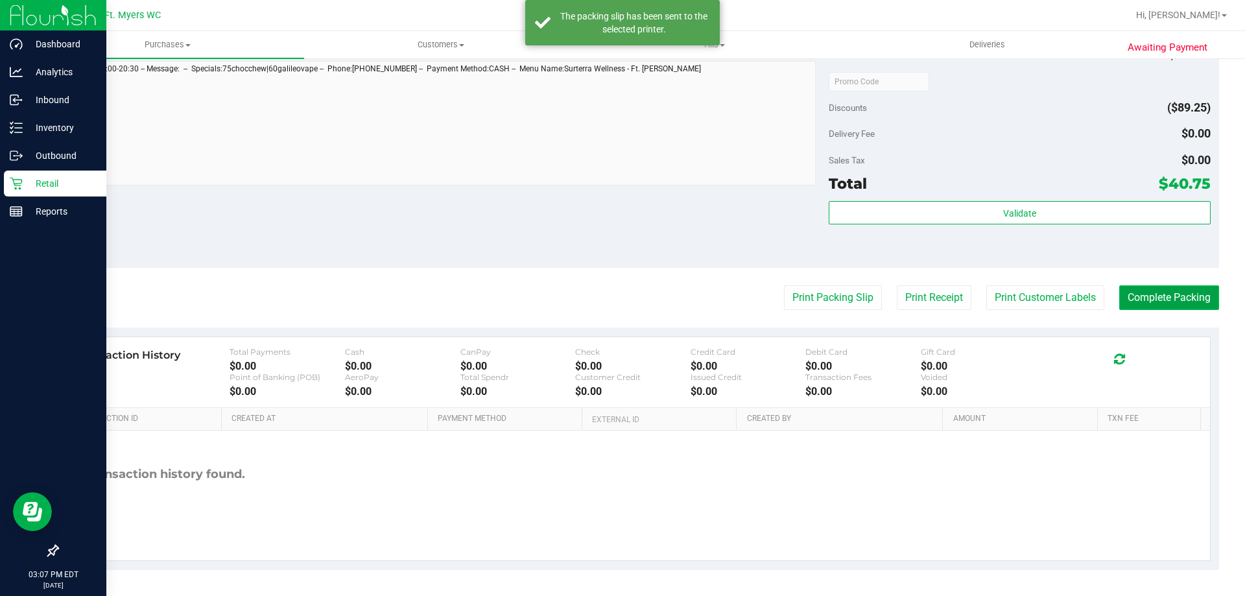
click at [1120, 300] on button "Complete Packing" at bounding box center [1169, 297] width 100 height 25
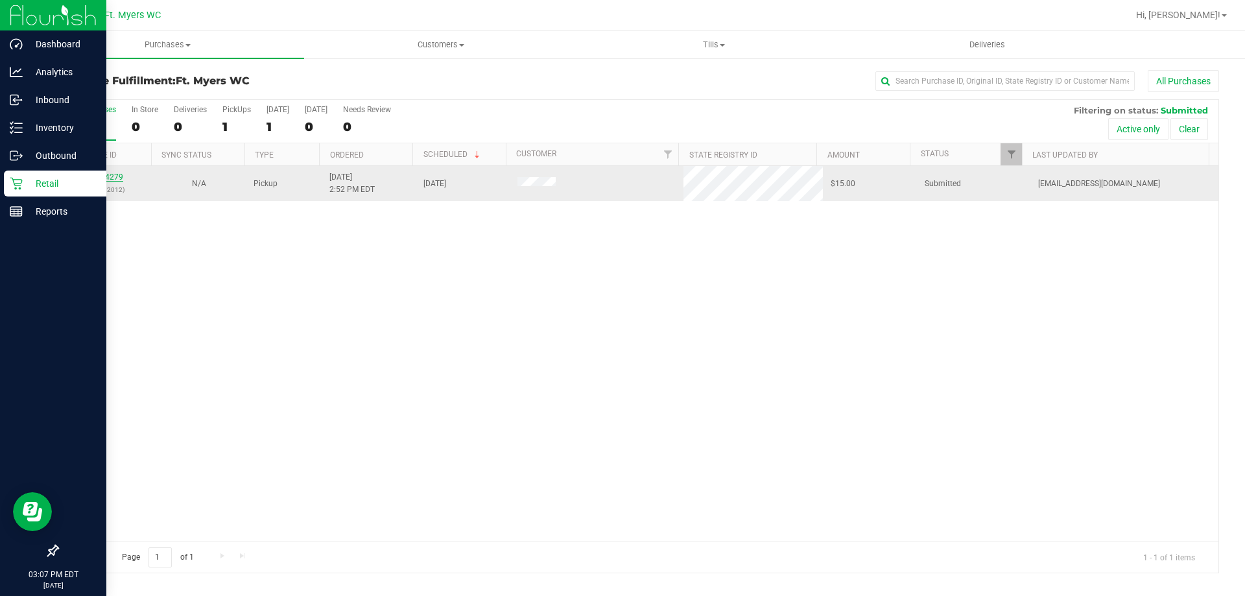
click at [112, 173] on link "12004279" at bounding box center [105, 176] width 36 height 9
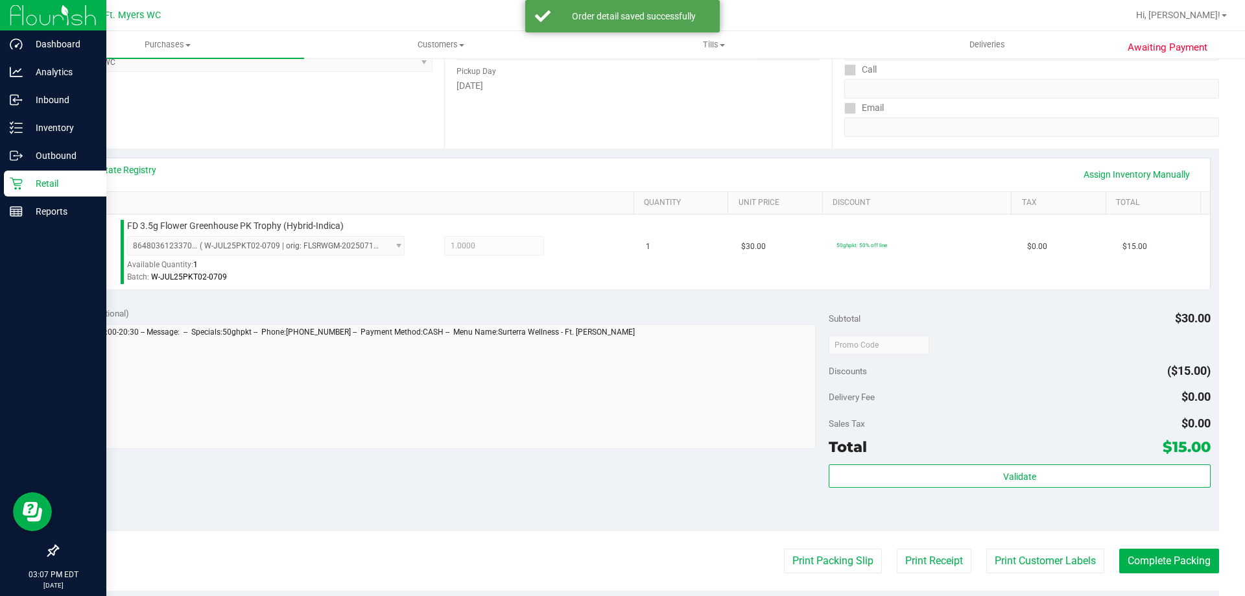
scroll to position [389, 0]
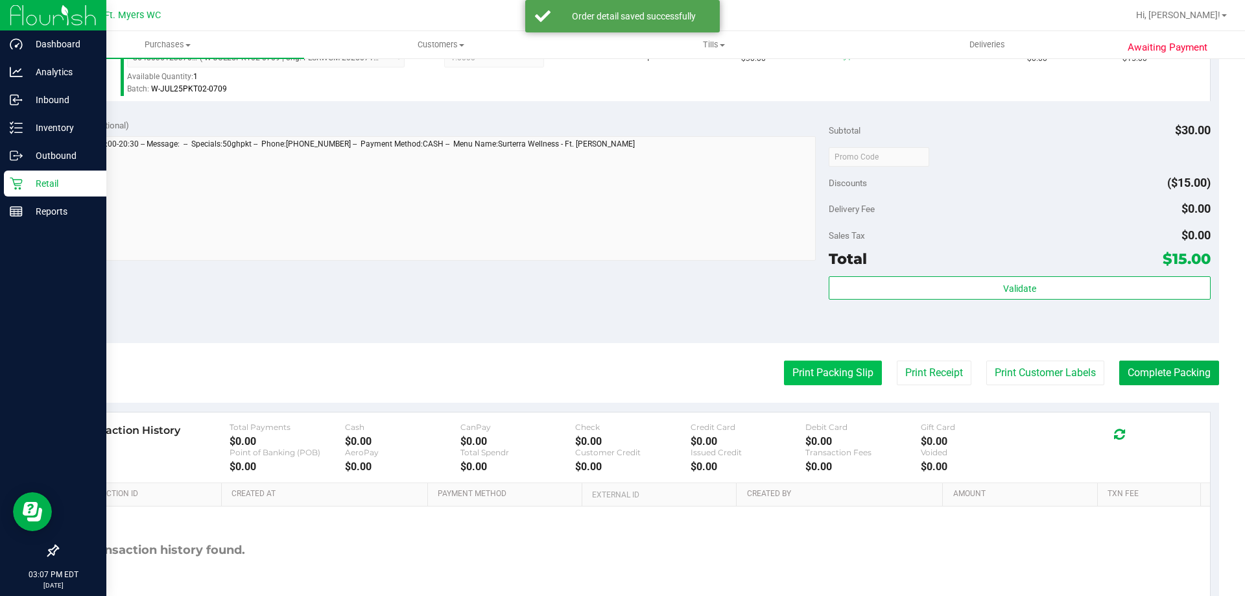
click at [798, 384] on button "Print Packing Slip" at bounding box center [833, 373] width 98 height 25
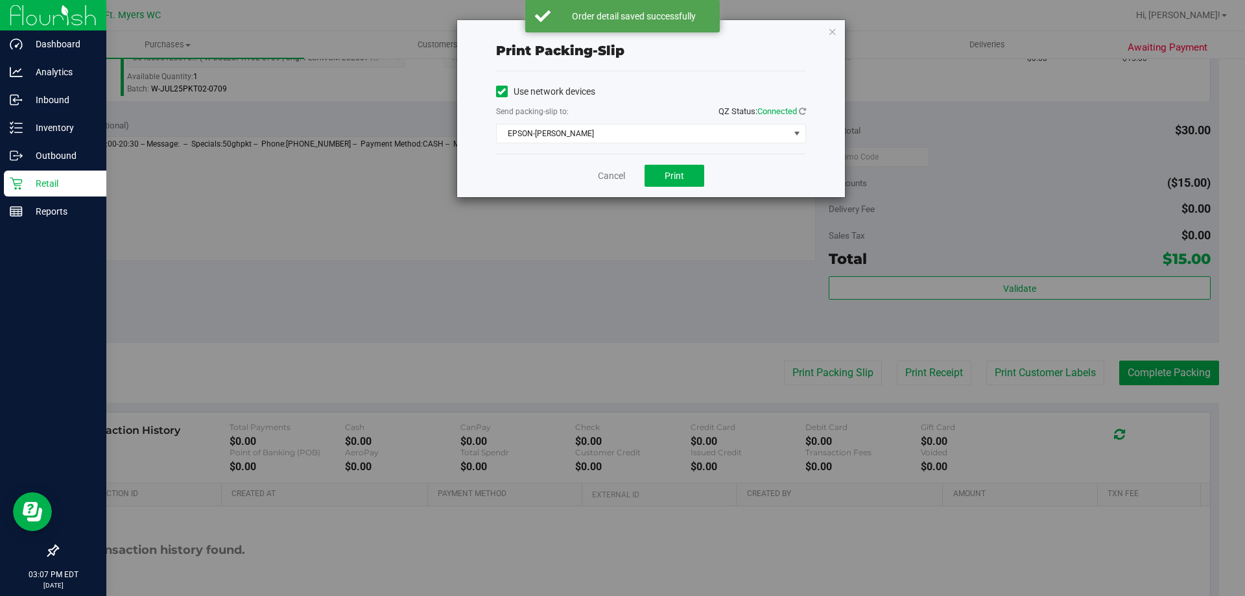
click at [640, 184] on div "Cancel Print" at bounding box center [651, 175] width 310 height 43
click at [650, 179] on button "Print" at bounding box center [675, 176] width 60 height 22
click at [836, 27] on icon "button" at bounding box center [832, 31] width 9 height 16
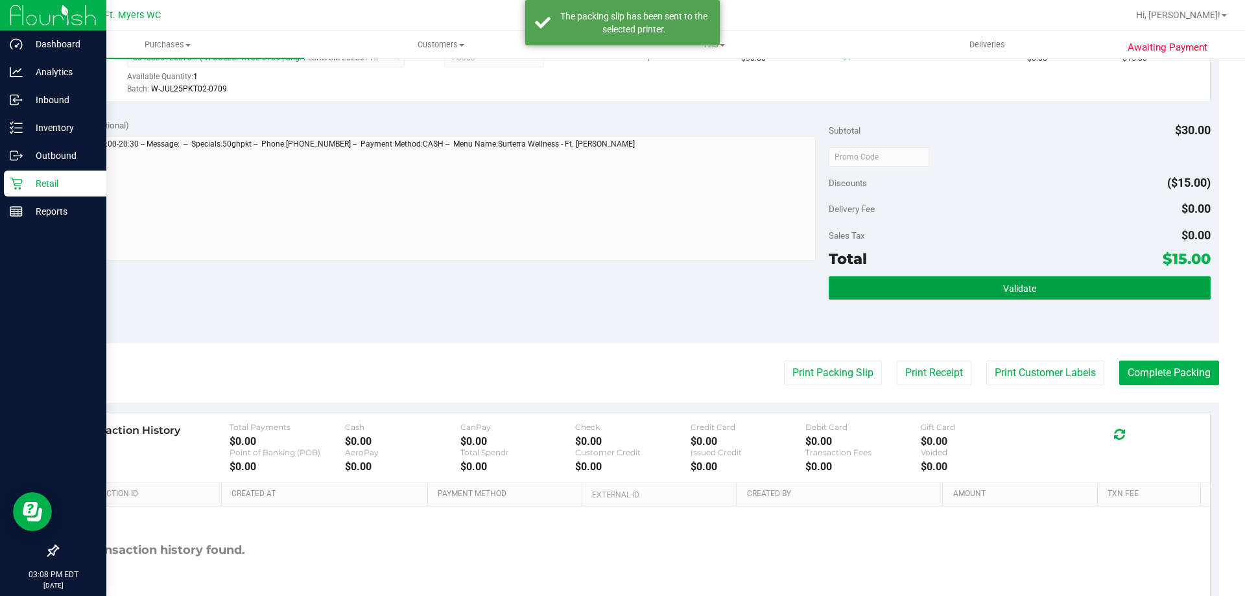
click at [1051, 290] on button "Validate" at bounding box center [1019, 287] width 381 height 23
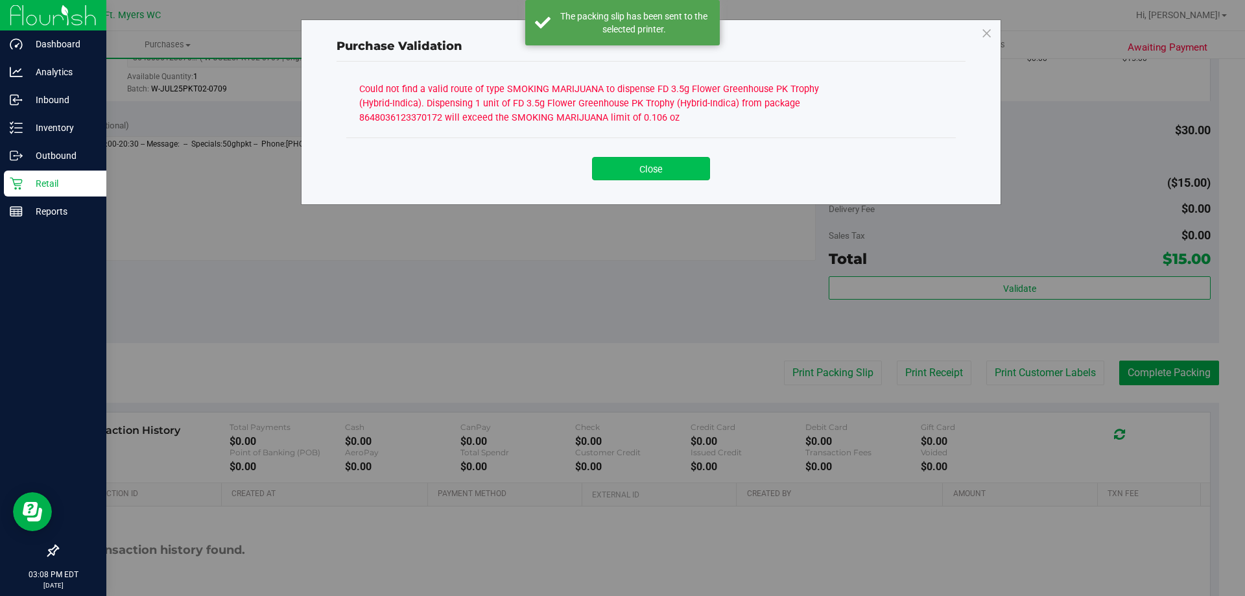
click at [681, 178] on button "Close" at bounding box center [651, 168] width 118 height 23
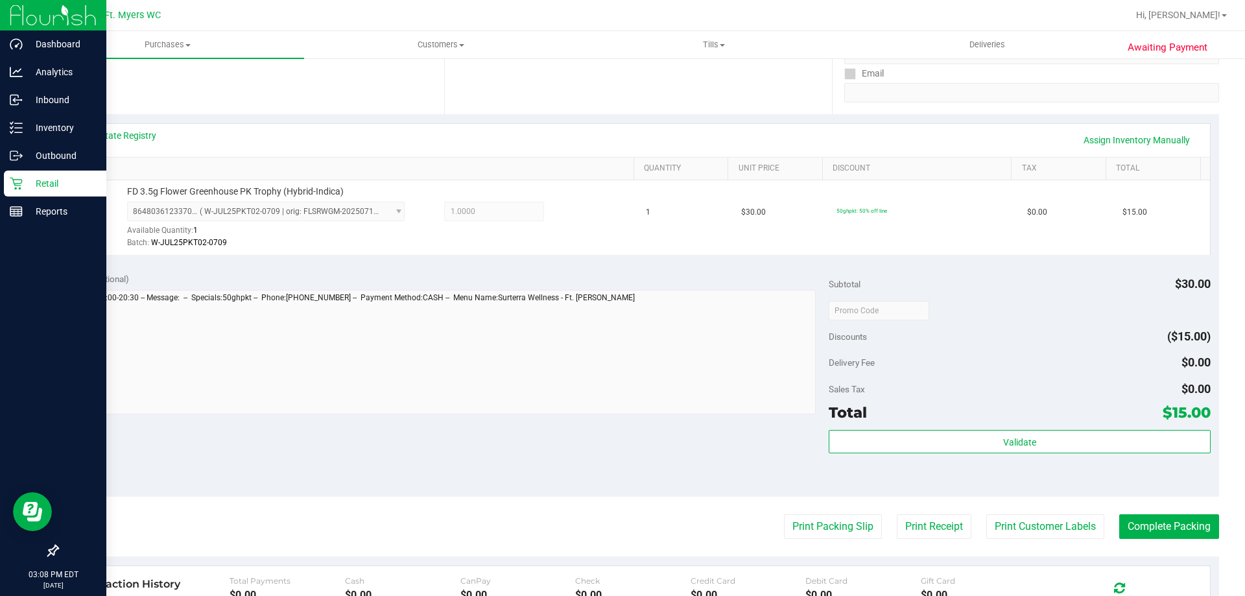
scroll to position [0, 0]
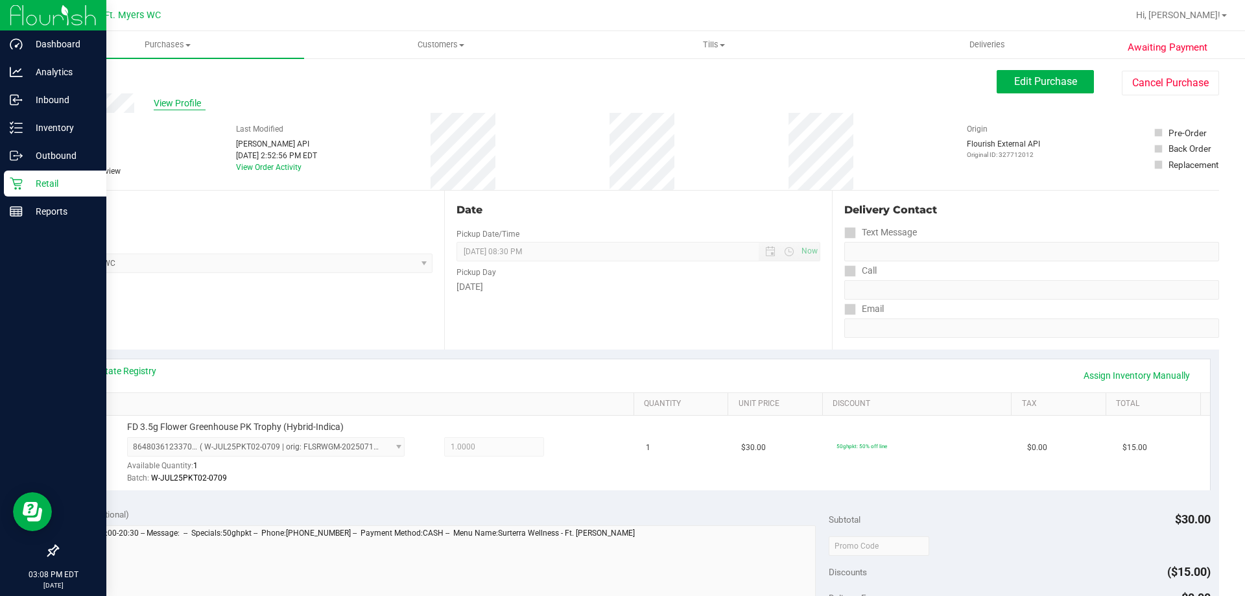
click at [165, 101] on span "View Profile" at bounding box center [180, 104] width 52 height 14
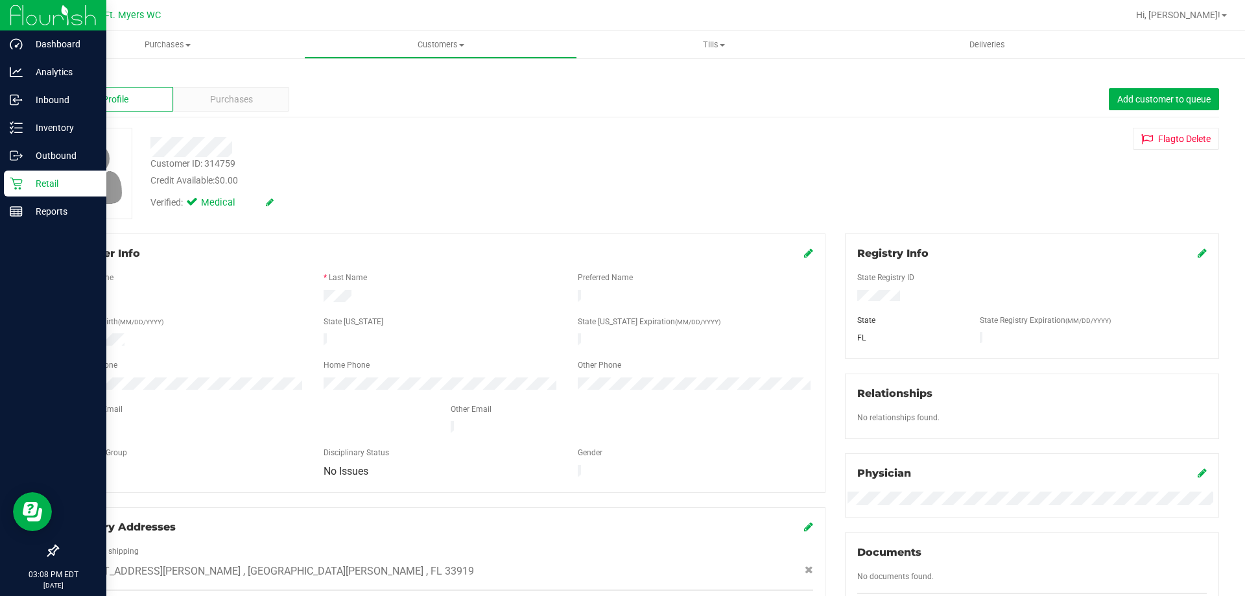
click at [217, 165] on div "Customer ID: 314759" at bounding box center [192, 164] width 85 height 14
copy div "Customer ID: 314759"
click at [73, 77] on link "Back" at bounding box center [68, 75] width 22 height 9
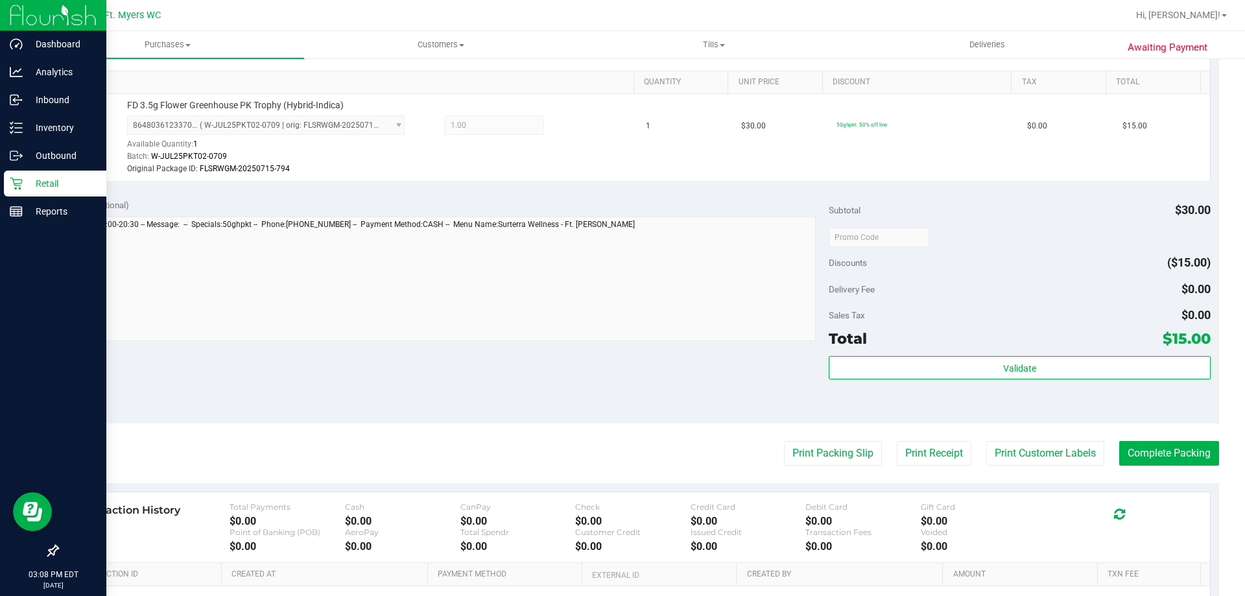
scroll to position [324, 0]
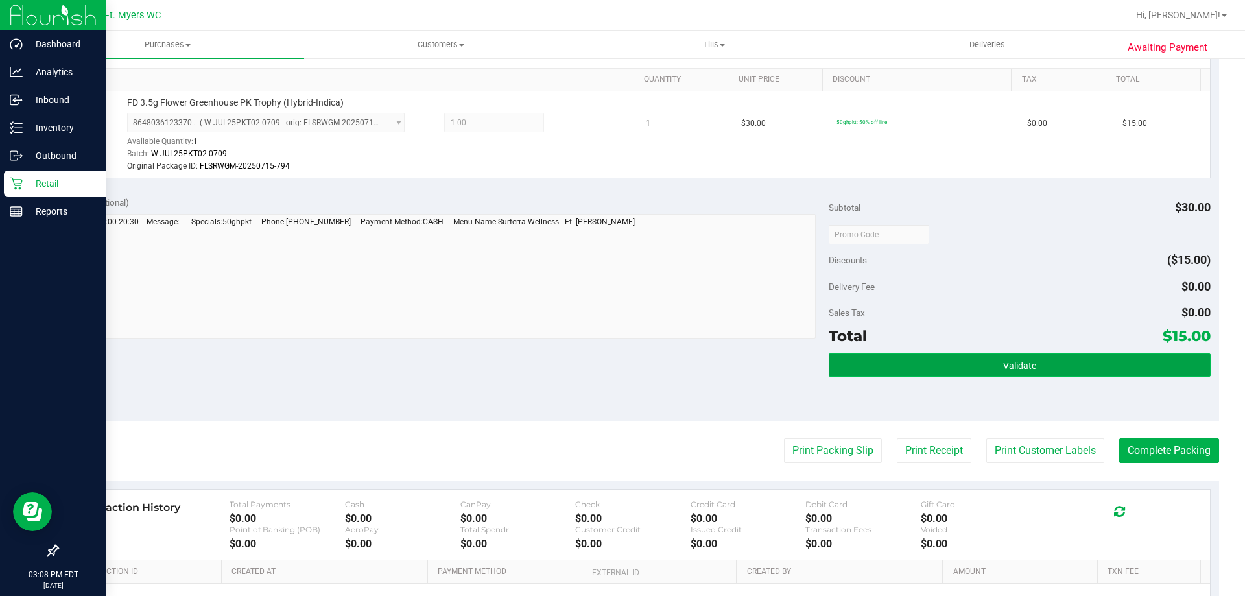
click at [1003, 366] on span "Validate" at bounding box center [1019, 366] width 33 height 10
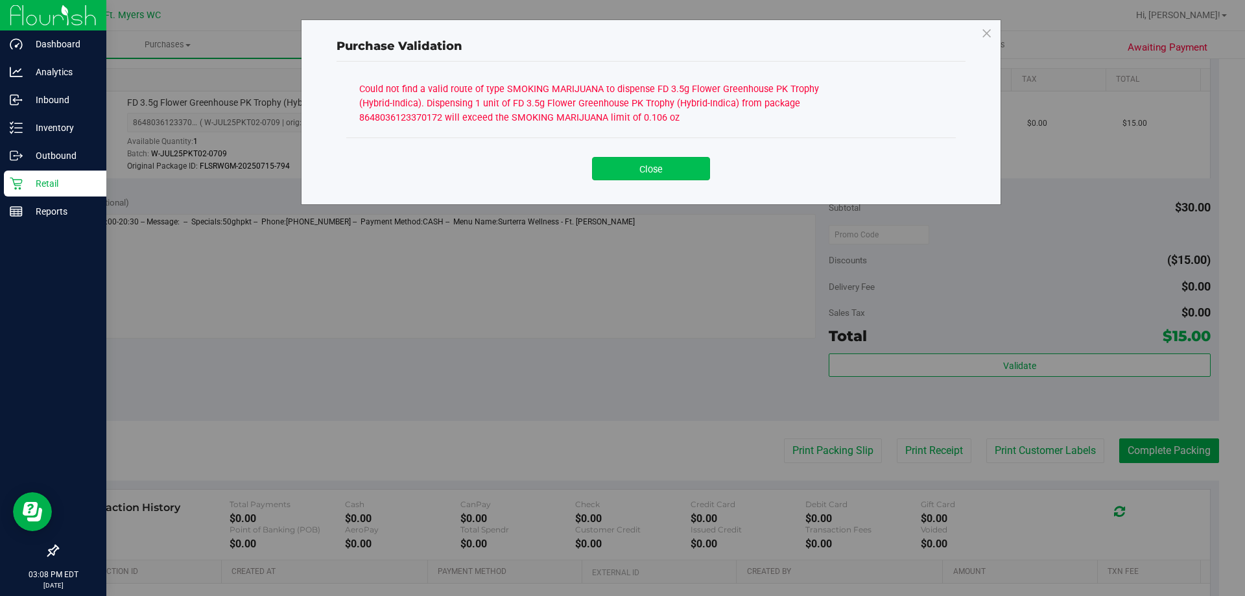
click at [672, 168] on button "Close" at bounding box center [651, 168] width 118 height 23
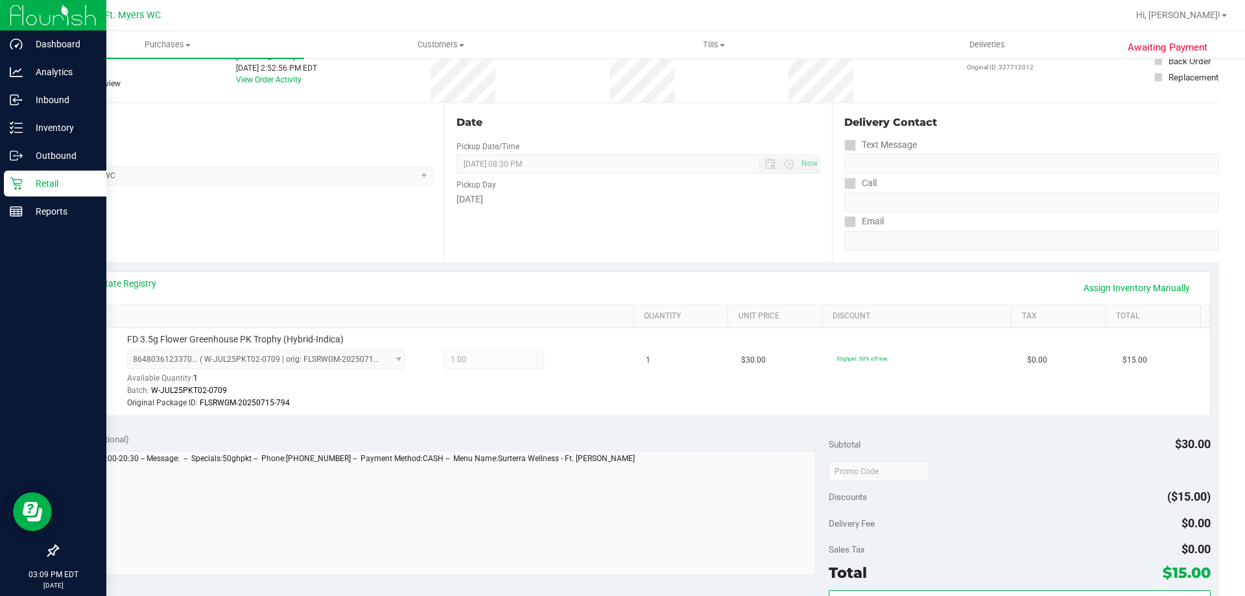
scroll to position [0, 0]
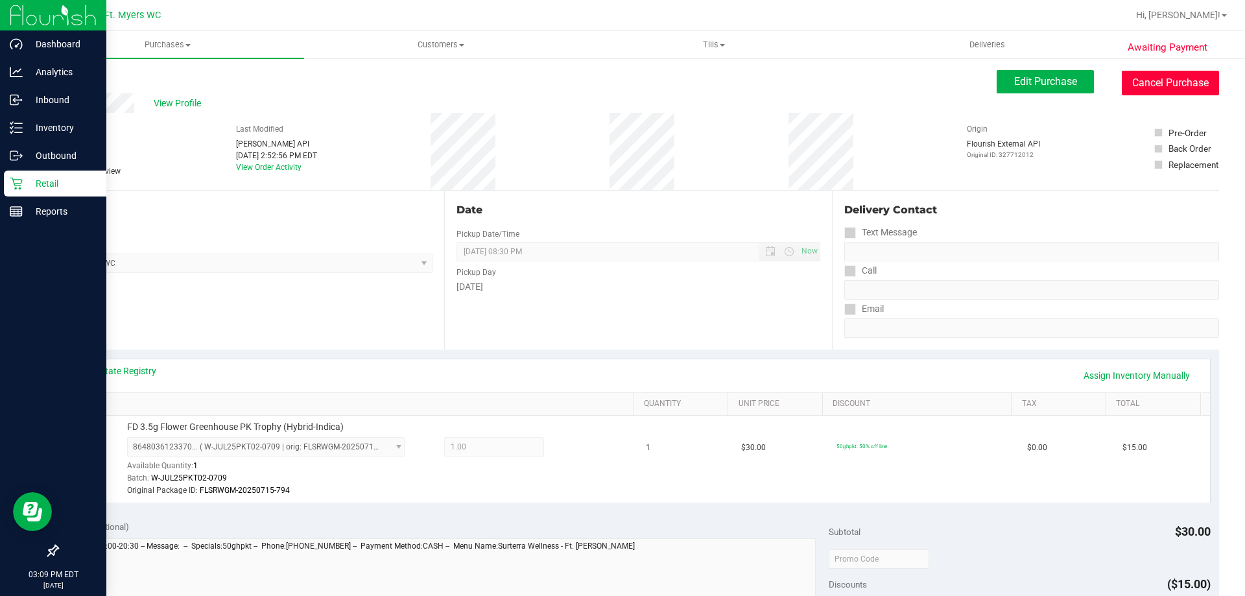
click at [1139, 71] on button "Cancel Purchase" at bounding box center [1170, 83] width 97 height 25
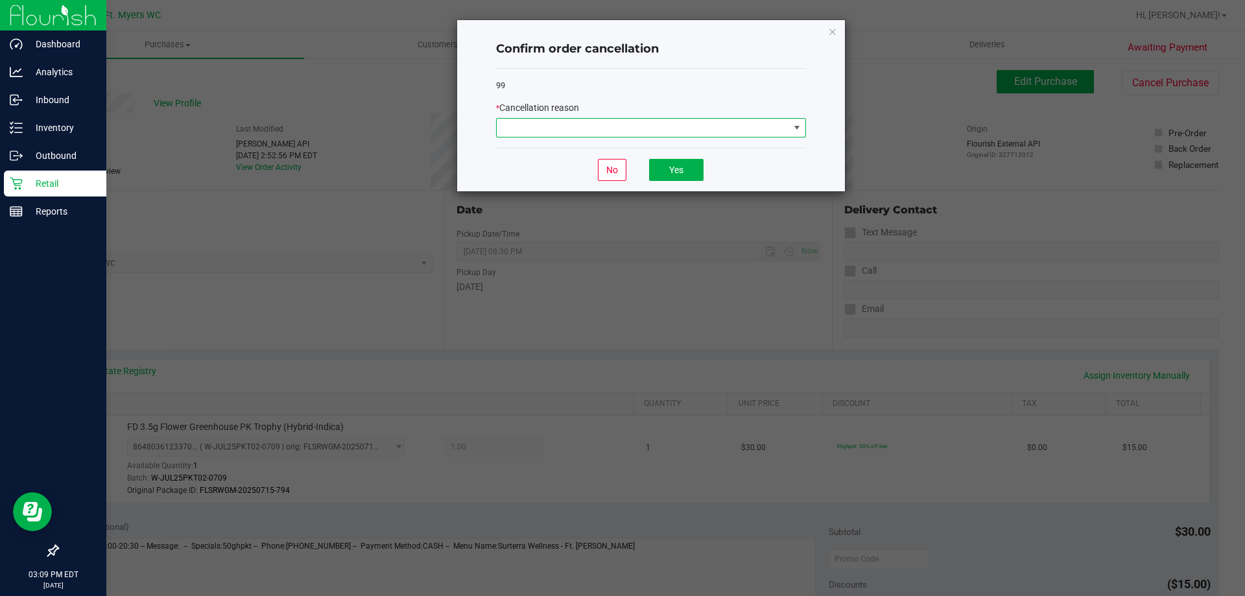
click at [744, 121] on span at bounding box center [643, 128] width 292 height 18
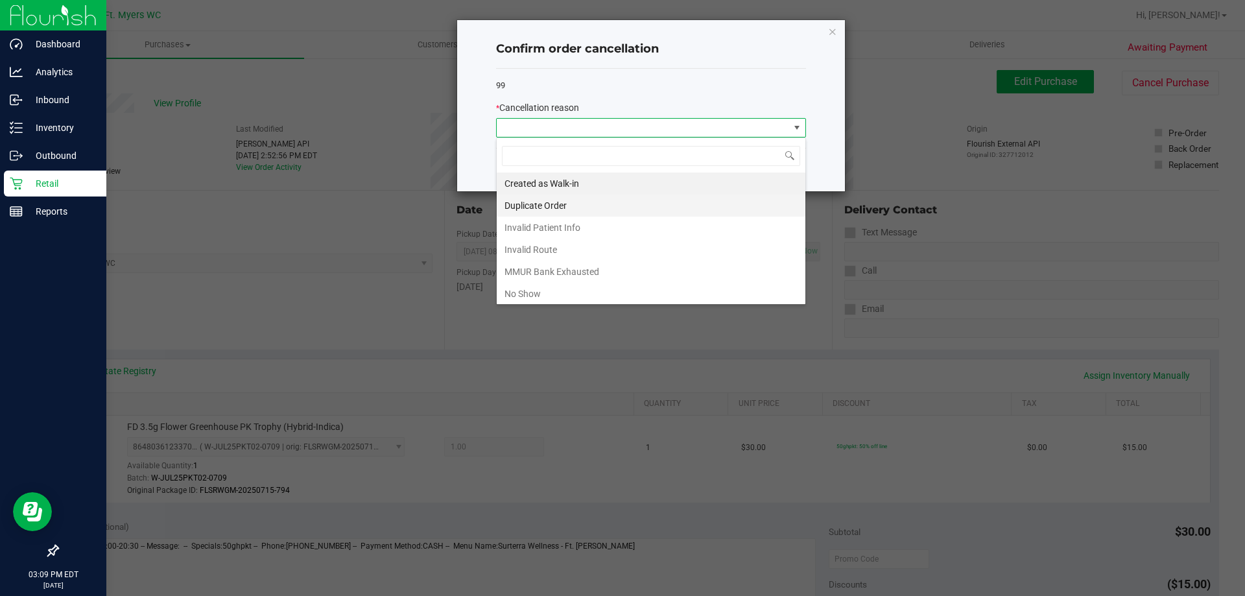
scroll to position [19, 310]
click at [659, 264] on li "MMUR Bank Exhausted" at bounding box center [651, 272] width 309 height 22
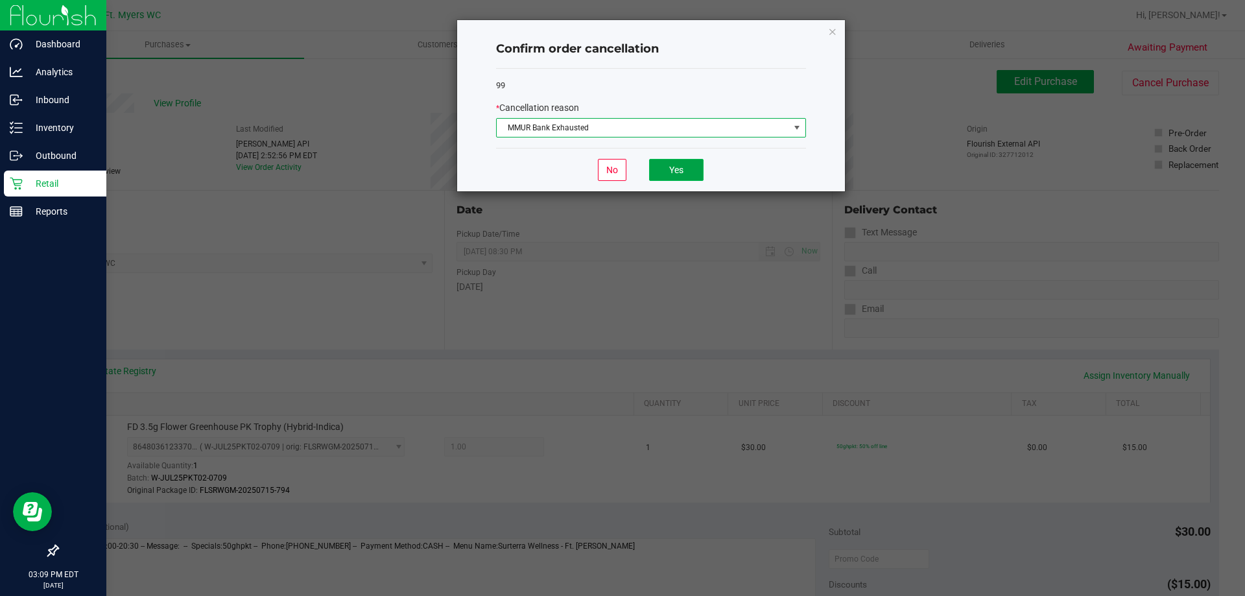
click at [654, 178] on button "Yes" at bounding box center [676, 170] width 54 height 22
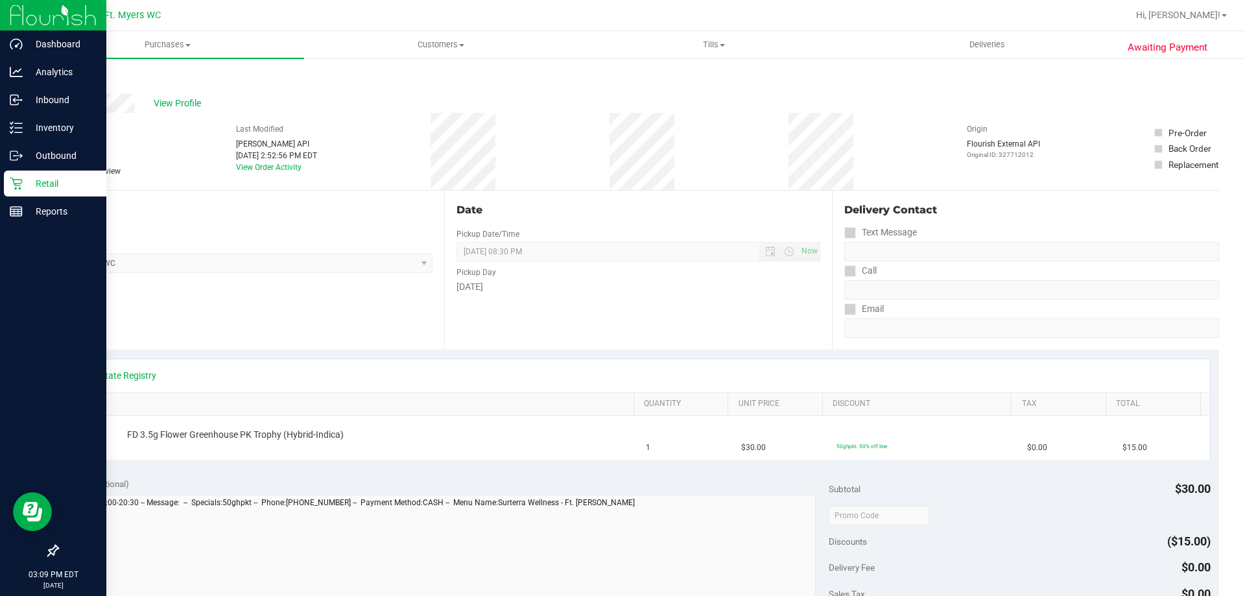
click at [72, 82] on link "Back" at bounding box center [66, 77] width 19 height 9
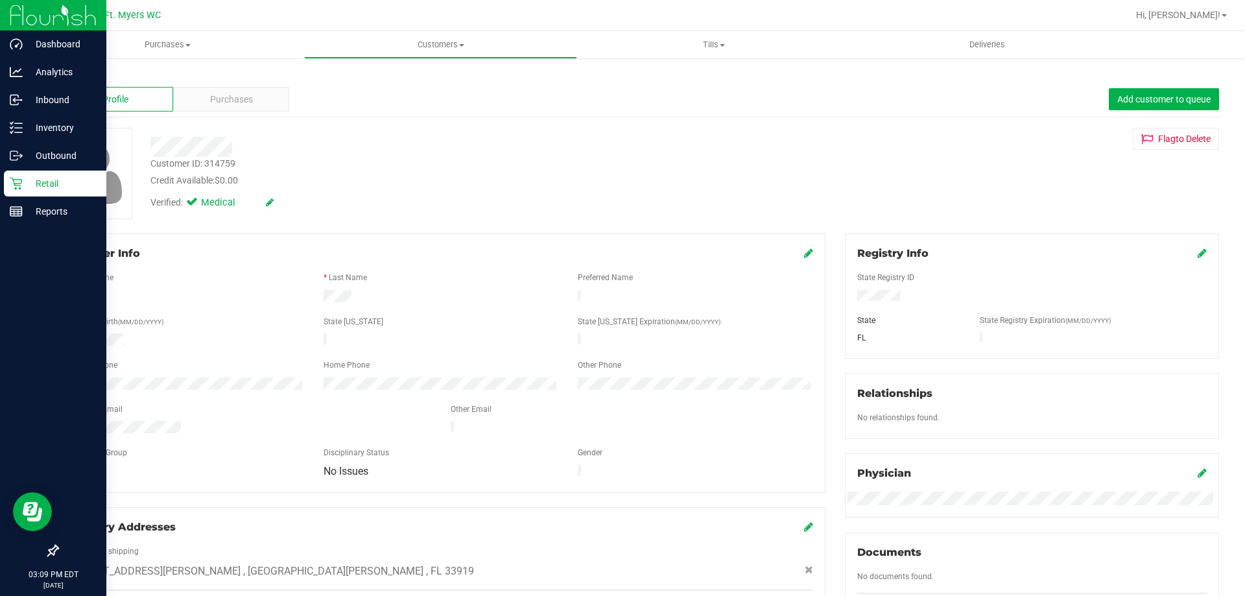
click at [76, 71] on div "Back" at bounding box center [638, 76] width 1162 height 12
click at [75, 74] on link "Back" at bounding box center [68, 75] width 22 height 9
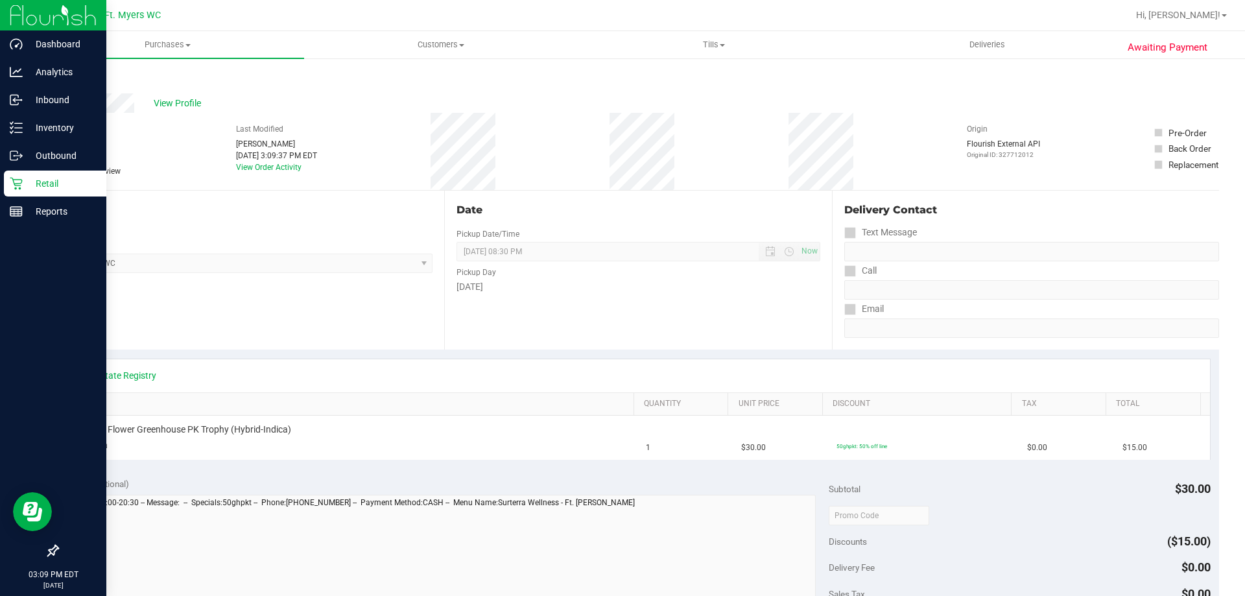
click at [65, 78] on link "Back" at bounding box center [66, 77] width 19 height 9
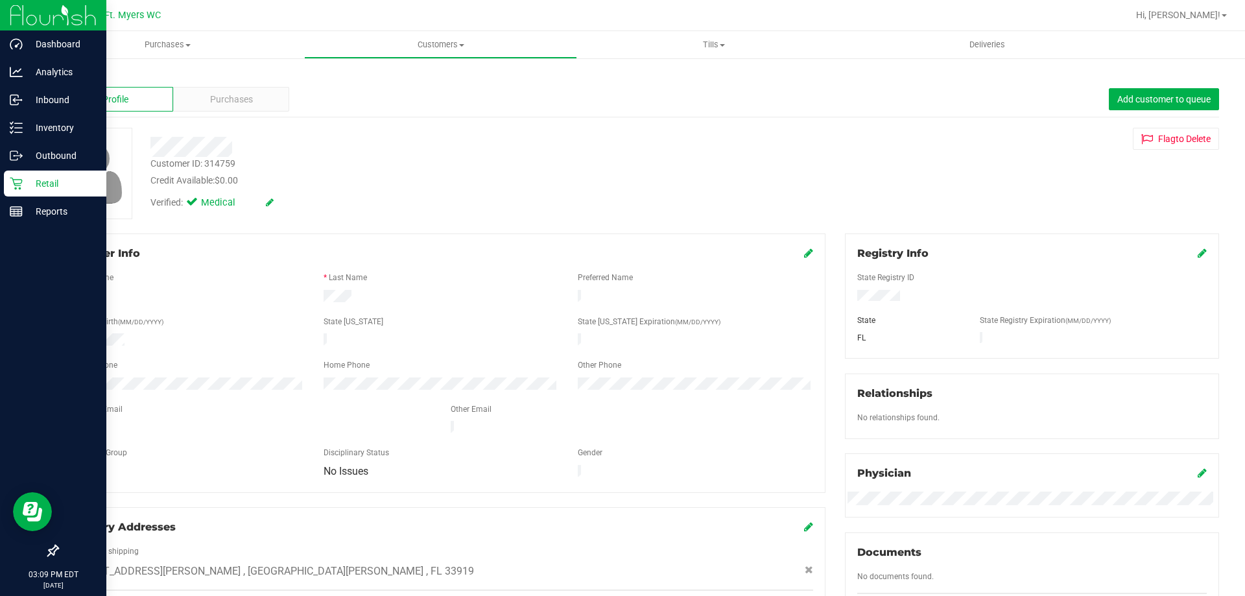
click at [65, 73] on link "Back" at bounding box center [68, 75] width 22 height 9
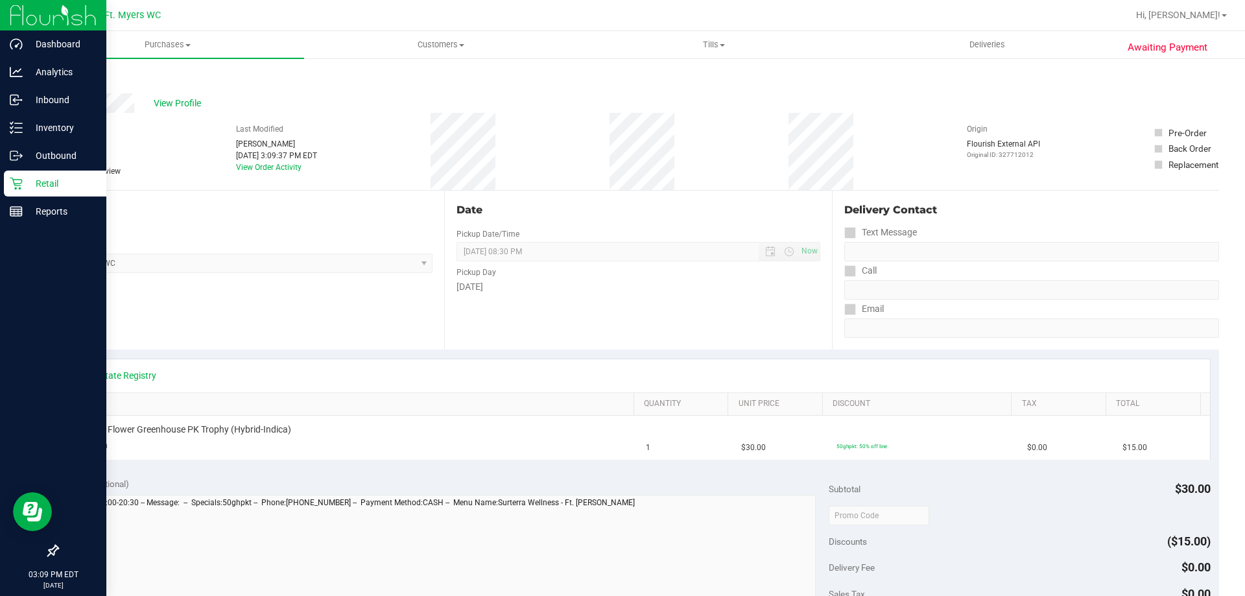
click at [70, 75] on link "Back" at bounding box center [66, 77] width 19 height 9
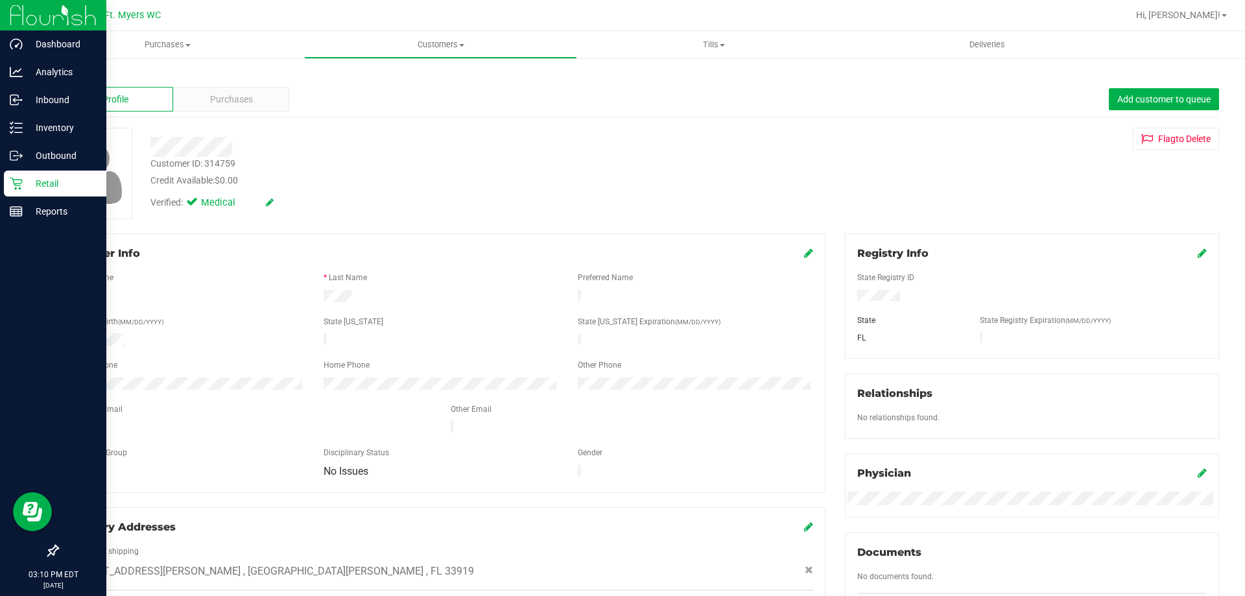
click at [32, 177] on p "Retail" at bounding box center [62, 184] width 78 height 16
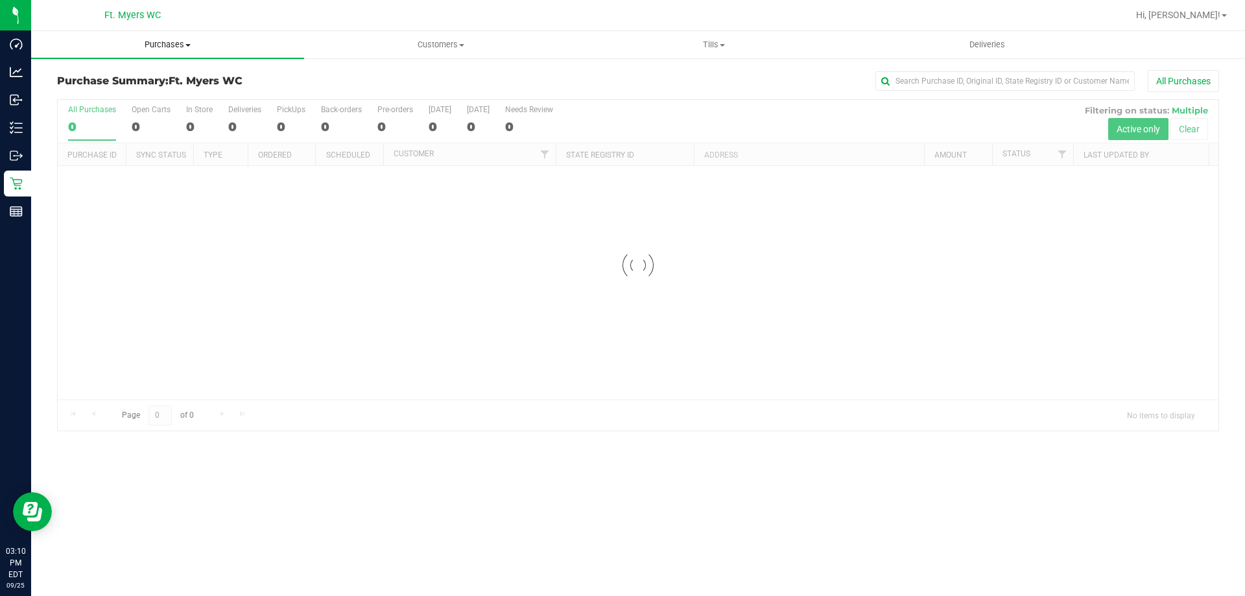
click at [154, 46] on span "Purchases" at bounding box center [167, 45] width 273 height 12
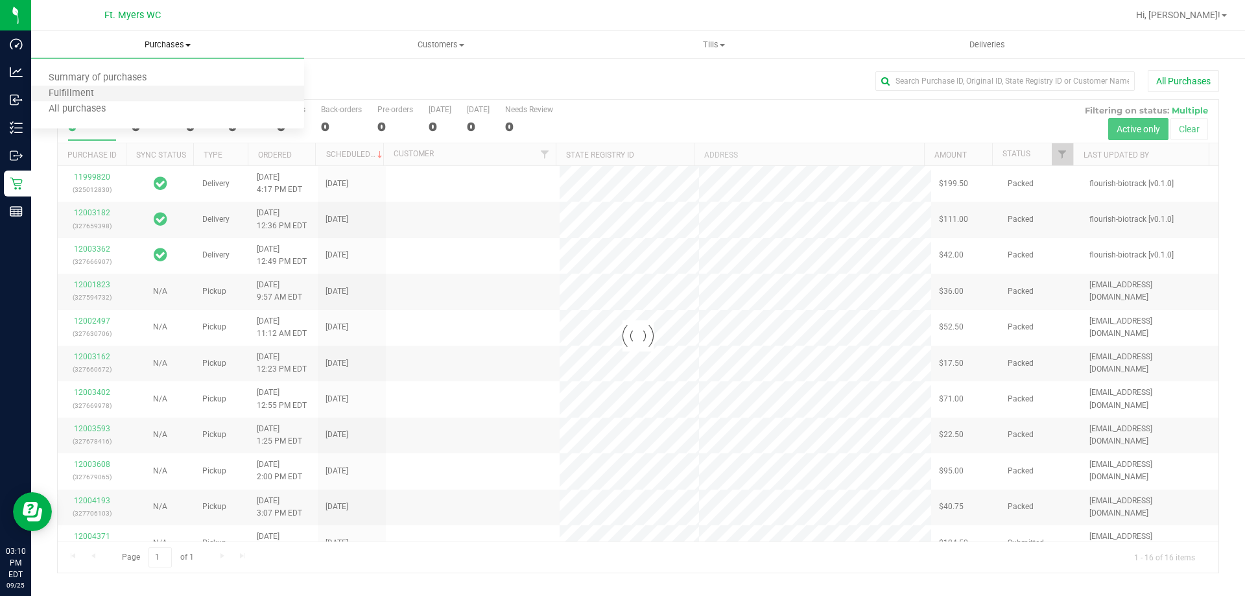
click at [146, 89] on li "Fulfillment" at bounding box center [167, 94] width 273 height 16
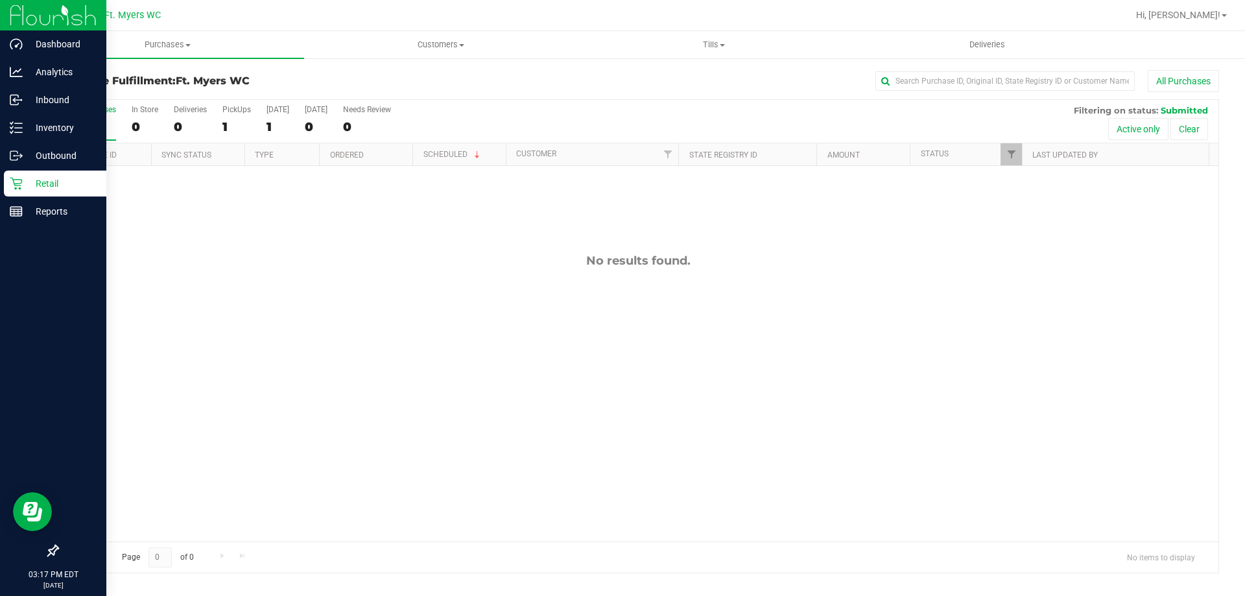
click at [29, 184] on p "Retail" at bounding box center [62, 184] width 78 height 16
